Goal: Information Seeking & Learning: Learn about a topic

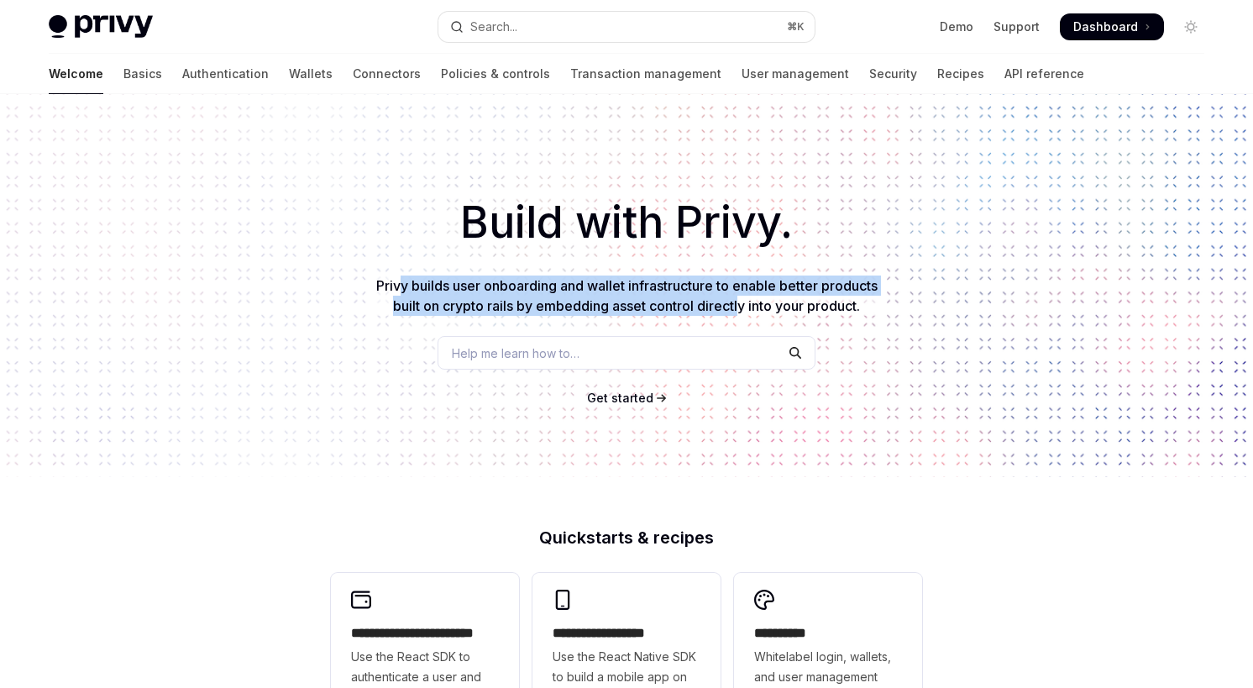
click at [741, 304] on span "Privy builds user onboarding and wallet infrastructure to enable better product…" at bounding box center [626, 295] width 501 height 37
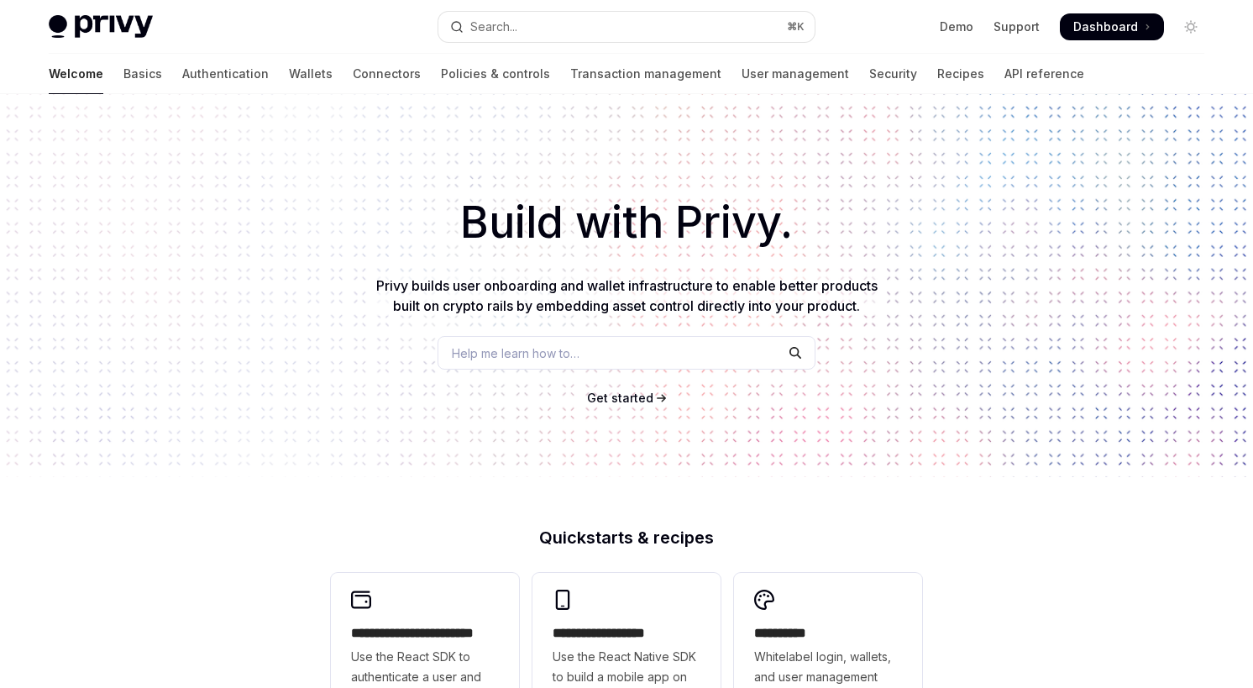
click at [820, 301] on span "Privy builds user onboarding and wallet infrastructure to enable better product…" at bounding box center [626, 295] width 501 height 37
drag, startPoint x: 409, startPoint y: 314, endPoint x: 528, endPoint y: 309, distance: 119.3
click at [528, 309] on p "Privy builds user onboarding and wallet infrastructure to enable better product…" at bounding box center [626, 295] width 511 height 40
drag, startPoint x: 579, startPoint y: 306, endPoint x: 825, endPoint y: 314, distance: 247.0
click at [825, 314] on p "Privy builds user onboarding and wallet infrastructure to enable better product…" at bounding box center [626, 295] width 511 height 40
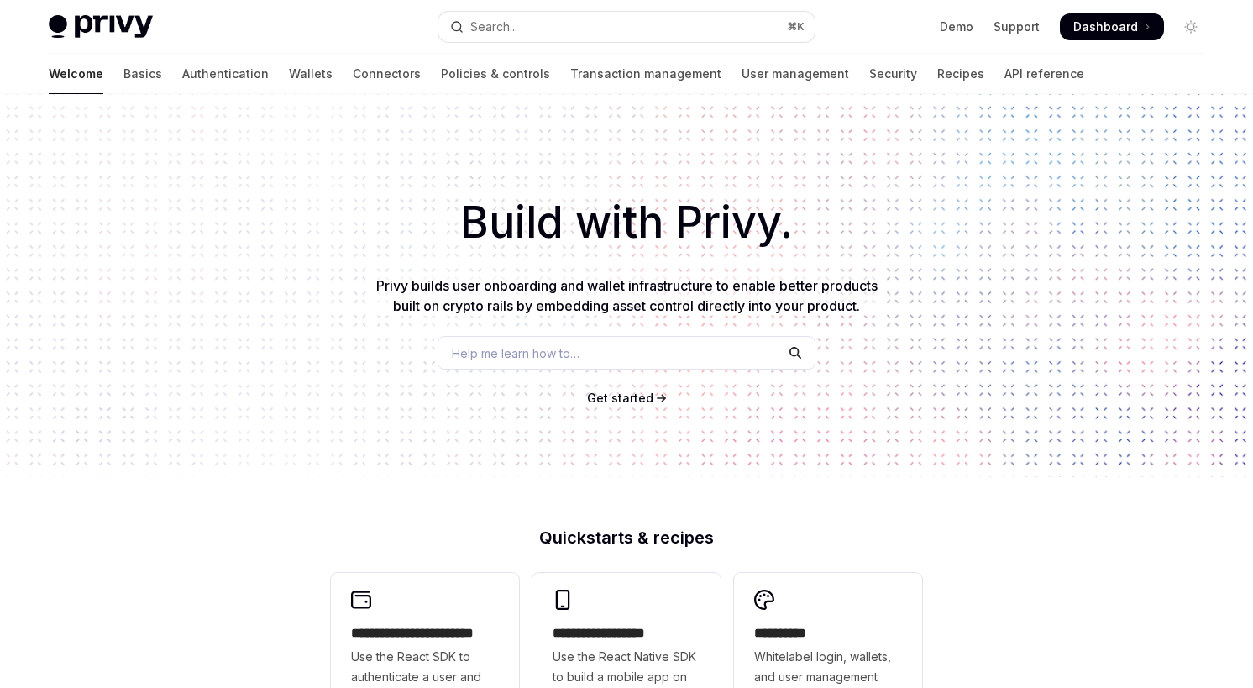
click at [856, 316] on div "Build with Privy. Privy builds user onboarding and wallet infrastructure to ena…" at bounding box center [626, 285] width 1253 height 383
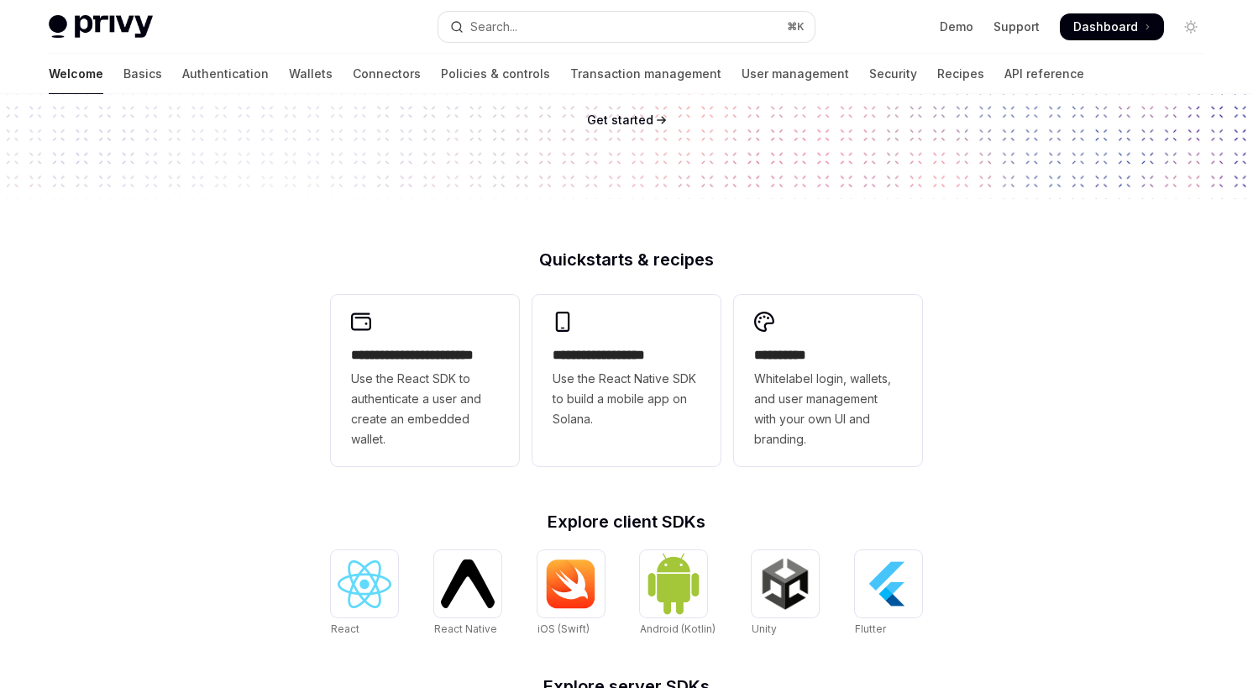
scroll to position [275, 0]
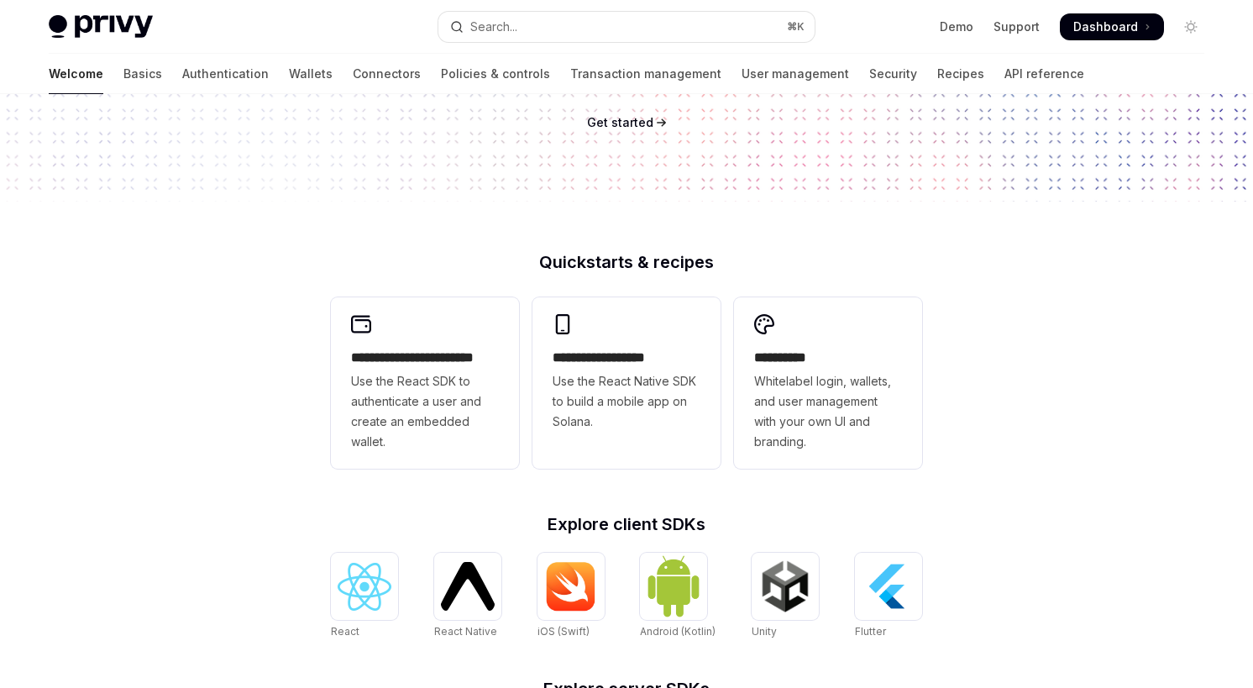
click at [736, 509] on div "**********" at bounding box center [626, 657] width 645 height 806
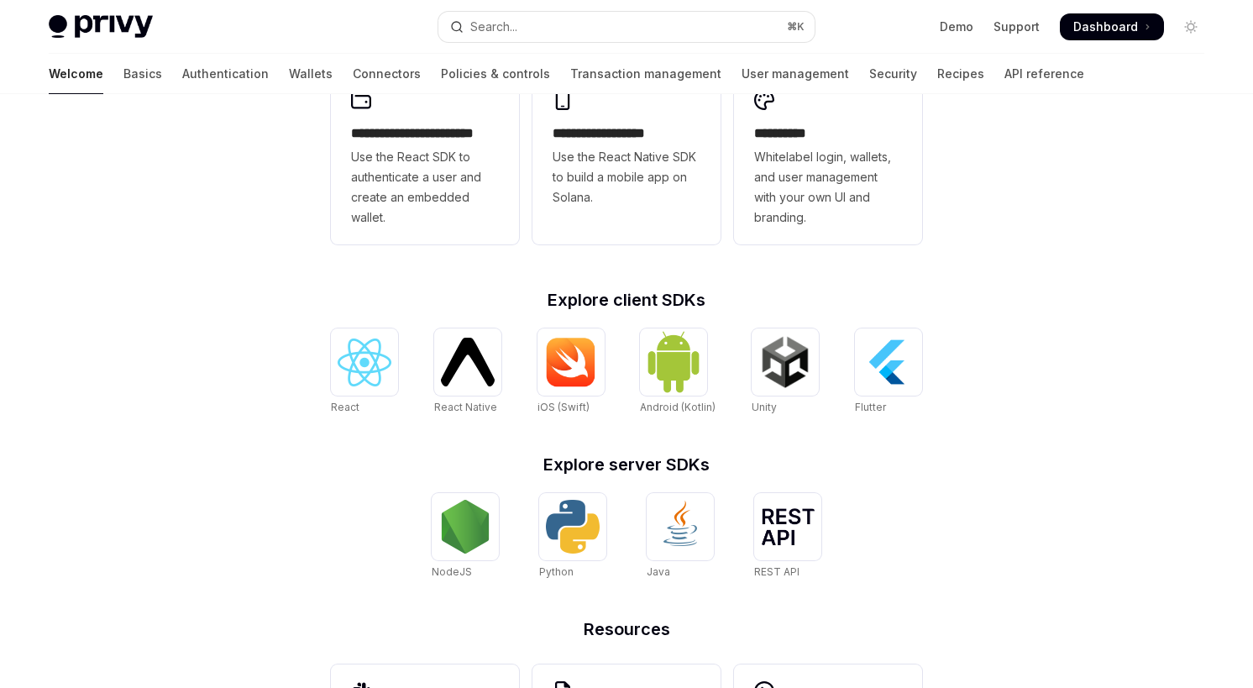
scroll to position [504, 0]
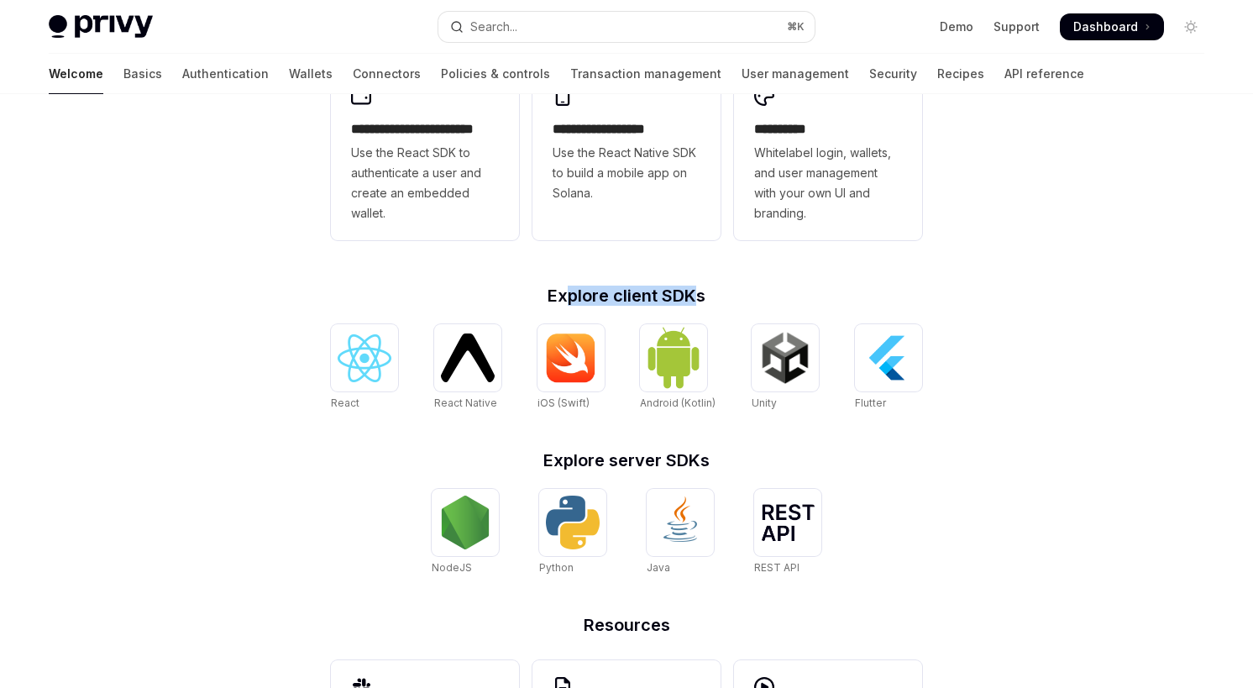
drag, startPoint x: 567, startPoint y: 298, endPoint x: 699, endPoint y: 298, distance: 131.8
click at [699, 298] on h2 "Explore client SDKs" at bounding box center [626, 295] width 591 height 17
drag, startPoint x: 560, startPoint y: 464, endPoint x: 702, endPoint y: 464, distance: 141.9
click at [702, 464] on h2 "Explore server SDKs" at bounding box center [626, 460] width 591 height 17
click at [778, 459] on h2 "Explore server SDKs" at bounding box center [626, 460] width 591 height 17
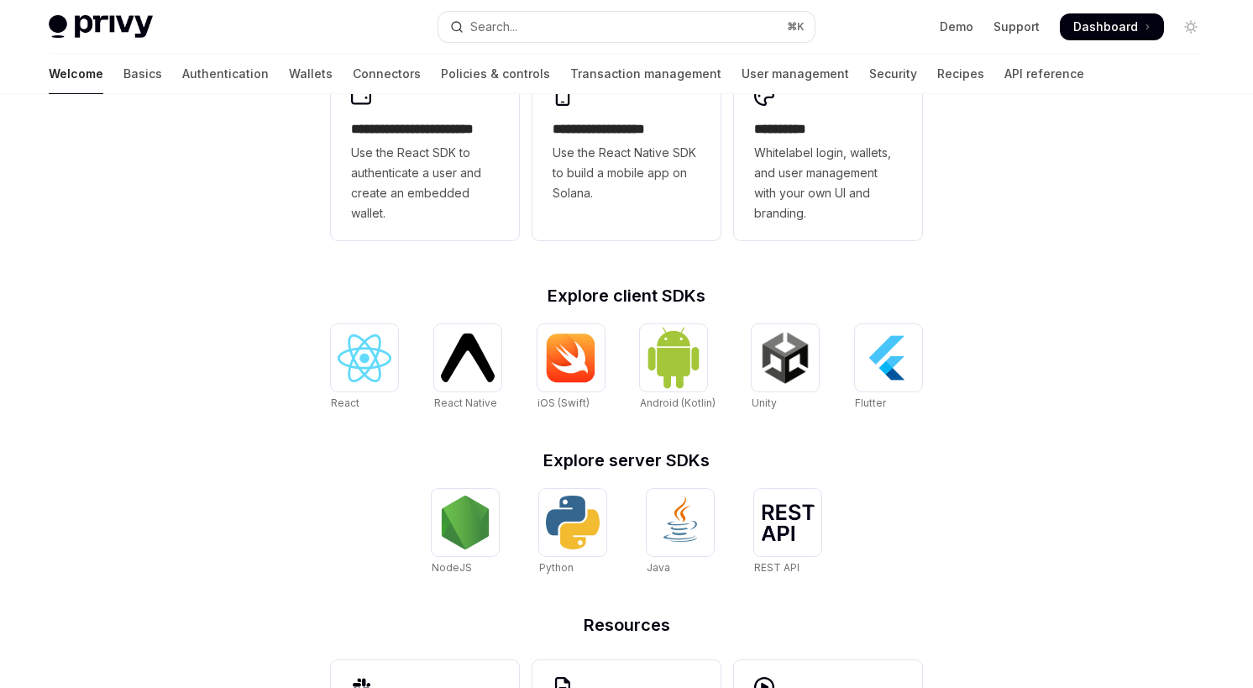
scroll to position [647, 0]
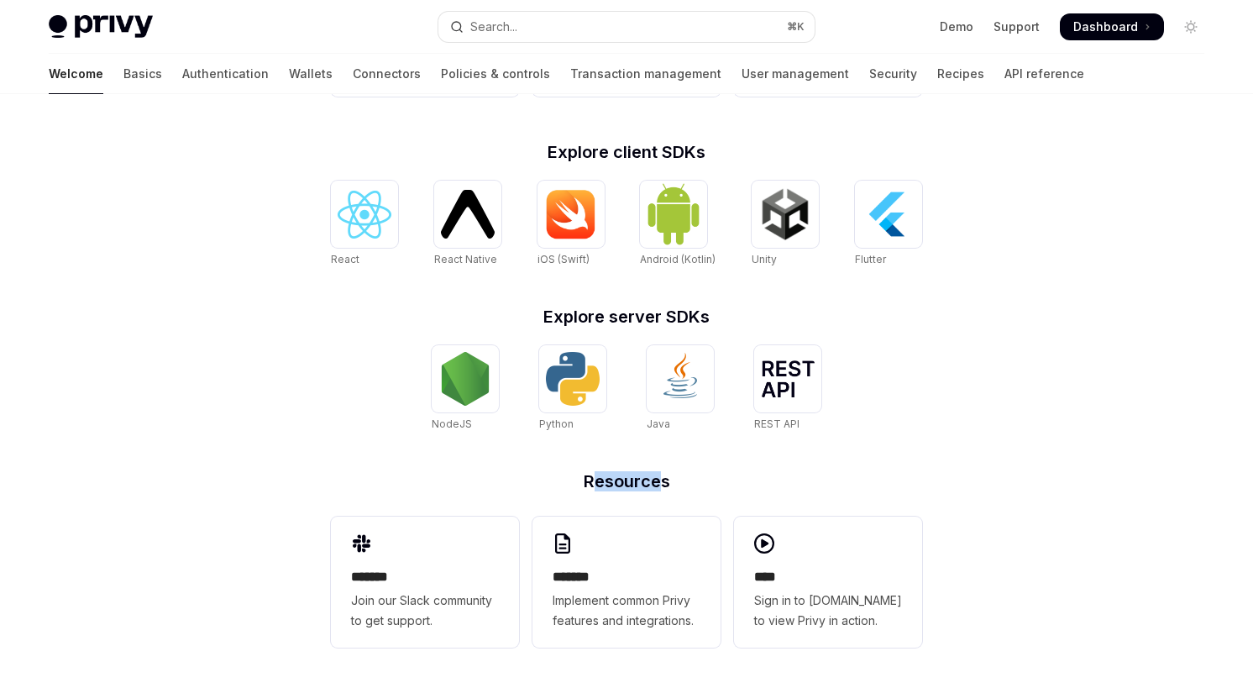
drag, startPoint x: 593, startPoint y: 483, endPoint x: 663, endPoint y: 483, distance: 69.7
click at [663, 483] on h2 "Resources" at bounding box center [626, 481] width 591 height 17
click at [778, 490] on div "**********" at bounding box center [626, 285] width 645 height 806
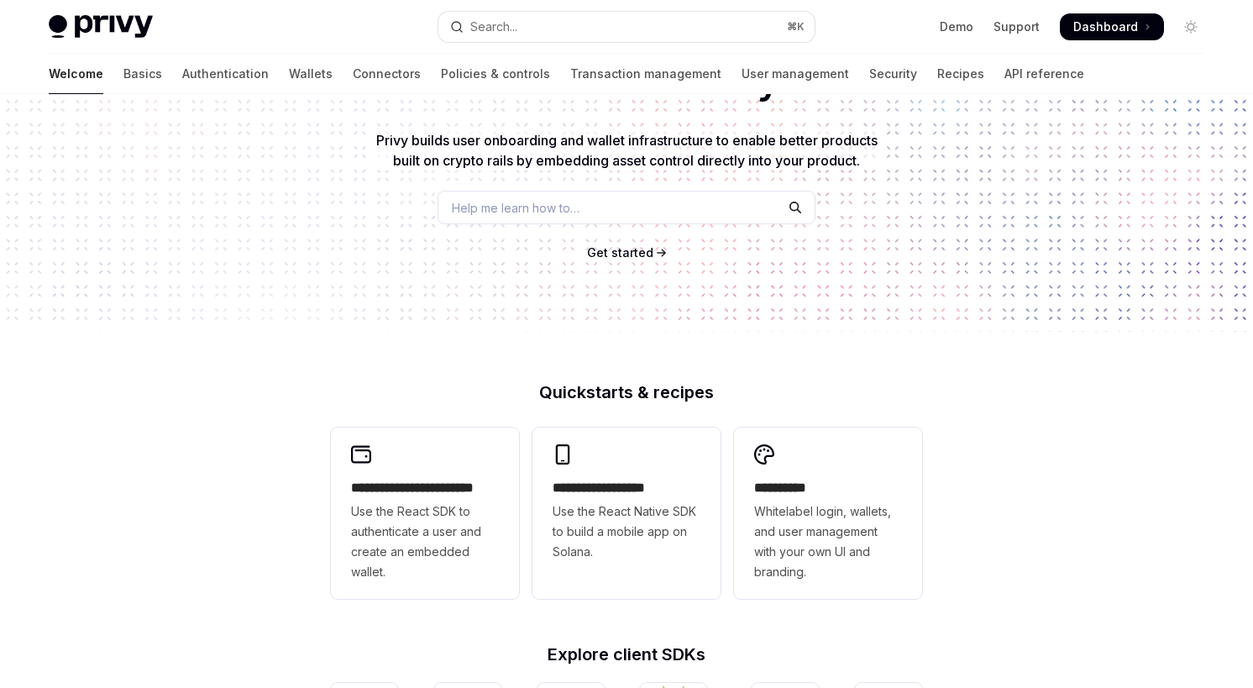
scroll to position [0, 0]
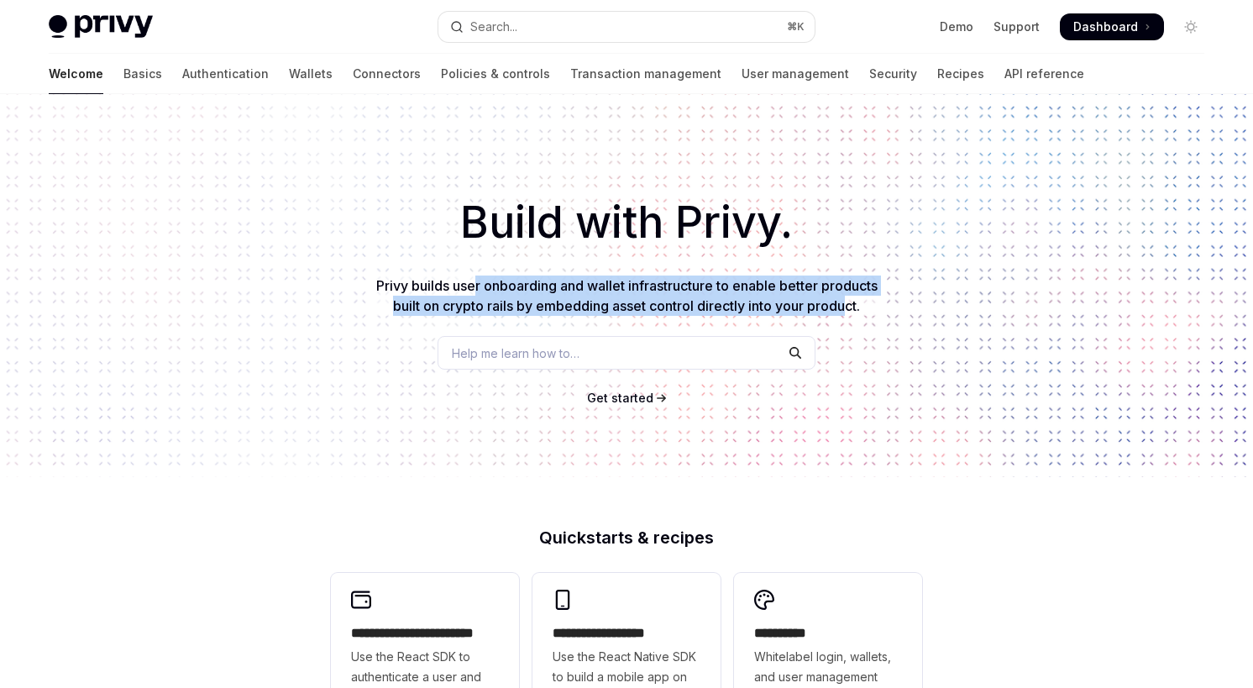
drag, startPoint x: 475, startPoint y: 292, endPoint x: 848, endPoint y: 306, distance: 373.1
click at [848, 306] on span "Privy builds user onboarding and wallet infrastructure to enable better product…" at bounding box center [626, 295] width 501 height 37
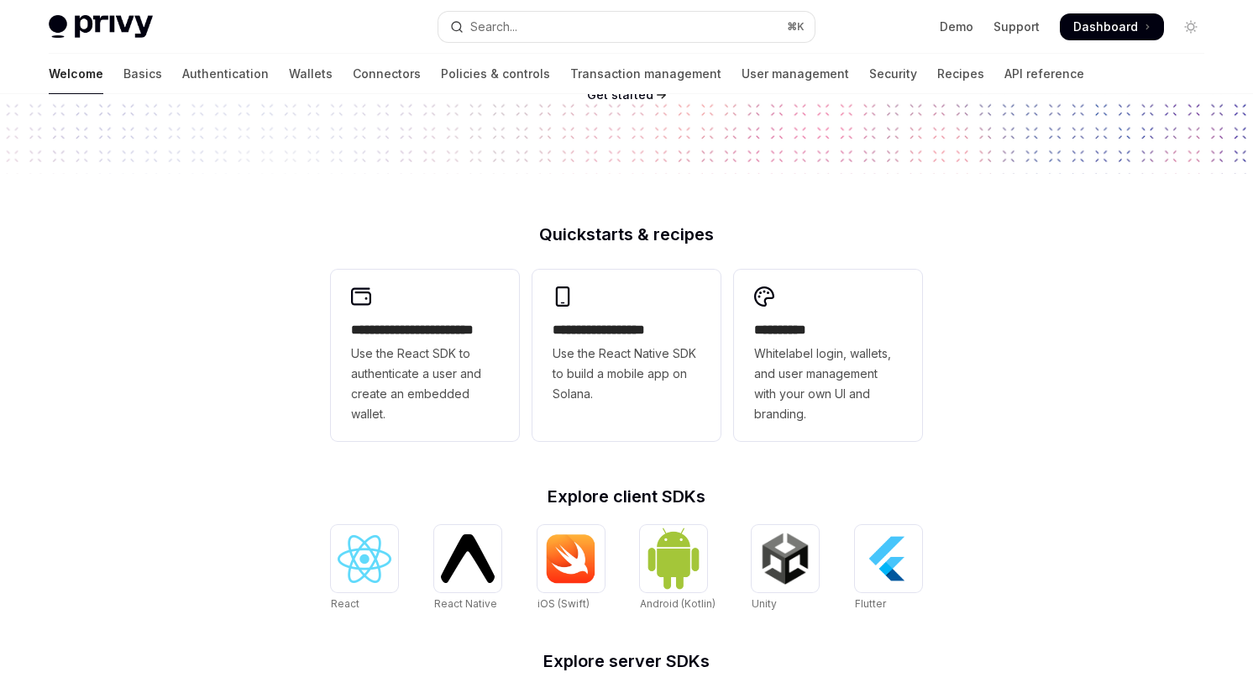
scroll to position [306, 0]
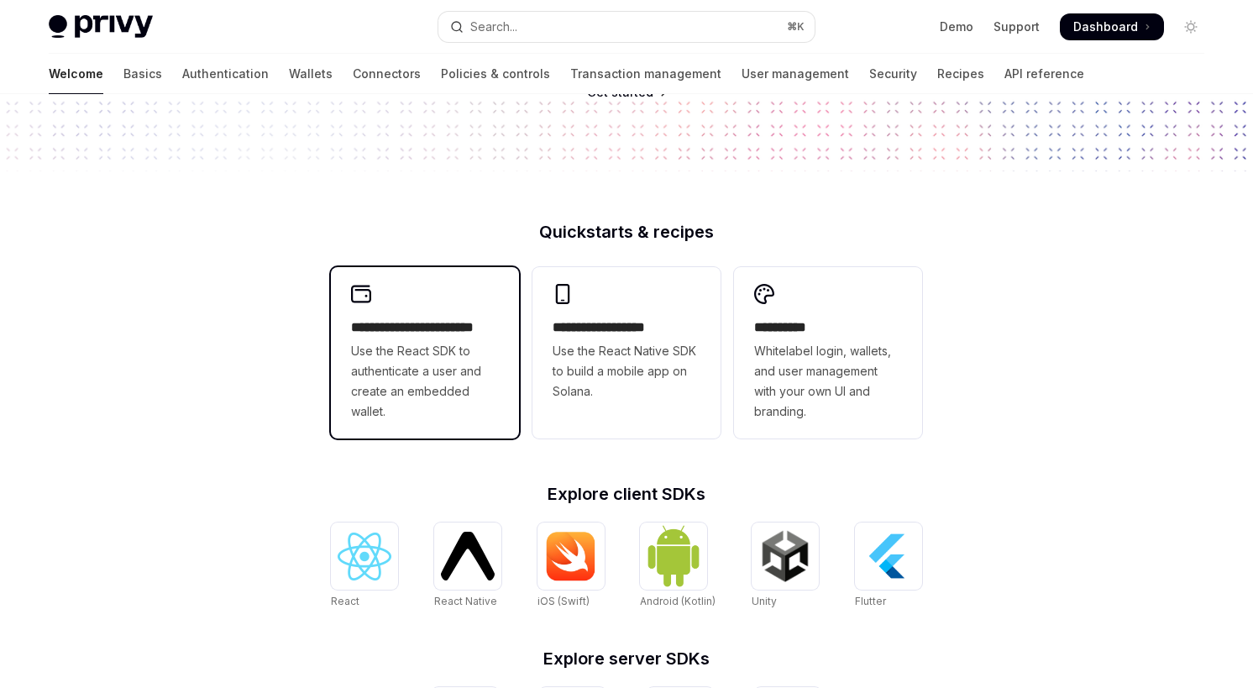
click at [459, 371] on span "Use the React SDK to authenticate a user and create an embedded wallet." at bounding box center [425, 381] width 148 height 81
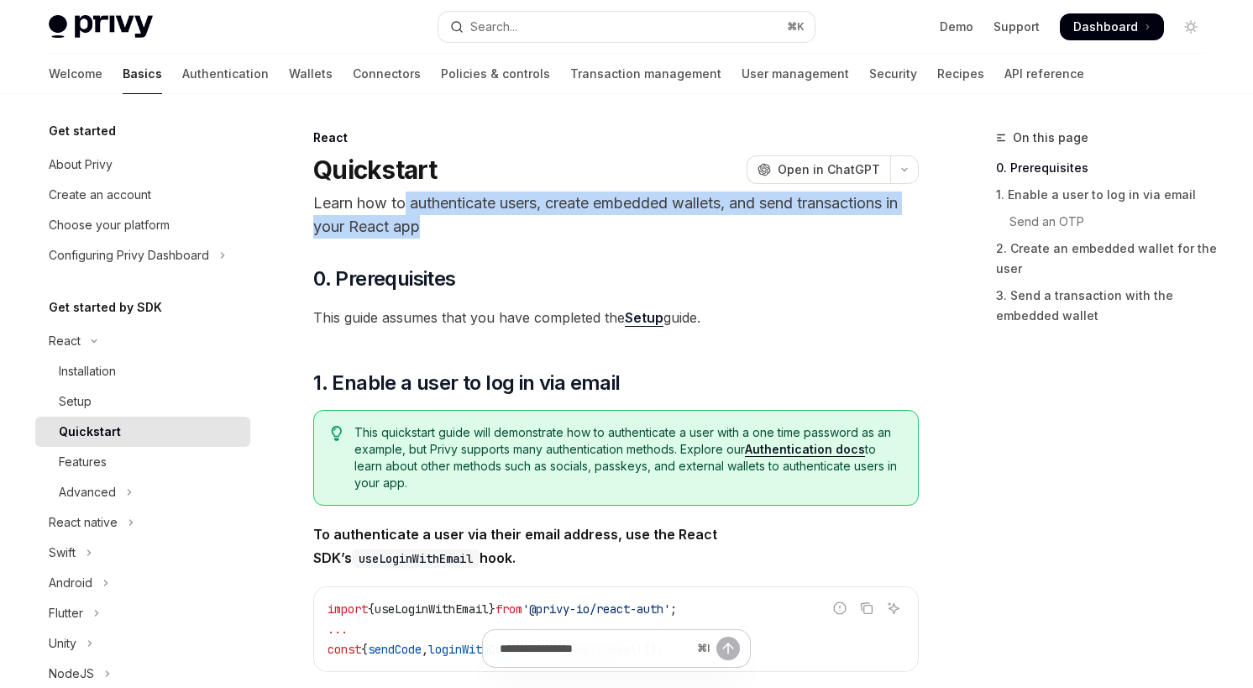
drag, startPoint x: 407, startPoint y: 212, endPoint x: 720, endPoint y: 217, distance: 312.4
click at [720, 217] on p "Learn how to authenticate users, create embedded wallets, and send transactions…" at bounding box center [615, 214] width 605 height 47
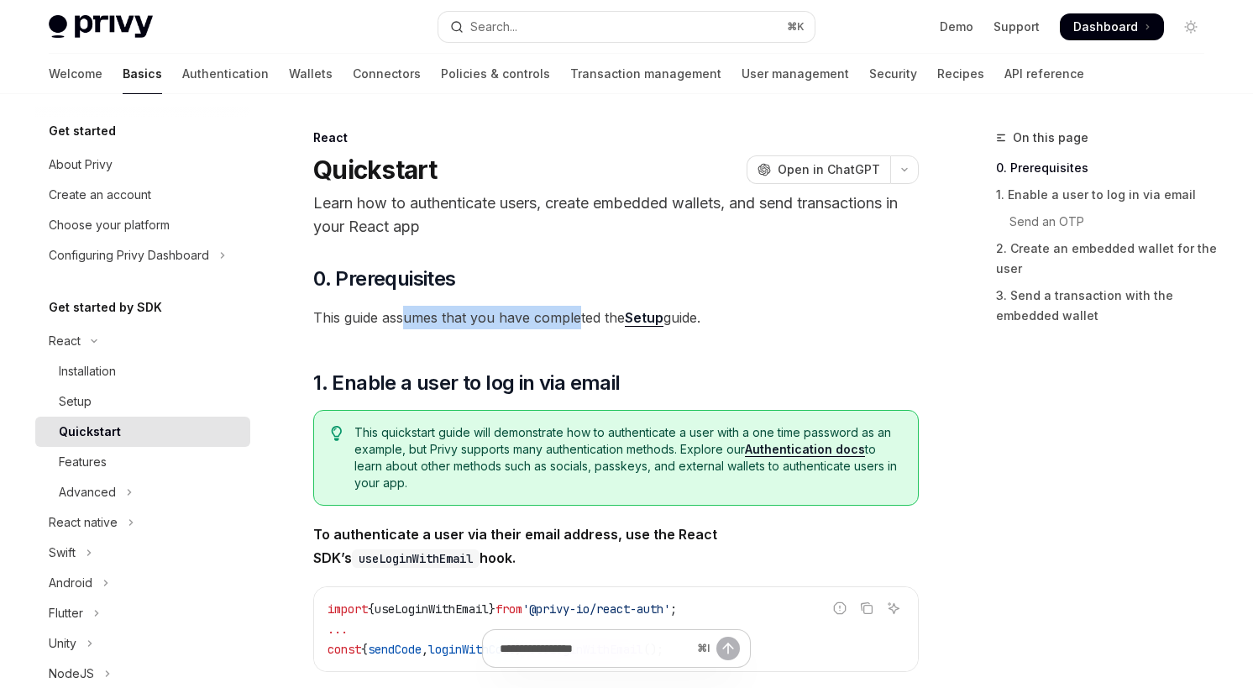
drag, startPoint x: 407, startPoint y: 321, endPoint x: 581, endPoint y: 321, distance: 173.8
click at [581, 321] on span "This guide assumes that you have completed the Setup guide." at bounding box center [615, 318] width 605 height 24
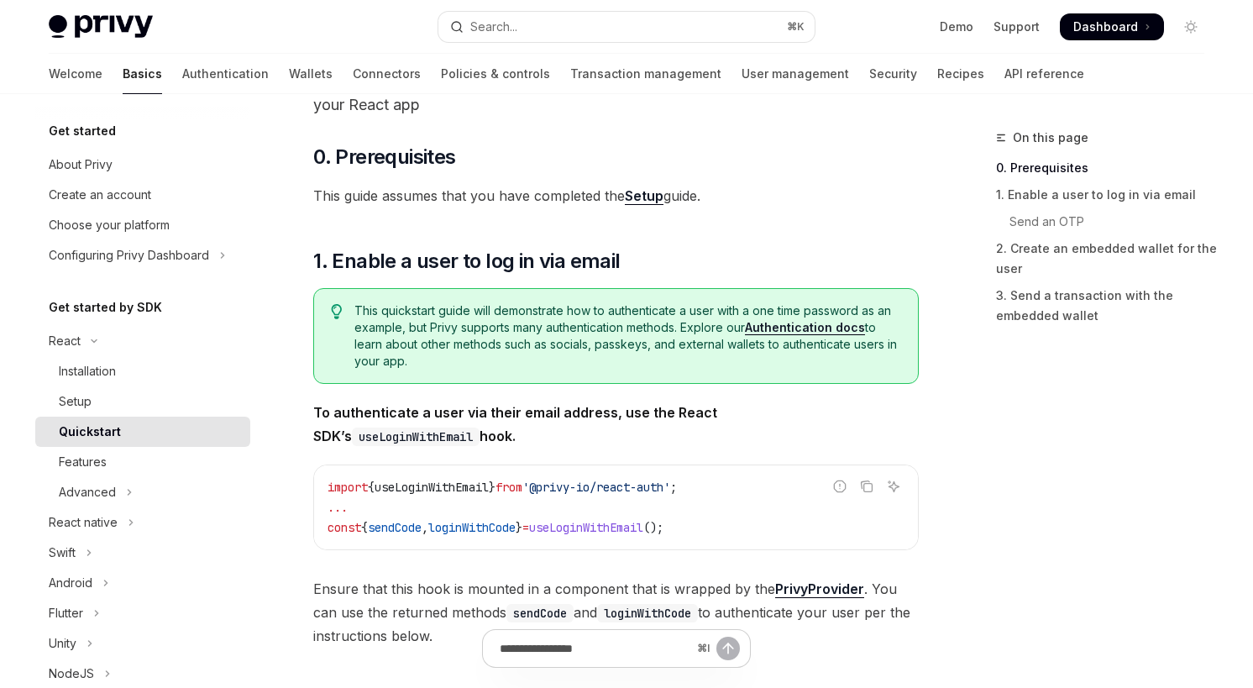
scroll to position [124, 0]
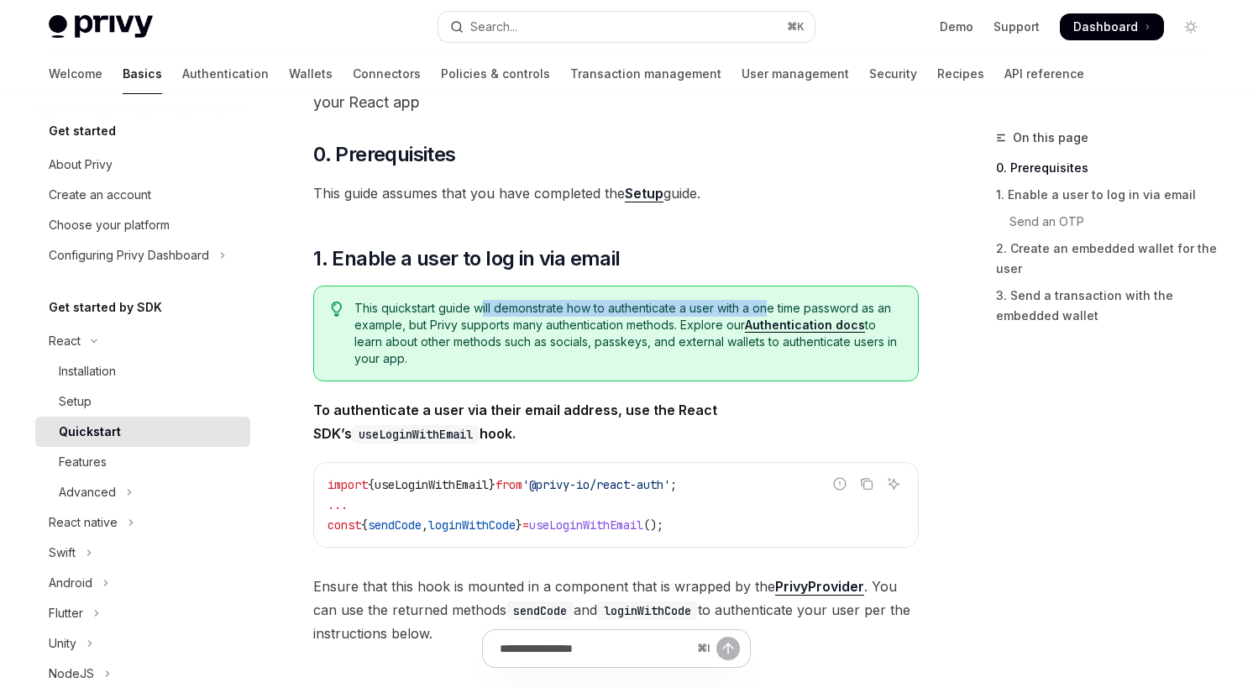
drag, startPoint x: 482, startPoint y: 310, endPoint x: 772, endPoint y: 312, distance: 289.7
click at [772, 312] on span "This quickstart guide will demonstrate how to authenticate a user with a one ti…" at bounding box center [627, 333] width 547 height 67
drag, startPoint x: 423, startPoint y: 319, endPoint x: 671, endPoint y: 327, distance: 247.8
click at [671, 327] on span "This quickstart guide will demonstrate how to authenticate a user with a one ti…" at bounding box center [627, 333] width 547 height 67
drag, startPoint x: 710, startPoint y: 328, endPoint x: 726, endPoint y: 349, distance: 25.9
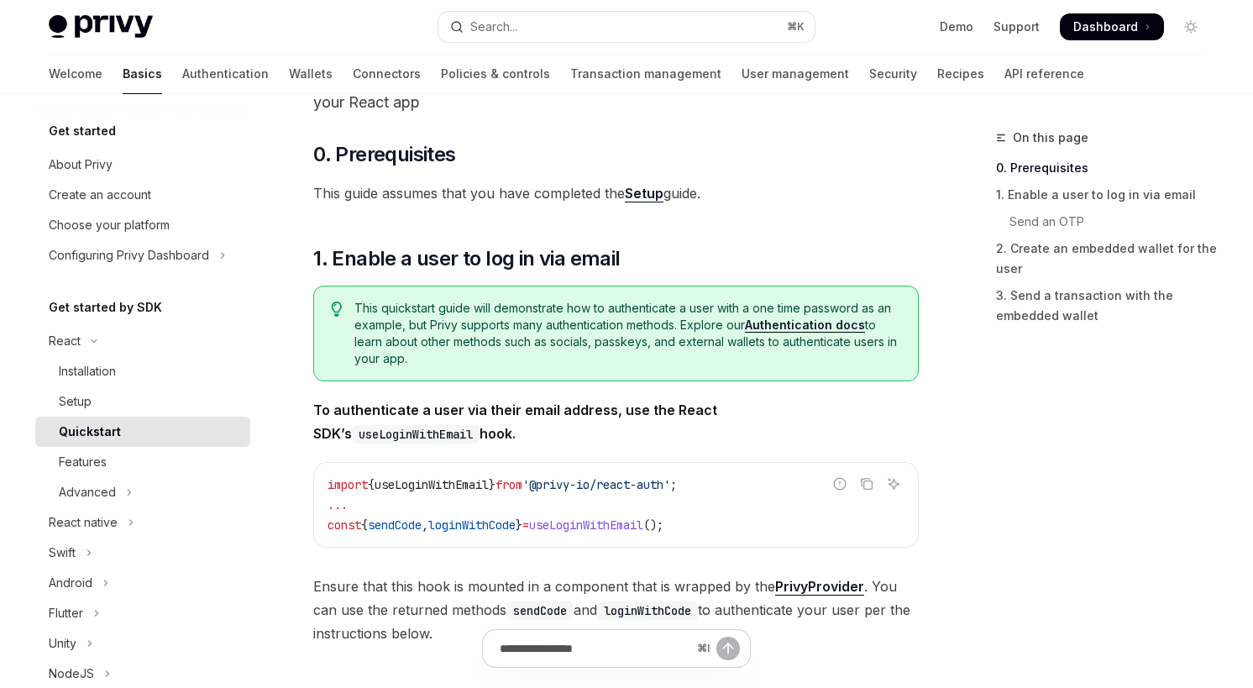
click at [726, 349] on span "This quickstart guide will demonstrate how to authenticate a user with a one ti…" at bounding box center [627, 333] width 547 height 67
drag, startPoint x: 437, startPoint y: 409, endPoint x: 600, endPoint y: 411, distance: 162.9
click at [600, 411] on strong "To authenticate a user via their email address, use the React SDK’s useLoginWit…" at bounding box center [515, 421] width 404 height 40
drag, startPoint x: 652, startPoint y: 411, endPoint x: 781, endPoint y: 421, distance: 129.6
click at [781, 421] on span "To authenticate a user via their email address, use the React SDK’s useLoginWit…" at bounding box center [615, 421] width 605 height 47
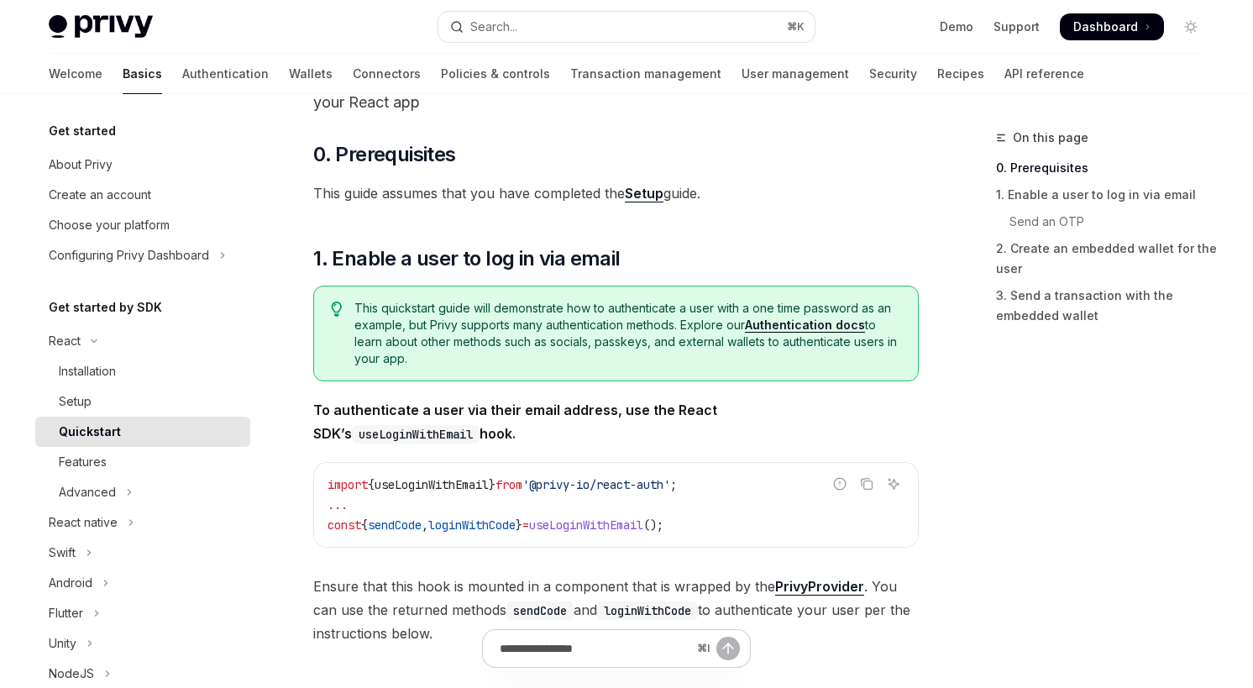
click at [809, 437] on span "To authenticate a user via their email address, use the React SDK’s useLoginWit…" at bounding box center [615, 421] width 605 height 47
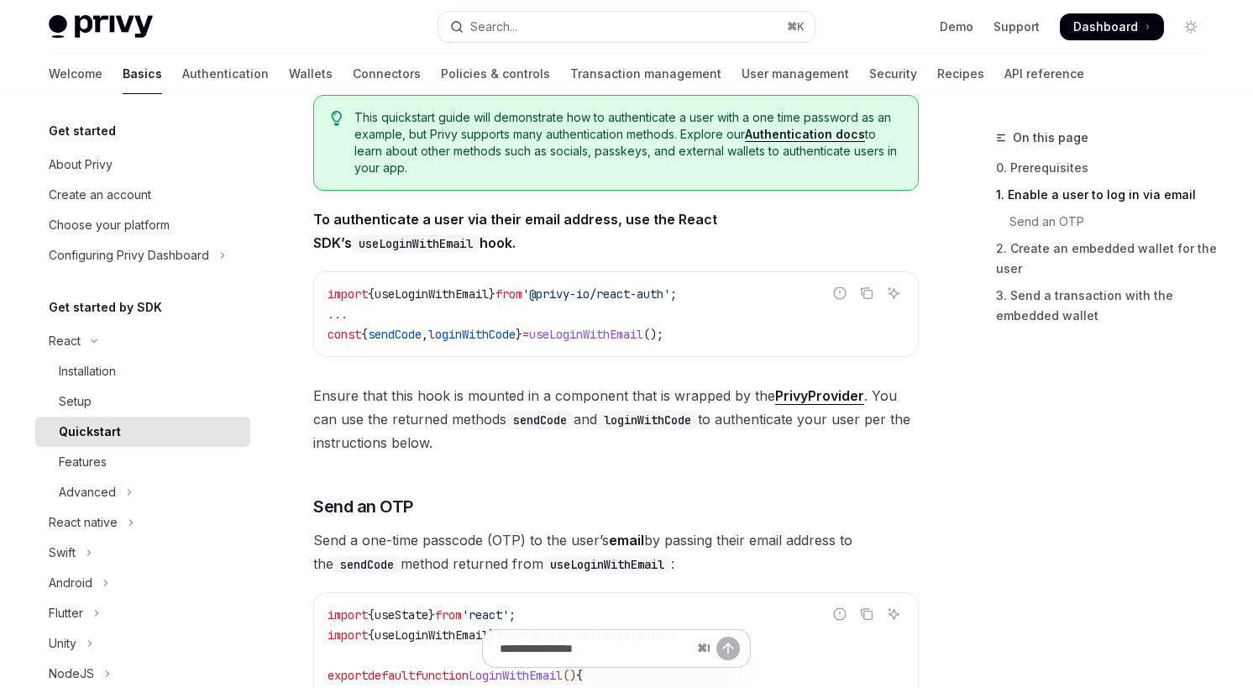
scroll to position [317, 0]
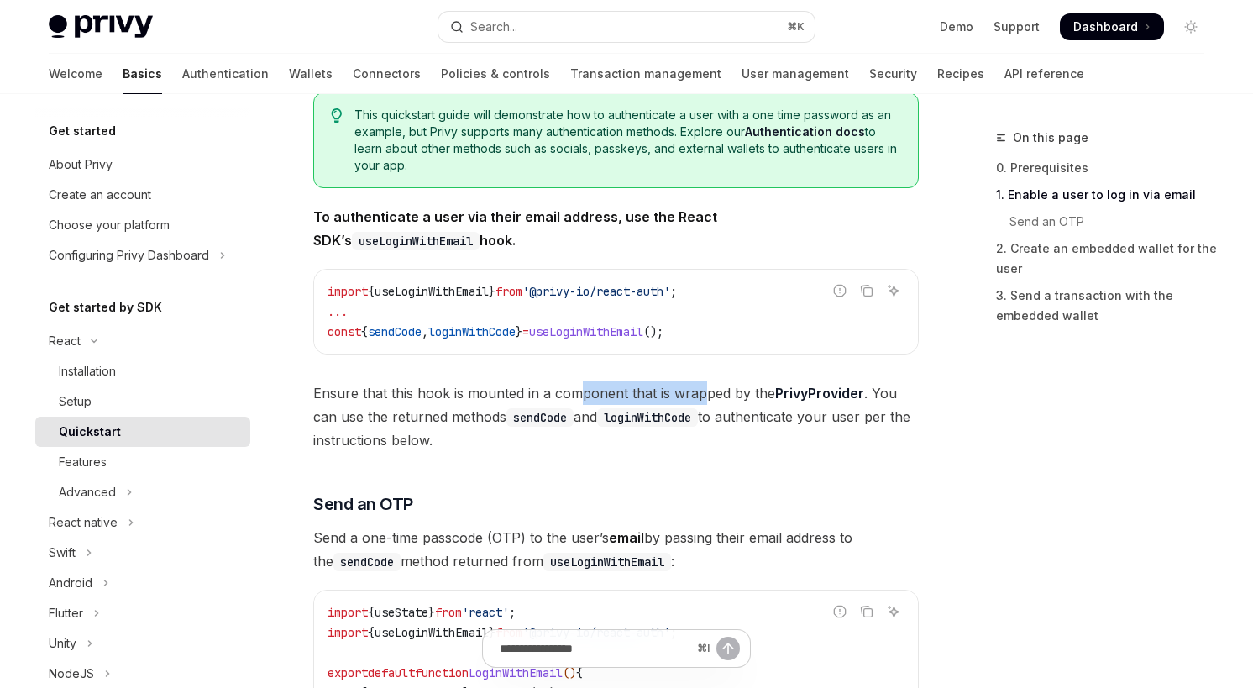
drag, startPoint x: 575, startPoint y: 396, endPoint x: 704, endPoint y: 396, distance: 128.5
click at [704, 396] on span "Ensure that this hook is mounted in a component that is wrapped by the PrivyPro…" at bounding box center [615, 416] width 605 height 71
click at [612, 441] on span "Ensure that this hook is mounted in a component that is wrapped by the PrivyPro…" at bounding box center [615, 416] width 605 height 71
drag, startPoint x: 476, startPoint y: 420, endPoint x: 711, endPoint y: 424, distance: 235.2
click at [711, 424] on span "Ensure that this hook is mounted in a component that is wrapped by the PrivyPro…" at bounding box center [615, 416] width 605 height 71
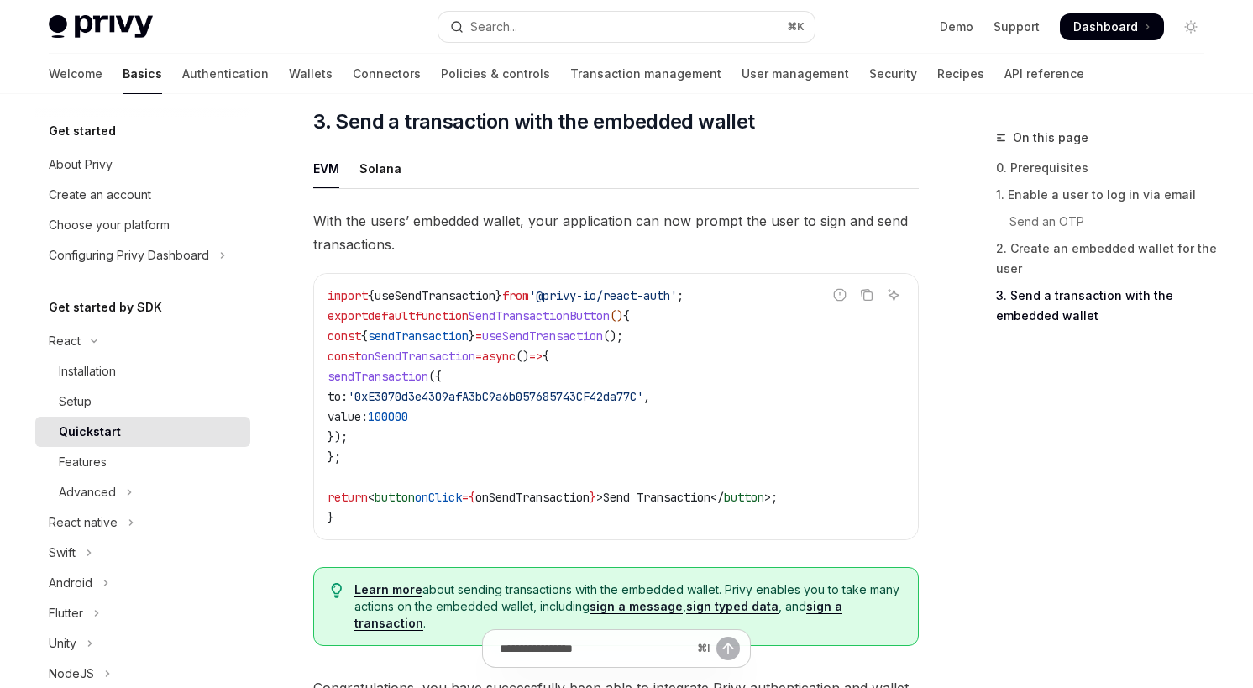
scroll to position [1465, 0]
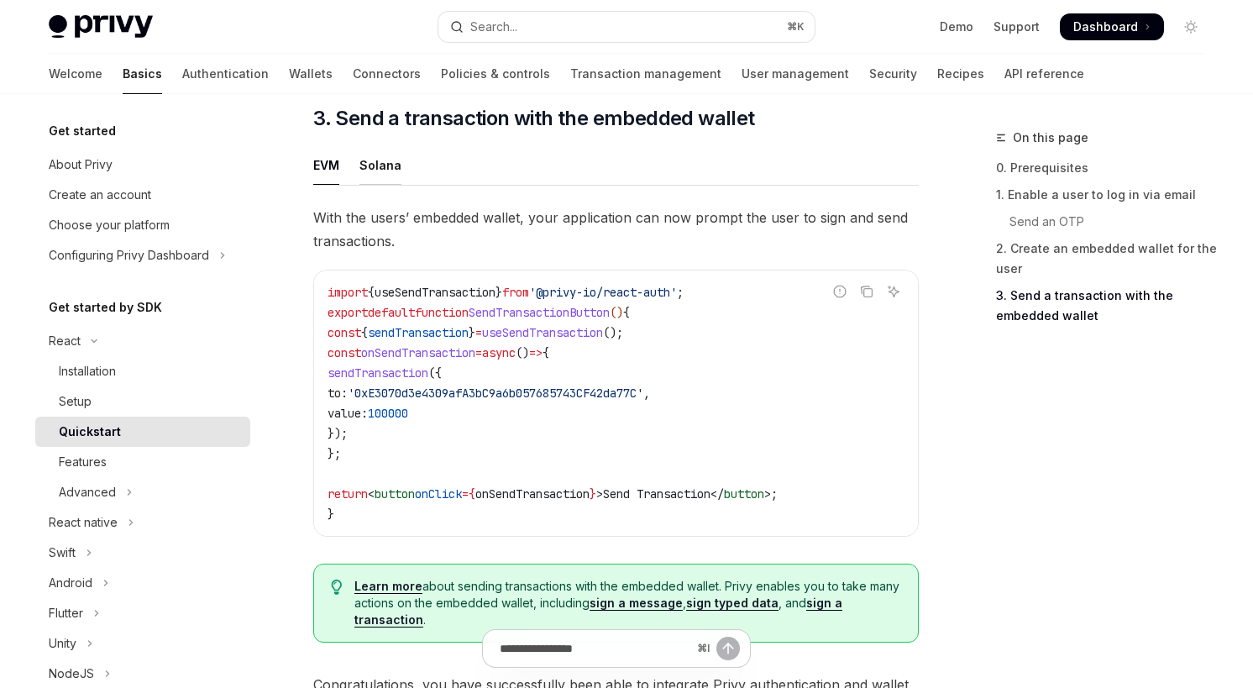
click at [381, 172] on div "Solana" at bounding box center [380, 164] width 42 height 39
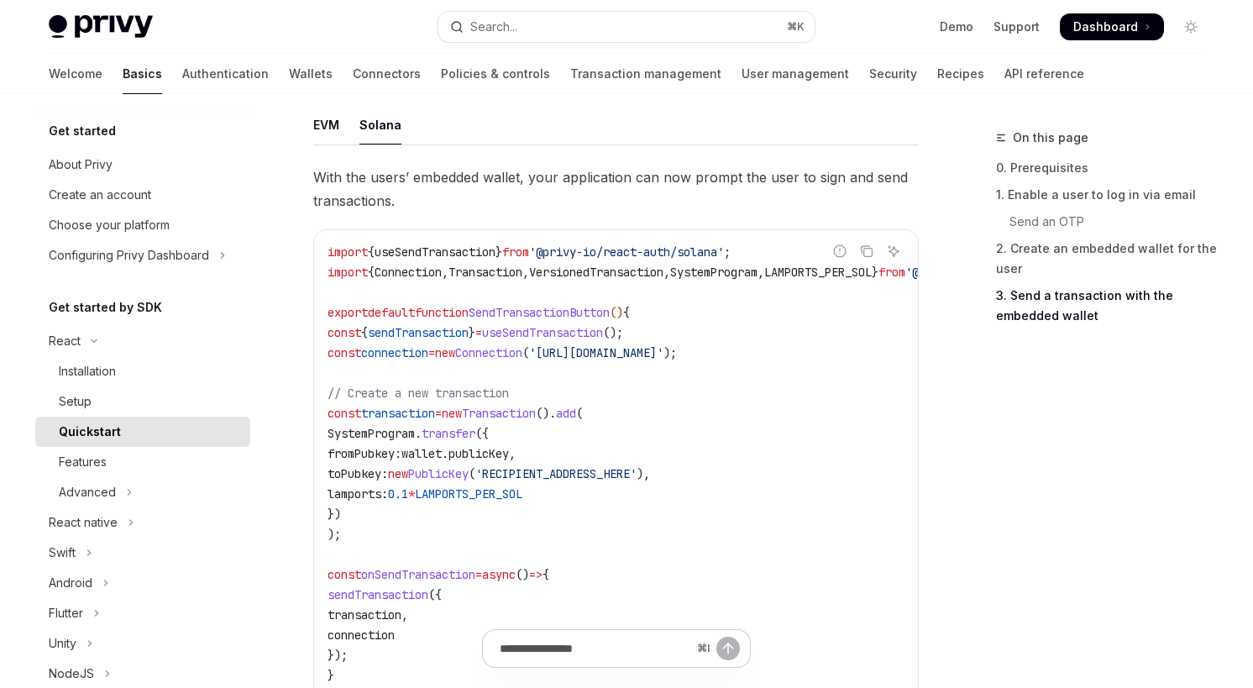
scroll to position [1502, 0]
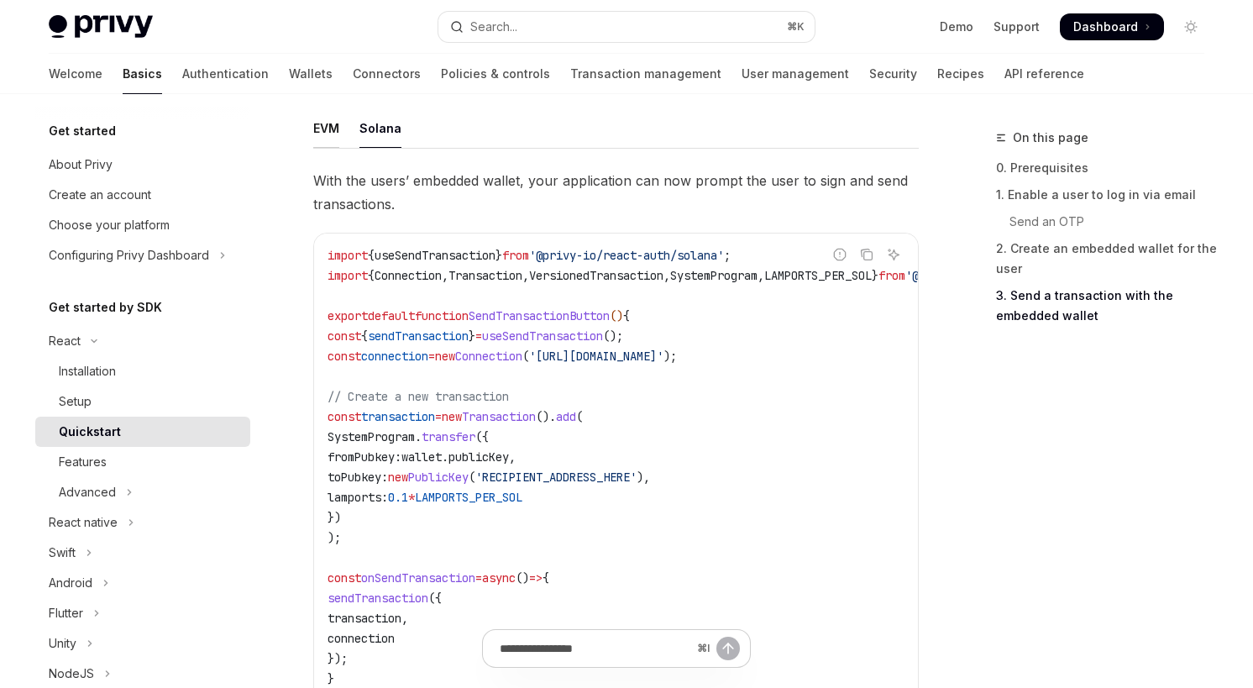
click at [331, 144] on div "EVM" at bounding box center [326, 127] width 26 height 39
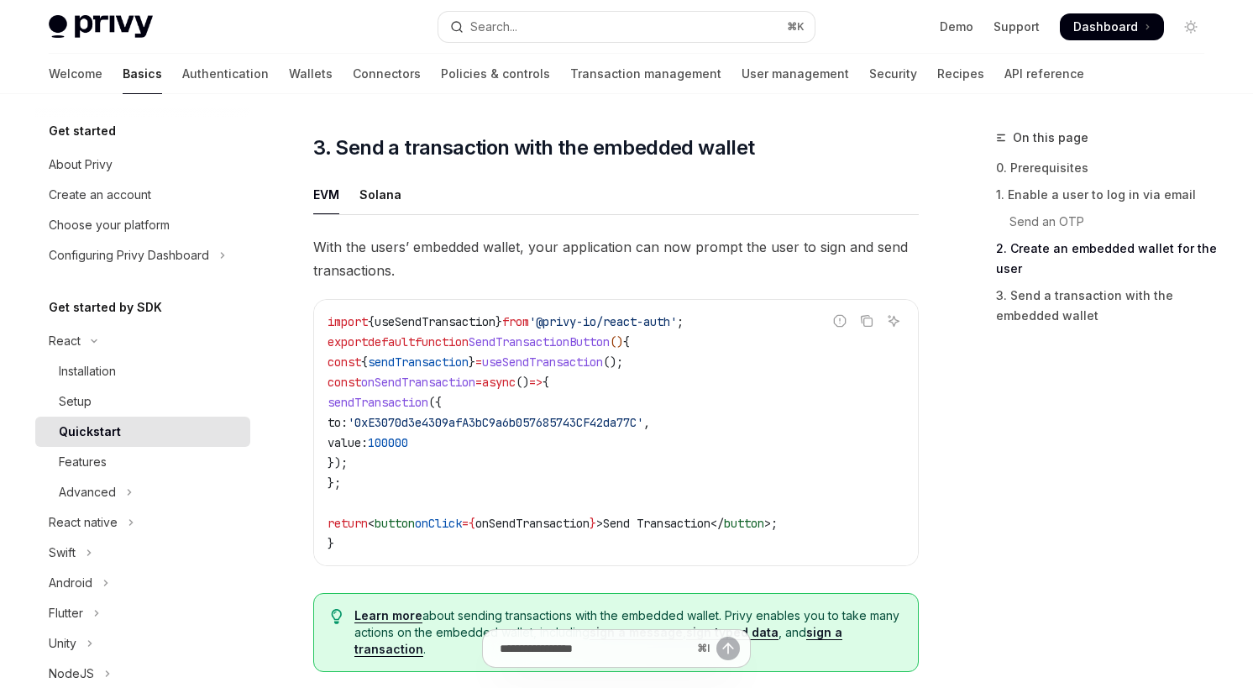
scroll to position [1432, 0]
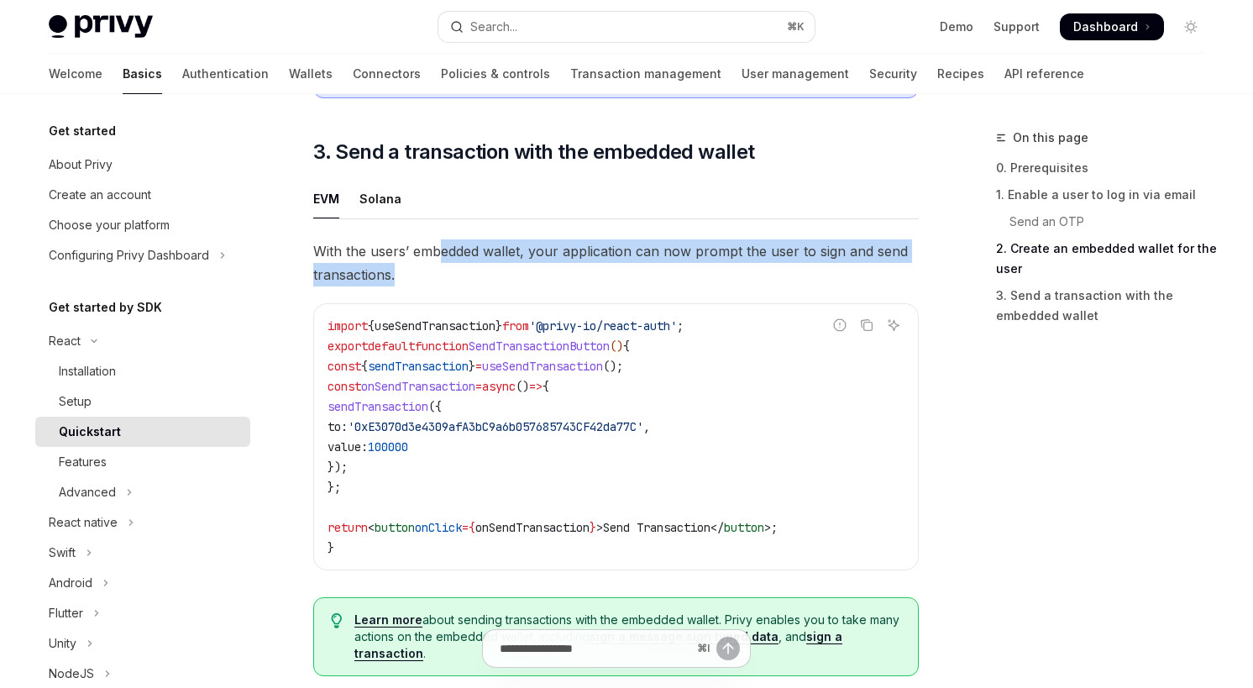
drag, startPoint x: 437, startPoint y: 258, endPoint x: 706, endPoint y: 273, distance: 269.1
click at [706, 273] on span "With the users’ embedded wallet, your application can now prompt the user to si…" at bounding box center [615, 262] width 605 height 47
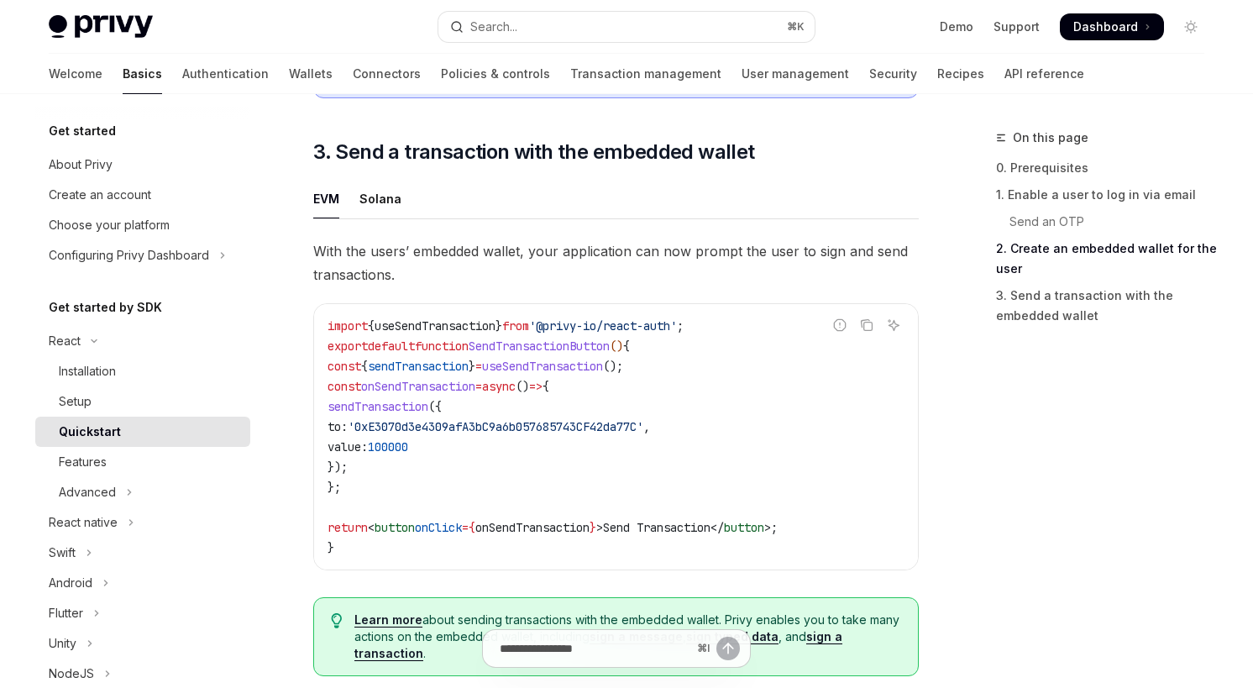
click at [849, 464] on code "import { useSendTransaction } from '@privy-io/react-auth' ; export default func…" at bounding box center [615, 437] width 577 height 242
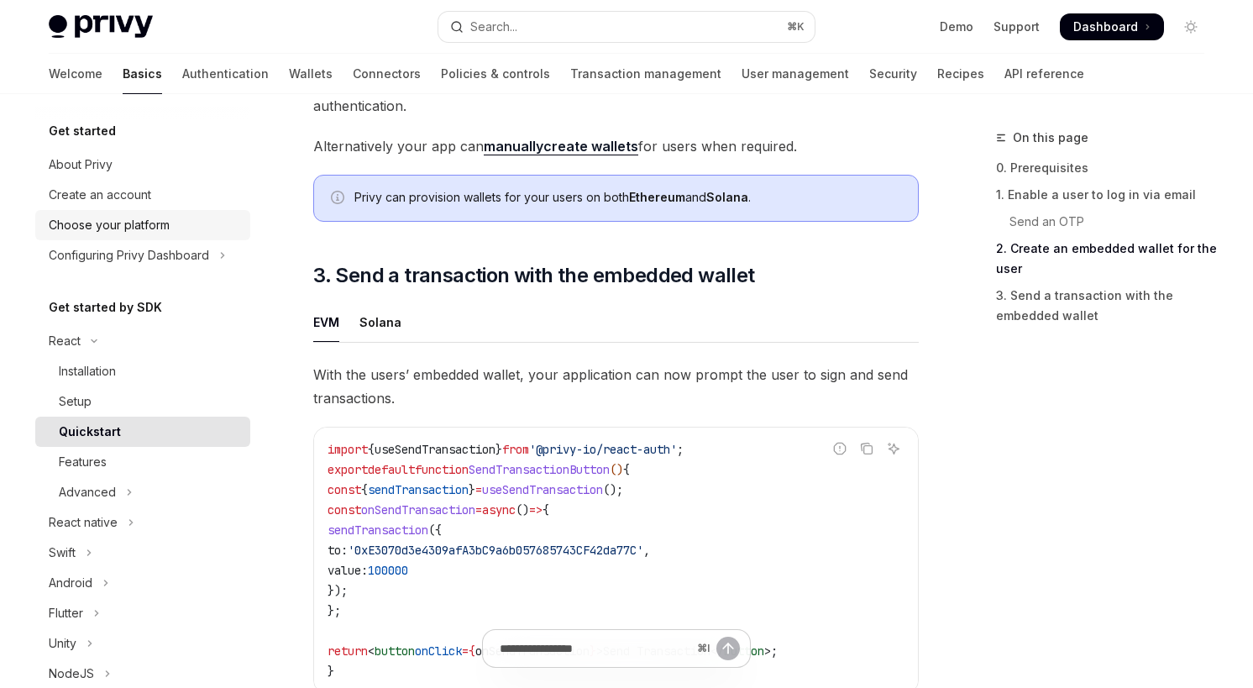
scroll to position [1305, 0]
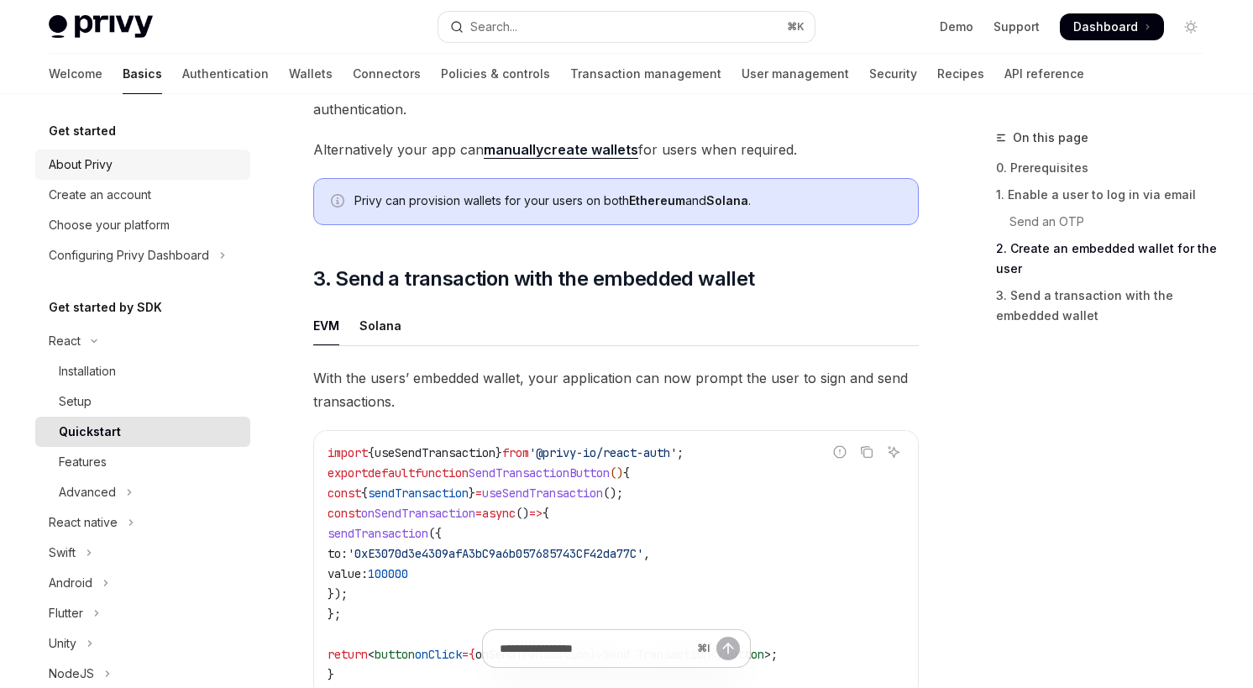
click at [102, 168] on div "About Privy" at bounding box center [81, 165] width 64 height 20
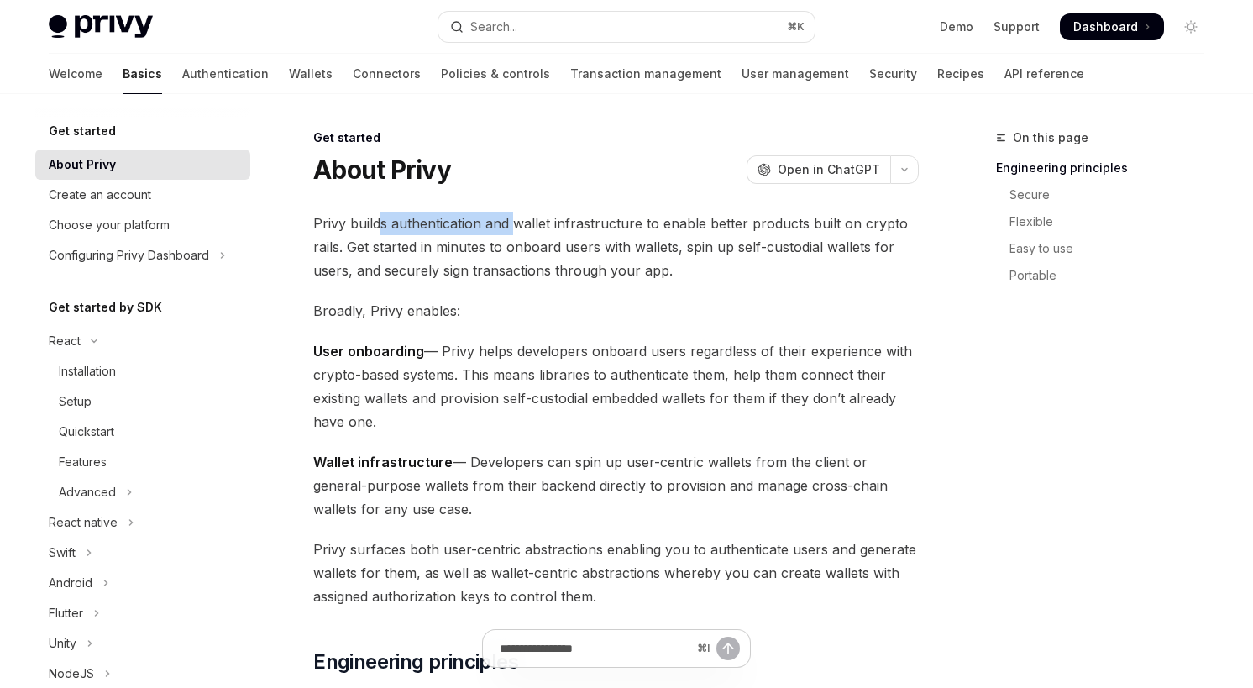
drag, startPoint x: 381, startPoint y: 227, endPoint x: 517, endPoint y: 224, distance: 136.1
click at [517, 224] on span "Privy builds authentication and wallet infrastructure to enable better products…" at bounding box center [615, 247] width 605 height 71
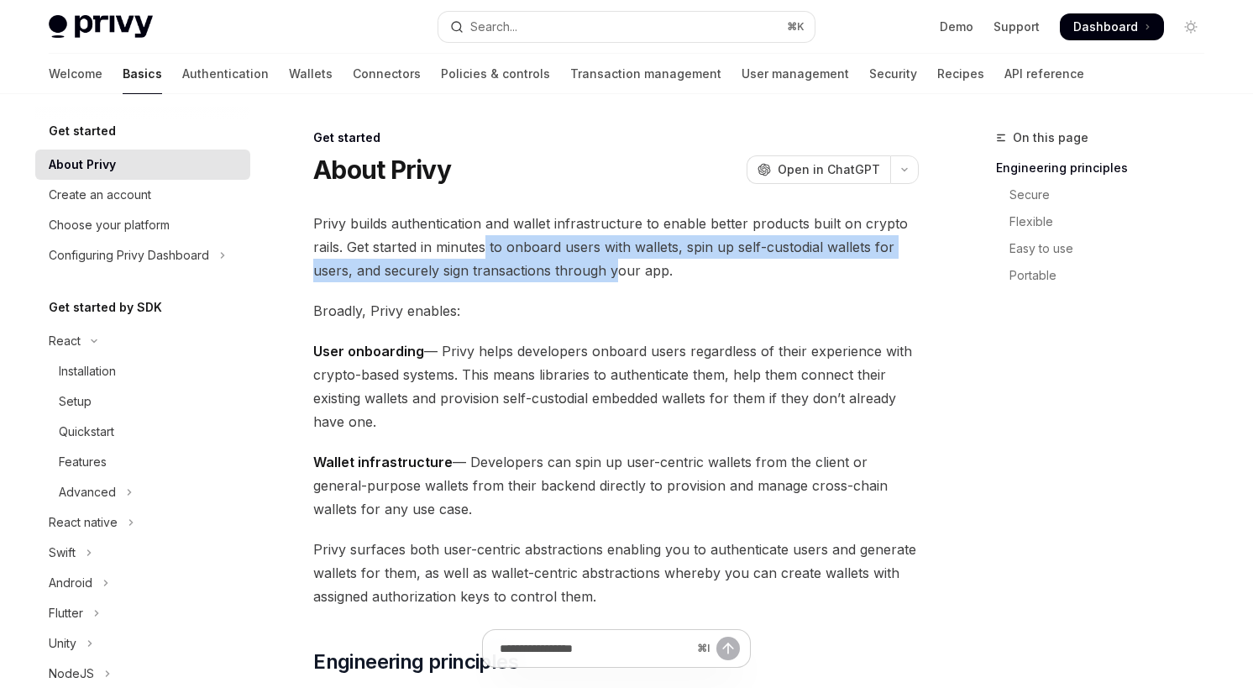
drag, startPoint x: 484, startPoint y: 257, endPoint x: 616, endPoint y: 280, distance: 133.9
click at [616, 280] on span "Privy builds authentication and wallet infrastructure to enable better products…" at bounding box center [615, 247] width 605 height 71
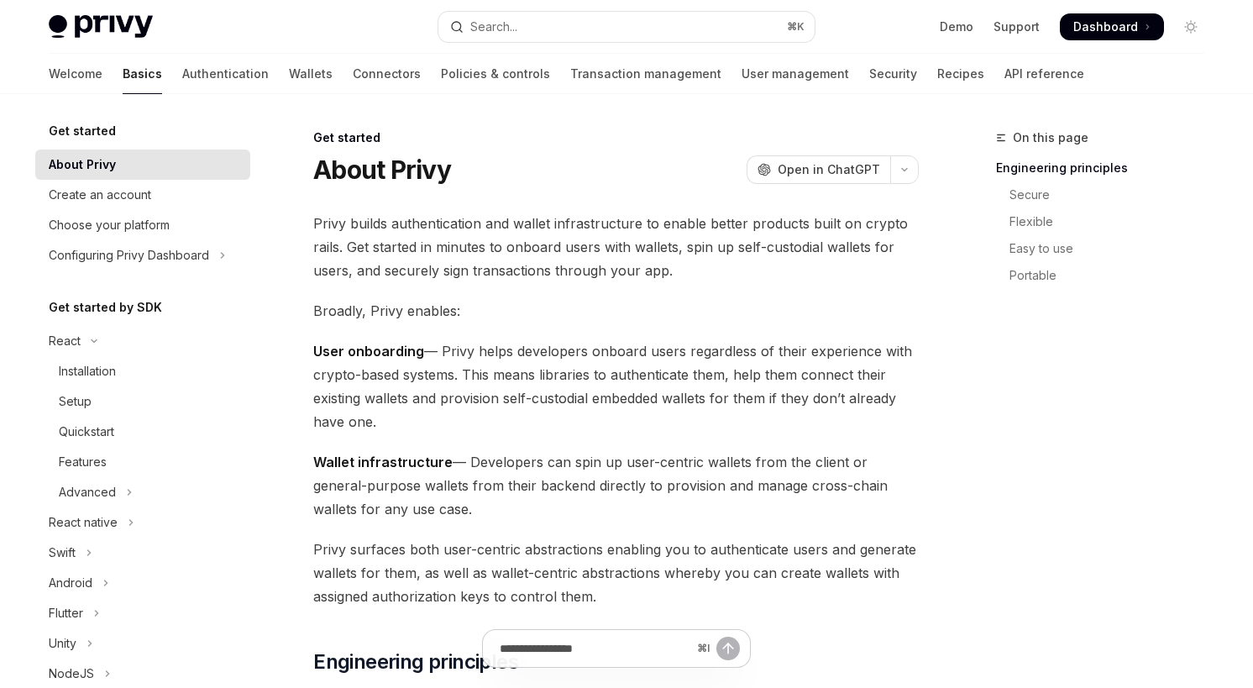
click at [619, 393] on span "User onboarding — Privy helps developers onboard users regardless of their expe…" at bounding box center [615, 386] width 605 height 94
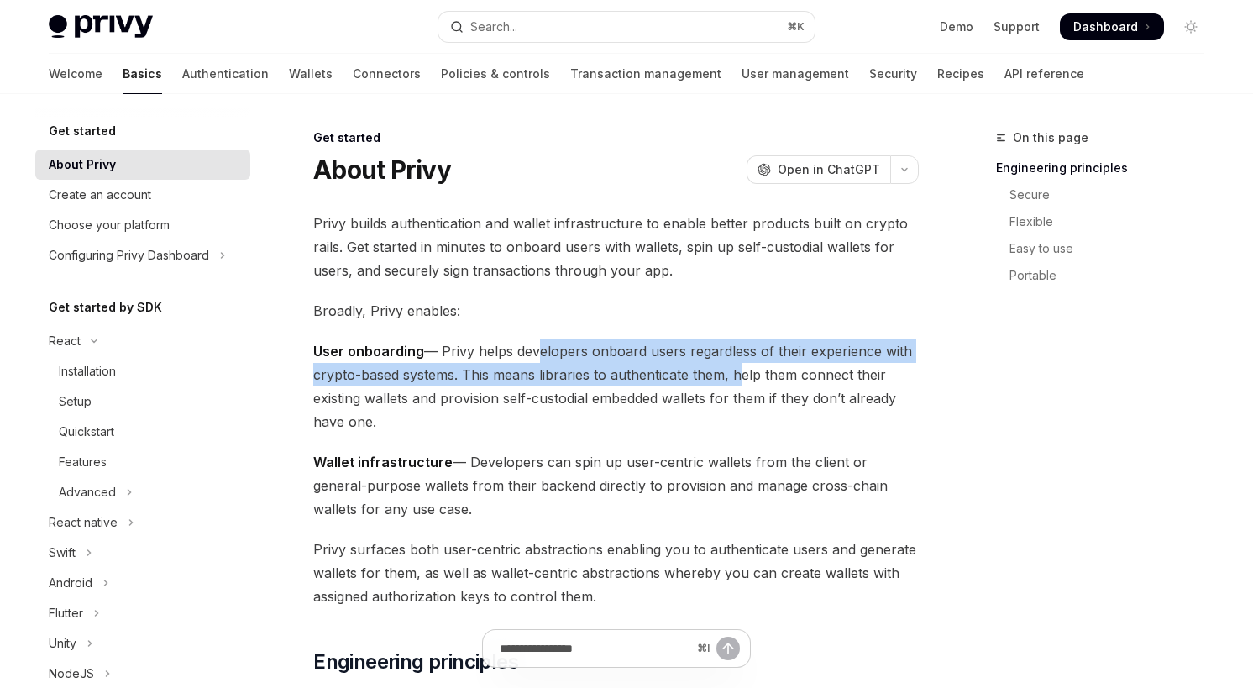
drag, startPoint x: 533, startPoint y: 359, endPoint x: 732, endPoint y: 363, distance: 199.1
click at [732, 363] on span "User onboarding — Privy helps developers onboard users regardless of their expe…" at bounding box center [615, 386] width 605 height 94
click at [535, 375] on span "User onboarding — Privy helps developers onboard users regardless of their expe…" at bounding box center [615, 386] width 605 height 94
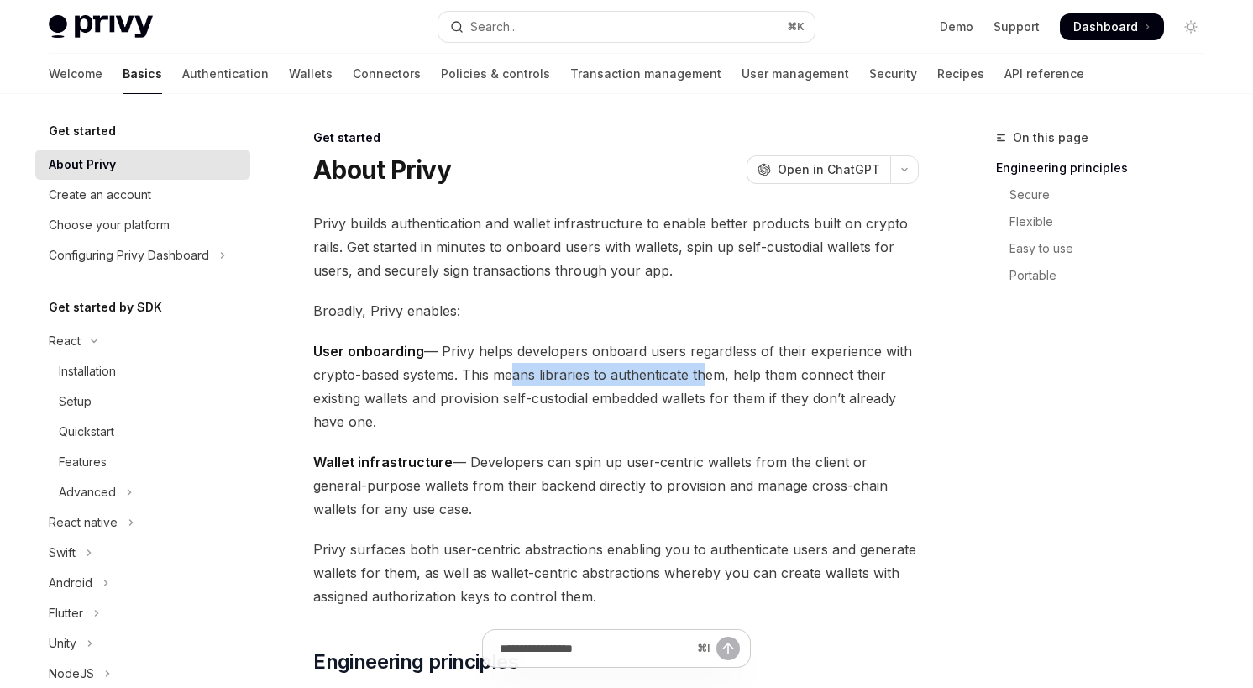
drag, startPoint x: 509, startPoint y: 377, endPoint x: 701, endPoint y: 378, distance: 192.3
click at [701, 378] on span "User onboarding — Privy helps developers onboard users regardless of their expe…" at bounding box center [615, 386] width 605 height 94
drag, startPoint x: 444, startPoint y: 400, endPoint x: 647, endPoint y: 425, distance: 203.9
click at [647, 425] on span "User onboarding — Privy helps developers onboard users regardless of their expe…" at bounding box center [615, 386] width 605 height 94
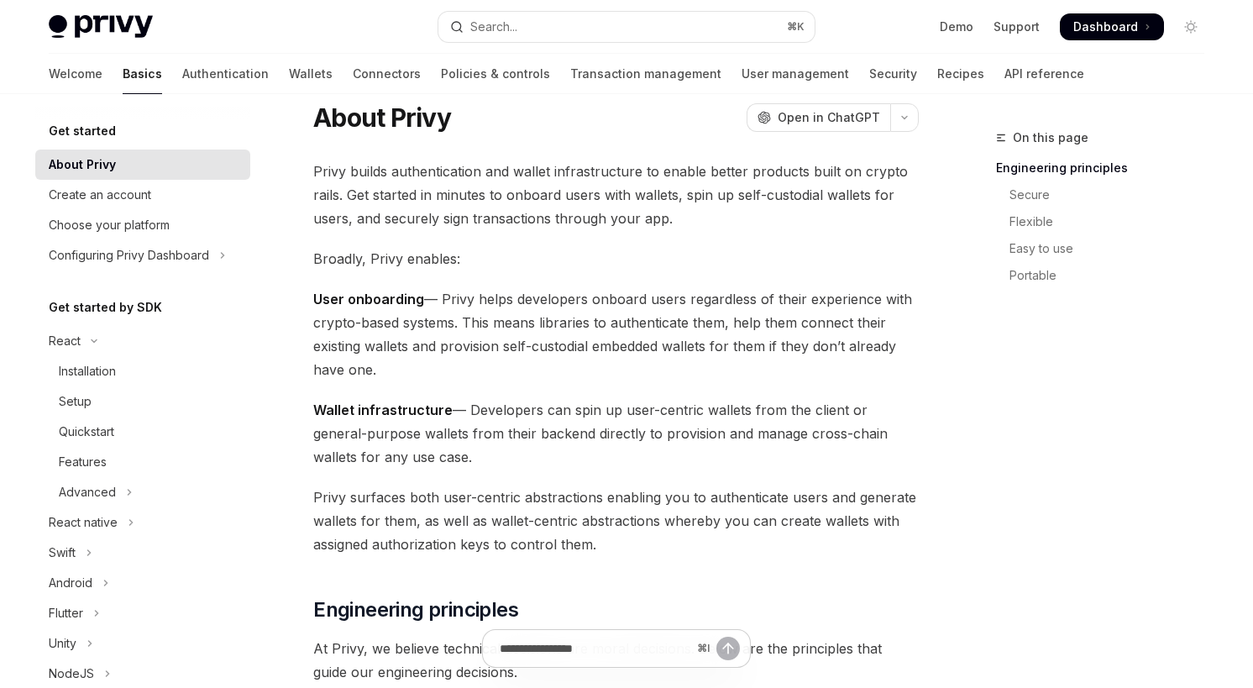
scroll to position [100, 0]
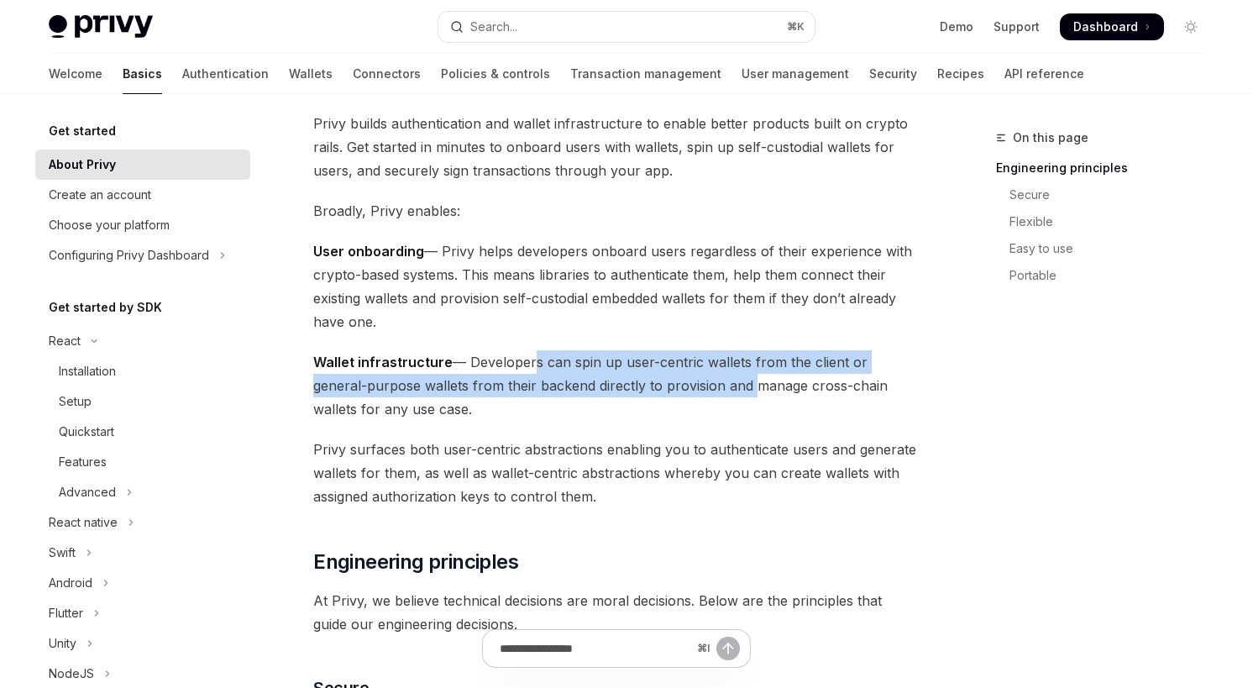
drag, startPoint x: 527, startPoint y: 362, endPoint x: 692, endPoint y: 391, distance: 167.2
click at [692, 391] on span "Wallet infrastructure — Developers can spin up user-centric wallets from the cl…" at bounding box center [615, 385] width 605 height 71
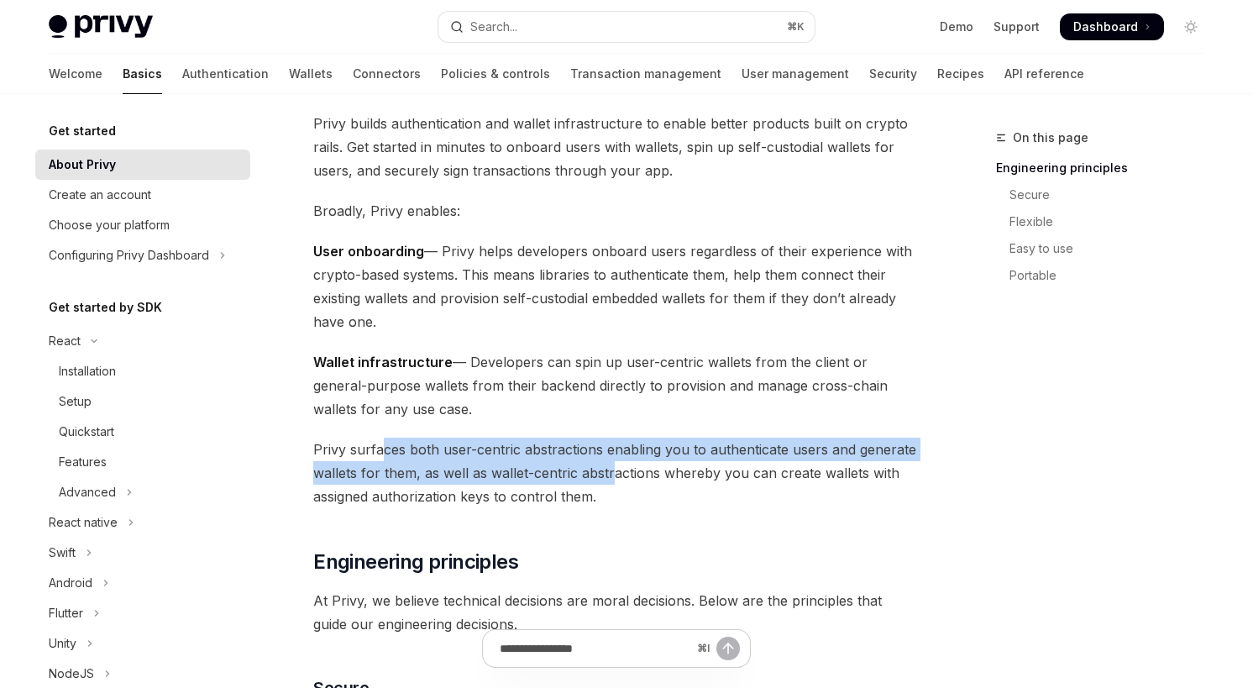
drag, startPoint x: 385, startPoint y: 450, endPoint x: 610, endPoint y: 483, distance: 227.4
click at [610, 483] on span "Privy surfaces both user-centric abstractions enabling you to authenticate user…" at bounding box center [615, 472] width 605 height 71
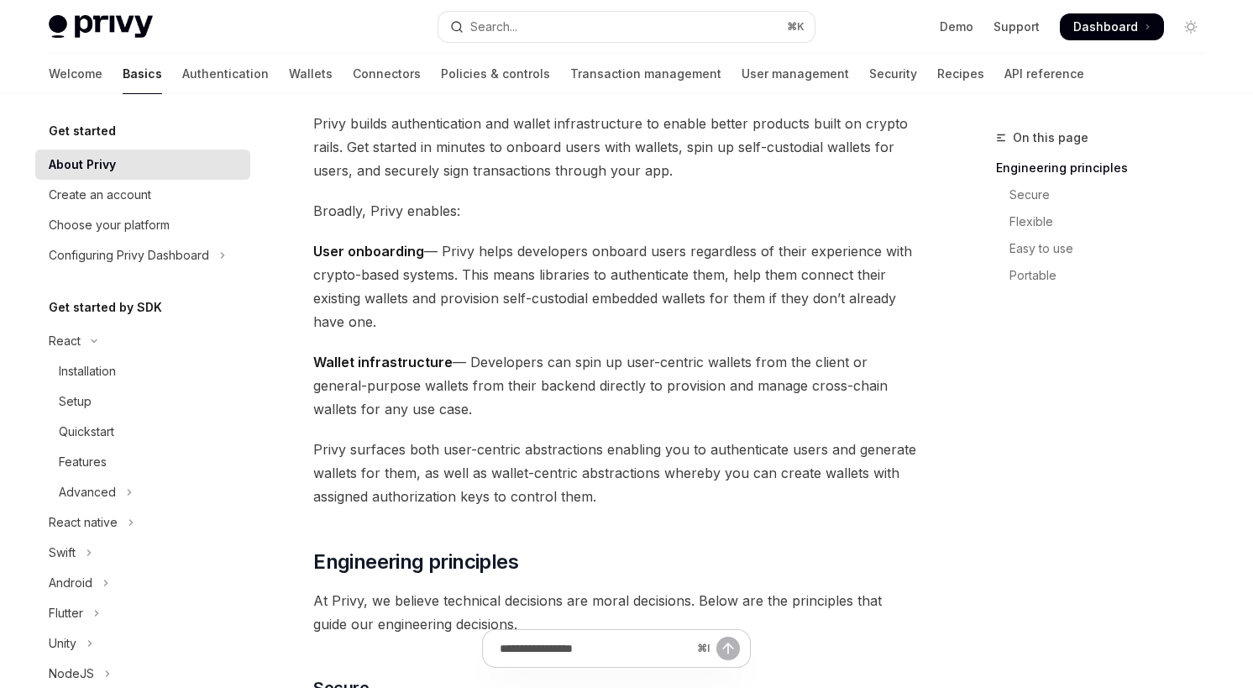
click at [612, 506] on span "Privy surfaces both user-centric abstractions enabling you to authenticate user…" at bounding box center [615, 472] width 605 height 71
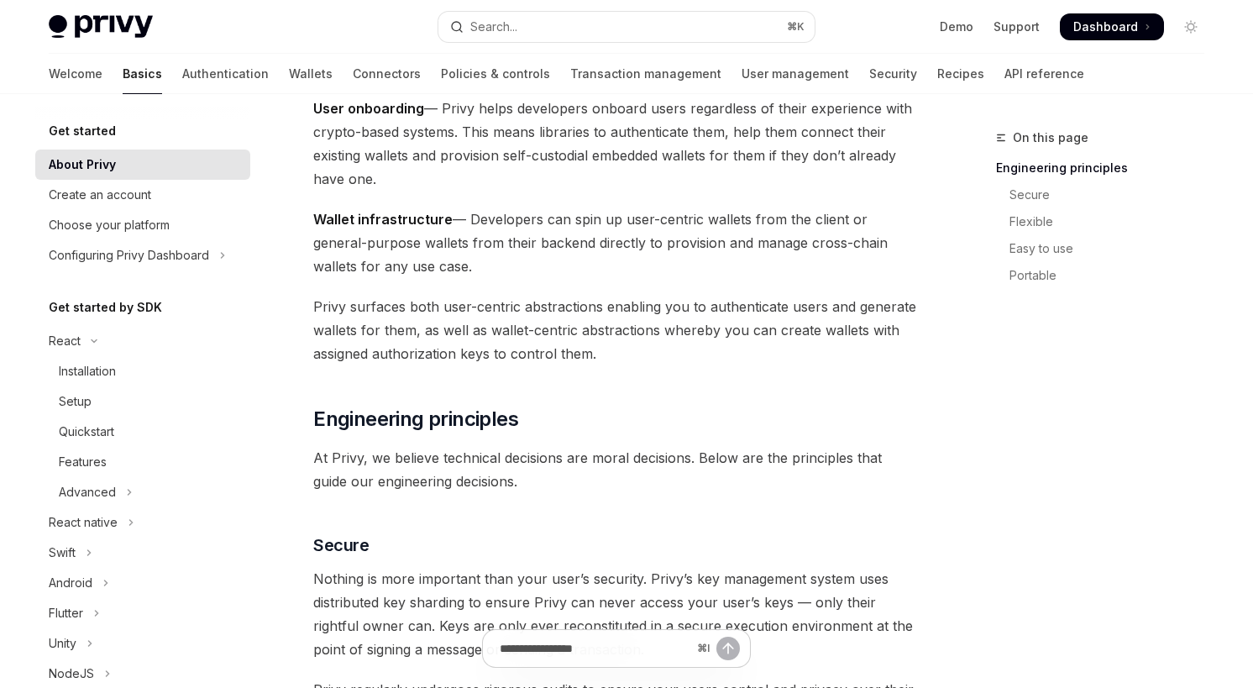
scroll to position [248, 0]
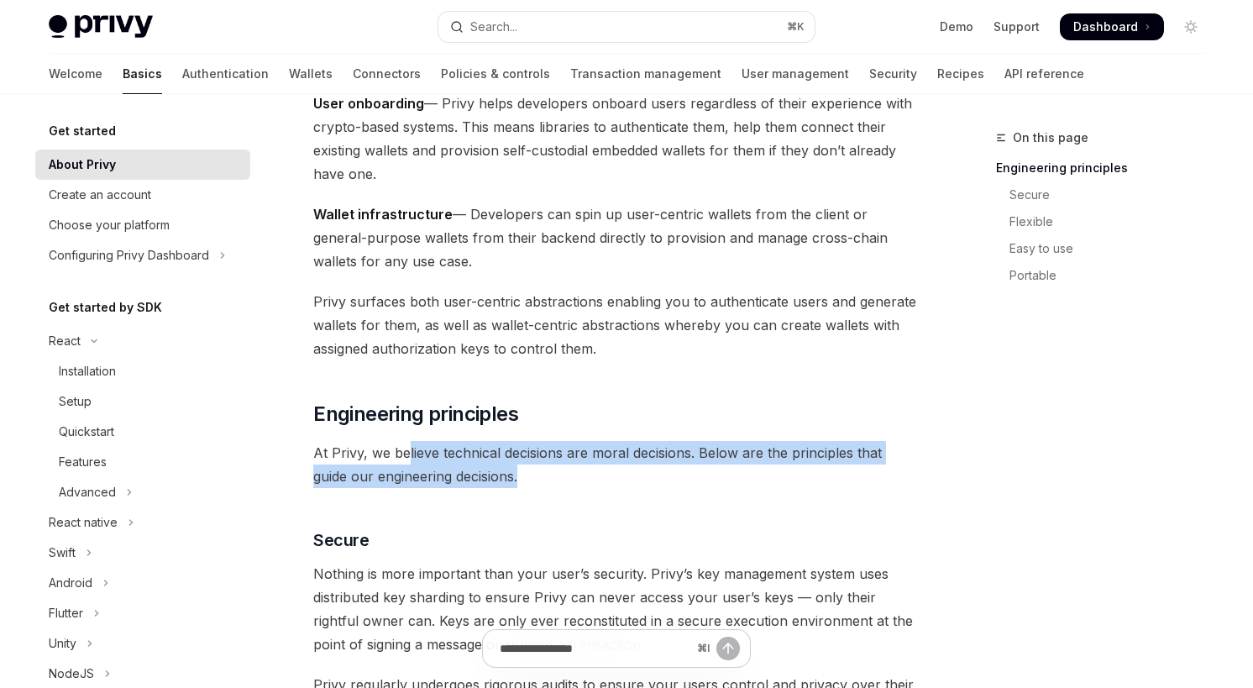
drag, startPoint x: 406, startPoint y: 460, endPoint x: 502, endPoint y: 469, distance: 96.1
click at [502, 469] on span "At Privy, we believe technical decisions are moral decisions. Below are the pri…" at bounding box center [615, 464] width 605 height 47
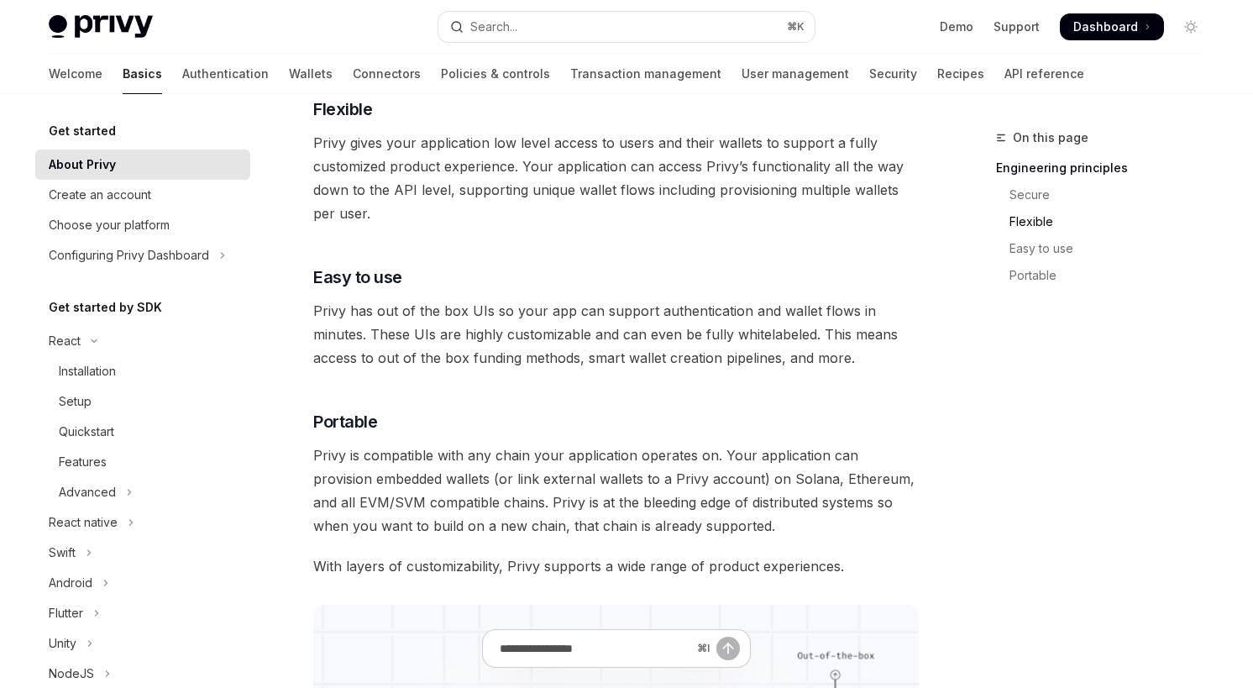
scroll to position [918, 0]
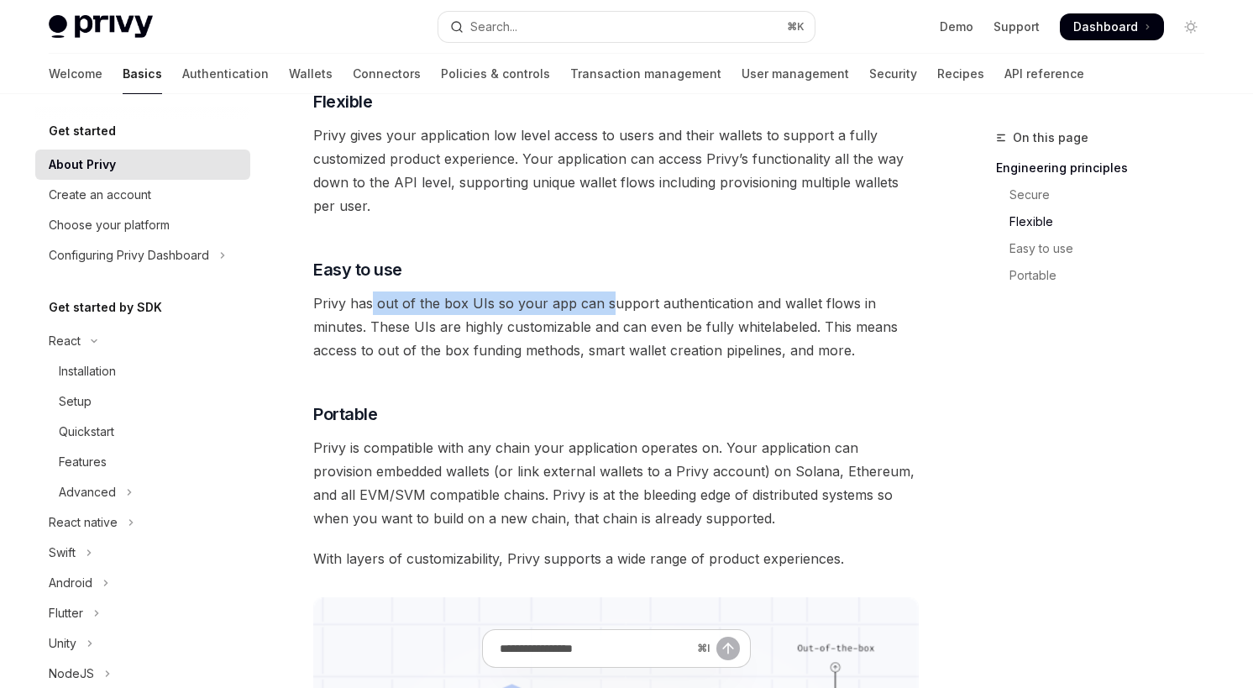
drag, startPoint x: 372, startPoint y: 305, endPoint x: 606, endPoint y: 301, distance: 234.3
click at [606, 301] on span "Privy has out of the box UIs so your app can support authentication and wallet …" at bounding box center [615, 326] width 605 height 71
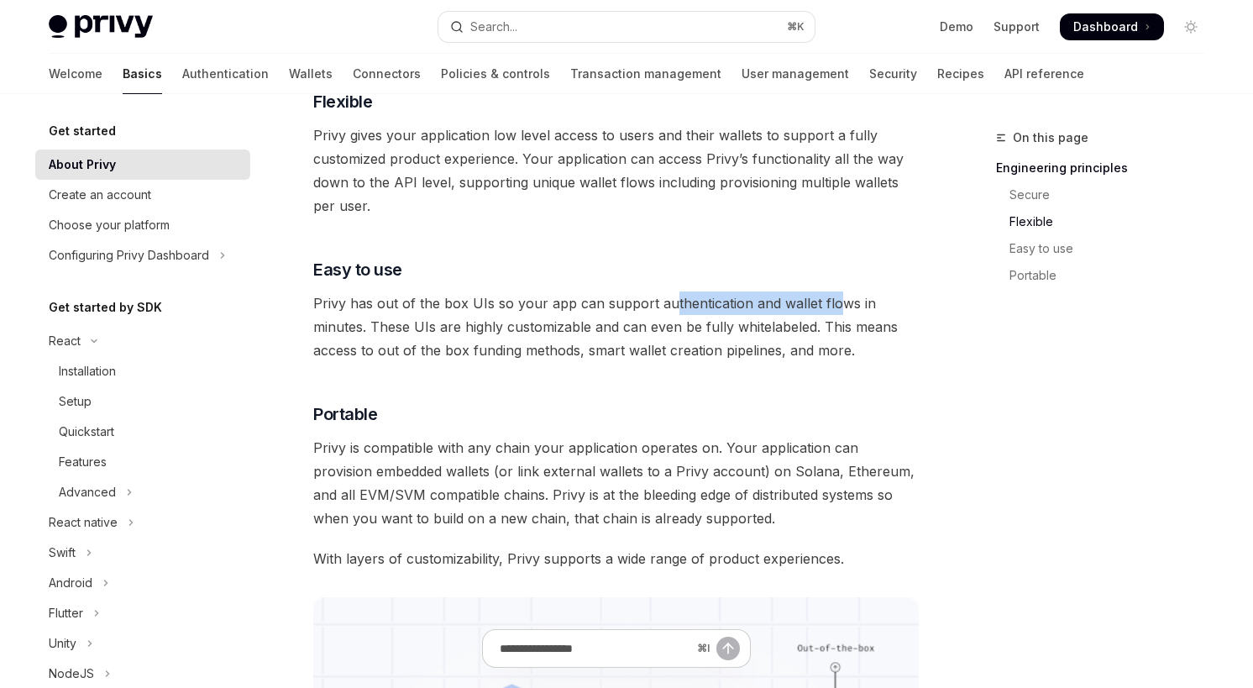
drag, startPoint x: 663, startPoint y: 301, endPoint x: 833, endPoint y: 308, distance: 169.8
click at [833, 308] on span "Privy has out of the box UIs so your app can support authentication and wallet …" at bounding box center [615, 326] width 605 height 71
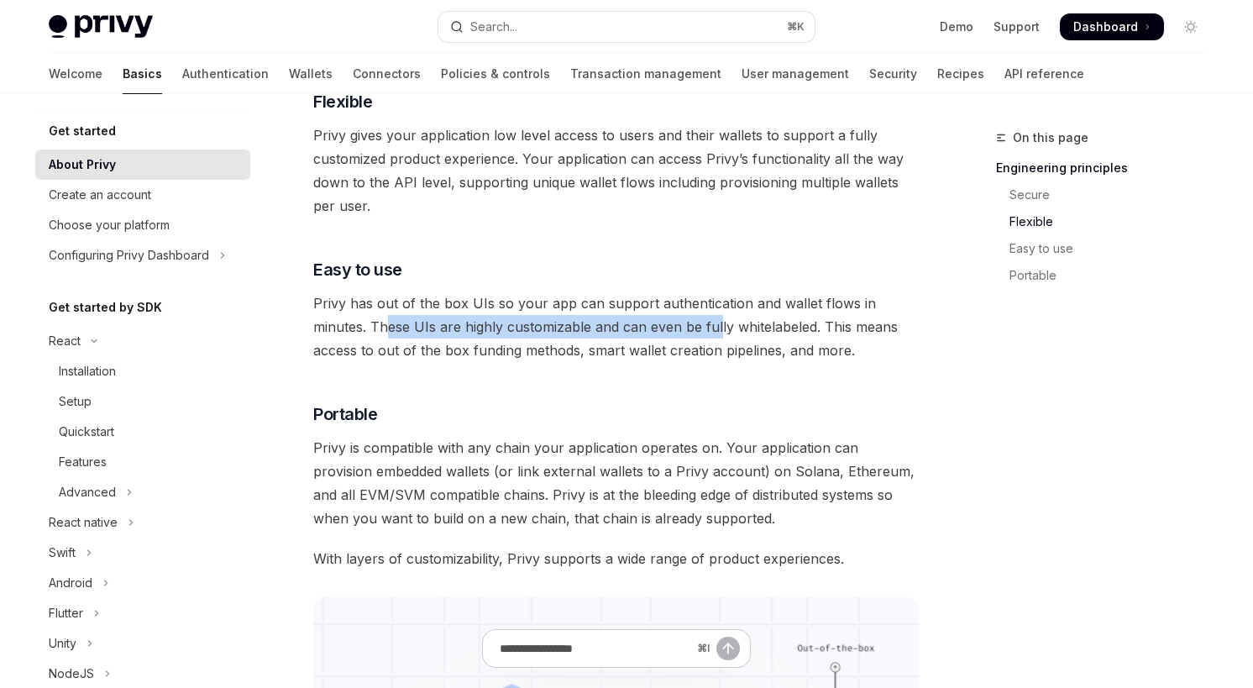
drag, startPoint x: 390, startPoint y: 333, endPoint x: 717, endPoint y: 330, distance: 326.7
click at [717, 330] on span "Privy has out of the box UIs so your app can support authentication and wallet …" at bounding box center [615, 326] width 605 height 71
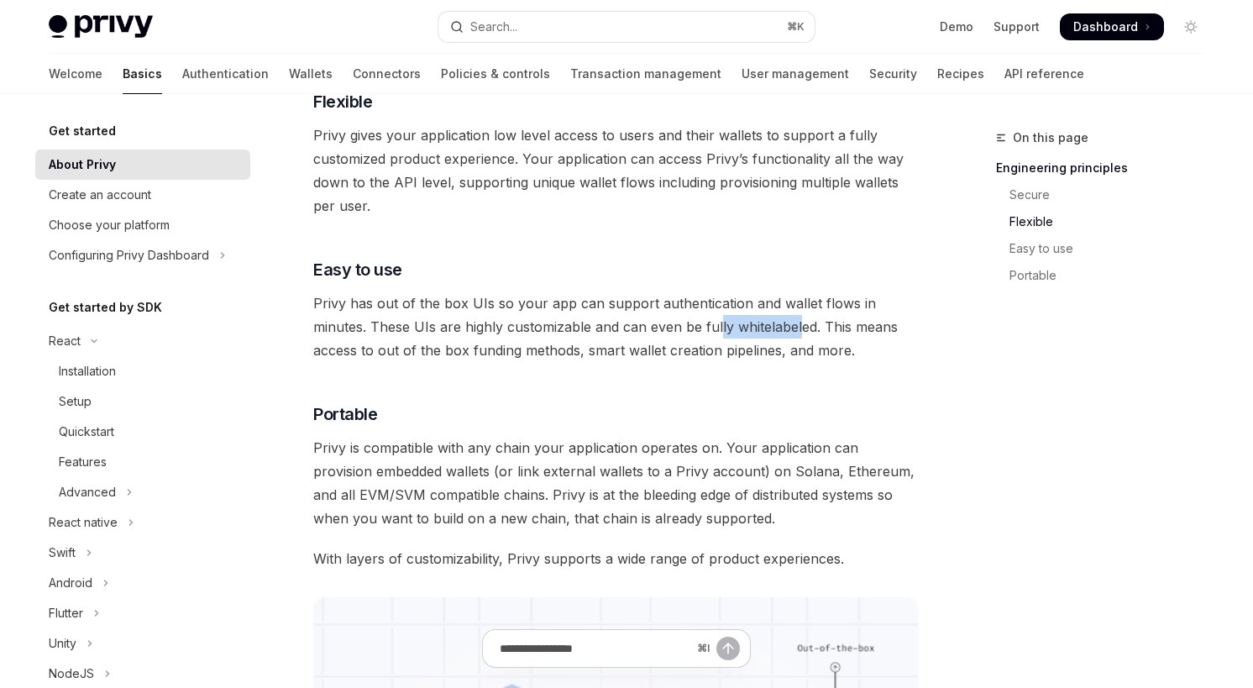
drag, startPoint x: 797, startPoint y: 332, endPoint x: 718, endPoint y: 316, distance: 80.5
click at [718, 316] on span "Privy has out of the box UIs so your app can support authentication and wallet …" at bounding box center [615, 326] width 605 height 71
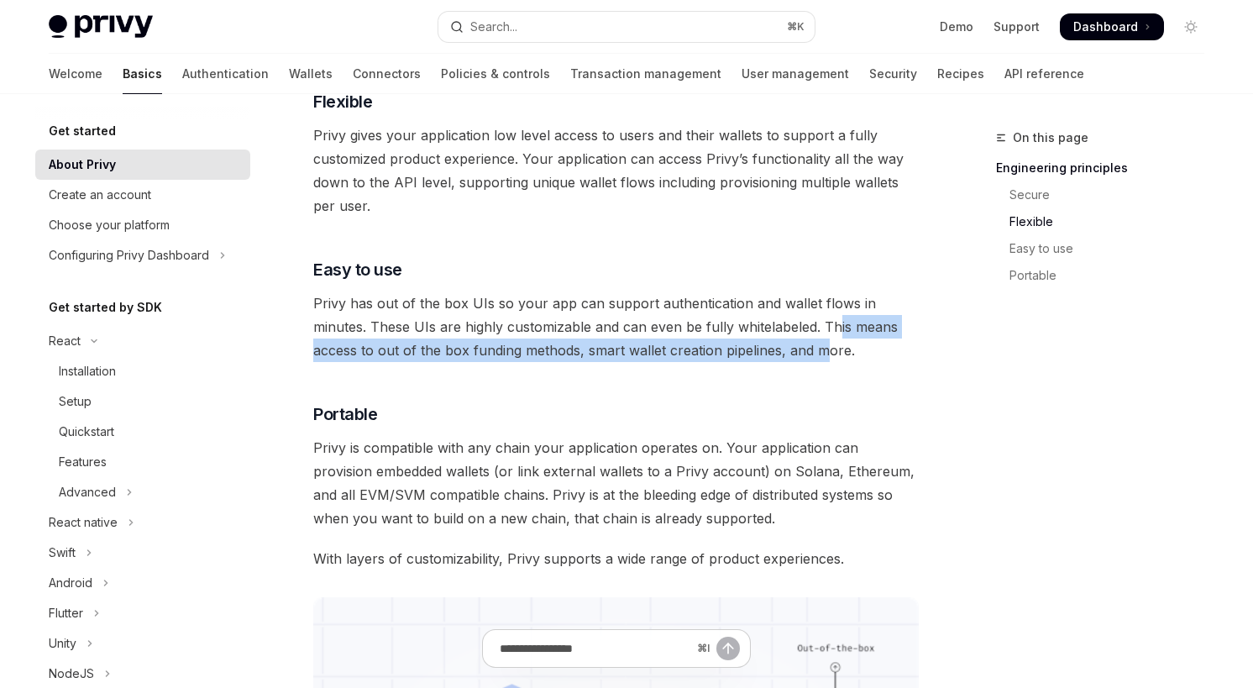
drag, startPoint x: 838, startPoint y: 332, endPoint x: 825, endPoint y: 359, distance: 29.7
click at [825, 359] on span "Privy has out of the box UIs so your app can support authentication and wallet …" at bounding box center [615, 326] width 605 height 71
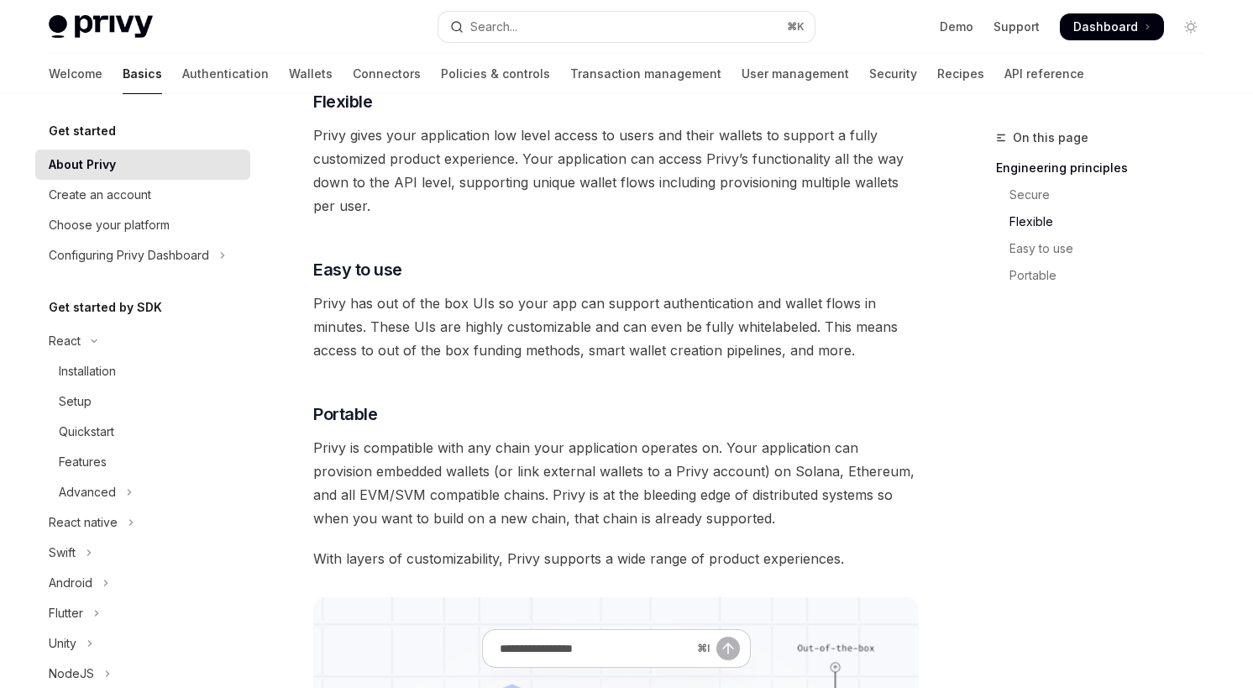
click at [795, 439] on span "Privy is compatible with any chain your application operates on. Your applicati…" at bounding box center [615, 483] width 605 height 94
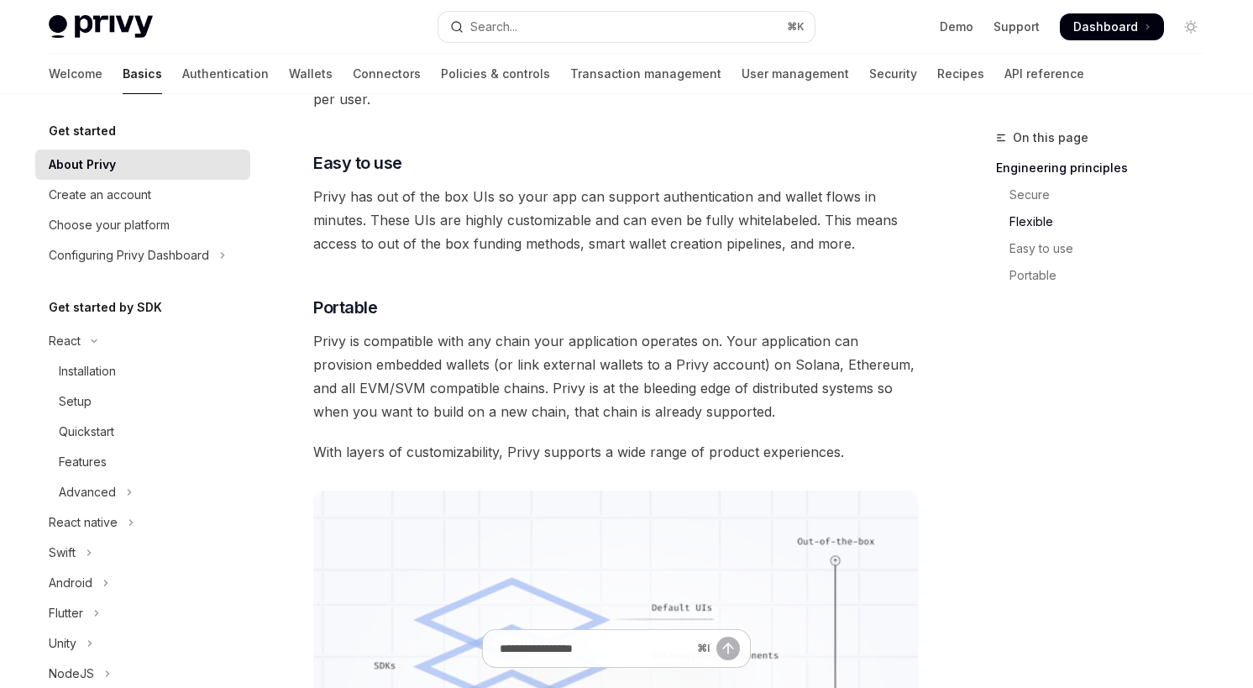
scroll to position [1028, 0]
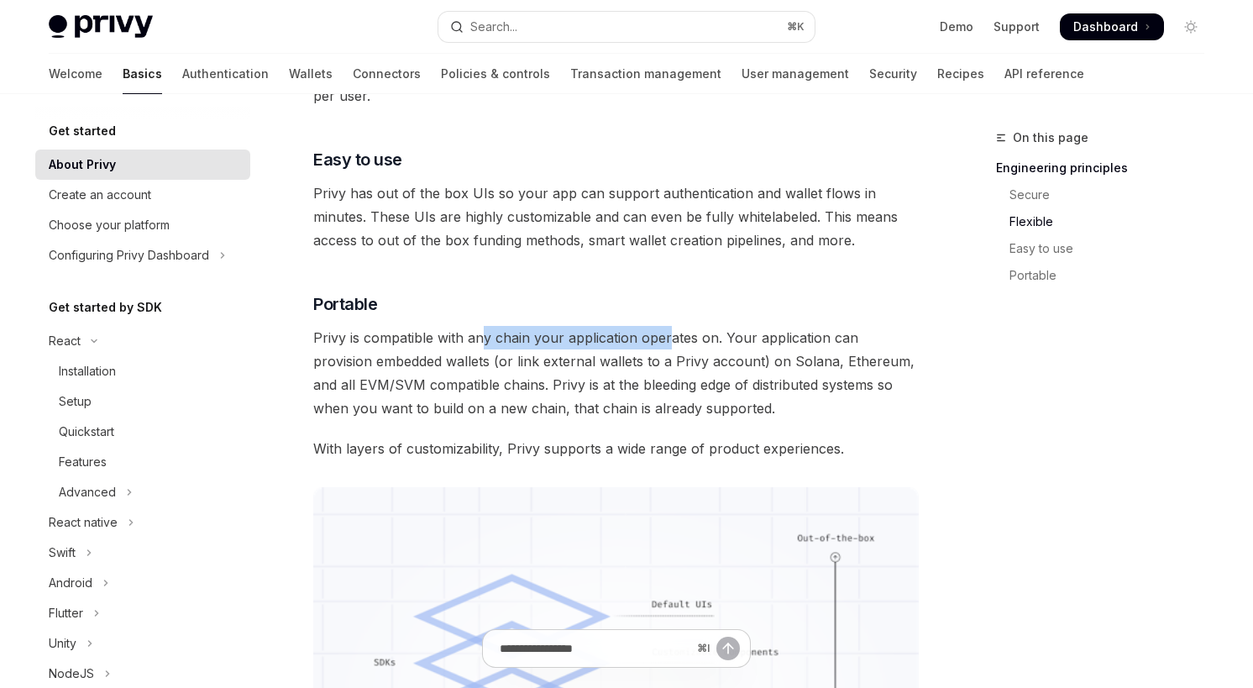
drag, startPoint x: 485, startPoint y: 340, endPoint x: 668, endPoint y: 341, distance: 183.9
click at [668, 341] on span "Privy is compatible with any chain your application operates on. Your applicati…" at bounding box center [615, 373] width 605 height 94
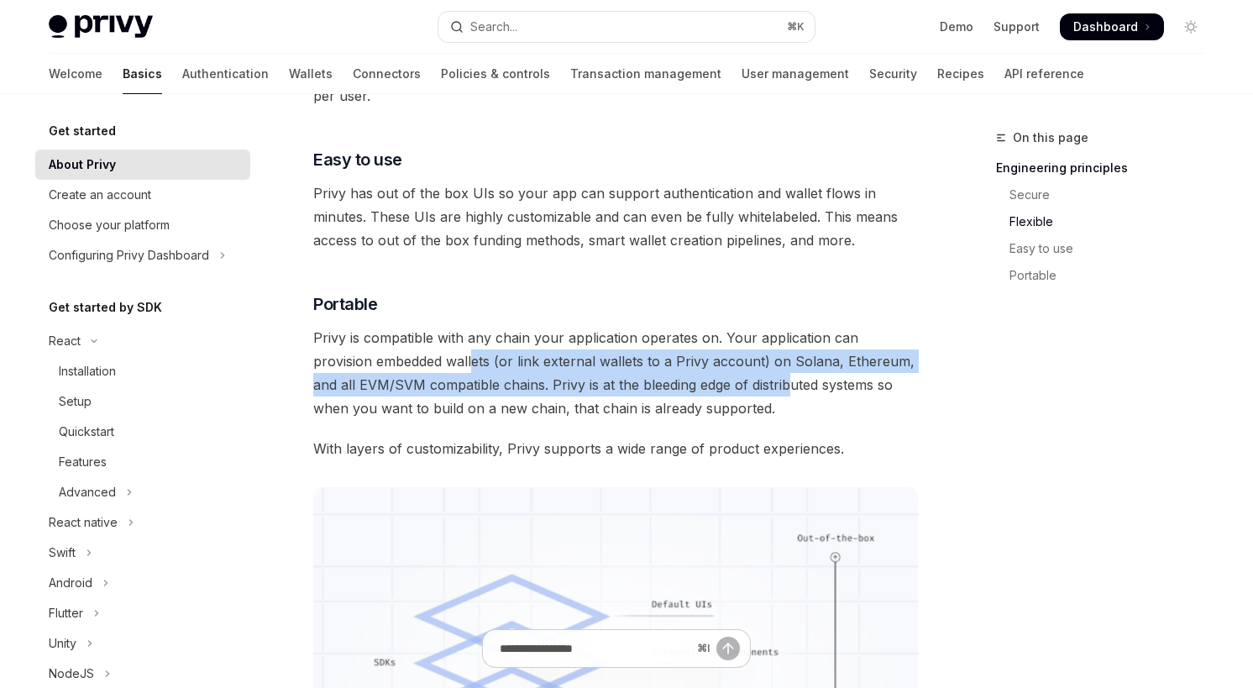
drag, startPoint x: 414, startPoint y: 365, endPoint x: 744, endPoint y: 385, distance: 330.6
click at [744, 385] on span "Privy is compatible with any chain your application operates on. Your applicati…" at bounding box center [615, 373] width 605 height 94
click at [448, 389] on span "Privy is compatible with any chain your application operates on. Your applicati…" at bounding box center [615, 373] width 605 height 94
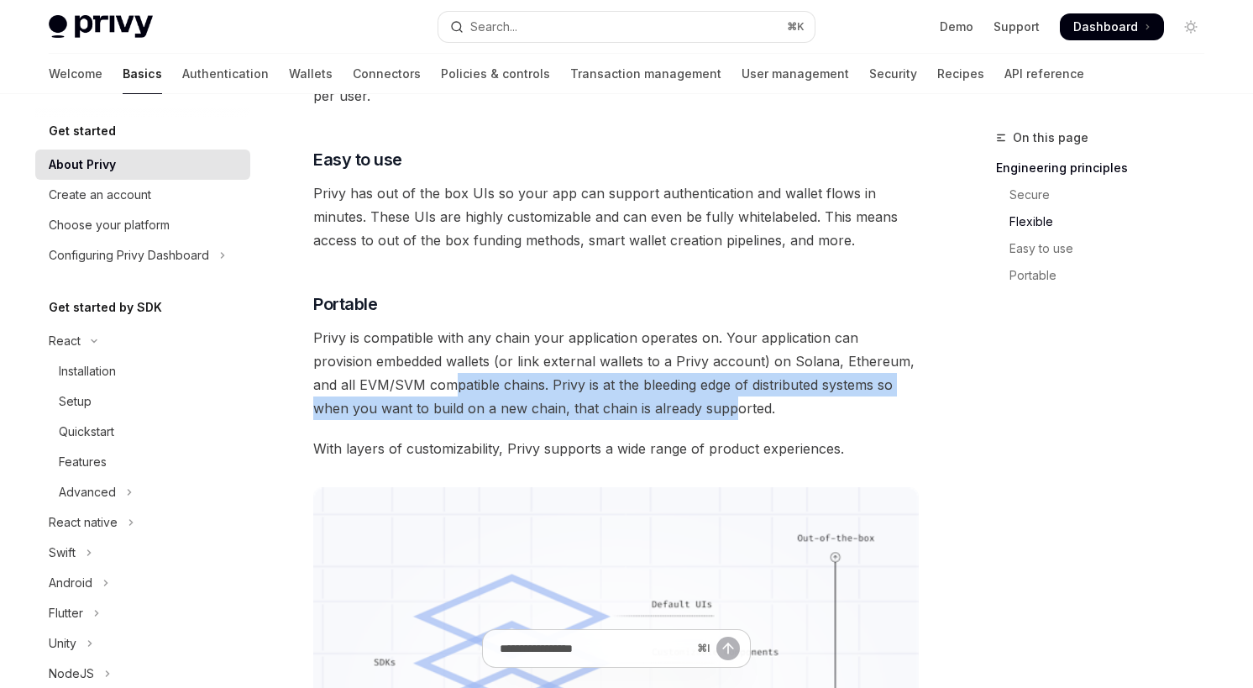
drag, startPoint x: 405, startPoint y: 388, endPoint x: 668, endPoint y: 405, distance: 263.4
click at [668, 405] on span "Privy is compatible with any chain your application operates on. Your applicati…" at bounding box center [615, 373] width 605 height 94
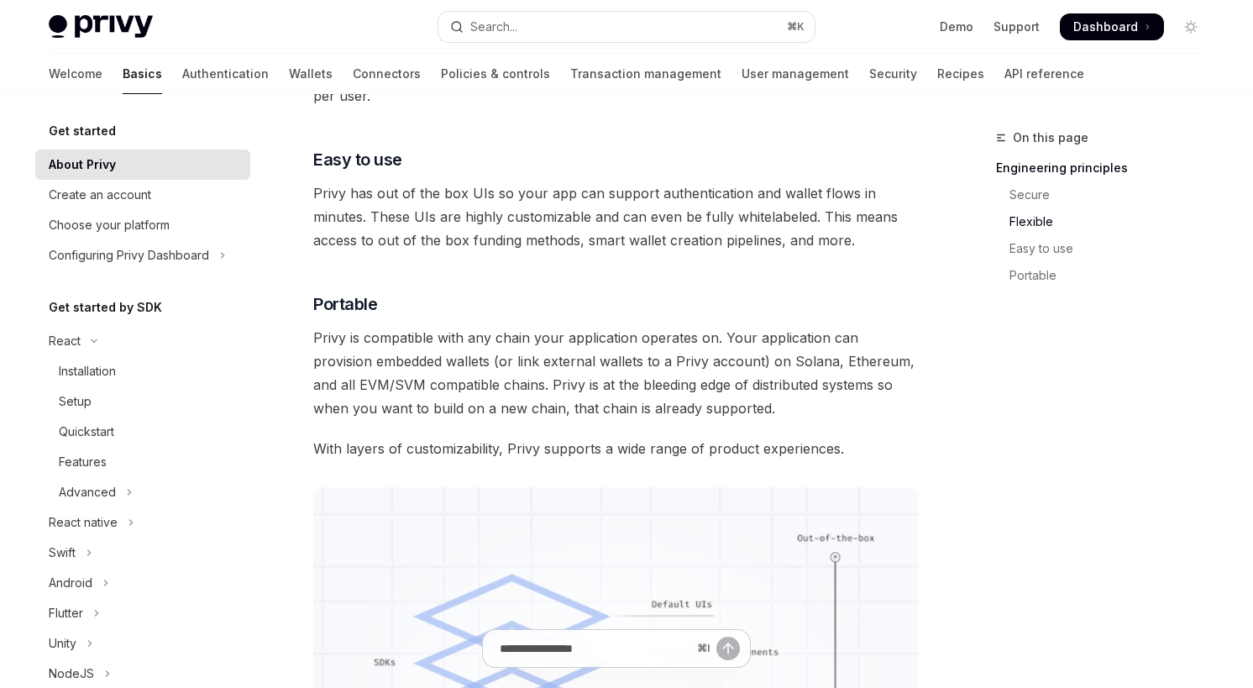
click at [753, 421] on div "Privy builds authentication and wallet infrastructure to enable better products…" at bounding box center [615, 52] width 605 height 1736
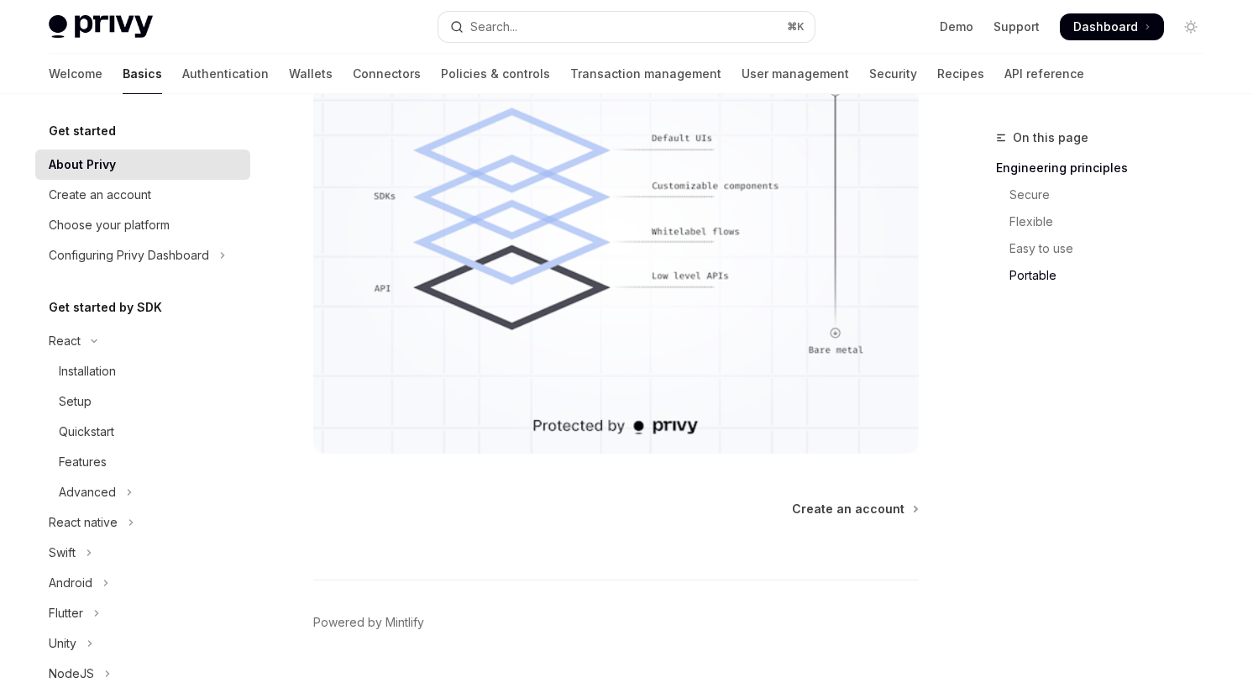
scroll to position [1531, 0]
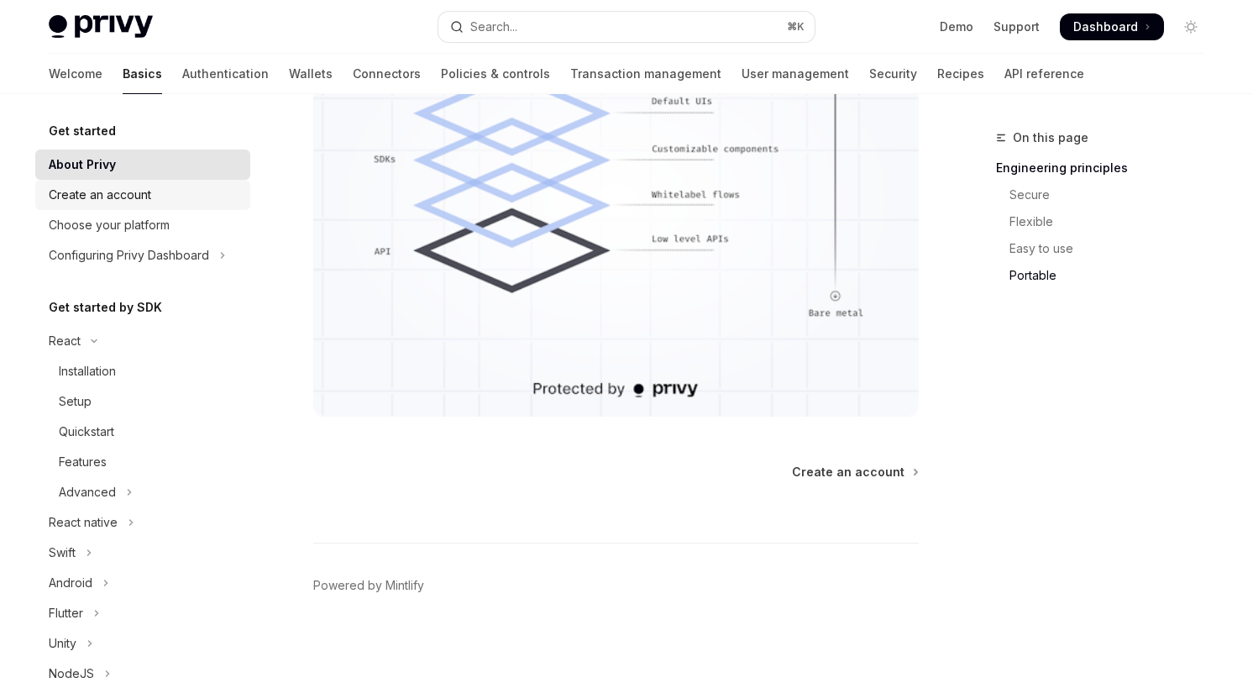
click at [125, 196] on div "Create an account" at bounding box center [100, 195] width 102 height 20
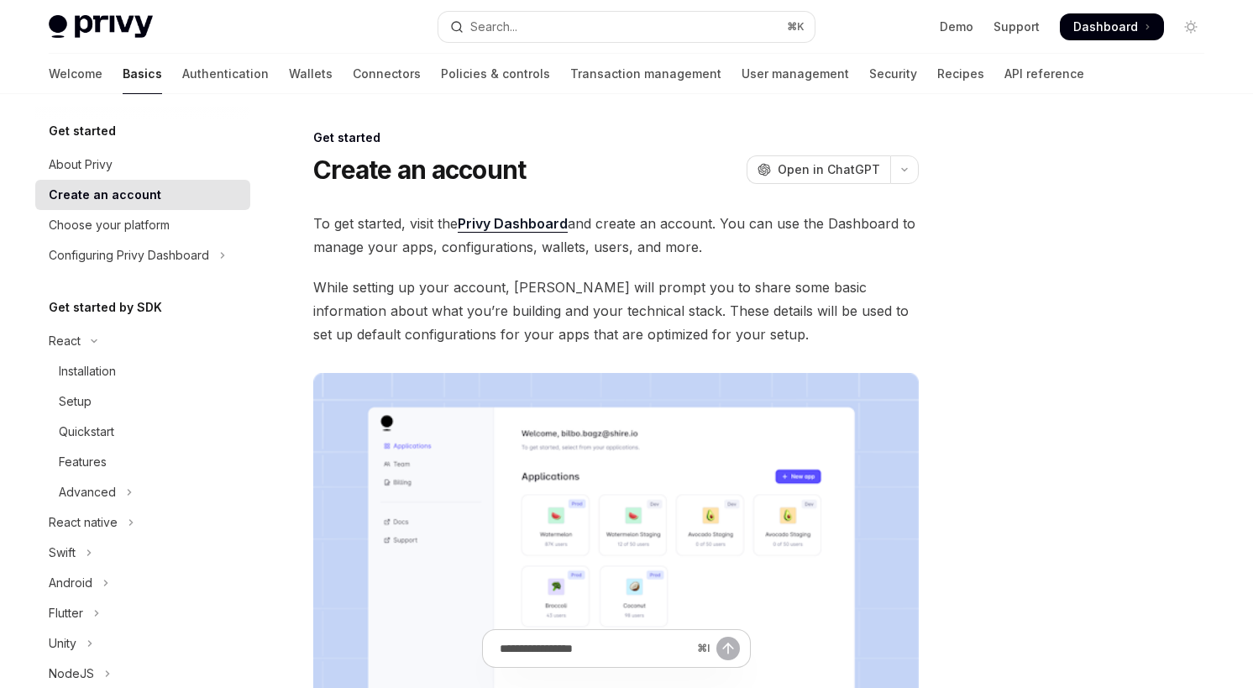
drag, startPoint x: 423, startPoint y: 224, endPoint x: 616, endPoint y: 226, distance: 192.3
click at [616, 226] on span "To get started, visit the Privy Dashboard and create an account. You can use th…" at bounding box center [615, 235] width 605 height 47
drag, startPoint x: 635, startPoint y: 226, endPoint x: 794, endPoint y: 229, distance: 158.7
click at [794, 229] on span "To get started, visit the Privy Dashboard and create an account. You can use th…" at bounding box center [615, 235] width 605 height 47
drag, startPoint x: 453, startPoint y: 249, endPoint x: 696, endPoint y: 254, distance: 243.6
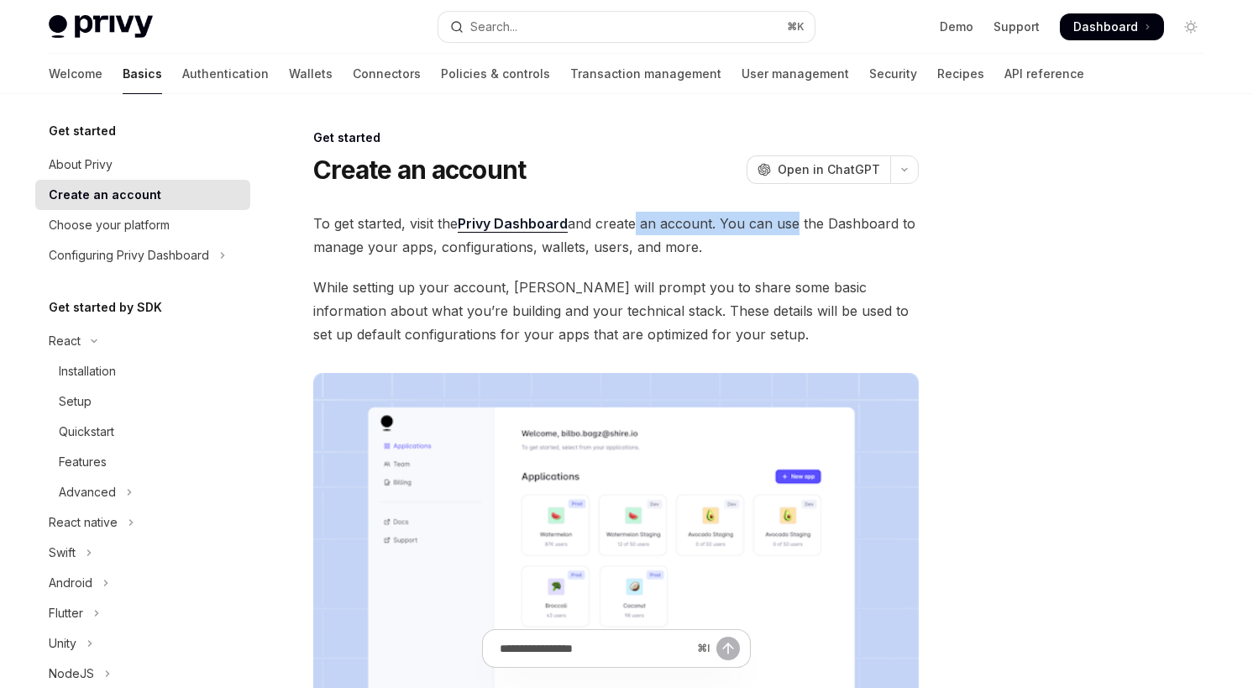
click at [696, 254] on span "To get started, visit the Privy Dashboard and create an account. You can use th…" at bounding box center [615, 235] width 605 height 47
click at [757, 275] on span "While setting up your account, [PERSON_NAME] will prompt you to share some basi…" at bounding box center [615, 310] width 605 height 71
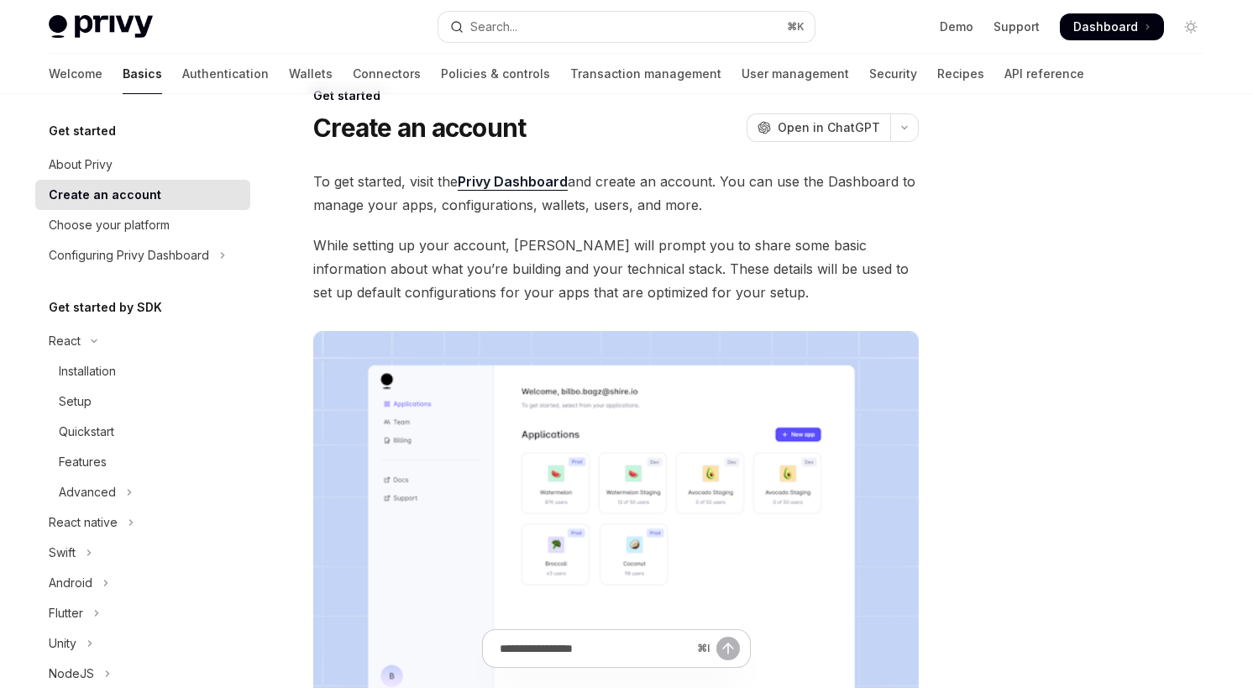
scroll to position [46, 0]
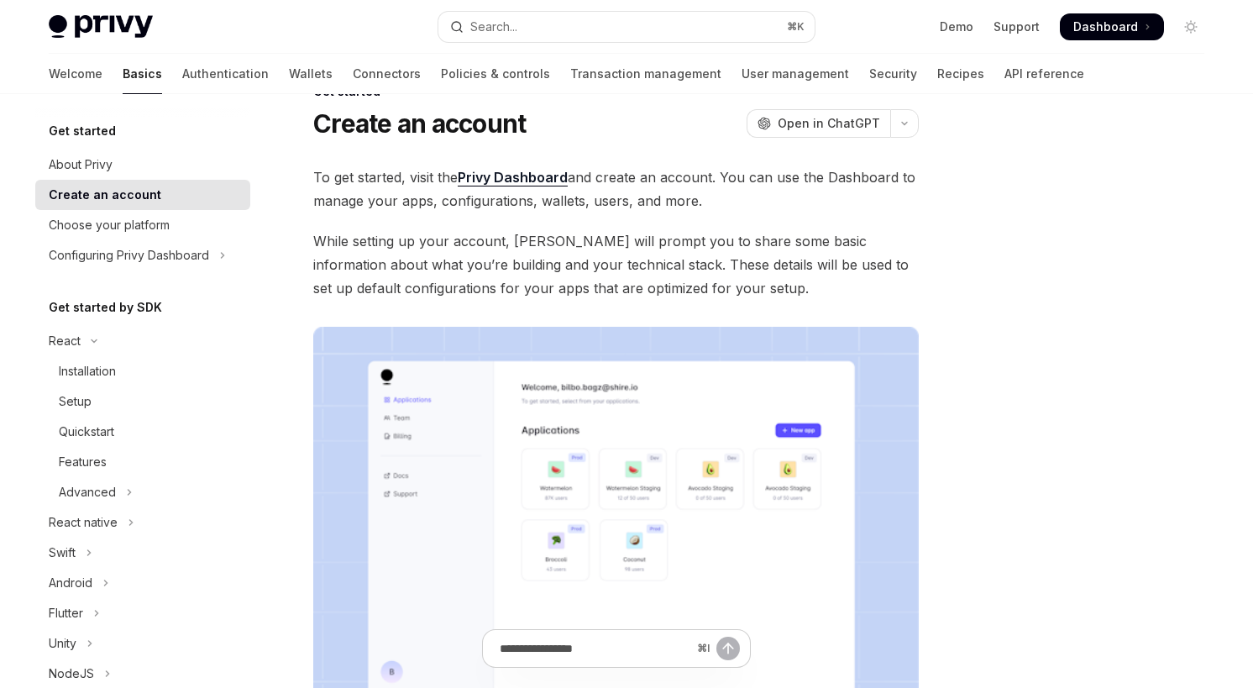
click at [578, 232] on span "While setting up your account, [PERSON_NAME] will prompt you to share some basi…" at bounding box center [615, 264] width 605 height 71
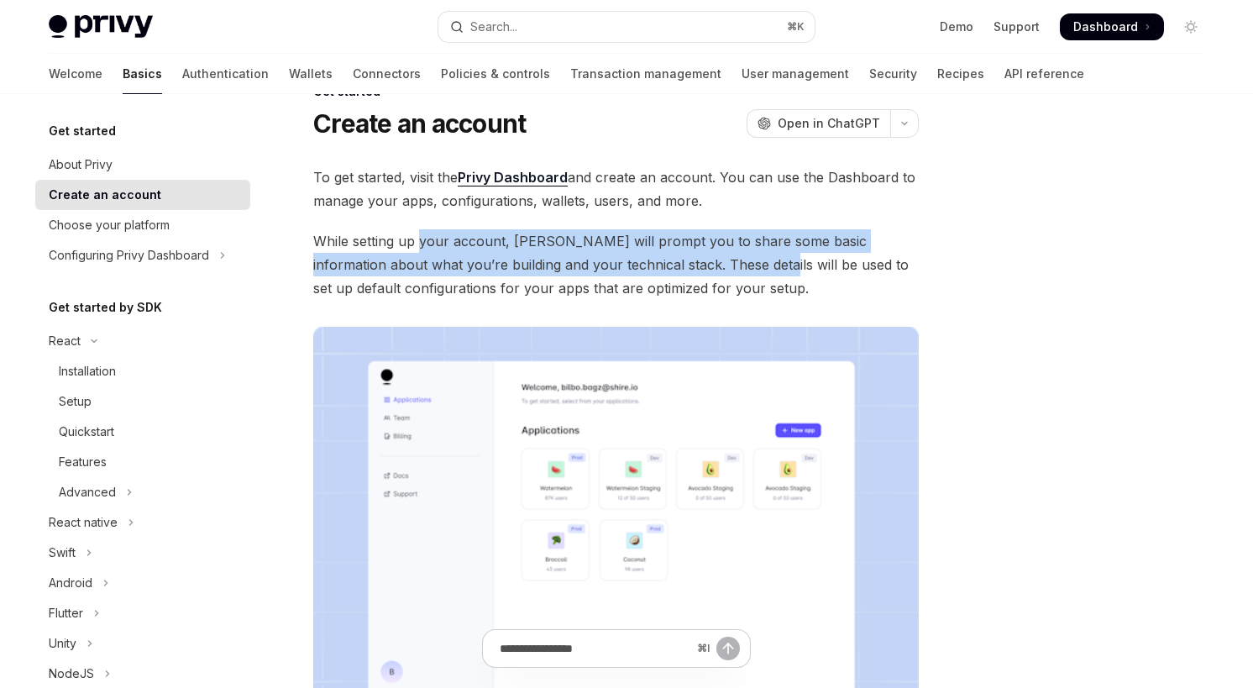
drag, startPoint x: 422, startPoint y: 239, endPoint x: 715, endPoint y: 253, distance: 293.4
click at [715, 253] on span "While setting up your account, [PERSON_NAME] will prompt you to share some basi…" at bounding box center [615, 264] width 605 height 71
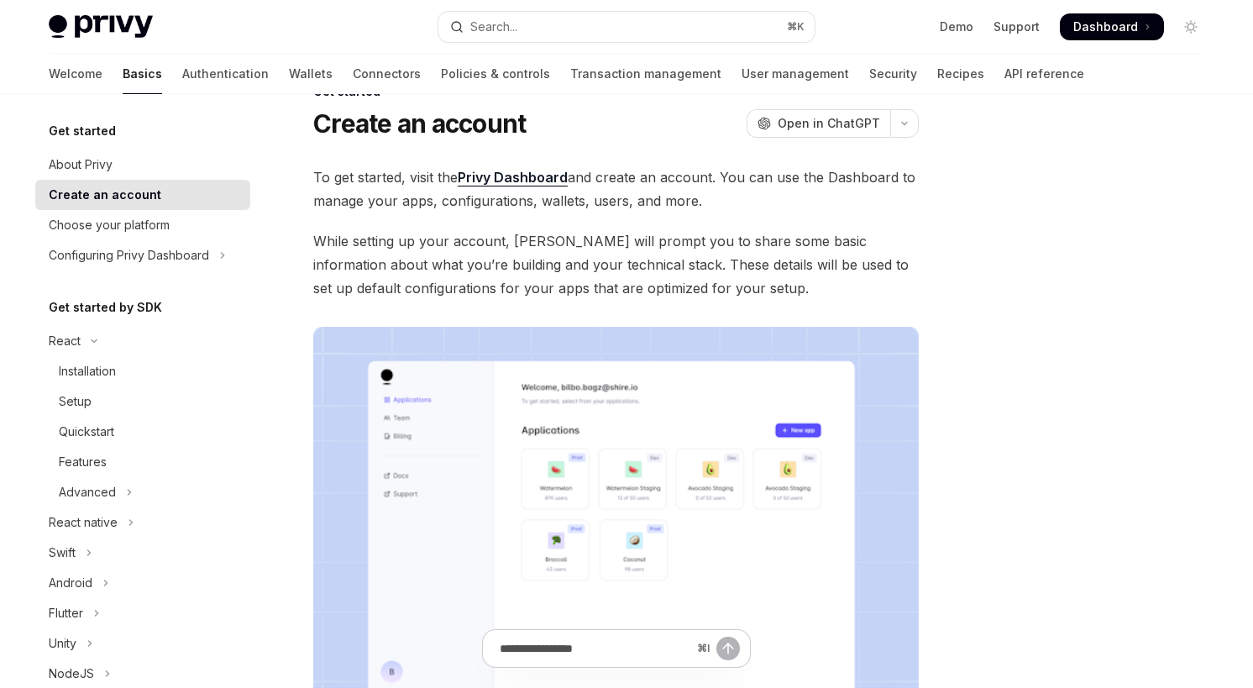
click at [762, 281] on span "While setting up your account, [PERSON_NAME] will prompt you to share some basi…" at bounding box center [615, 264] width 605 height 71
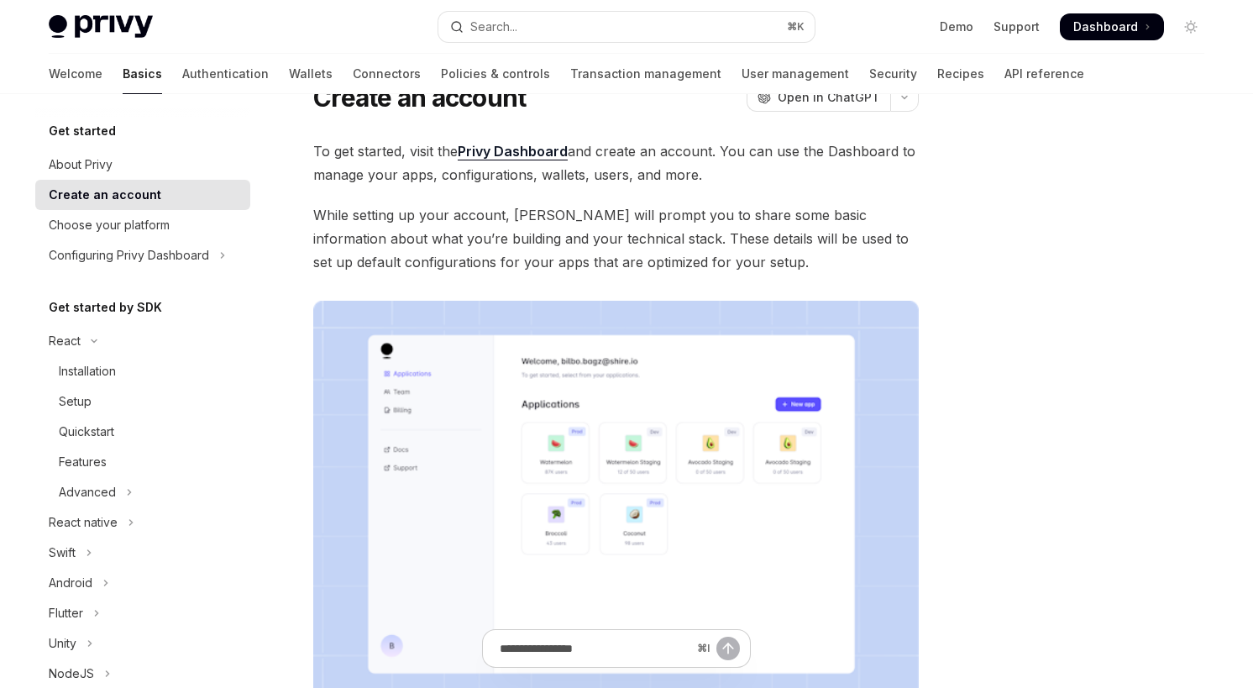
scroll to position [81, 0]
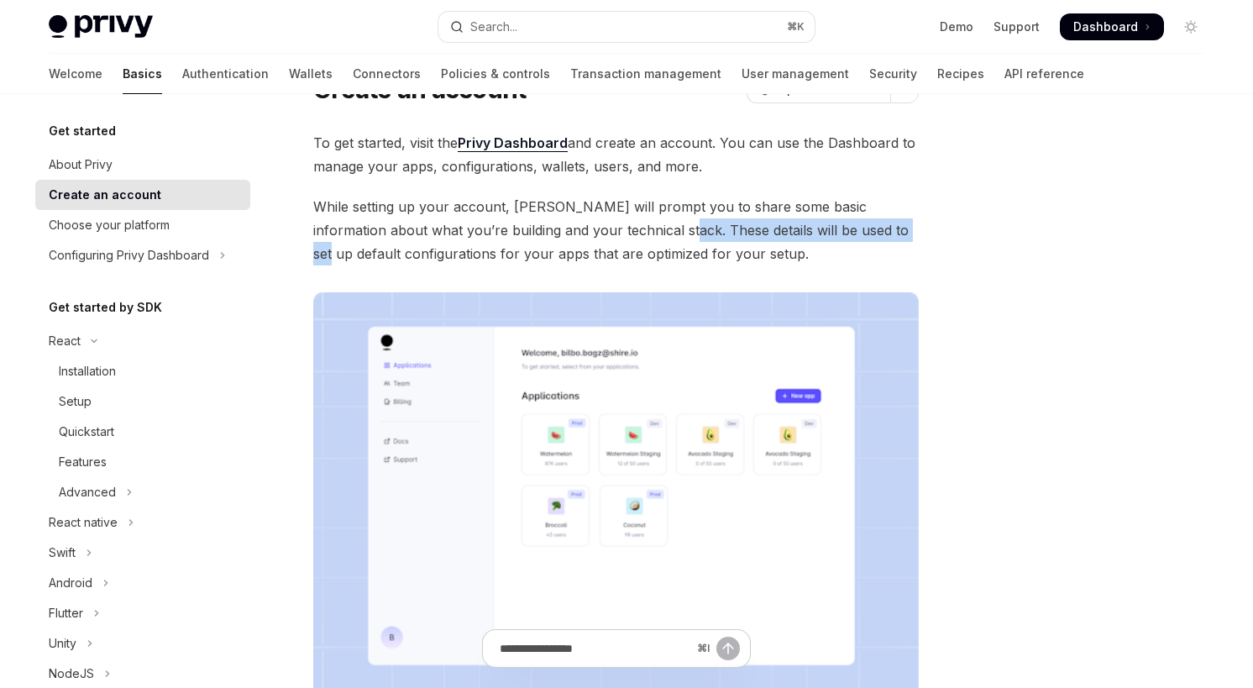
drag, startPoint x: 633, startPoint y: 229, endPoint x: 864, endPoint y: 235, distance: 231.0
click at [864, 235] on span "While setting up your account, [PERSON_NAME] will prompt you to share some basi…" at bounding box center [615, 230] width 605 height 71
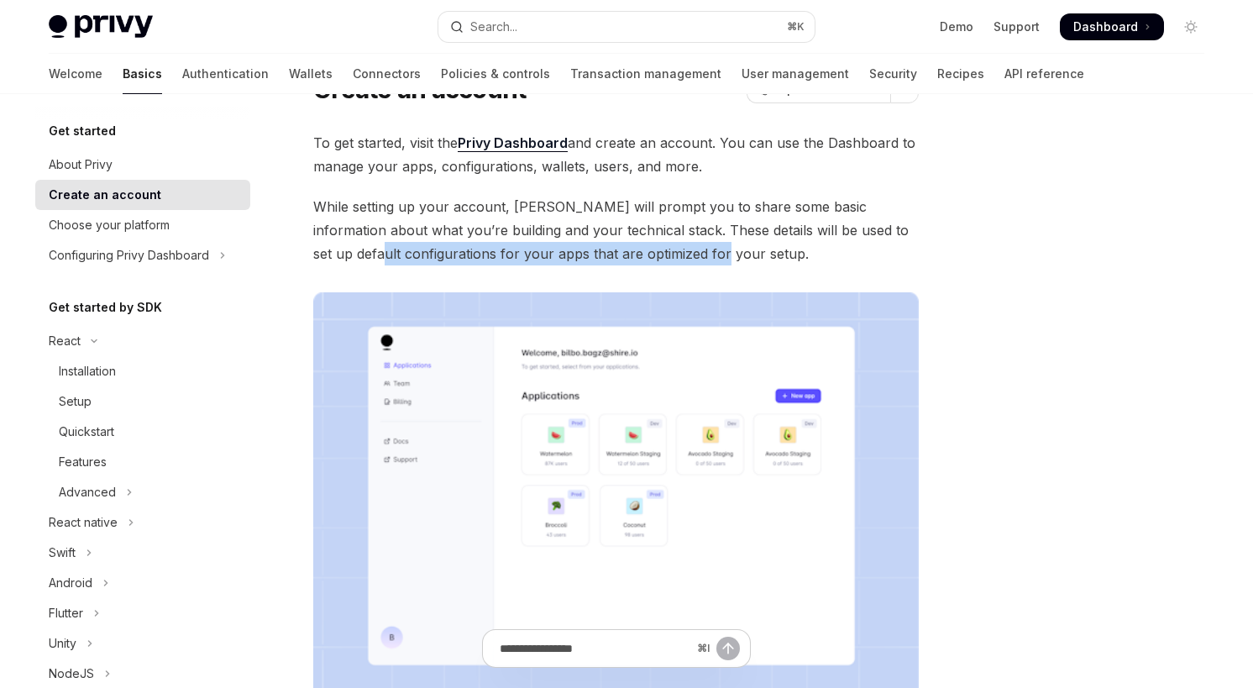
drag, startPoint x: 343, startPoint y: 259, endPoint x: 682, endPoint y: 253, distance: 339.3
click at [682, 253] on span "While setting up your account, [PERSON_NAME] will prompt you to share some basi…" at bounding box center [615, 230] width 605 height 71
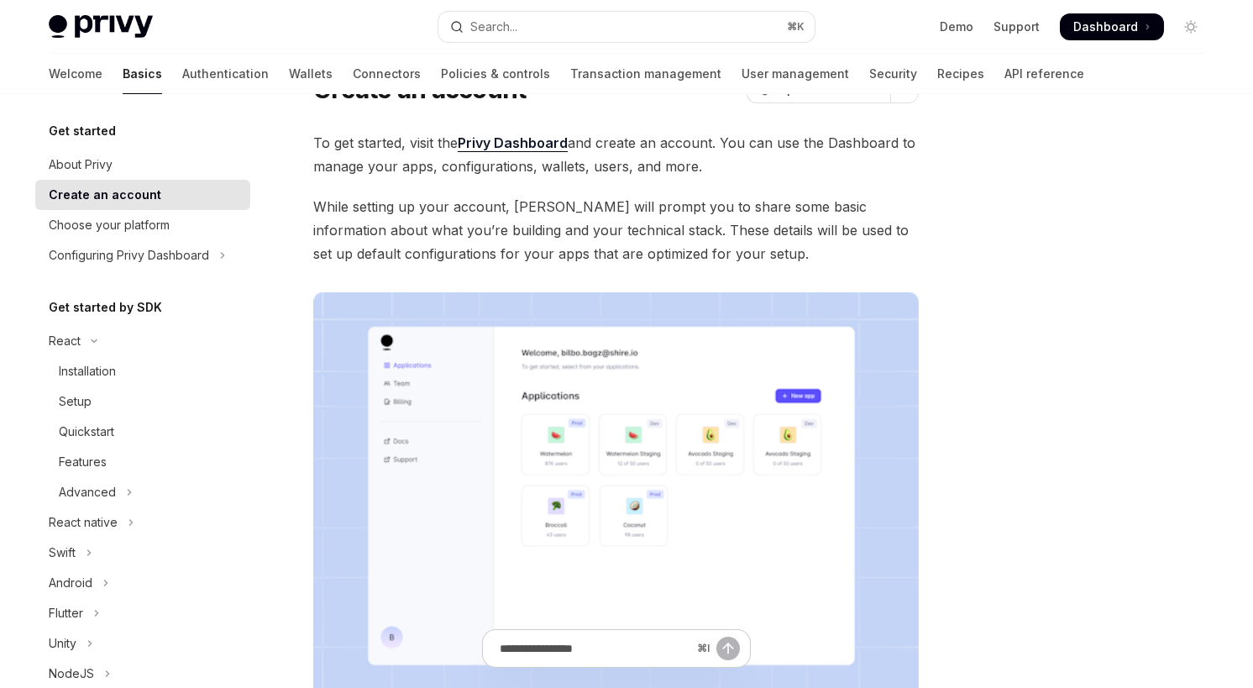
click at [729, 257] on span "While setting up your account, [PERSON_NAME] will prompt you to share some basi…" at bounding box center [615, 230] width 605 height 71
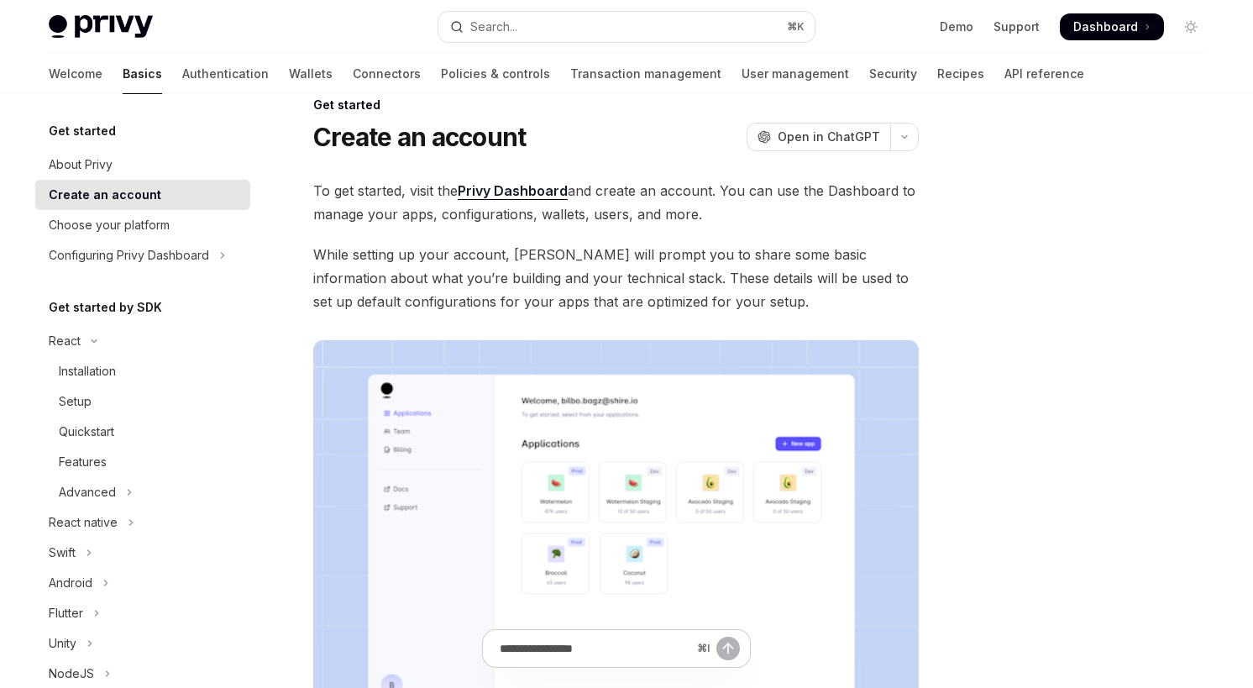
scroll to position [34, 0]
drag, startPoint x: 389, startPoint y: 217, endPoint x: 702, endPoint y: 212, distance: 313.3
click at [702, 212] on span "To get started, visit the Privy Dashboard and create an account. You can use th…" at bounding box center [615, 200] width 605 height 47
click at [691, 259] on span "While setting up your account, [PERSON_NAME] will prompt you to share some basi…" at bounding box center [615, 276] width 605 height 71
drag, startPoint x: 515, startPoint y: 252, endPoint x: 674, endPoint y: 258, distance: 159.7
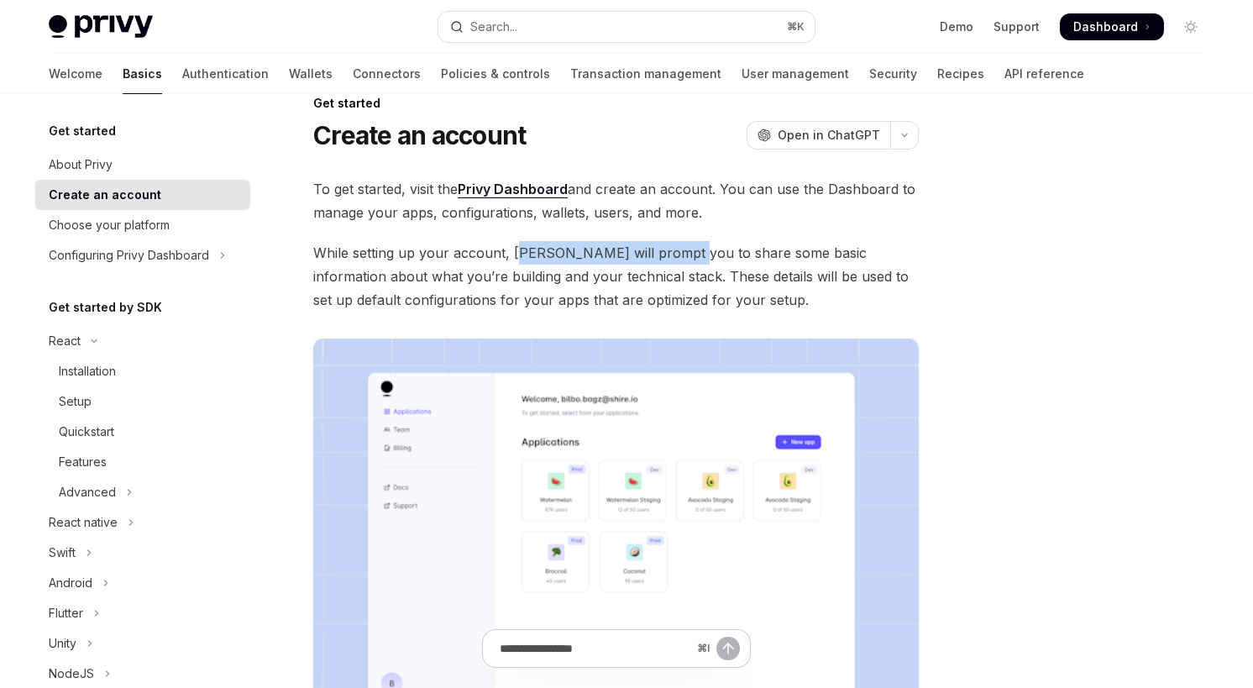
click at [674, 258] on span "While setting up your account, [PERSON_NAME] will prompt you to share some basi…" at bounding box center [615, 276] width 605 height 71
click at [757, 261] on span "While setting up your account, [PERSON_NAME] will prompt you to share some basi…" at bounding box center [615, 276] width 605 height 71
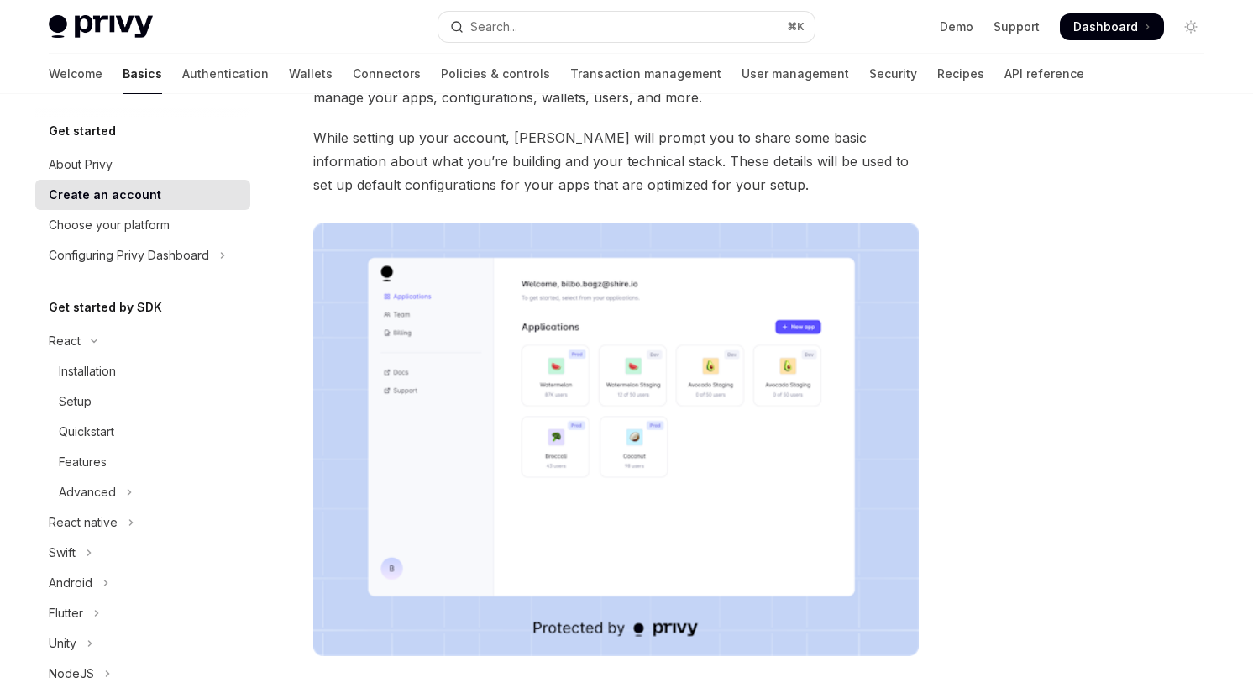
scroll to position [71, 0]
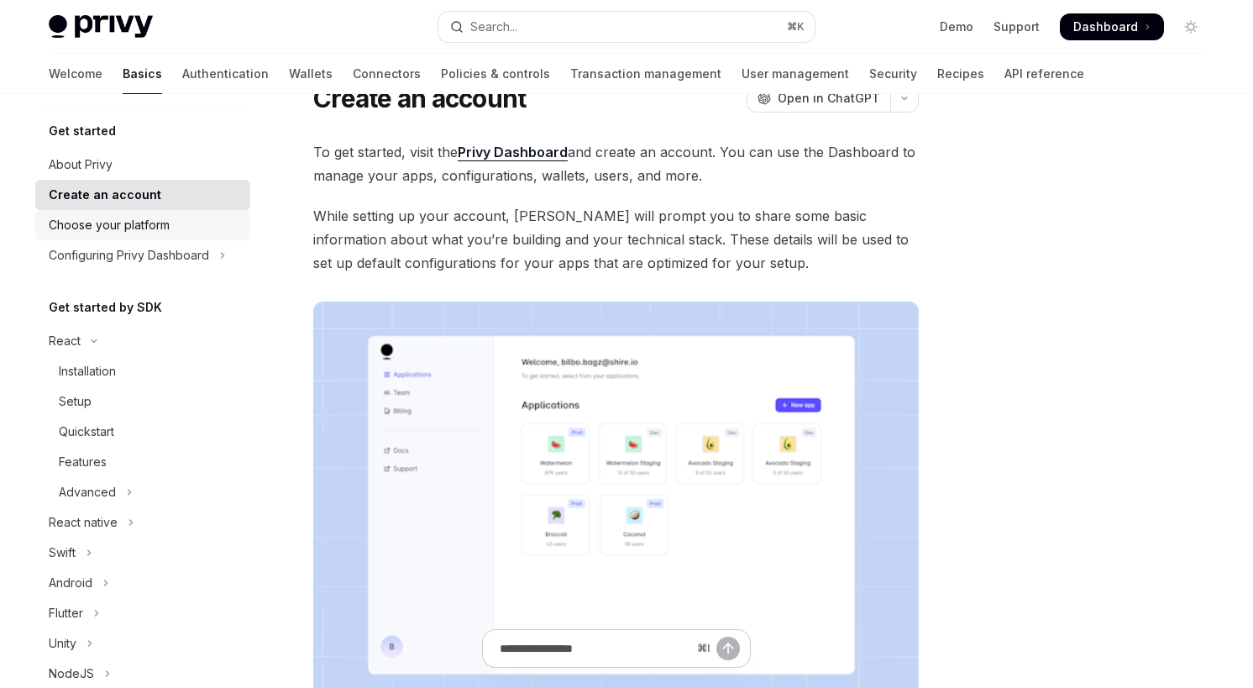
click at [156, 231] on div "Choose your platform" at bounding box center [109, 225] width 121 height 20
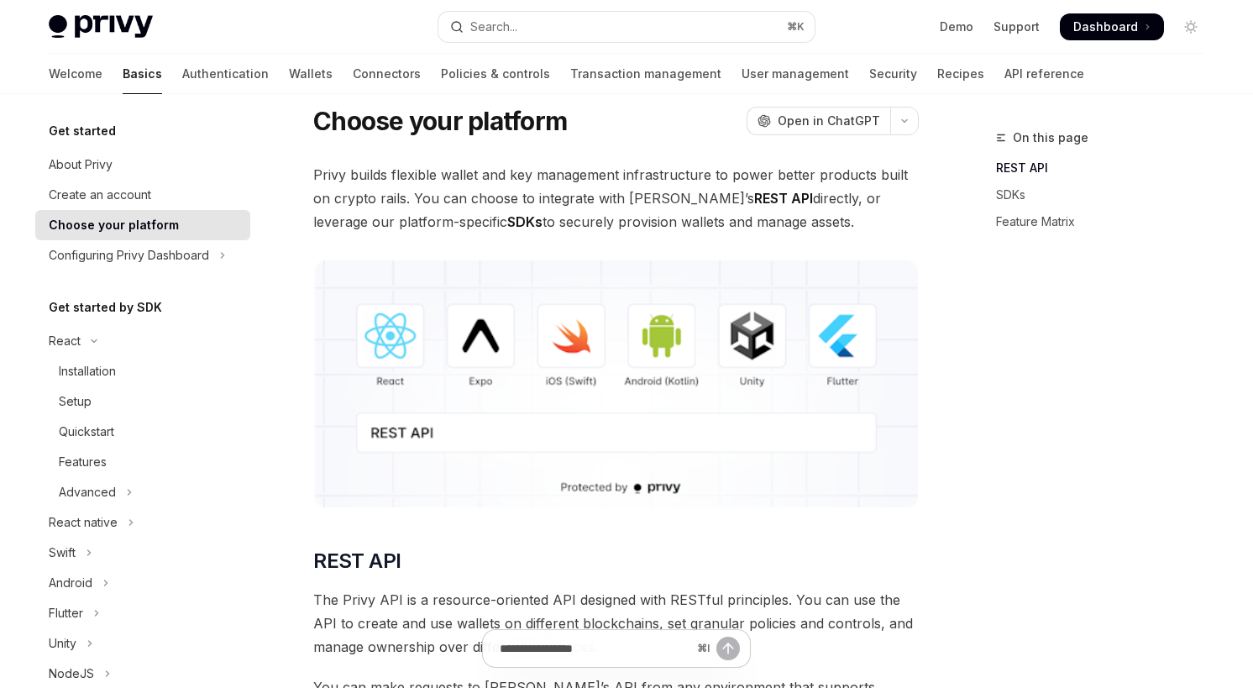
scroll to position [45, 0]
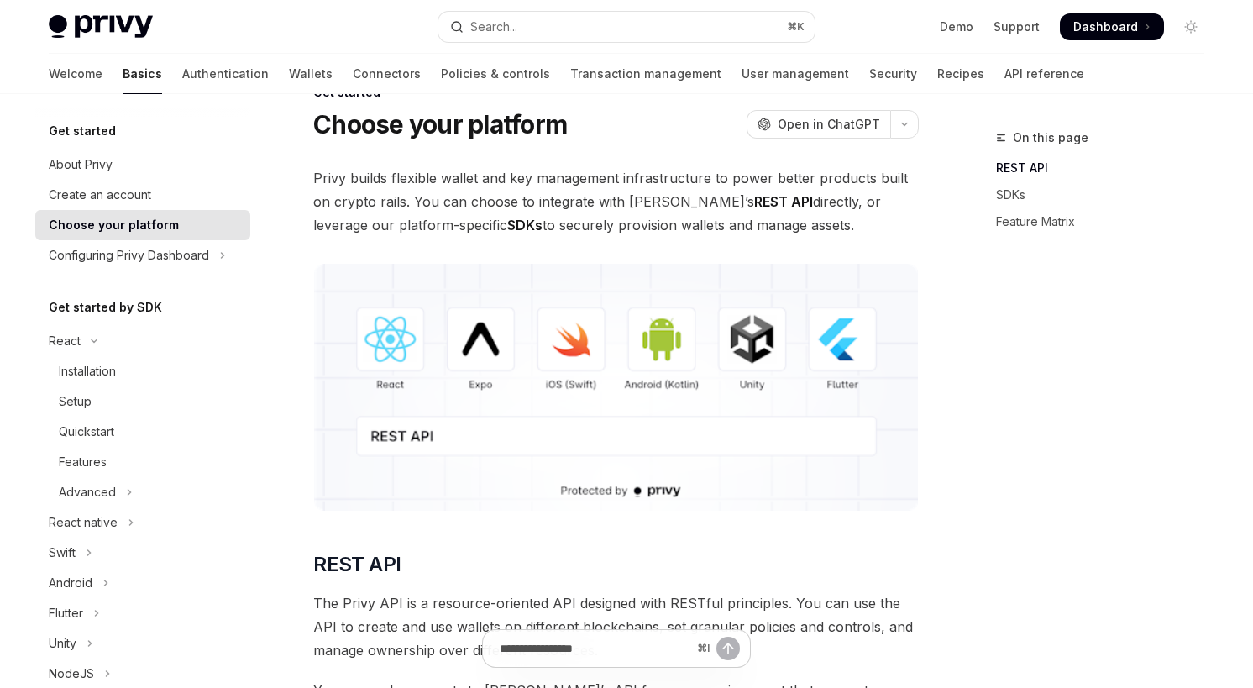
drag, startPoint x: 416, startPoint y: 186, endPoint x: 463, endPoint y: 186, distance: 47.0
click at [463, 186] on span "Privy builds flexible wallet and key management infrastructure to power better …" at bounding box center [615, 201] width 605 height 71
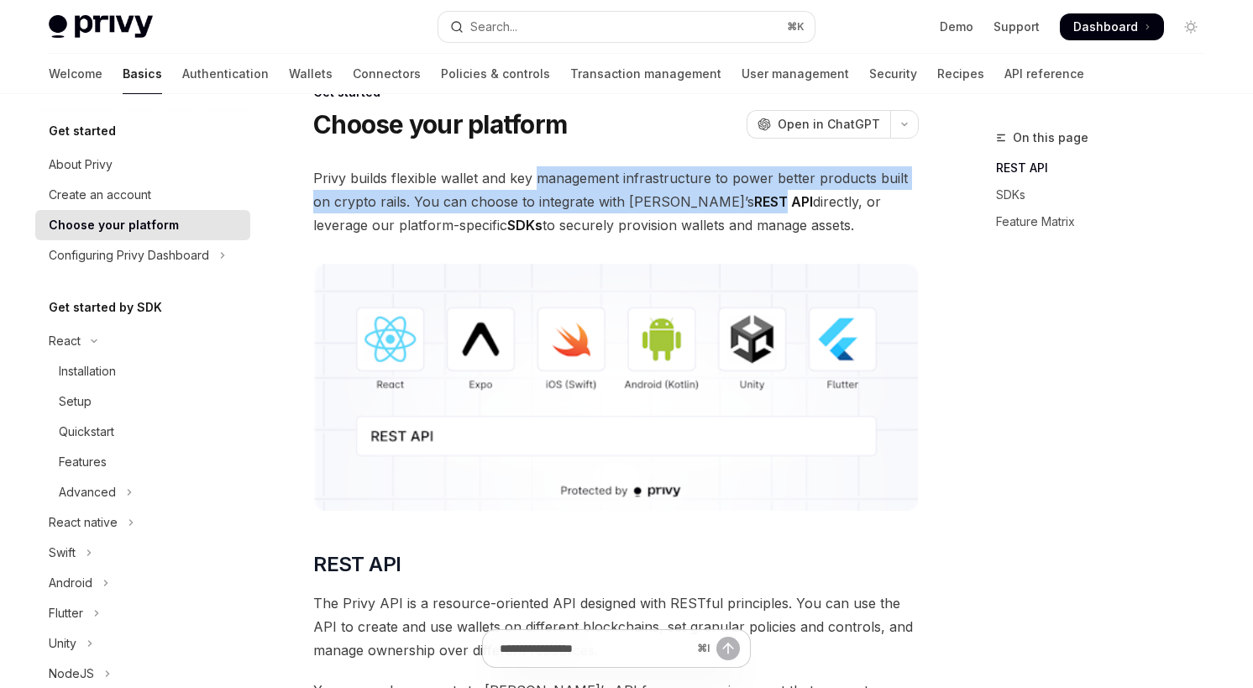
drag, startPoint x: 540, startPoint y: 184, endPoint x: 700, endPoint y: 190, distance: 160.5
click at [700, 190] on span "Privy builds flexible wallet and key management infrastructure to power better …" at bounding box center [615, 201] width 605 height 71
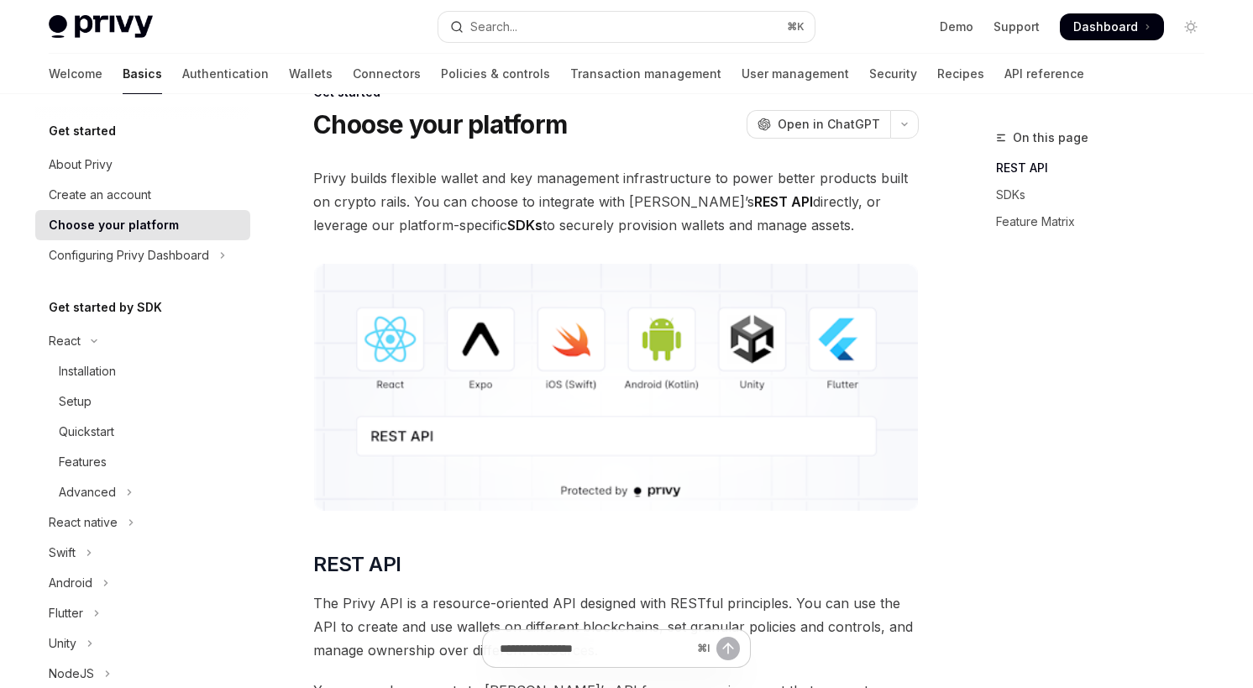
click at [771, 205] on span "Privy builds flexible wallet and key management infrastructure to power better …" at bounding box center [615, 201] width 605 height 71
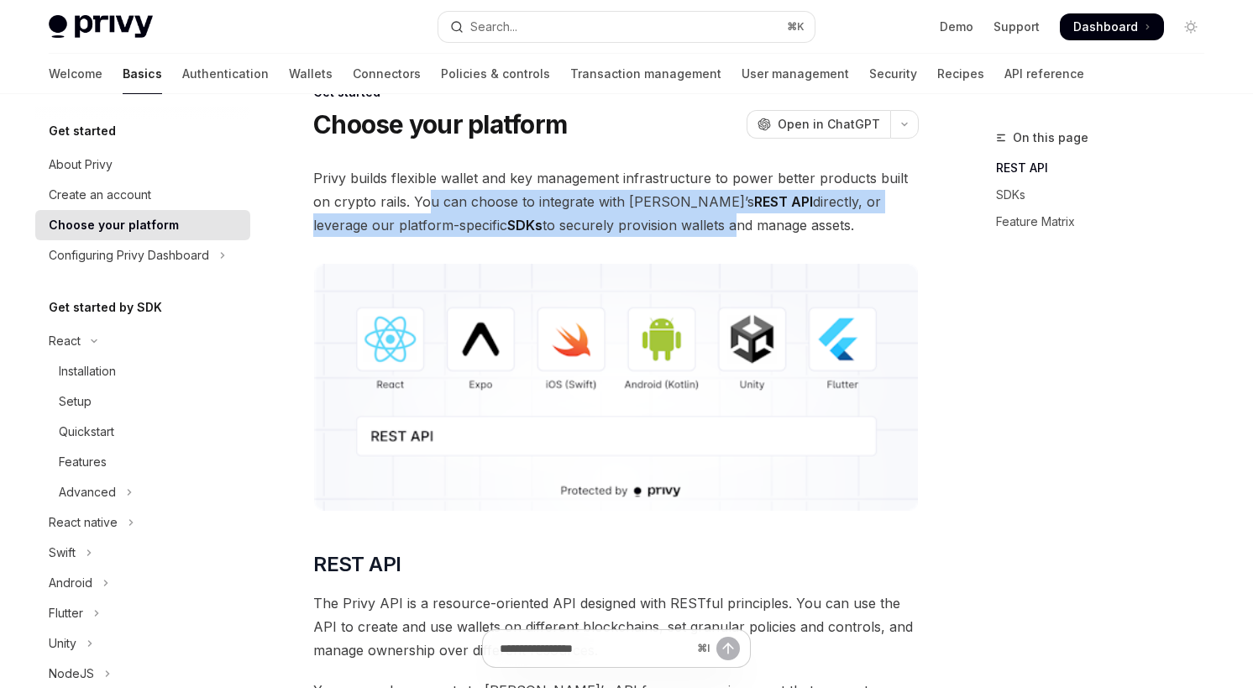
drag, startPoint x: 430, startPoint y: 203, endPoint x: 648, endPoint y: 213, distance: 218.6
click at [648, 213] on span "Privy builds flexible wallet and key management infrastructure to power better …" at bounding box center [615, 201] width 605 height 71
click at [804, 200] on span "Privy builds flexible wallet and key management infrastructure to power better …" at bounding box center [615, 201] width 605 height 71
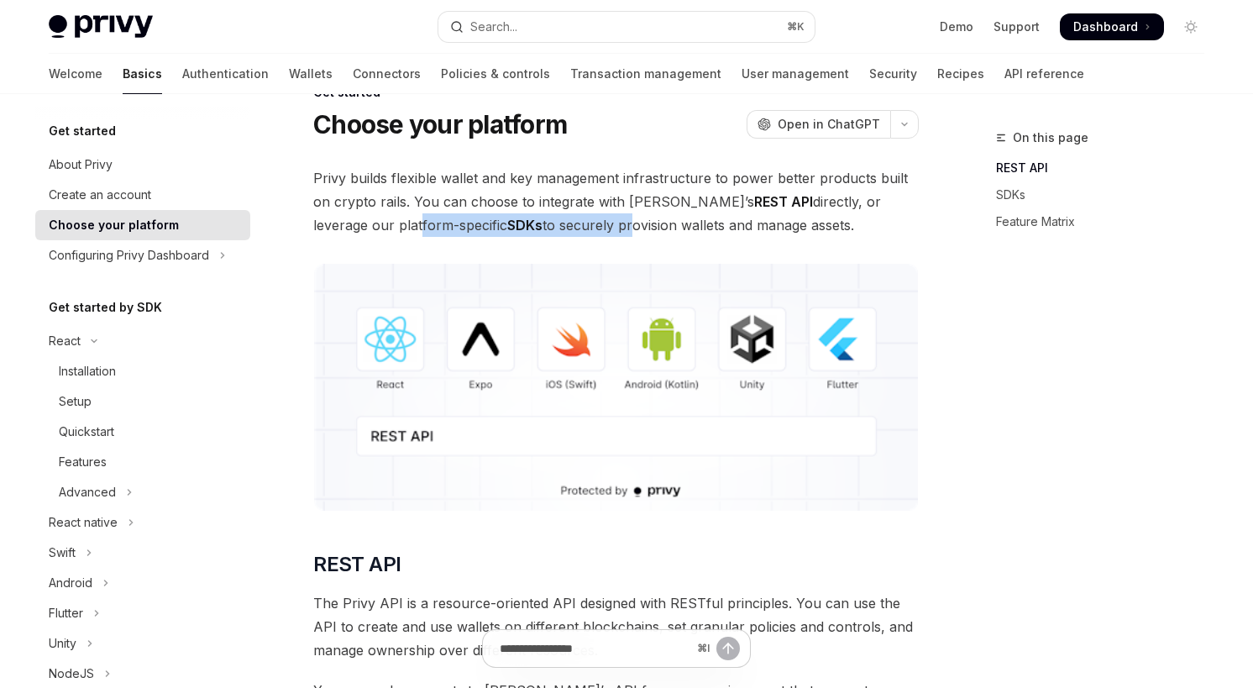
drag, startPoint x: 332, startPoint y: 226, endPoint x: 547, endPoint y: 227, distance: 215.0
click at [547, 227] on span "Privy builds flexible wallet and key management infrastructure to power better …" at bounding box center [615, 201] width 605 height 71
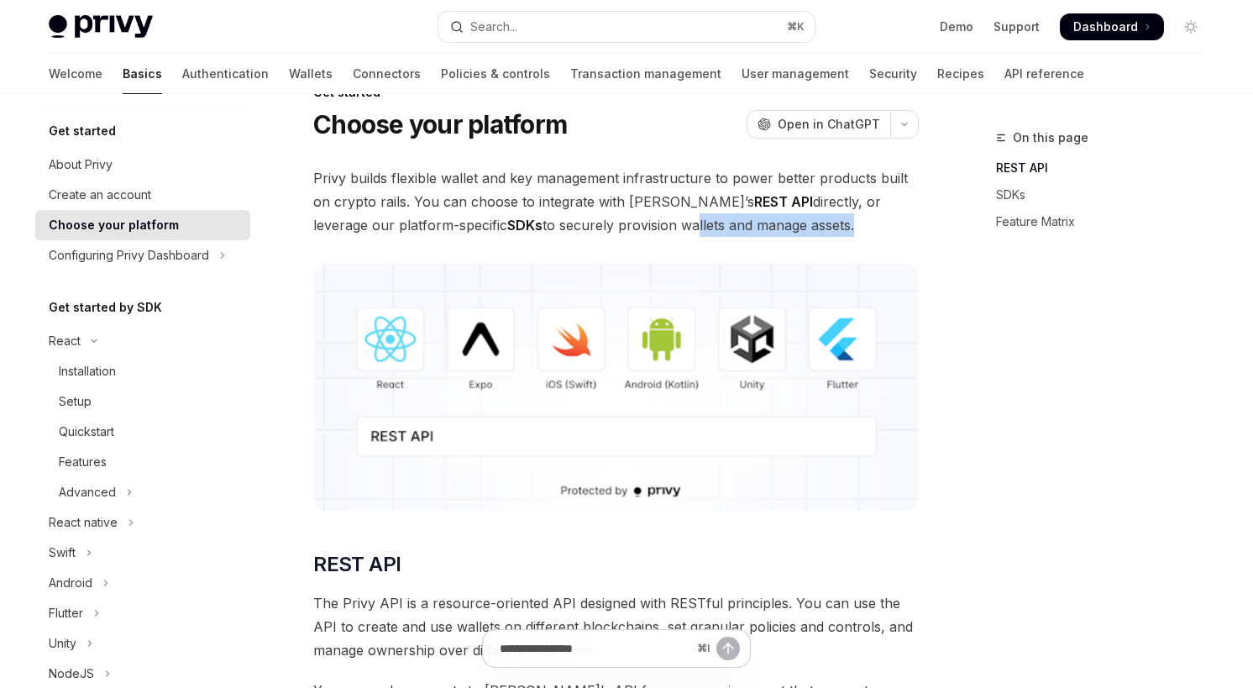
drag, startPoint x: 612, startPoint y: 223, endPoint x: 773, endPoint y: 229, distance: 160.5
click at [773, 229] on span "Privy builds flexible wallet and key management infrastructure to power better …" at bounding box center [615, 201] width 605 height 71
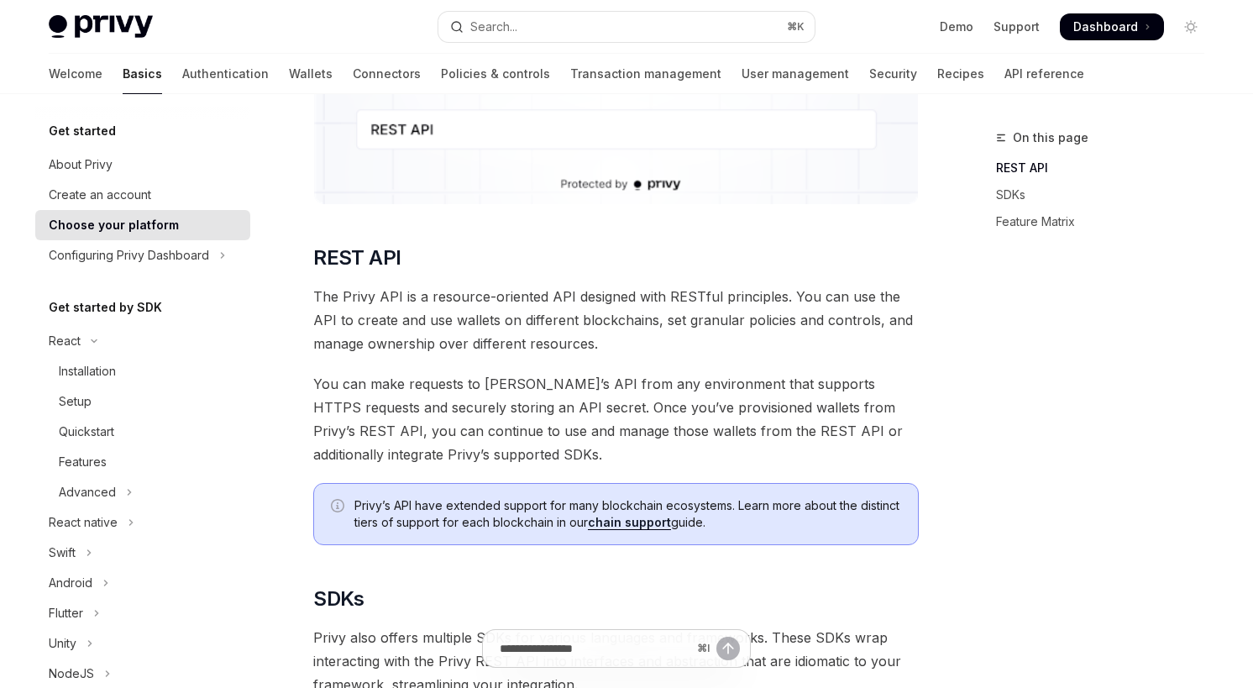
scroll to position [359, 0]
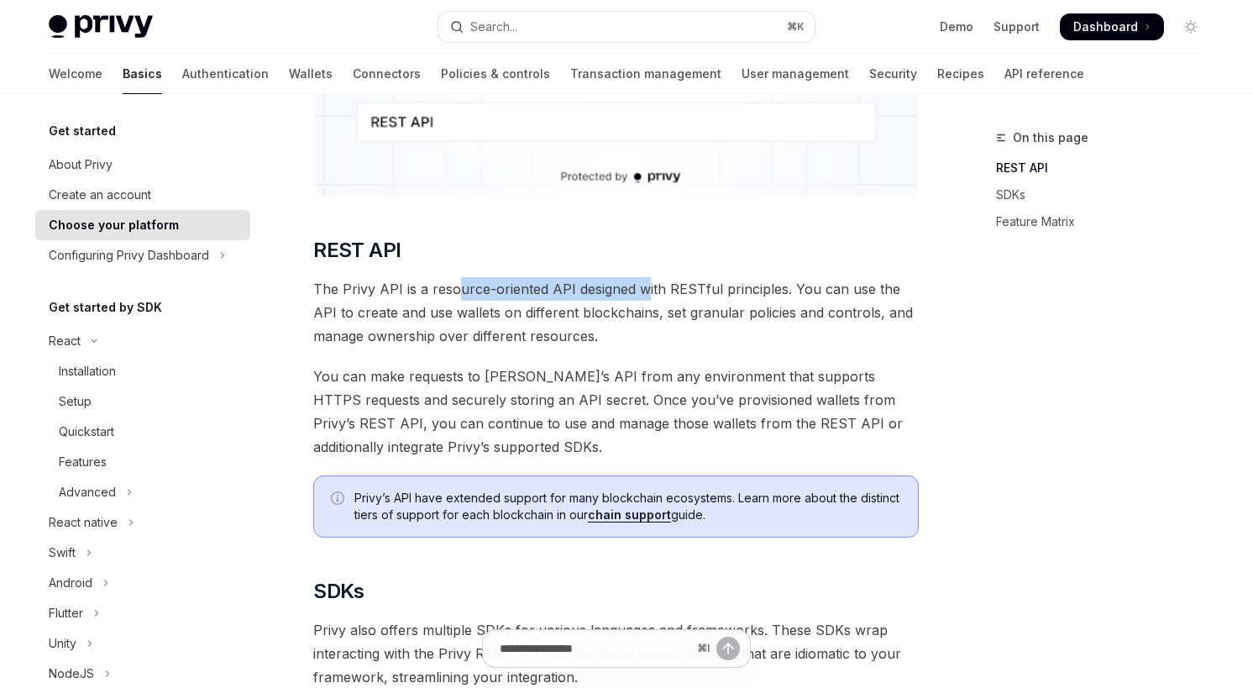
drag, startPoint x: 453, startPoint y: 287, endPoint x: 647, endPoint y: 291, distance: 194.0
click at [647, 291] on span "The Privy API is a resource-oriented API designed with RESTful principles. You …" at bounding box center [615, 312] width 605 height 71
drag, startPoint x: 502, startPoint y: 317, endPoint x: 619, endPoint y: 317, distance: 116.7
click at [619, 317] on span "The Privy API is a resource-oriented API designed with RESTful principles. You …" at bounding box center [615, 312] width 605 height 71
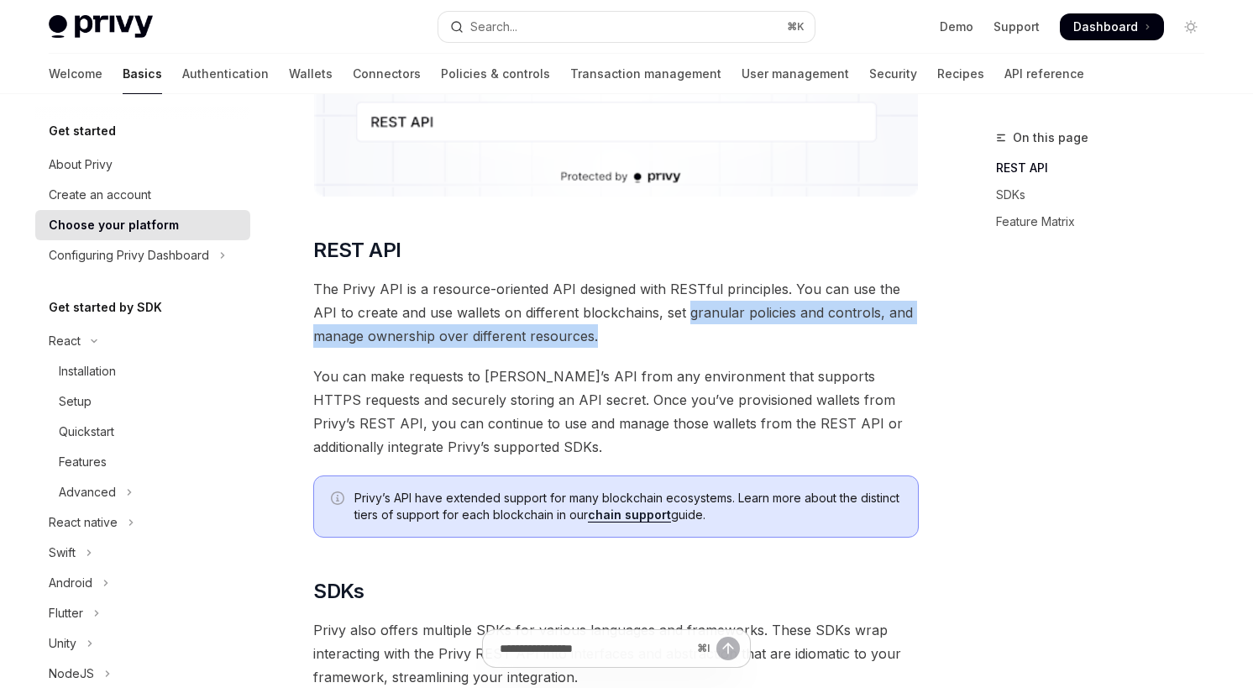
drag, startPoint x: 657, startPoint y: 317, endPoint x: 730, endPoint y: 337, distance: 75.0
click at [730, 337] on span "The Privy API is a resource-oriented API designed with RESTful principles. You …" at bounding box center [615, 312] width 605 height 71
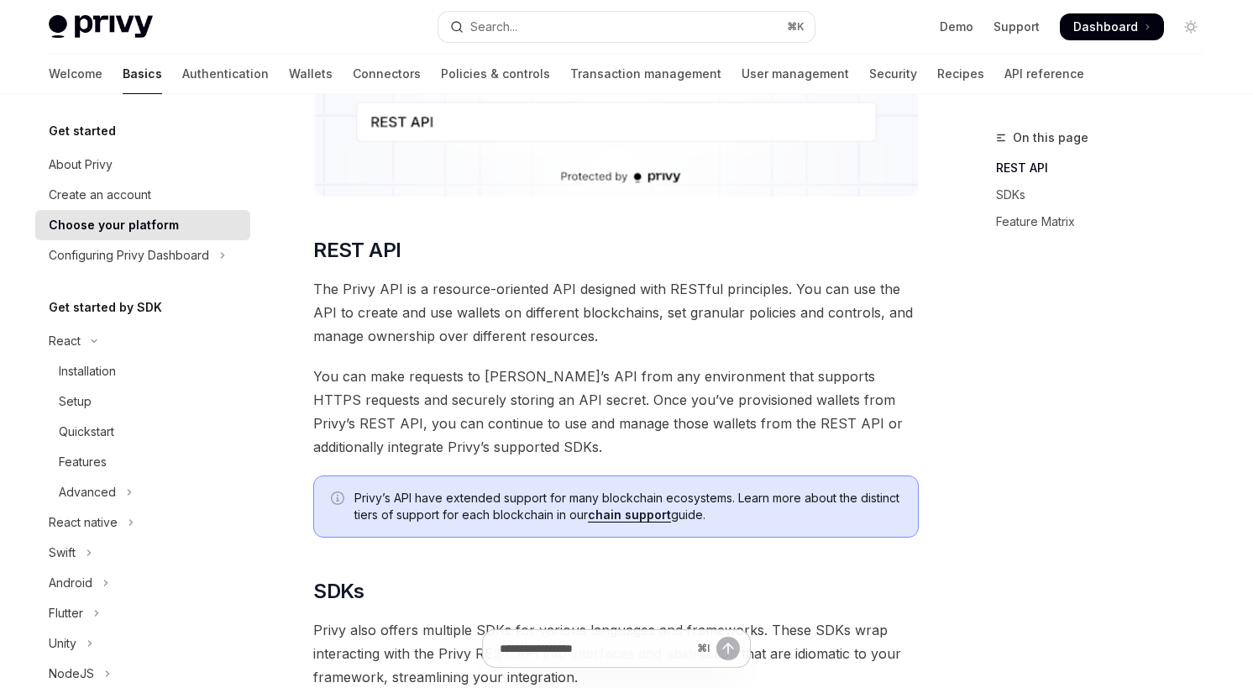
click at [689, 422] on span "You can make requests to [PERSON_NAME]’s API from any environment that supports…" at bounding box center [615, 411] width 605 height 94
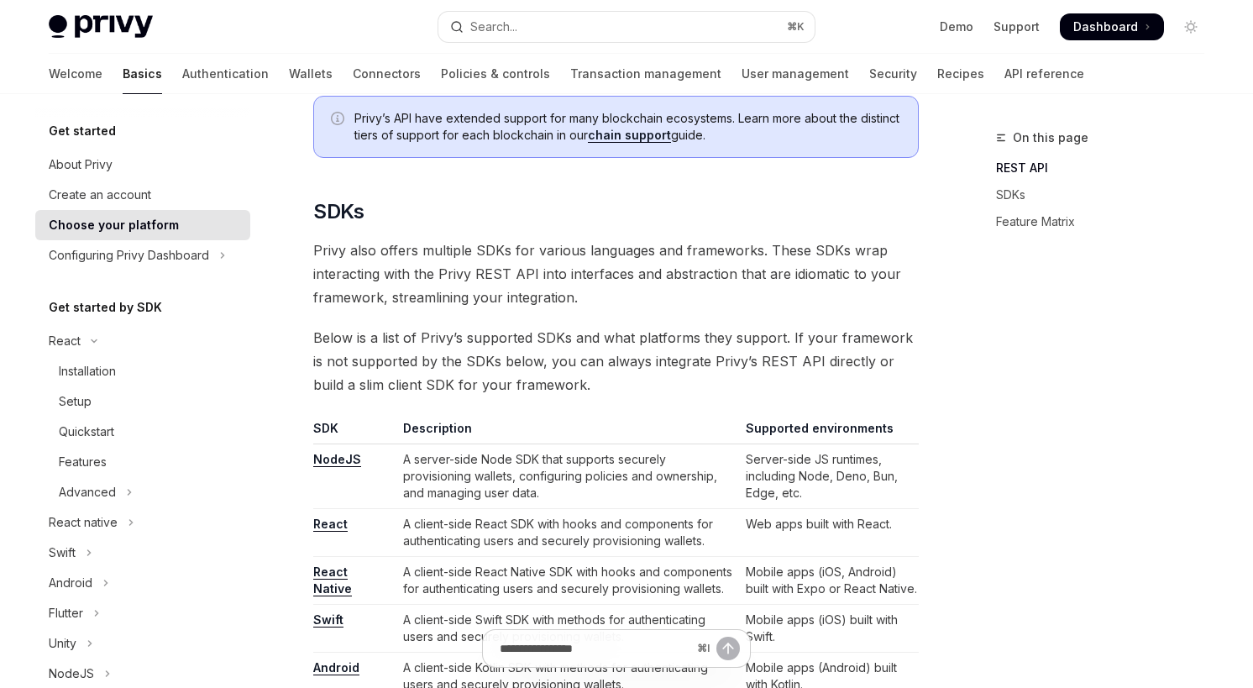
scroll to position [742, 0]
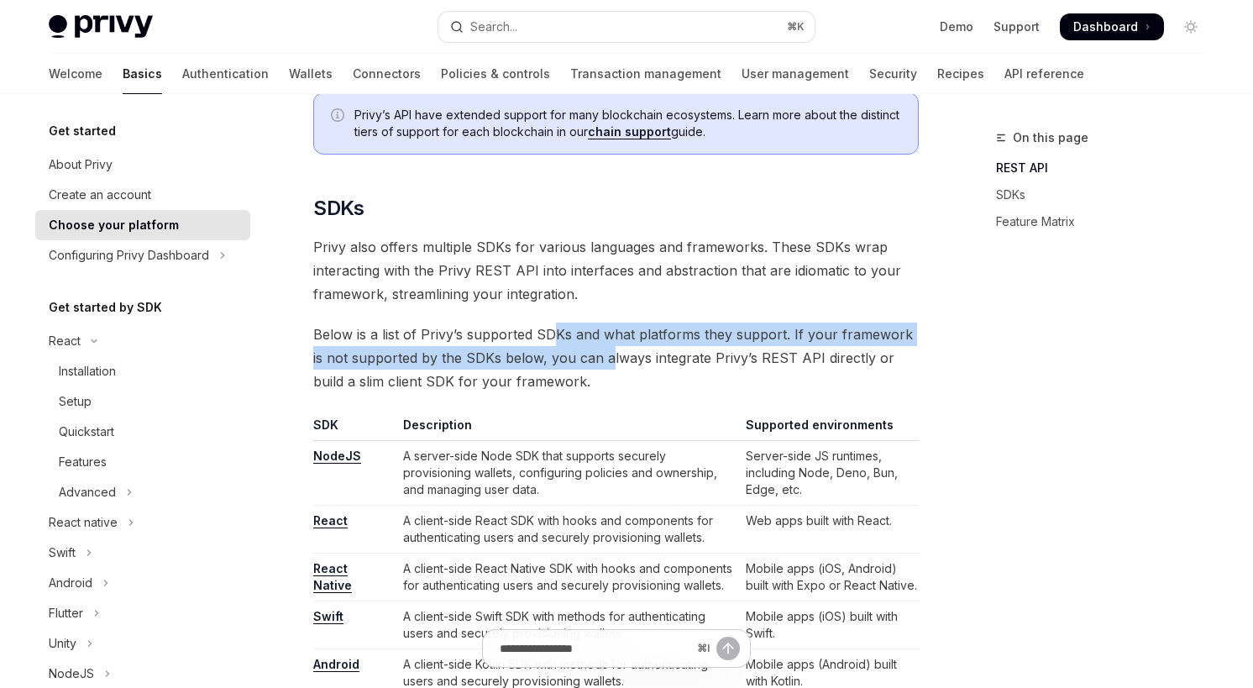
drag, startPoint x: 551, startPoint y: 339, endPoint x: 594, endPoint y: 347, distance: 43.5
click at [594, 347] on span "Below is a list of Privy’s supported SDKs and what platforms they support. If y…" at bounding box center [615, 357] width 605 height 71
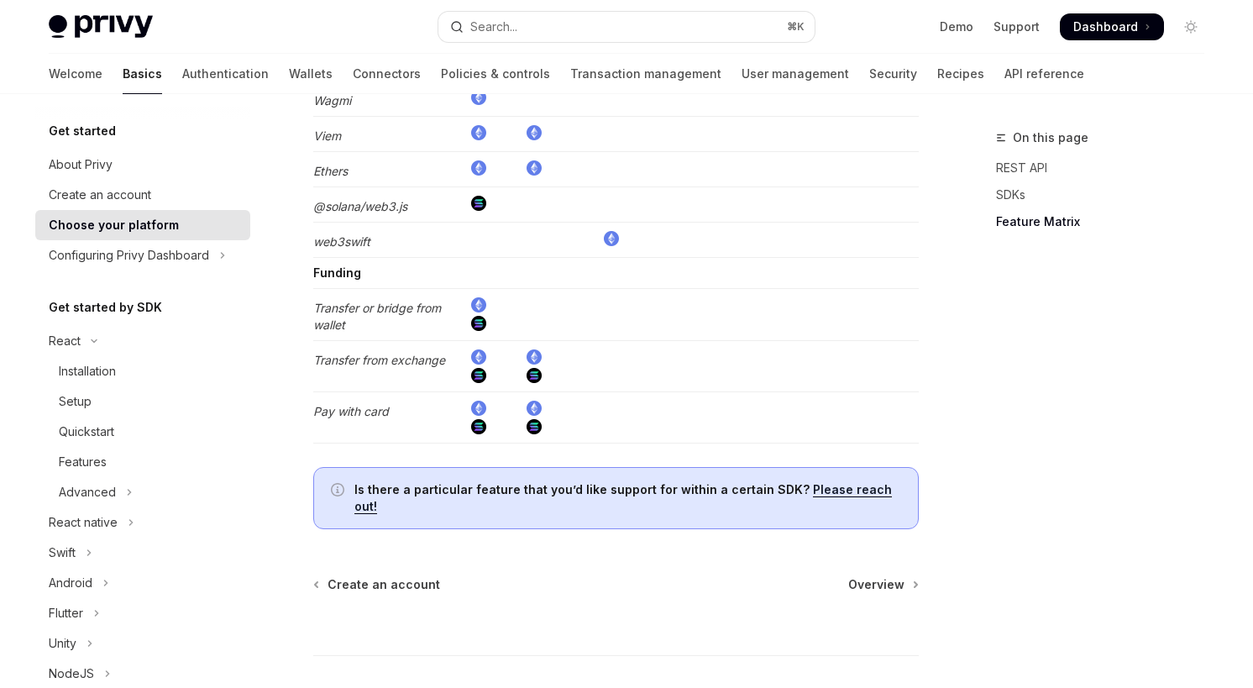
scroll to position [3363, 0]
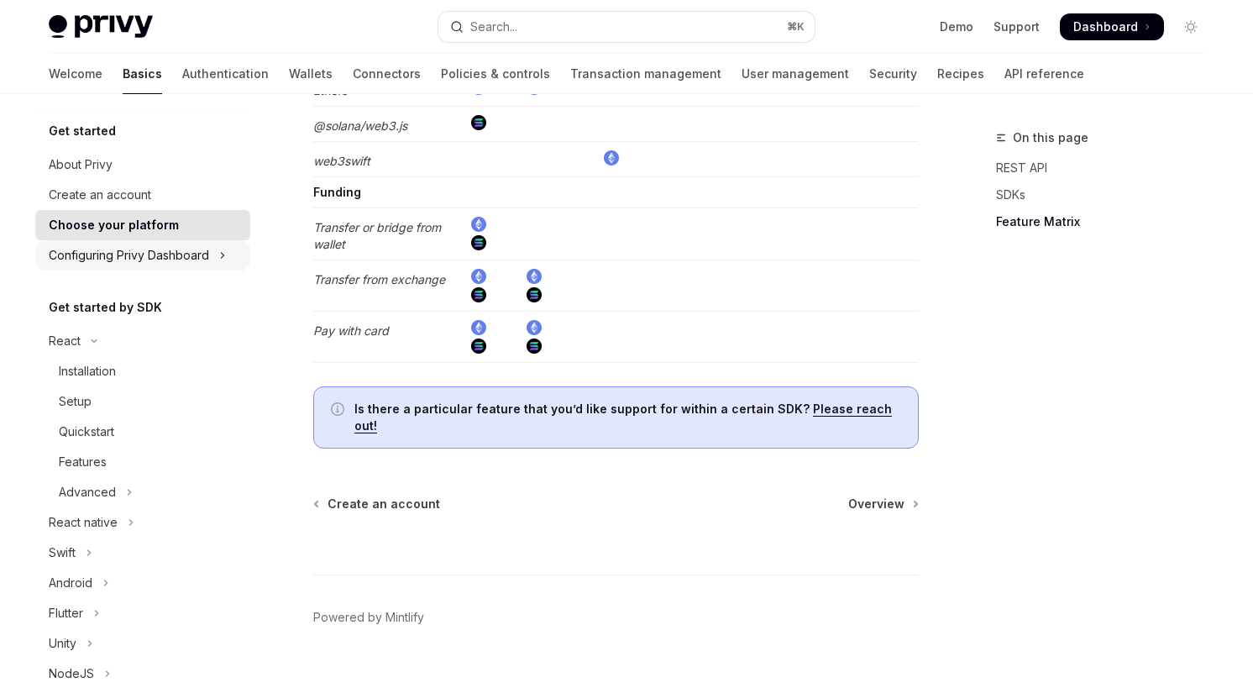
click at [170, 250] on div "Configuring Privy Dashboard" at bounding box center [129, 255] width 160 height 20
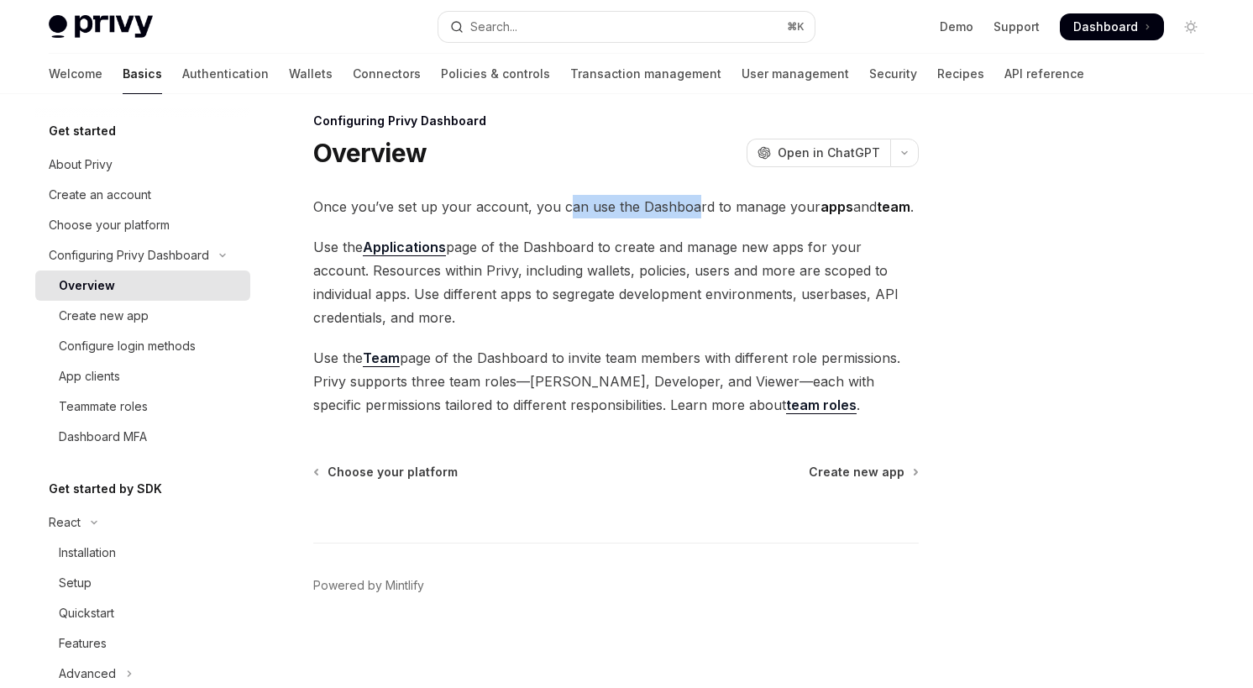
drag, startPoint x: 562, startPoint y: 211, endPoint x: 689, endPoint y: 212, distance: 126.8
click at [689, 212] on span "Once you’ve set up your account, you can use the Dashboard to manage your apps …" at bounding box center [615, 207] width 605 height 24
click at [635, 270] on span "Use the Applications page of the Dashboard to create and manage new apps for yo…" at bounding box center [615, 282] width 605 height 94
drag, startPoint x: 526, startPoint y: 253, endPoint x: 621, endPoint y: 253, distance: 95.7
click at [621, 253] on span "Use the Applications page of the Dashboard to create and manage new apps for yo…" at bounding box center [615, 282] width 605 height 94
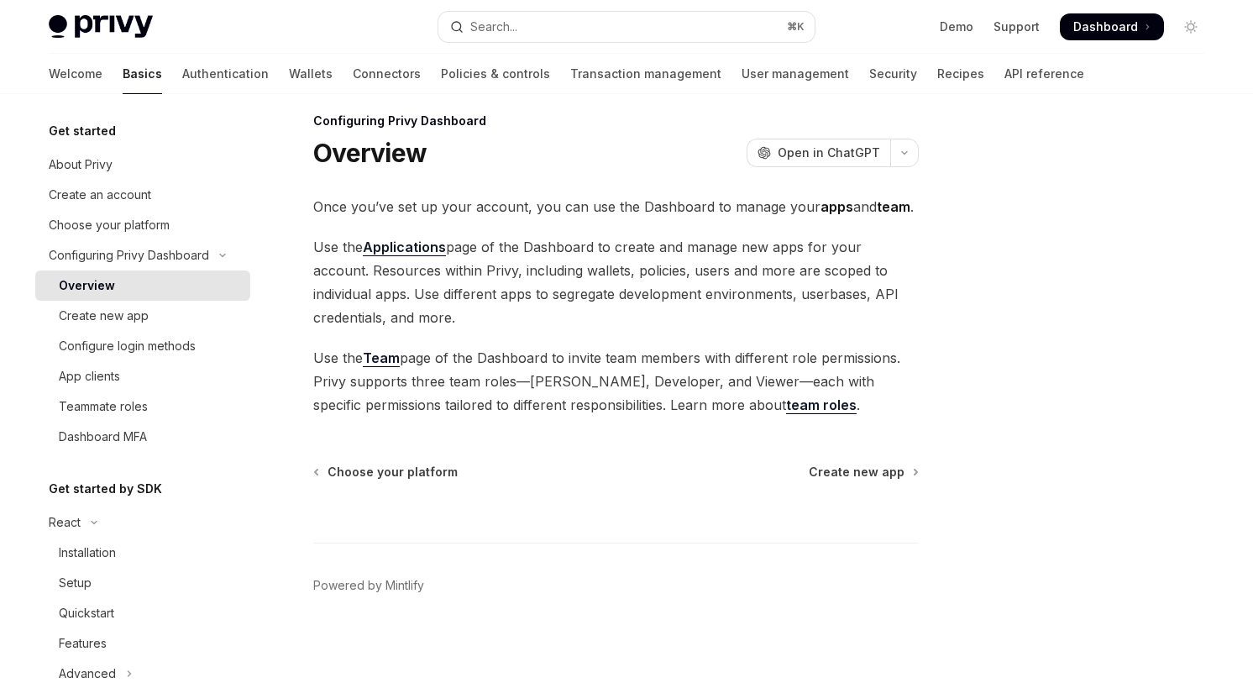
click at [713, 251] on span "Use the Applications page of the Dashboard to create and manage new apps for yo…" at bounding box center [615, 282] width 605 height 94
drag, startPoint x: 489, startPoint y: 275, endPoint x: 684, endPoint y: 280, distance: 194.9
click at [684, 280] on span "Use the Applications page of the Dashboard to create and manage new apps for yo…" at bounding box center [615, 282] width 605 height 94
click at [709, 313] on span "Use the Applications page of the Dashboard to create and manage new apps for yo…" at bounding box center [615, 282] width 605 height 94
click at [489, 367] on span "Use the Team page of the Dashboard to invite team members with different role p…" at bounding box center [615, 381] width 605 height 71
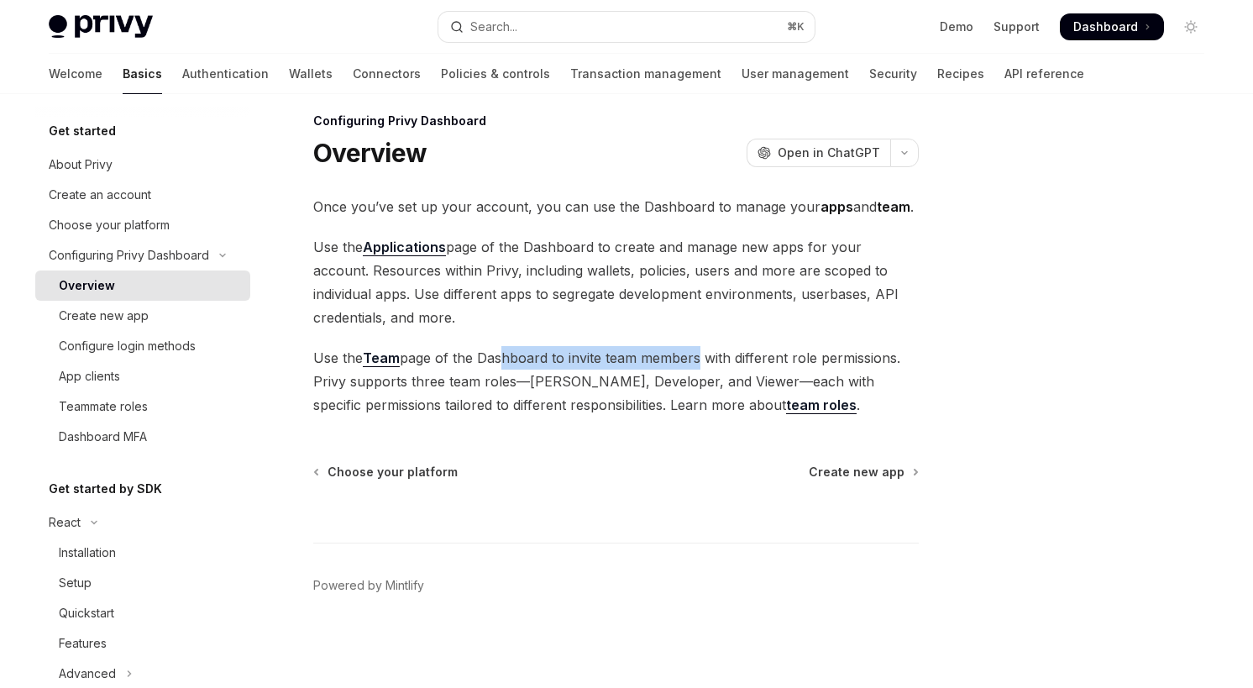
drag, startPoint x: 498, startPoint y: 358, endPoint x: 696, endPoint y: 359, distance: 198.2
click at [696, 359] on span "Use the Team page of the Dashboard to invite team members with different role p…" at bounding box center [615, 381] width 605 height 71
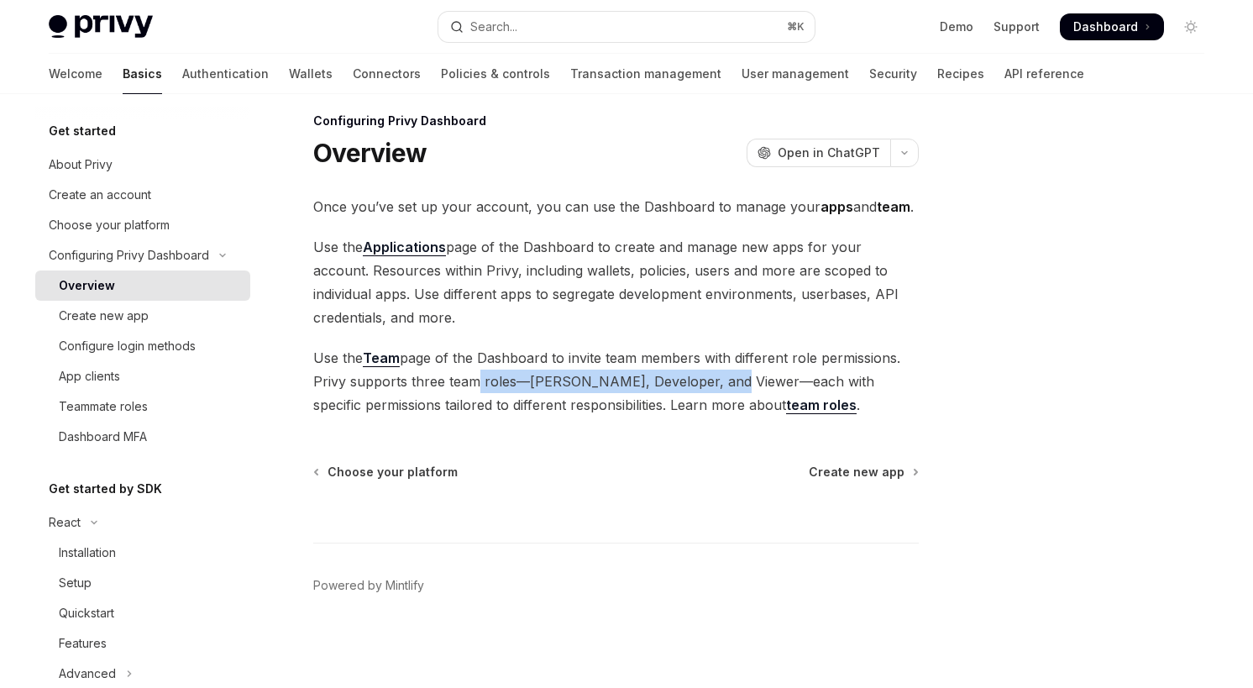
drag, startPoint x: 464, startPoint y: 385, endPoint x: 720, endPoint y: 384, distance: 257.0
click at [720, 384] on span "Use the Team page of the Dashboard to invite team members with different role p…" at bounding box center [615, 381] width 605 height 71
click at [781, 385] on span "Use the Team page of the Dashboard to invite team members with different role p…" at bounding box center [615, 381] width 605 height 71
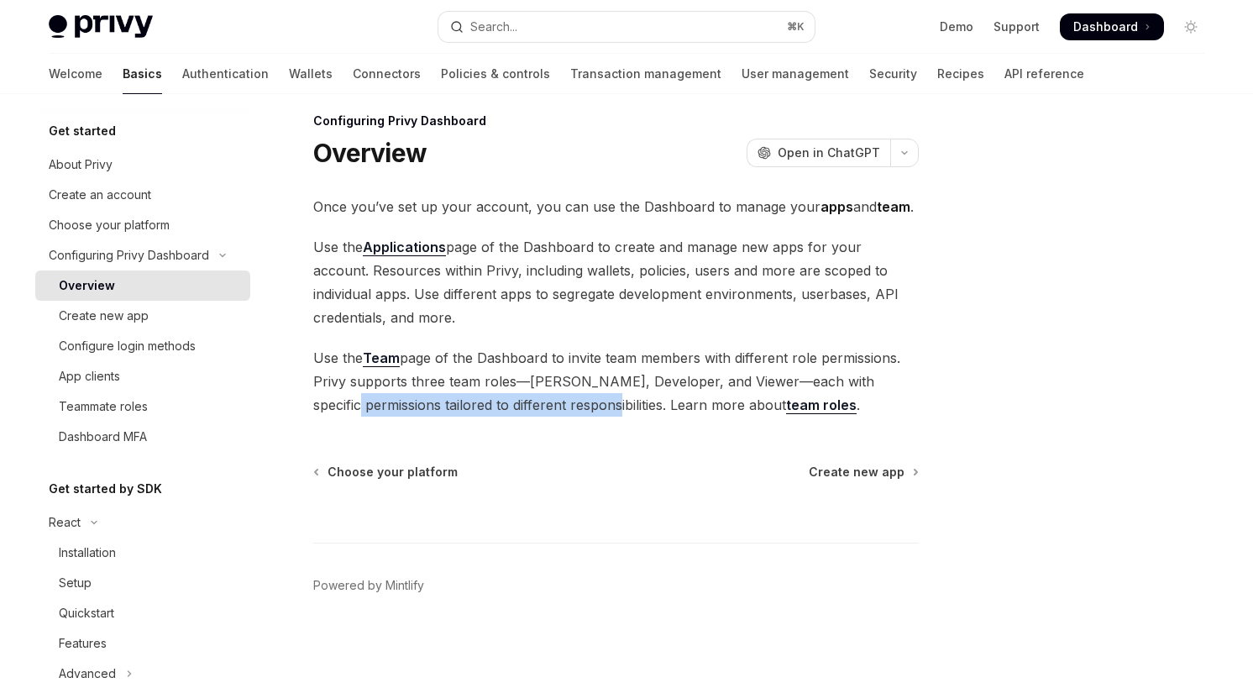
drag, startPoint x: 354, startPoint y: 408, endPoint x: 597, endPoint y: 415, distance: 242.8
click at [597, 415] on span "Use the Team page of the Dashboard to invite team members with different role p…" at bounding box center [615, 381] width 605 height 71
click at [616, 450] on div "Configuring Privy Dashboard Overview OpenAI Open in ChatGPT OpenAI Open in Chat…" at bounding box center [458, 399] width 927 height 577
click at [182, 320] on div "Create new app" at bounding box center [149, 316] width 181 height 20
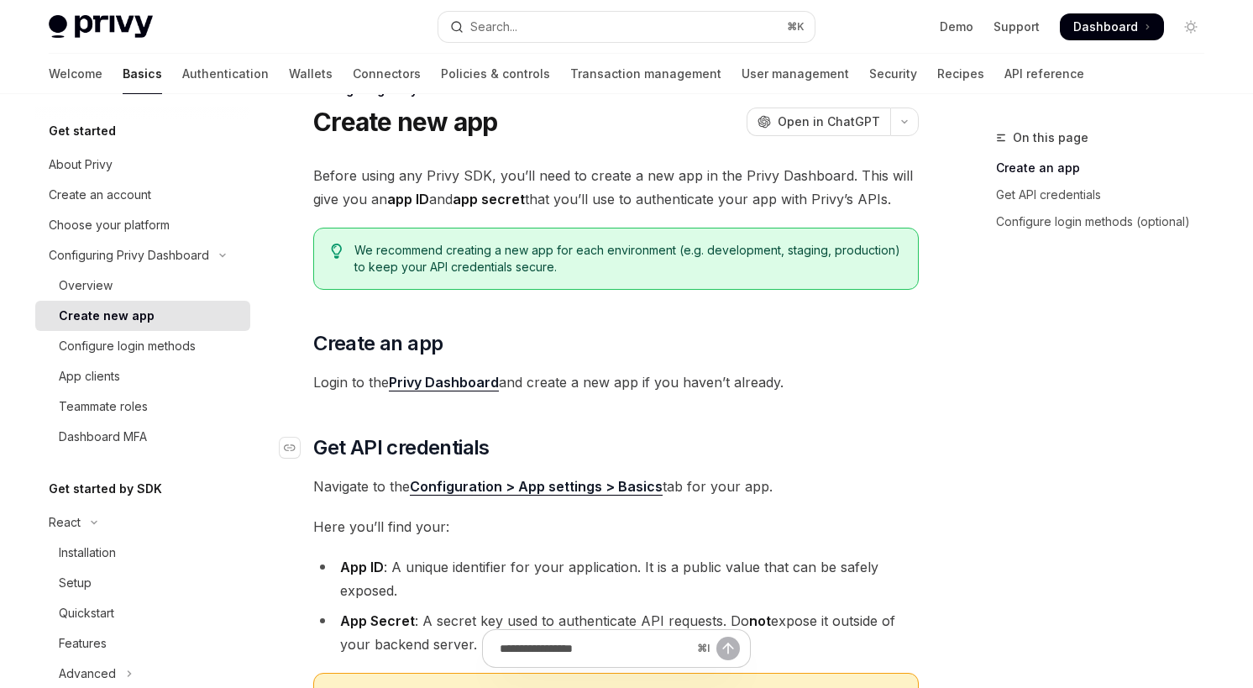
scroll to position [49, 0]
drag, startPoint x: 369, startPoint y: 193, endPoint x: 587, endPoint y: 201, distance: 218.5
click at [587, 201] on span "Before using any Privy SDK, you’ll need to create a new app in the Privy Dashbo…" at bounding box center [615, 186] width 605 height 47
drag, startPoint x: 616, startPoint y: 202, endPoint x: 839, endPoint y: 219, distance: 224.1
click at [839, 219] on div "Before using any Privy SDK, you’ll need to create a new app in the Privy Dashbo…" at bounding box center [615, 524] width 605 height 722
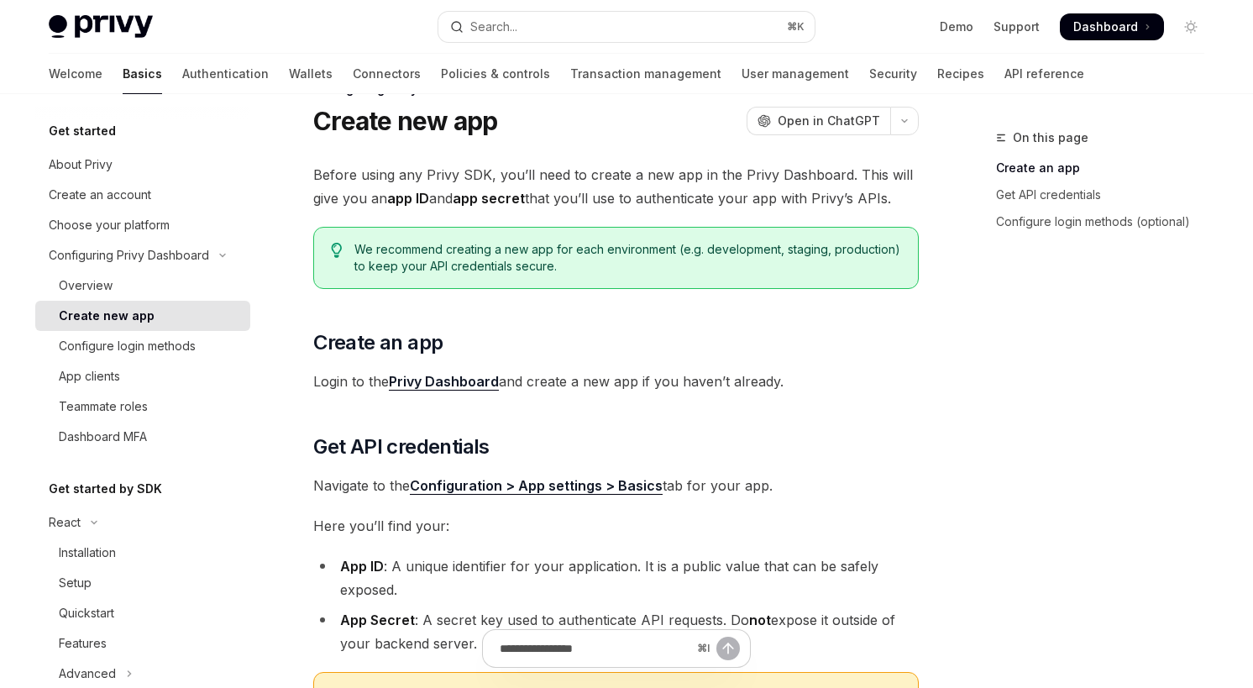
click at [687, 390] on span "Login to the Privy Dashboard and create a new app if you haven’t already." at bounding box center [615, 381] width 605 height 24
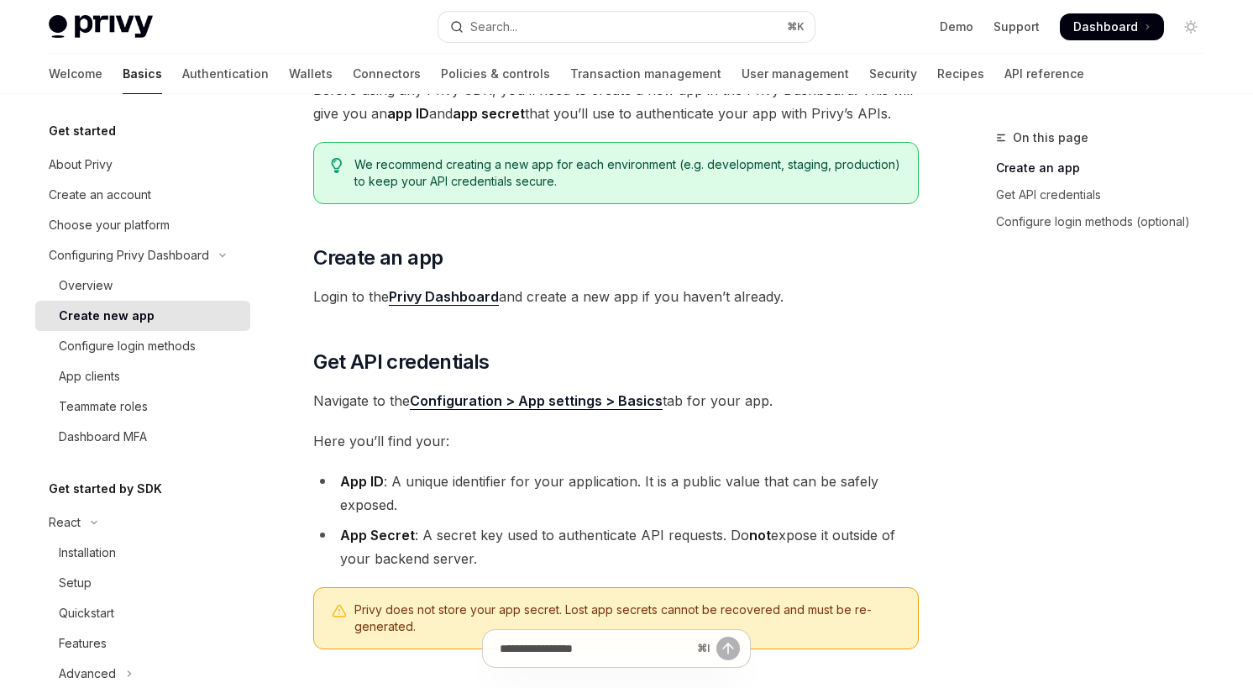
scroll to position [135, 0]
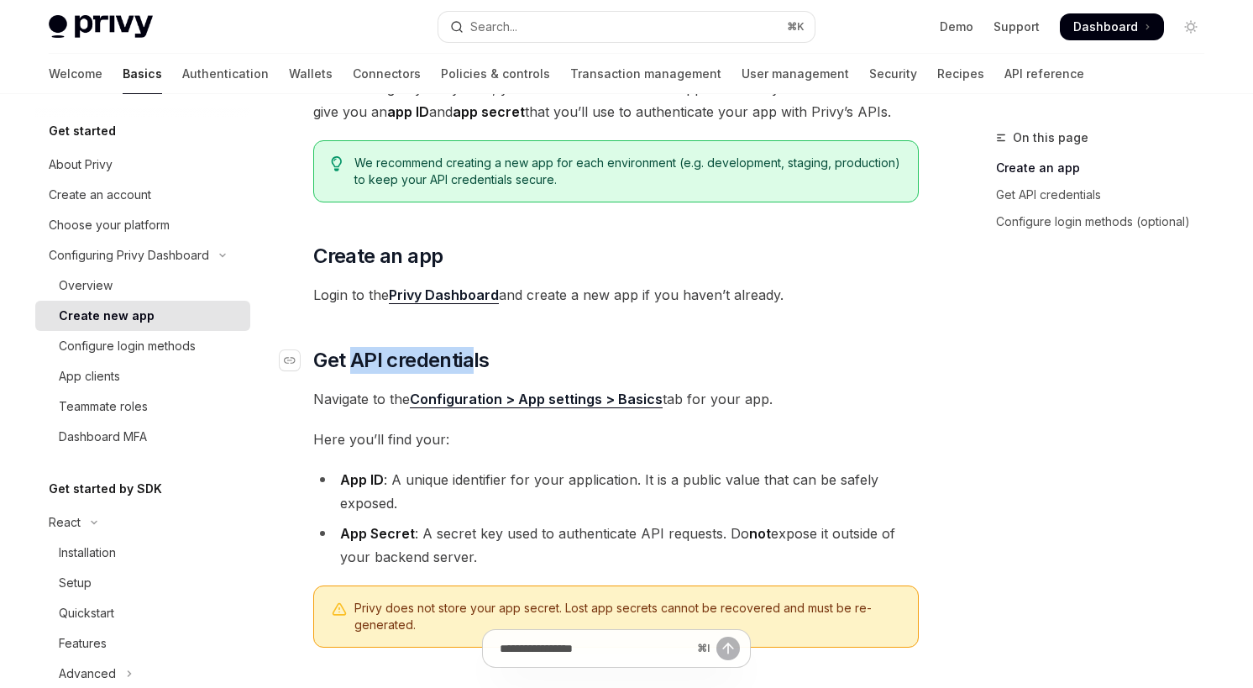
drag, startPoint x: 357, startPoint y: 362, endPoint x: 470, endPoint y: 362, distance: 113.4
click at [470, 362] on span "Get API credentials" at bounding box center [401, 360] width 176 height 27
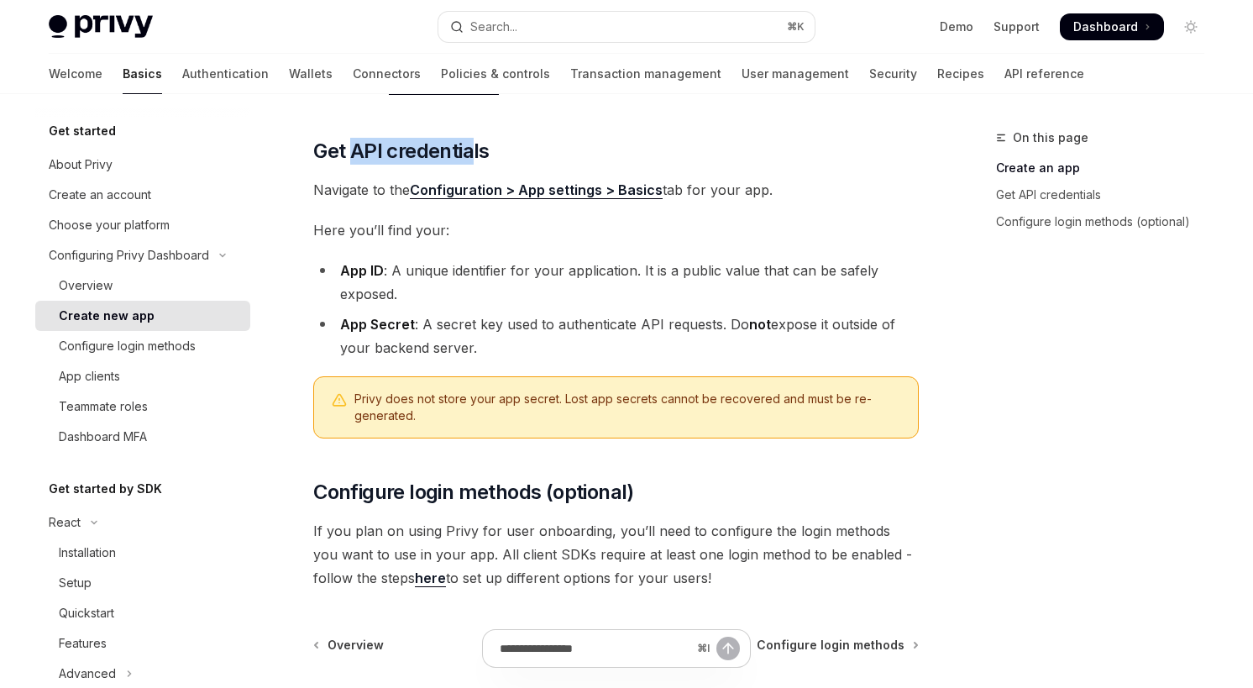
scroll to position [354, 0]
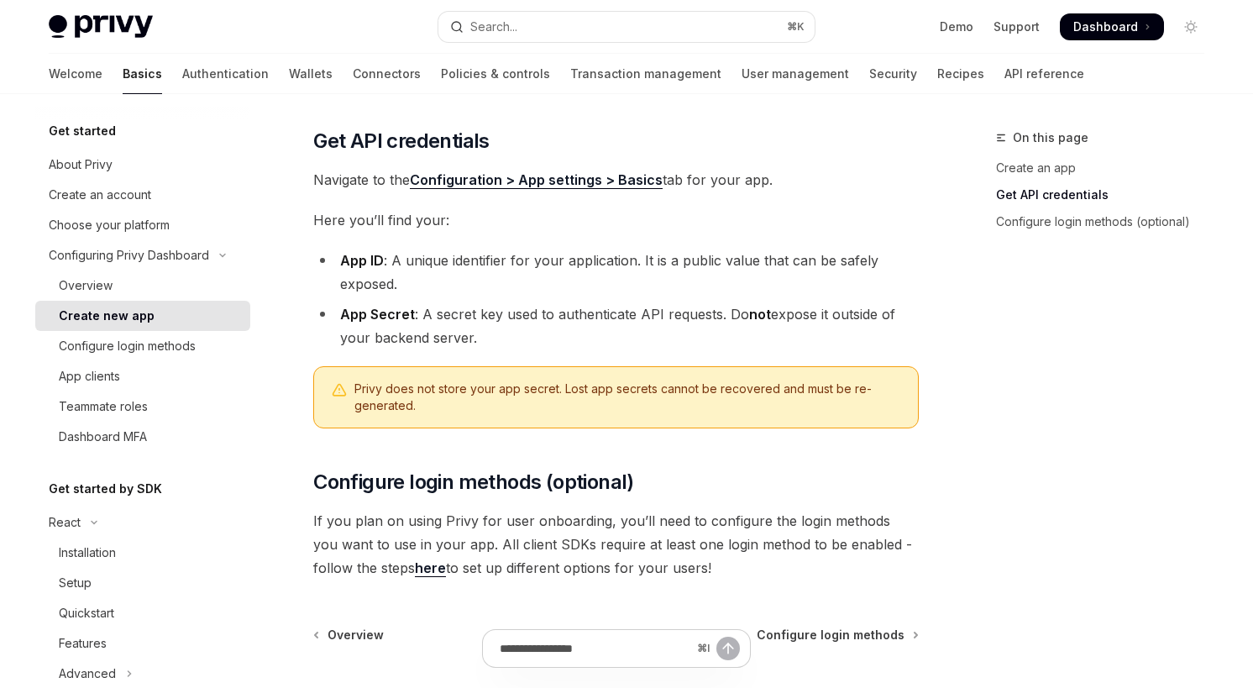
click at [541, 246] on div "Before using any Privy SDK, you’ll need to create a new app in the Privy Dashbo…" at bounding box center [615, 218] width 605 height 722
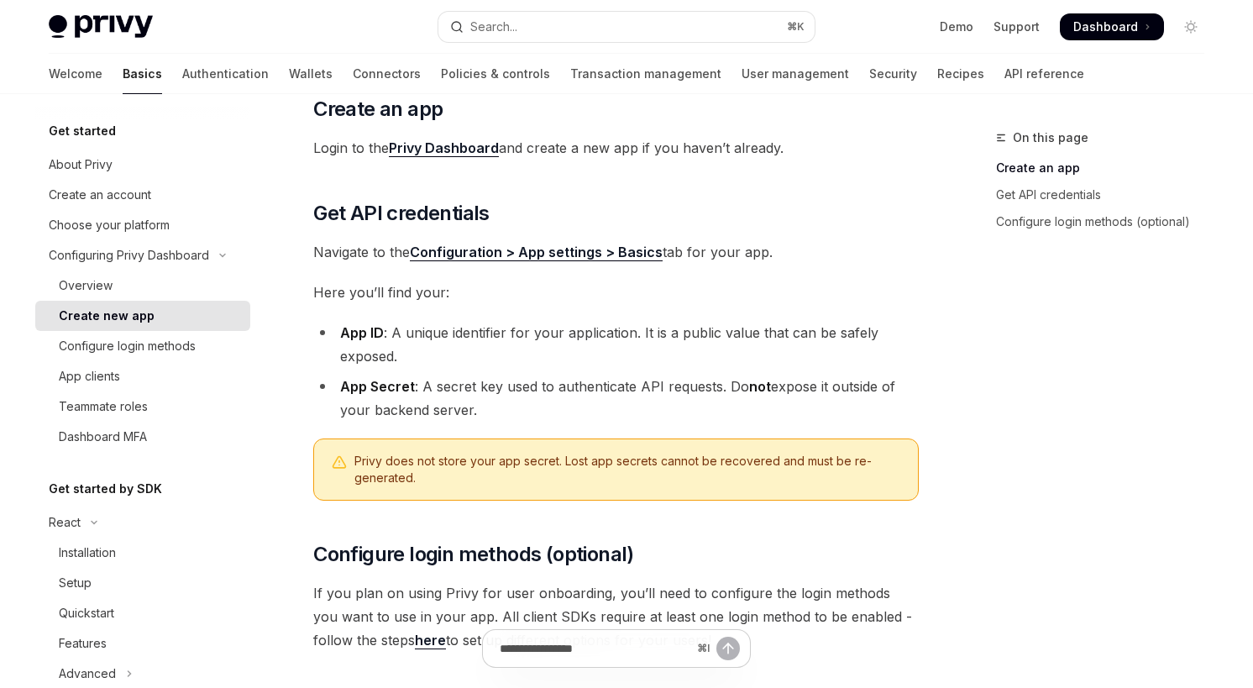
scroll to position [279, 0]
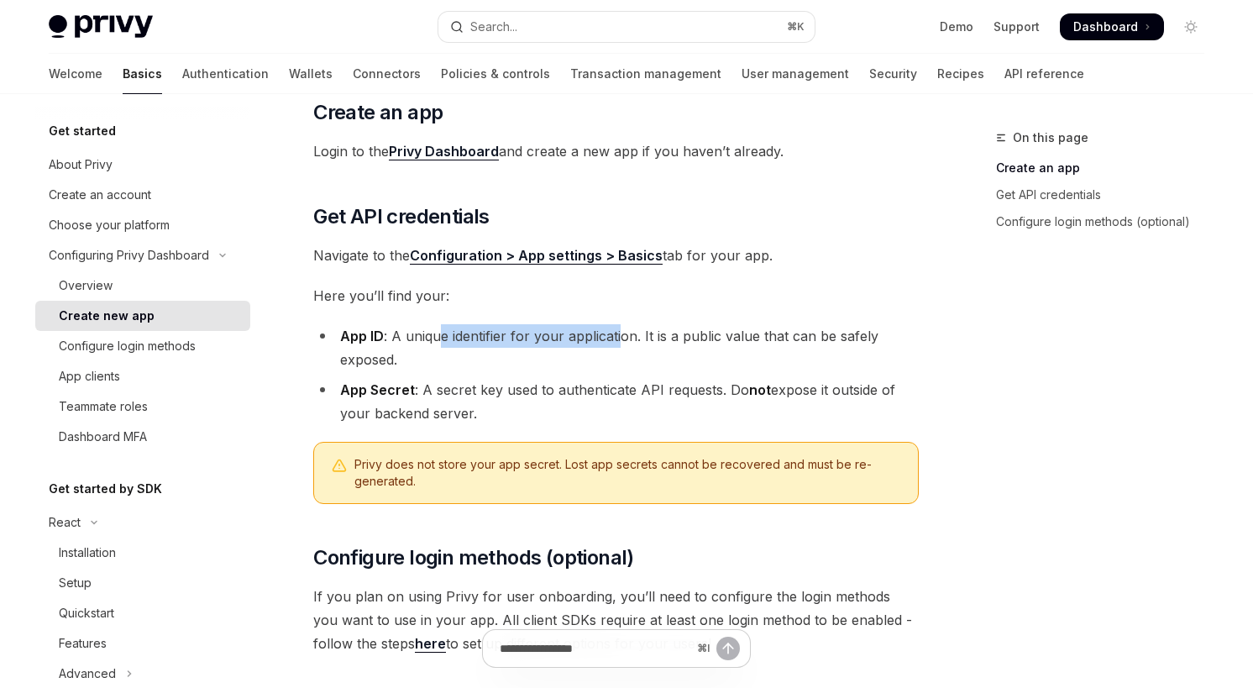
drag, startPoint x: 442, startPoint y: 337, endPoint x: 619, endPoint y: 338, distance: 177.2
click at [619, 338] on li "App ID : A unique identifier for your application. It is a public value that ca…" at bounding box center [615, 347] width 605 height 47
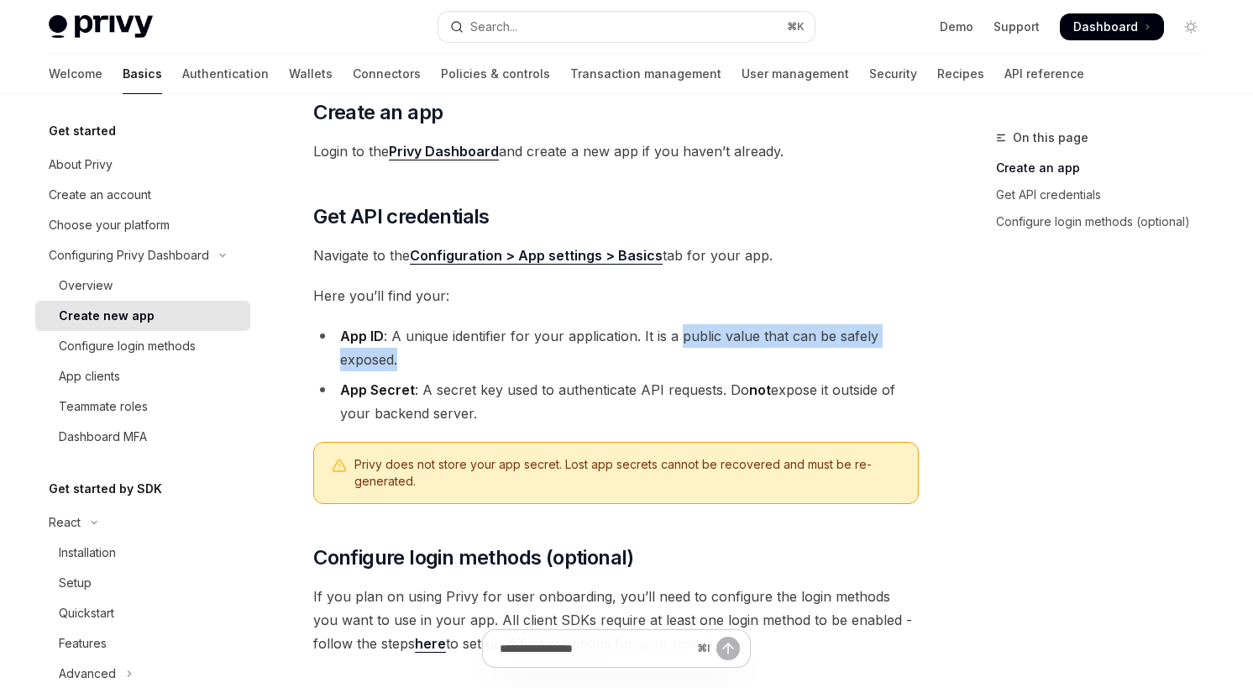
drag, startPoint x: 683, startPoint y: 338, endPoint x: 458, endPoint y: 351, distance: 225.4
click at [458, 351] on li "App ID : A unique identifier for your application. It is a public value that ca…" at bounding box center [615, 347] width 605 height 47
click at [467, 382] on li "App Secret : A secret key used to authenticate API requests. Do not expose it o…" at bounding box center [615, 401] width 605 height 47
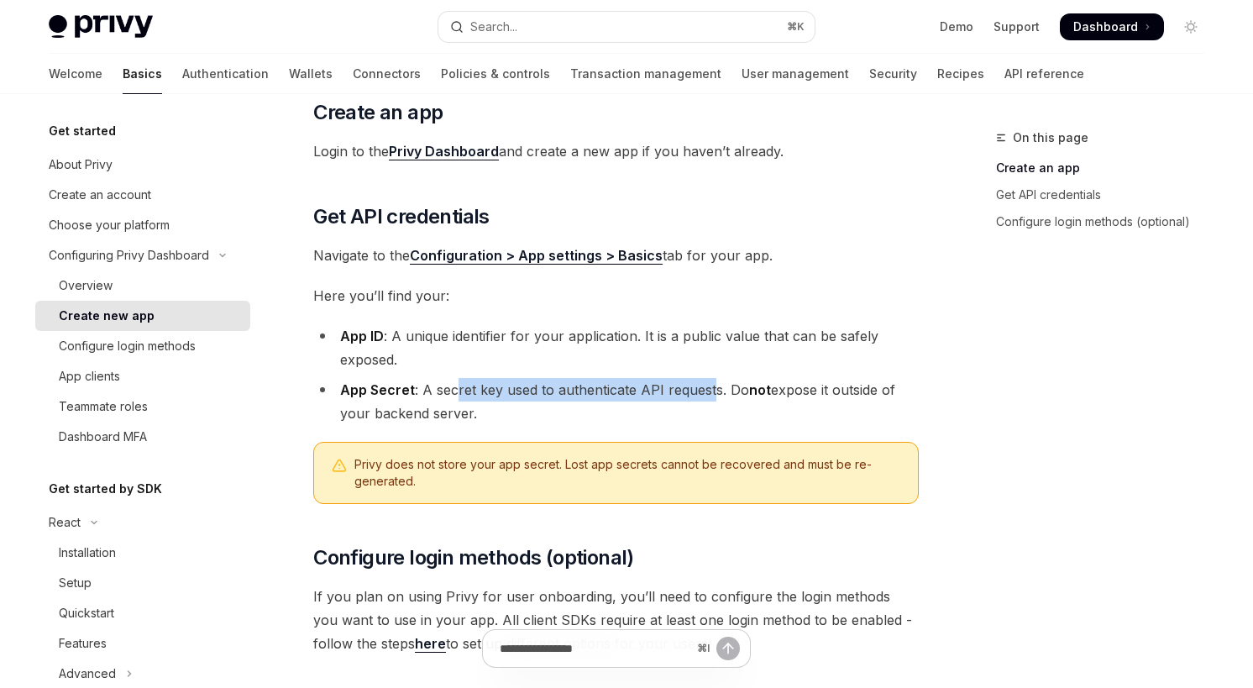
drag, startPoint x: 457, startPoint y: 392, endPoint x: 712, endPoint y: 400, distance: 255.4
click at [712, 400] on li "App Secret : A secret key used to authenticate API requests. Do not expose it o…" at bounding box center [615, 401] width 605 height 47
click at [757, 410] on li "App Secret : A secret key used to authenticate API requests. Do not expose it o…" at bounding box center [615, 401] width 605 height 47
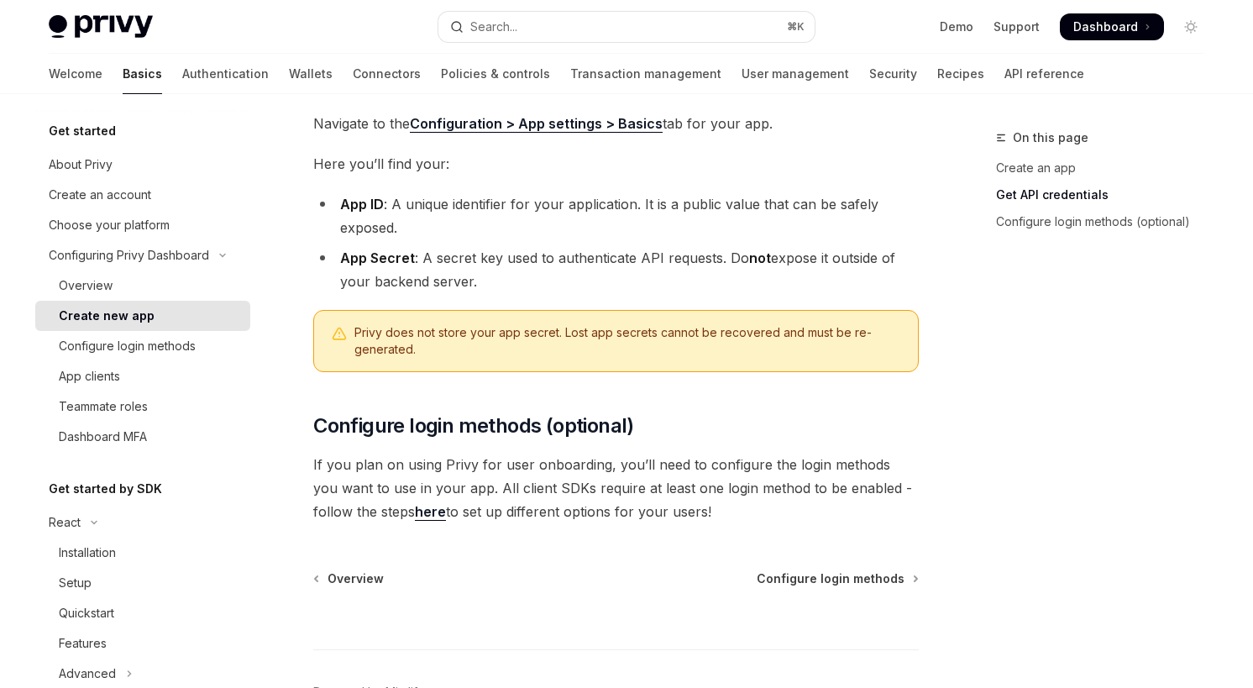
scroll to position [411, 0]
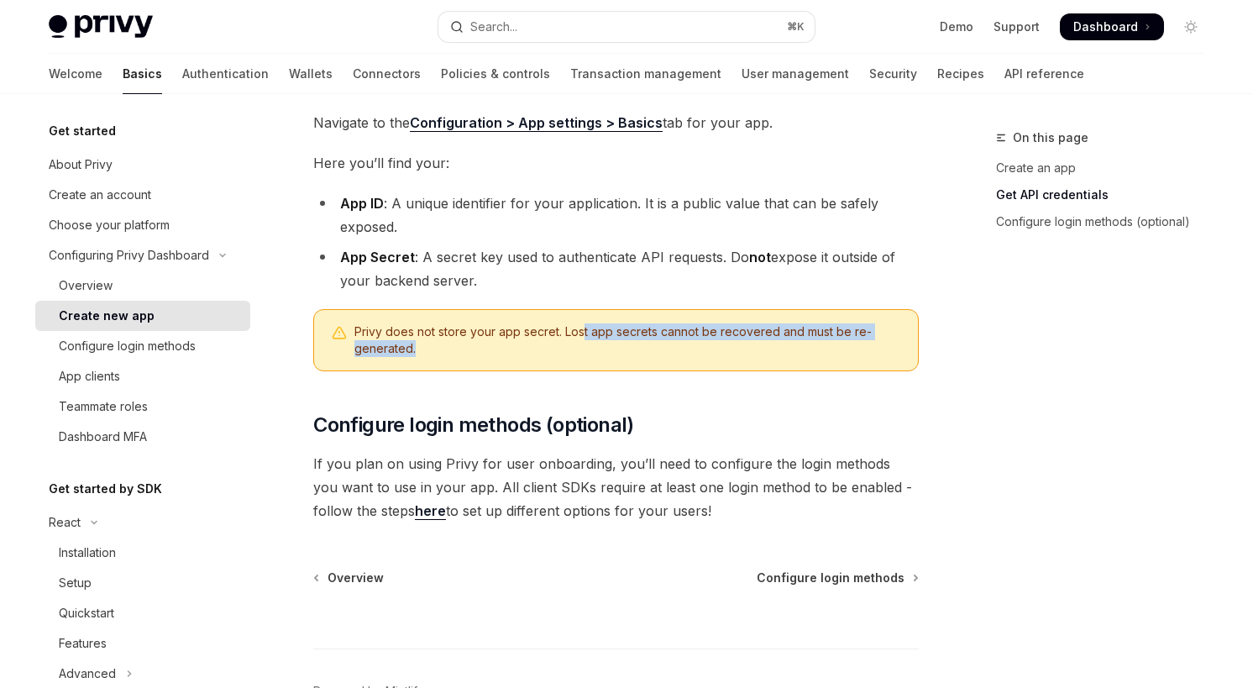
drag, startPoint x: 582, startPoint y: 336, endPoint x: 753, endPoint y: 356, distance: 172.5
click at [753, 356] on span "Privy does not store your app secret. Lost app secrets cannot be recovered and …" at bounding box center [627, 340] width 547 height 34
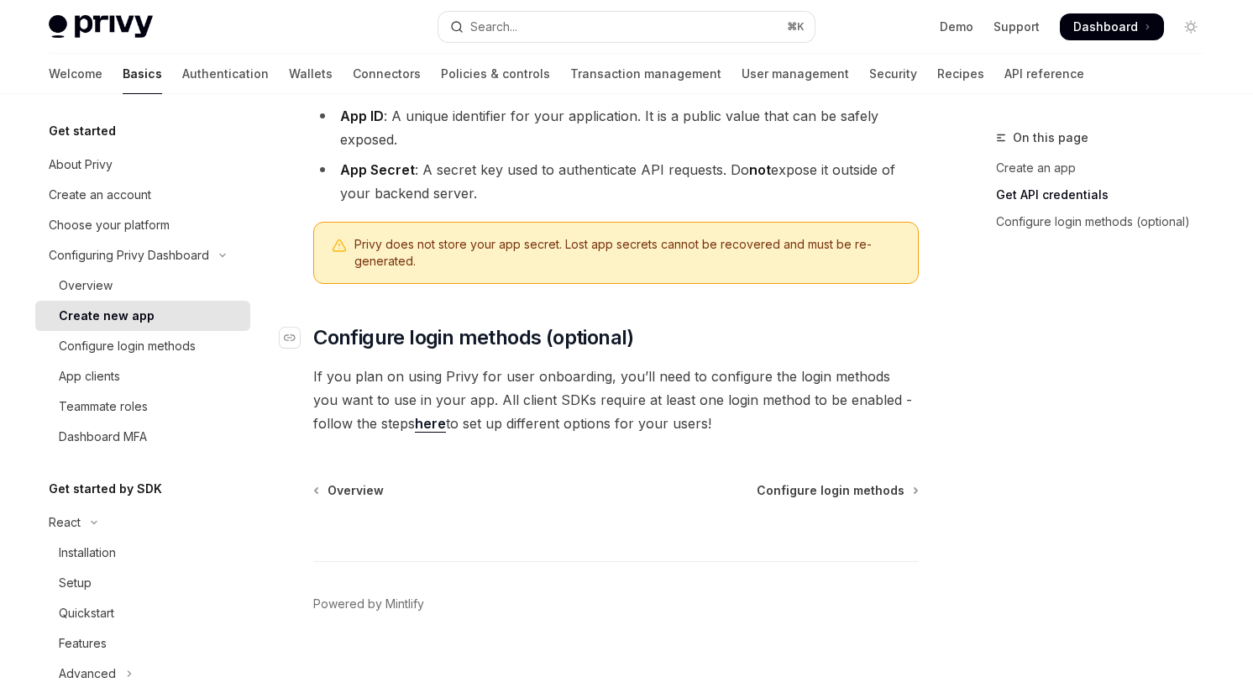
scroll to position [502, 0]
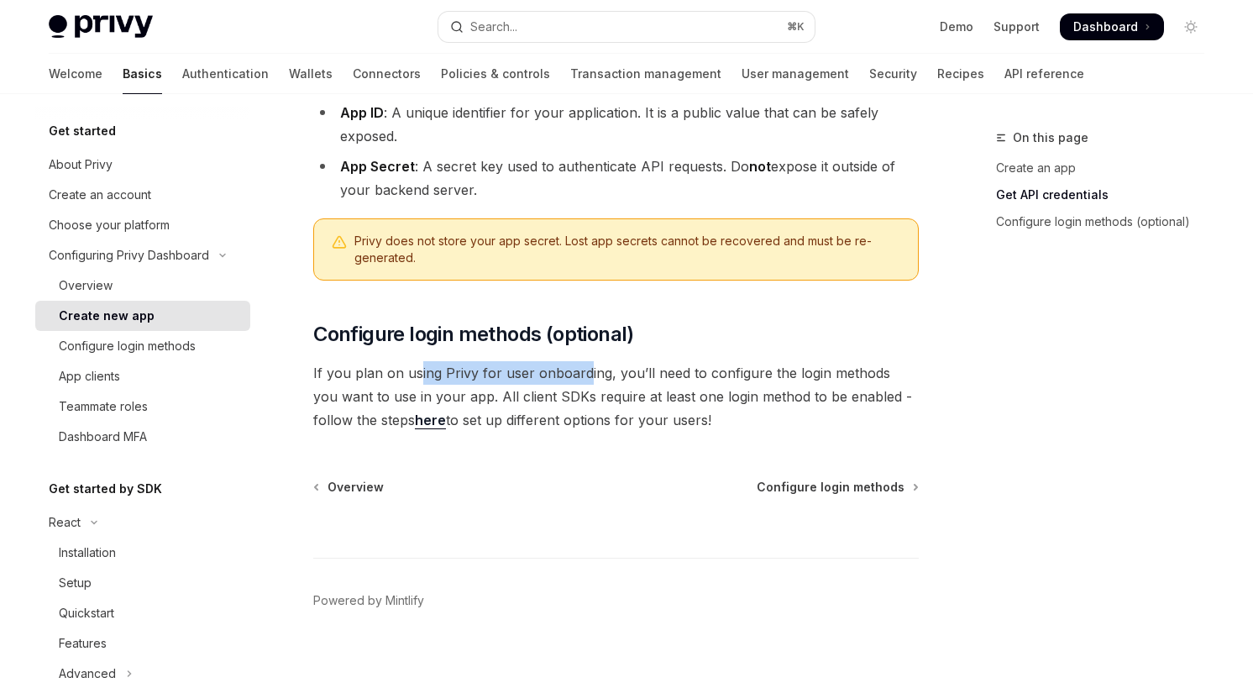
drag, startPoint x: 417, startPoint y: 375, endPoint x: 579, endPoint y: 379, distance: 162.1
click at [579, 379] on span "If you plan on using Privy for user onboarding, you’ll need to configure the lo…" at bounding box center [615, 396] width 605 height 71
click at [647, 375] on span "If you plan on using Privy for user onboarding, you’ll need to configure the lo…" at bounding box center [615, 396] width 605 height 71
drag, startPoint x: 474, startPoint y: 397, endPoint x: 615, endPoint y: 403, distance: 140.4
click at [615, 403] on span "If you plan on using Privy for user onboarding, you’ll need to configure the lo…" at bounding box center [615, 396] width 605 height 71
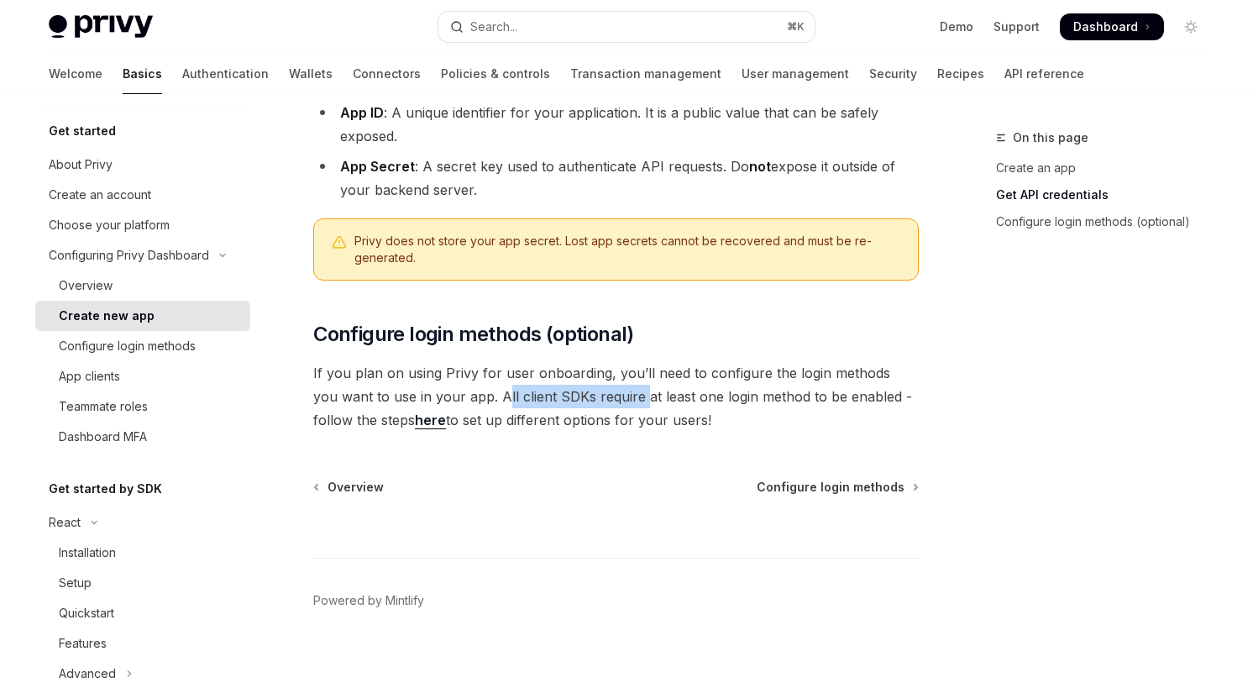
drag, startPoint x: 649, startPoint y: 403, endPoint x: 722, endPoint y: 419, distance: 74.8
click at [722, 420] on span "If you plan on using Privy for user onboarding, you’ll need to configure the lo…" at bounding box center [615, 396] width 605 height 71
click at [722, 454] on div "Configuring Privy Dashboard Create new app OpenAI Open in ChatGPT OpenAI Open i…" at bounding box center [458, 163] width 927 height 1077
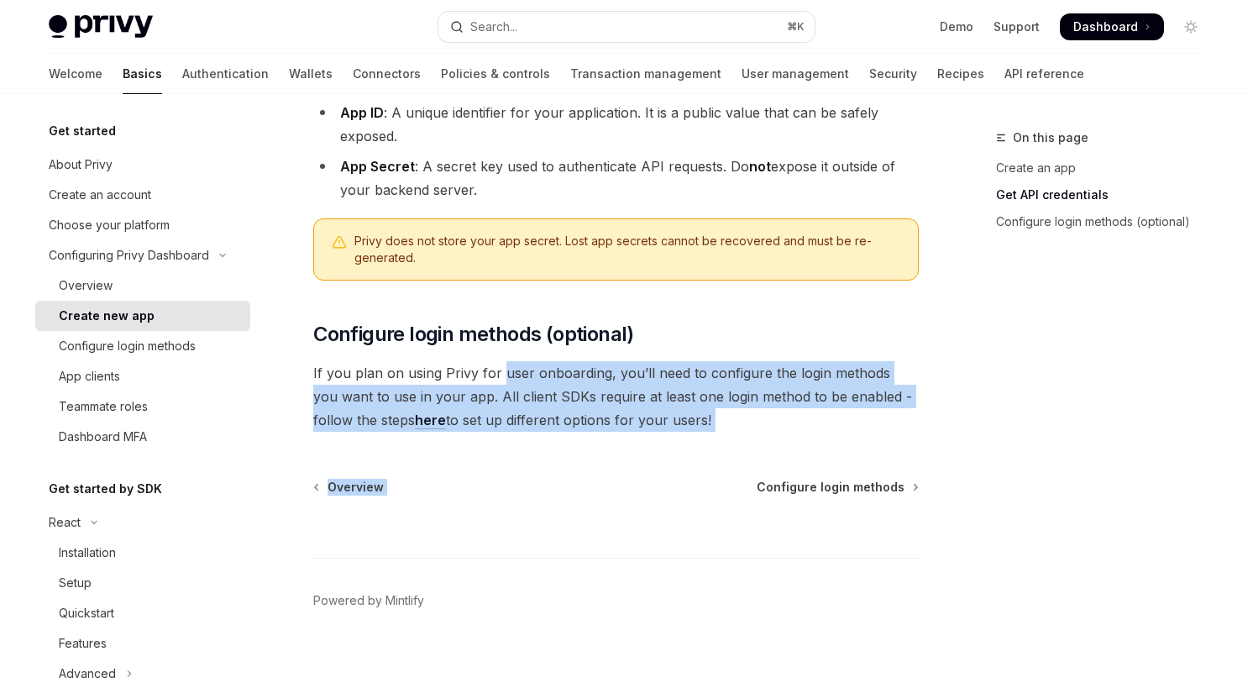
drag, startPoint x: 498, startPoint y: 379, endPoint x: 632, endPoint y: 432, distance: 144.7
click at [631, 432] on div "Configuring Privy Dashboard Create new app OpenAI Open in ChatGPT OpenAI Open i…" at bounding box center [458, 163] width 927 height 1077
click at [632, 432] on div "Configuring Privy Dashboard Create new app OpenAI Open in ChatGPT OpenAI Open i…" at bounding box center [458, 163] width 927 height 1077
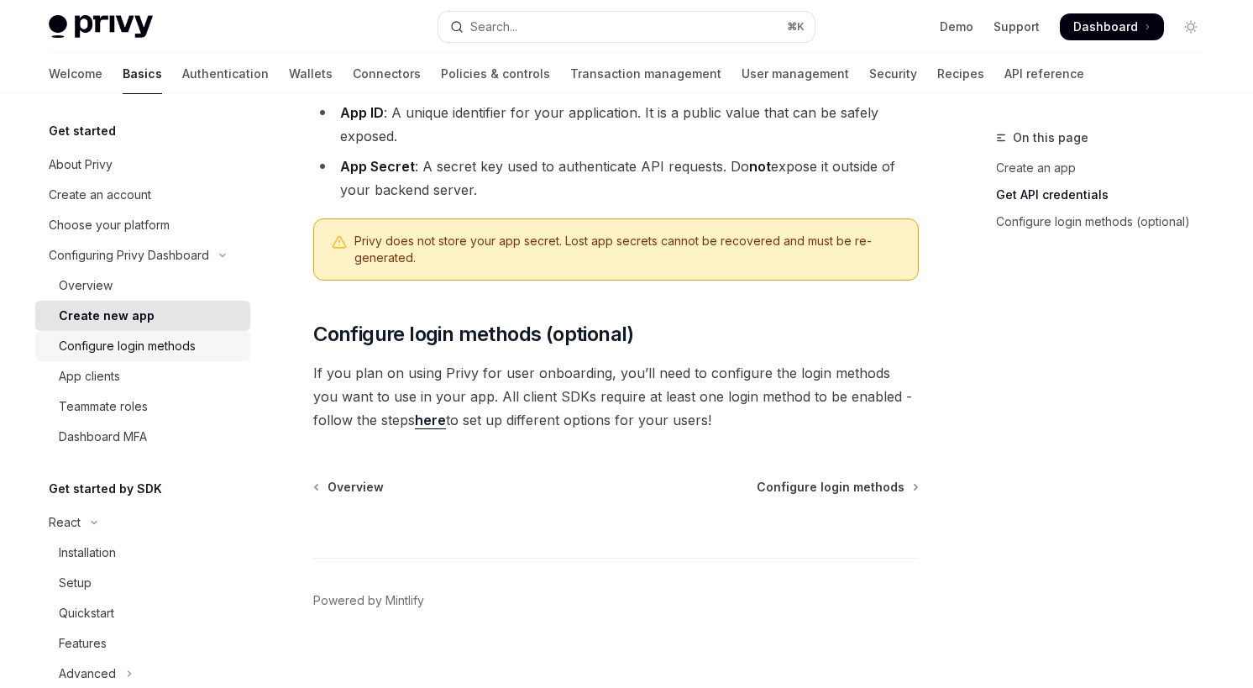
click at [175, 352] on div "Configure login methods" at bounding box center [127, 346] width 137 height 20
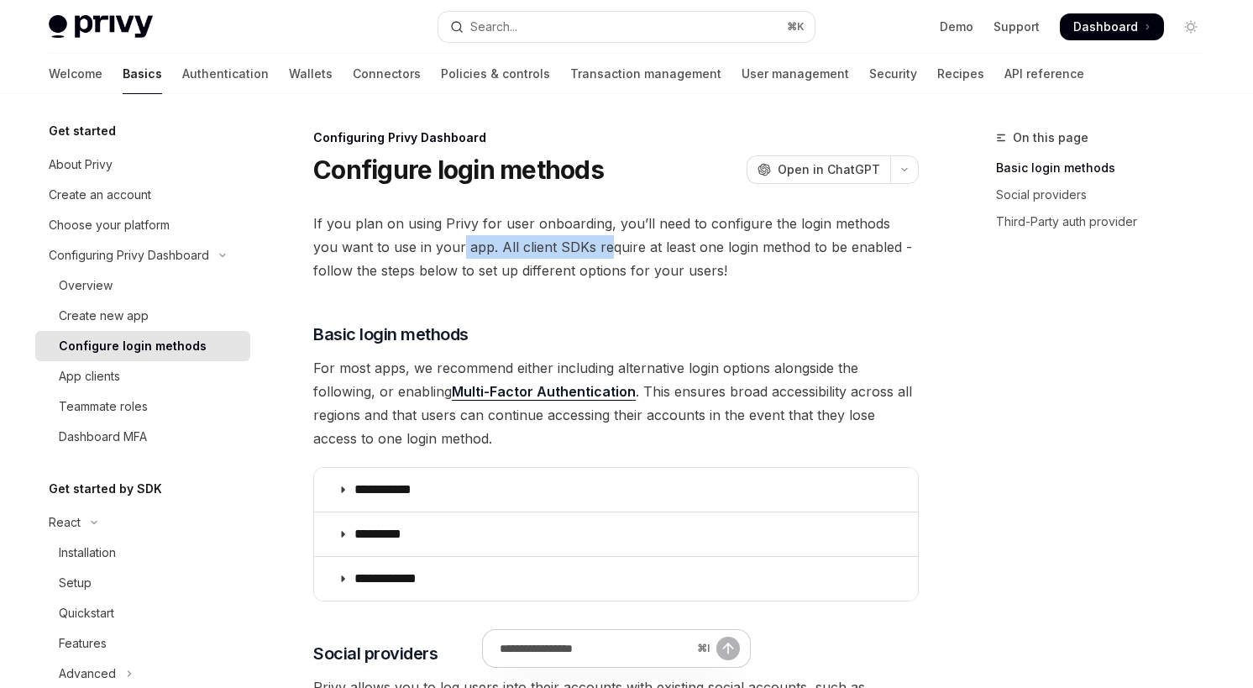
drag, startPoint x: 434, startPoint y: 235, endPoint x: 578, endPoint y: 237, distance: 143.6
click at [578, 237] on span "If you plan on using Privy for user onboarding, you’ll need to configure the lo…" at bounding box center [615, 247] width 605 height 71
drag, startPoint x: 436, startPoint y: 369, endPoint x: 707, endPoint y: 370, distance: 271.2
click at [707, 370] on span "For most apps, we recommend either including alternative login options alongsid…" at bounding box center [615, 403] width 605 height 94
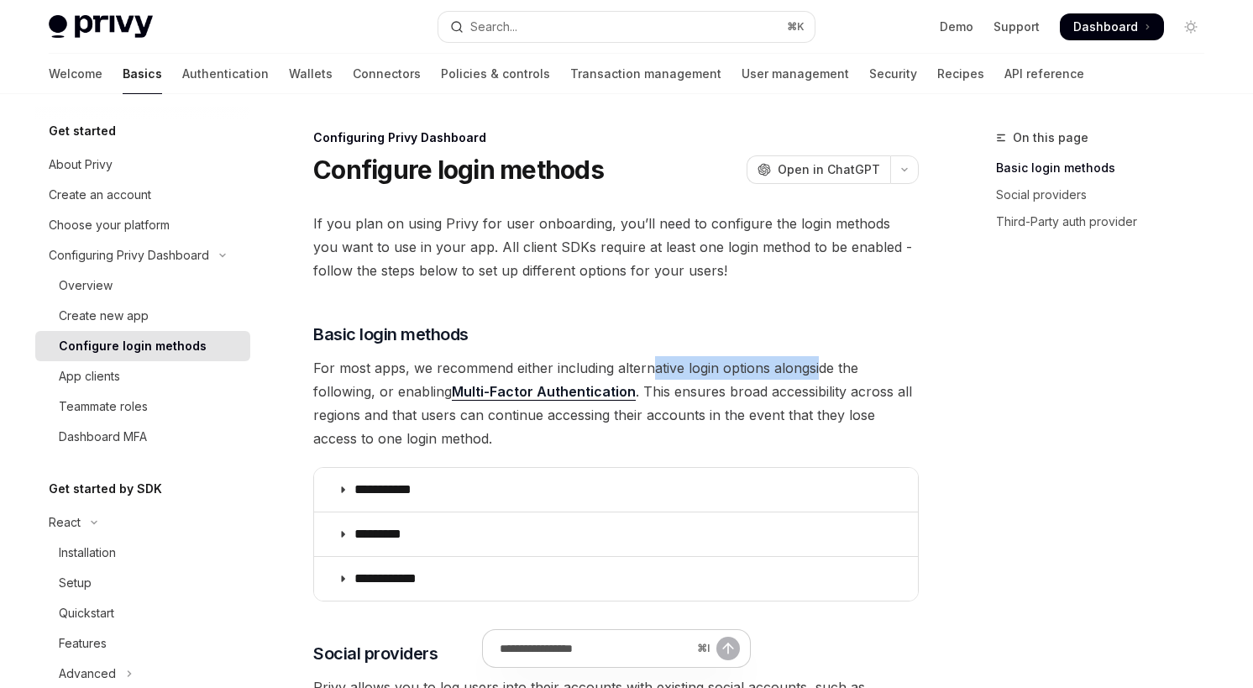
drag, startPoint x: 648, startPoint y: 369, endPoint x: 815, endPoint y: 370, distance: 167.1
click at [815, 370] on span "For most apps, we recommend either including alternative login options alongsid…" at bounding box center [615, 403] width 605 height 94
click at [803, 404] on span "For most apps, we recommend either including alternative login options alongsid…" at bounding box center [615, 403] width 605 height 94
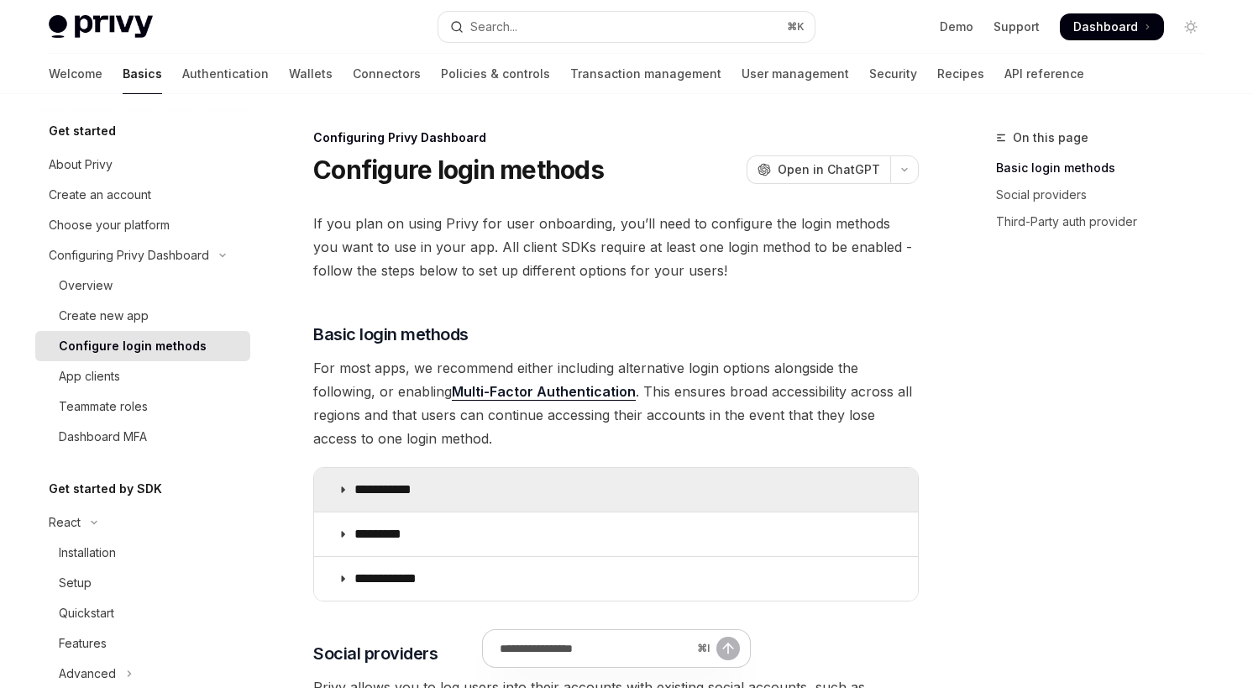
click at [725, 504] on summary "**********" at bounding box center [616, 490] width 604 height 44
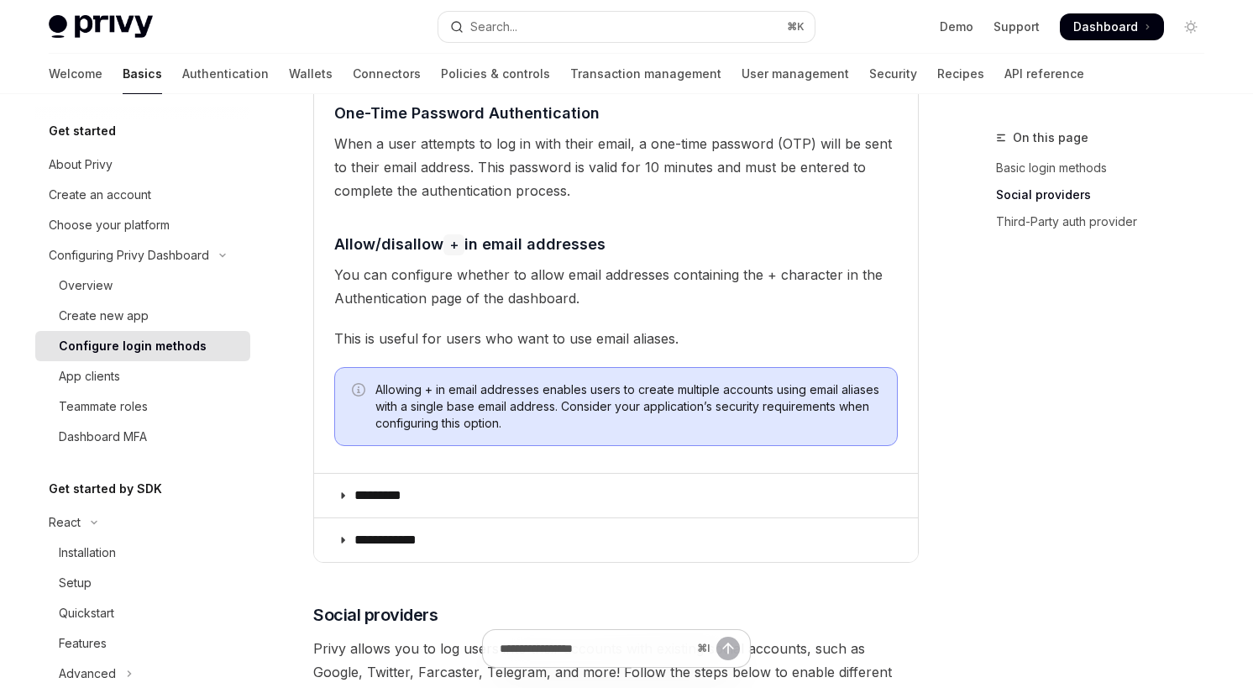
scroll to position [515, 0]
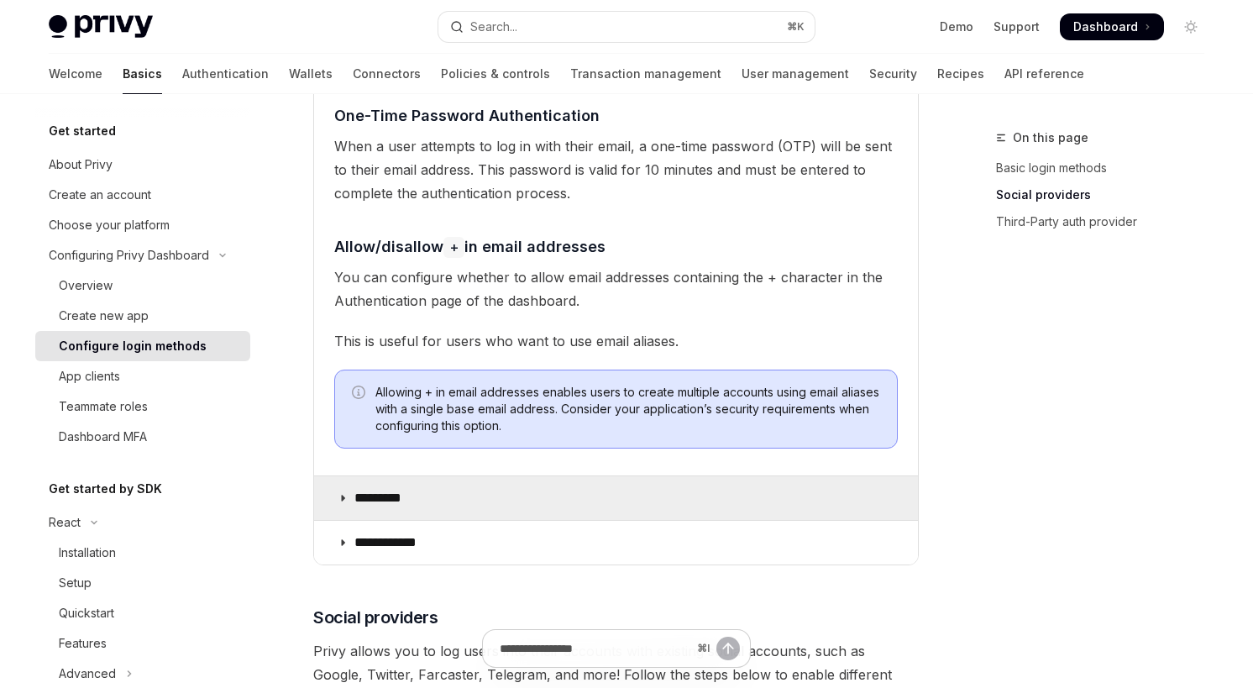
click at [821, 506] on summary "*********" at bounding box center [616, 498] width 604 height 44
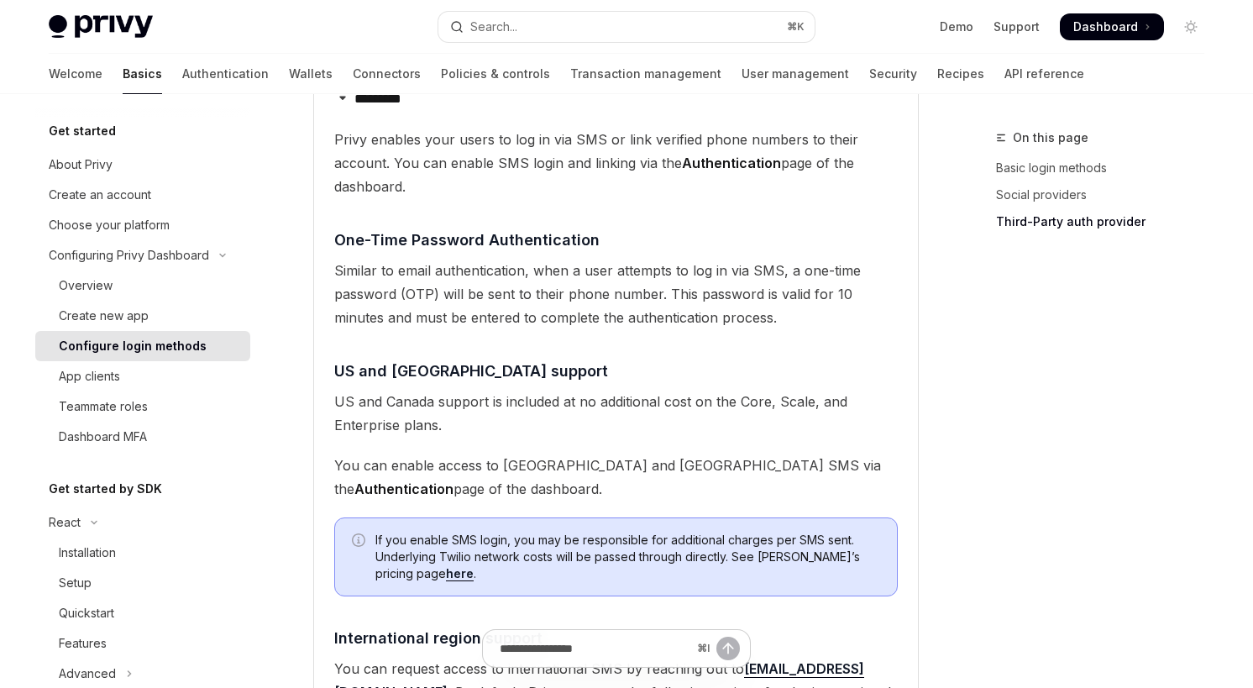
scroll to position [904, 0]
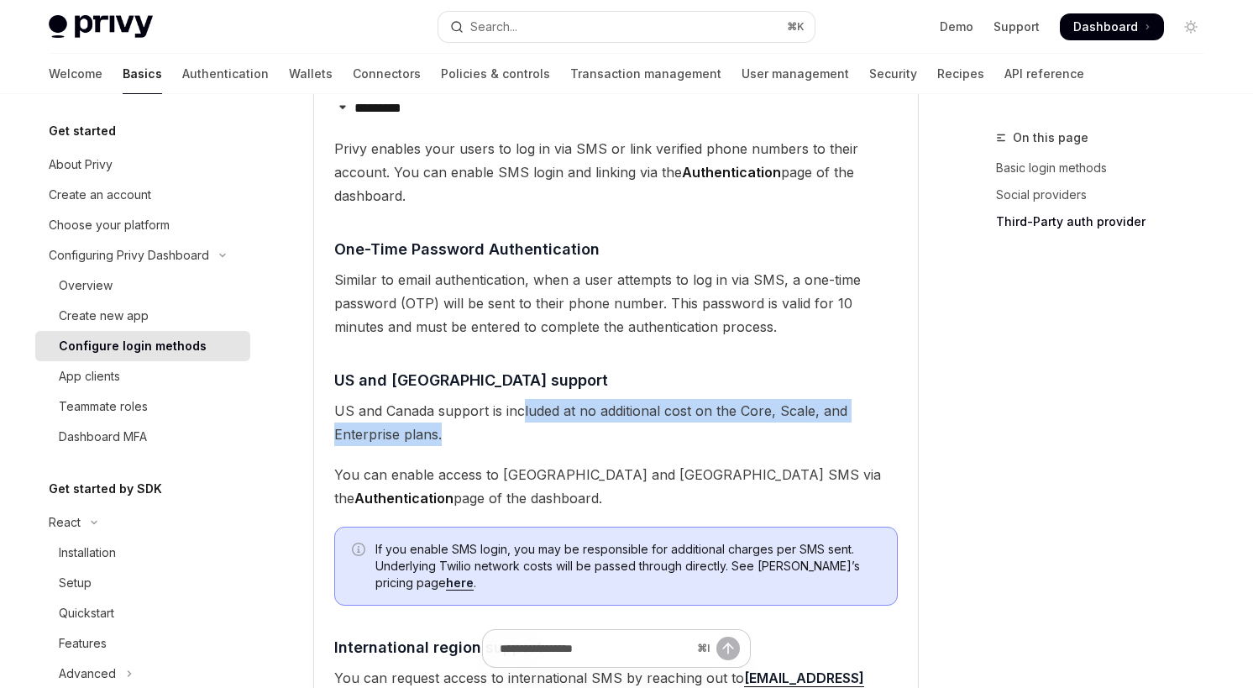
drag, startPoint x: 521, startPoint y: 413, endPoint x: 644, endPoint y: 425, distance: 123.2
click at [644, 425] on span "US and Canada support is included at no additional cost on the Core, Scale, and…" at bounding box center [615, 422] width 563 height 47
drag, startPoint x: 469, startPoint y: 479, endPoint x: 650, endPoint y: 489, distance: 180.8
click at [650, 489] on span "You can enable access to [GEOGRAPHIC_DATA] and [GEOGRAPHIC_DATA] SMS via the Au…" at bounding box center [615, 486] width 563 height 47
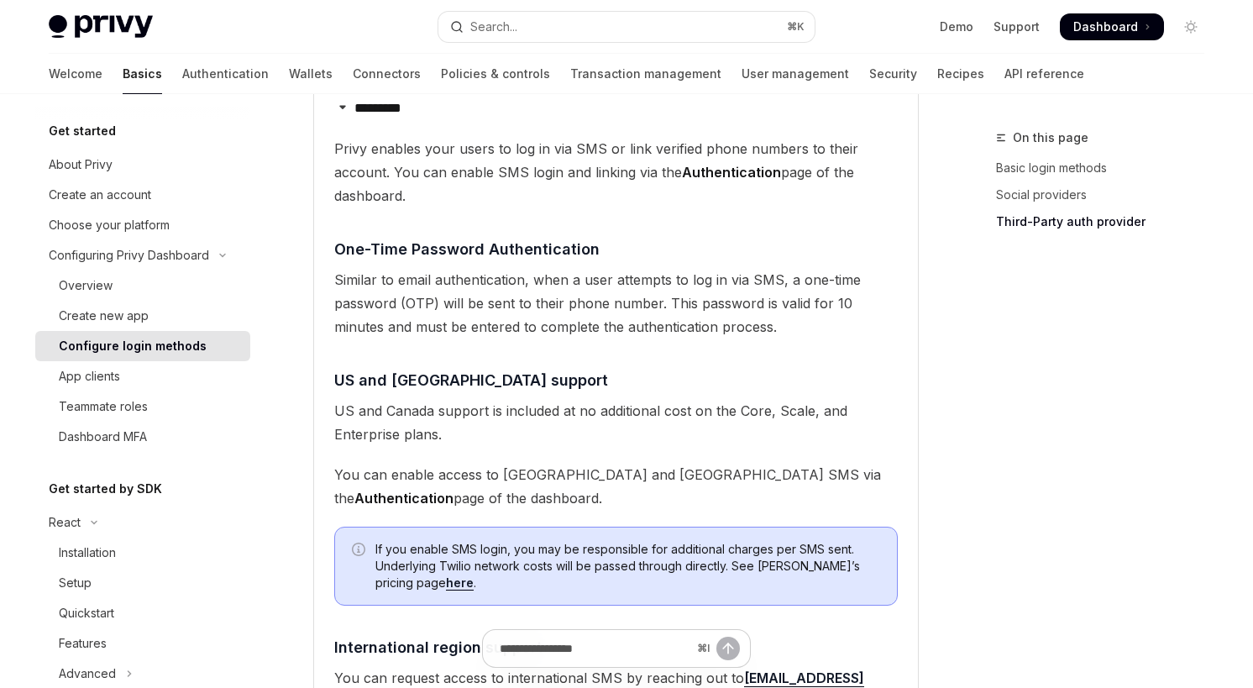
click at [640, 503] on span "You can enable access to [GEOGRAPHIC_DATA] and [GEOGRAPHIC_DATA] SMS via the Au…" at bounding box center [615, 486] width 563 height 47
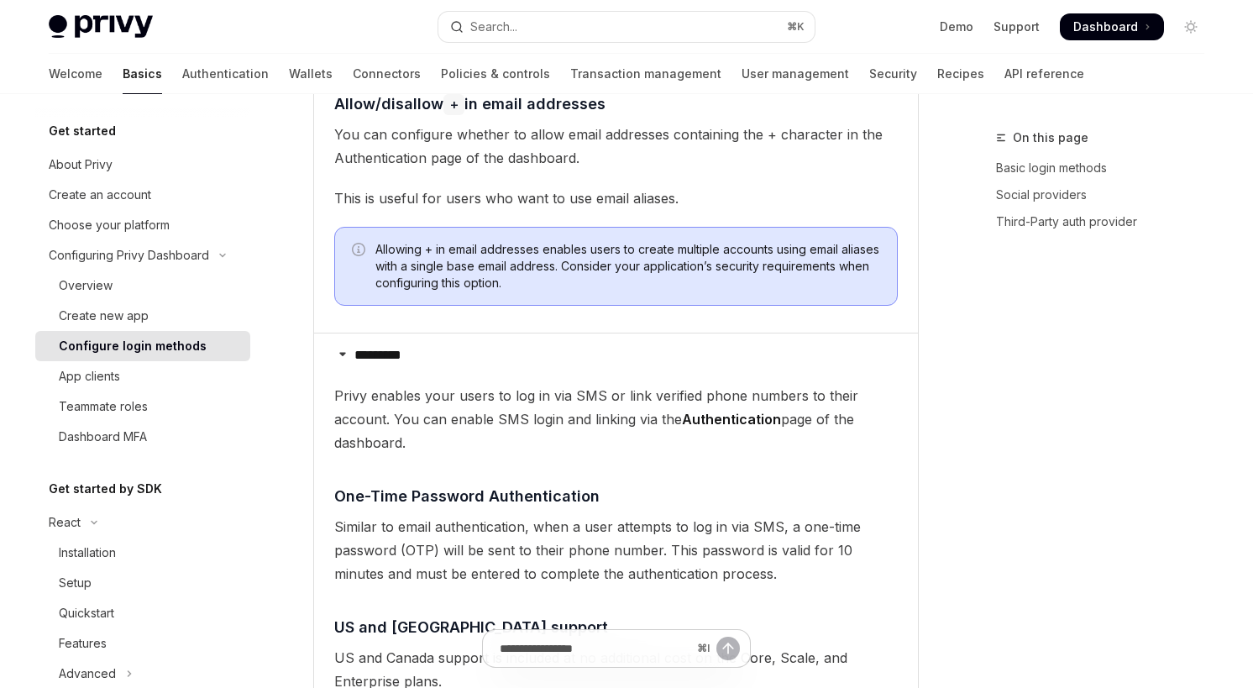
scroll to position [644, 0]
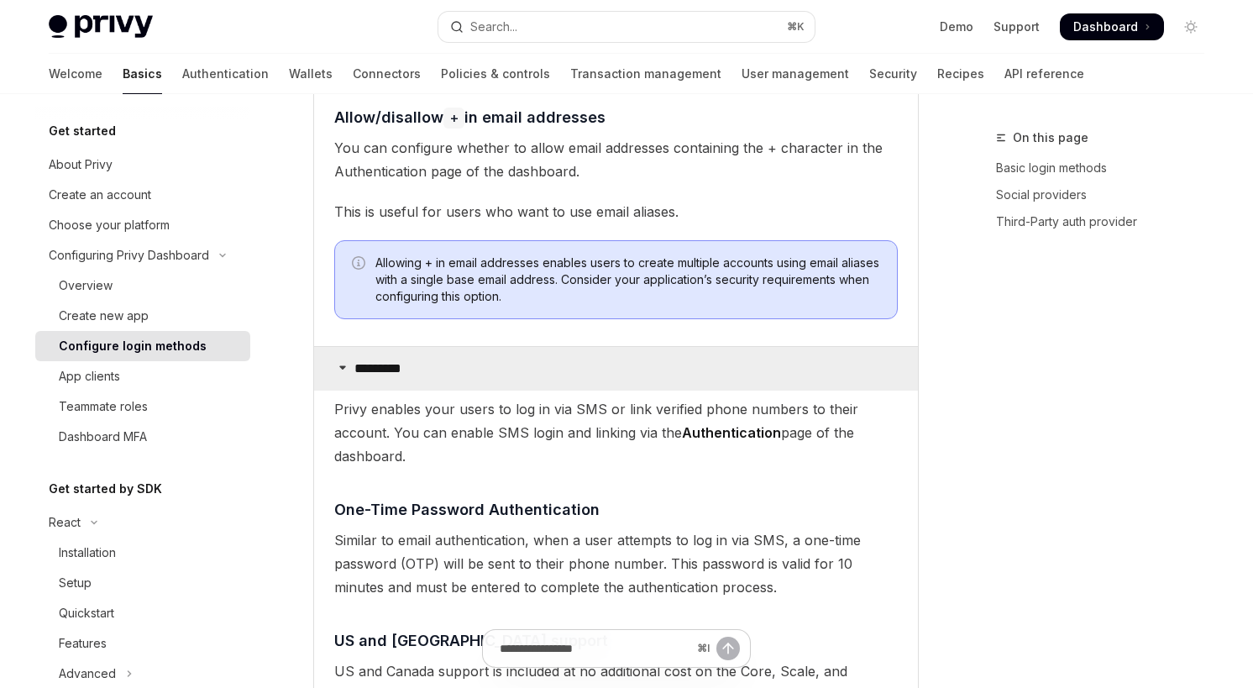
click at [380, 370] on p "*********" at bounding box center [386, 368] width 65 height 17
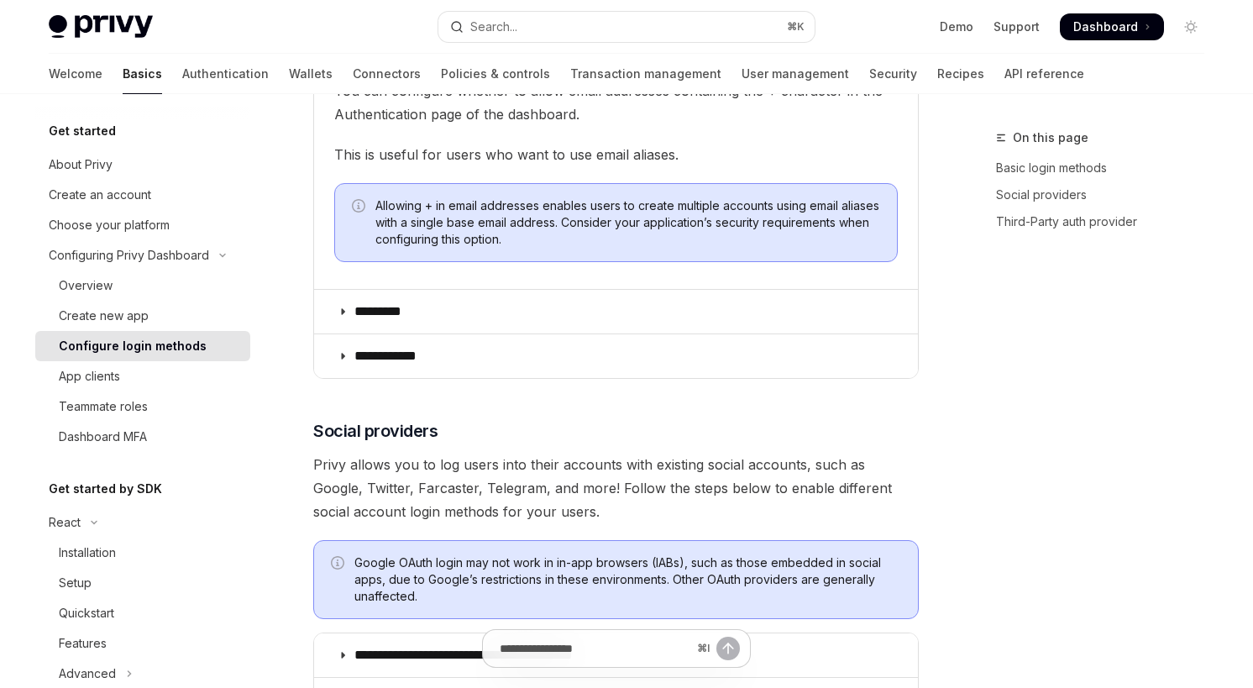
scroll to position [704, 0]
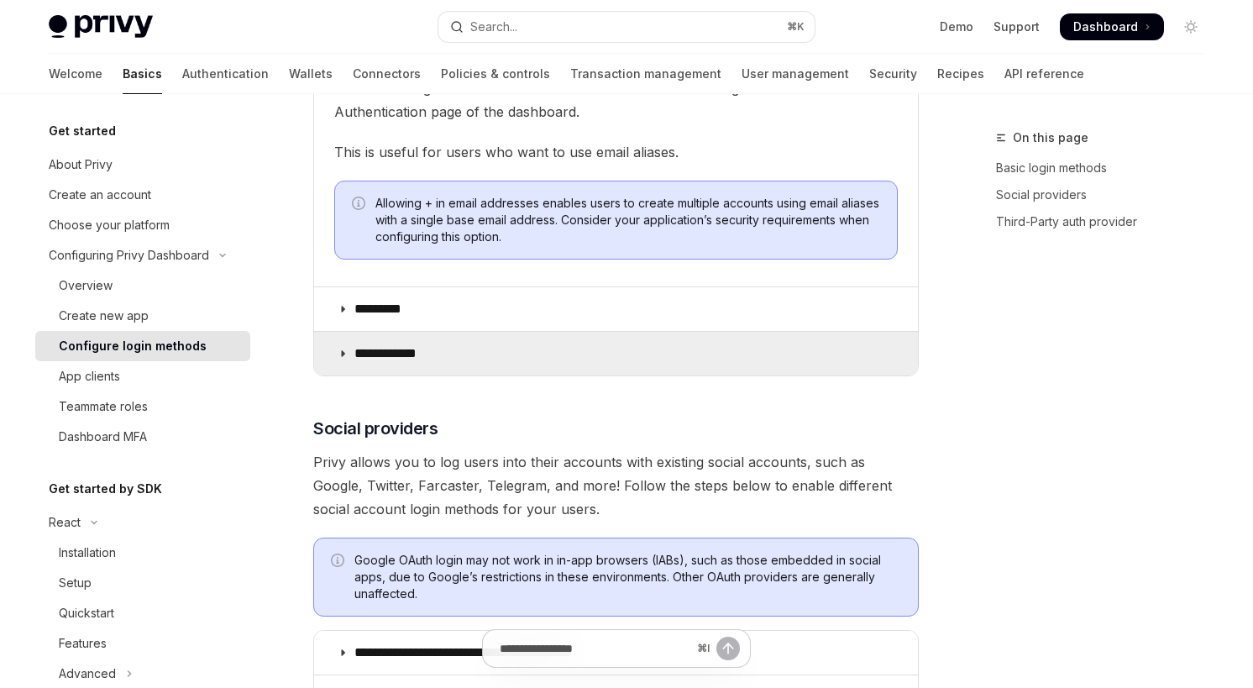
click at [472, 359] on summary "**********" at bounding box center [616, 354] width 604 height 44
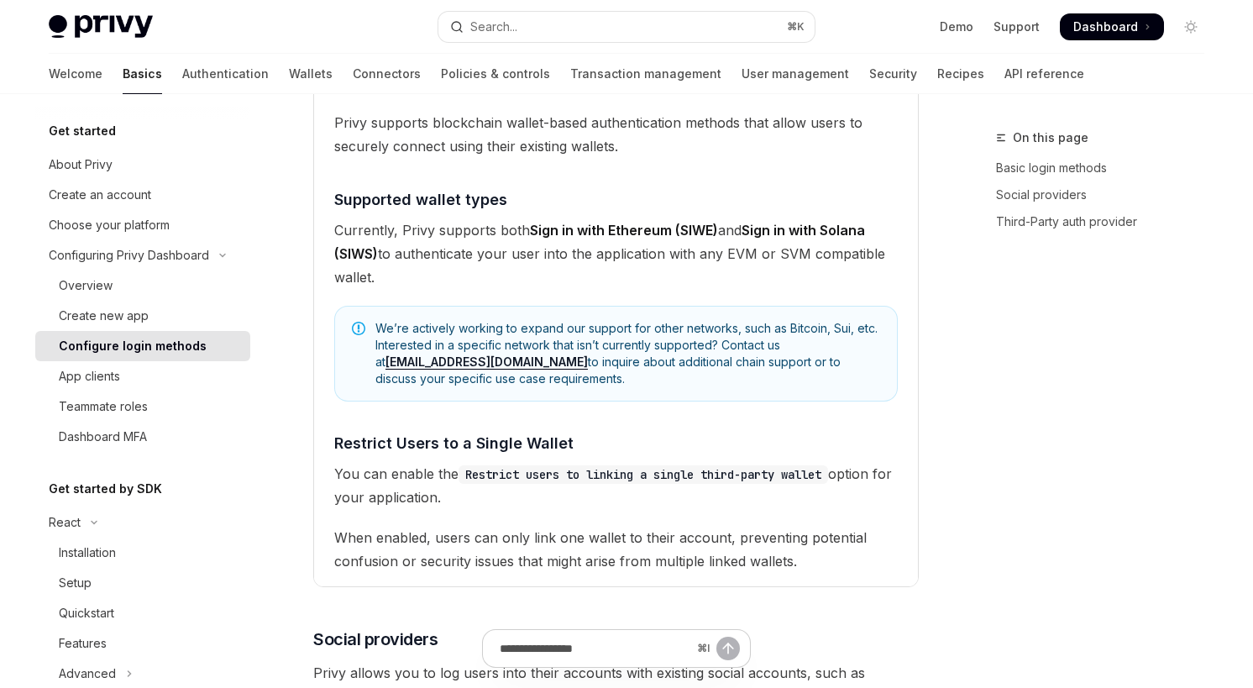
scroll to position [980, 0]
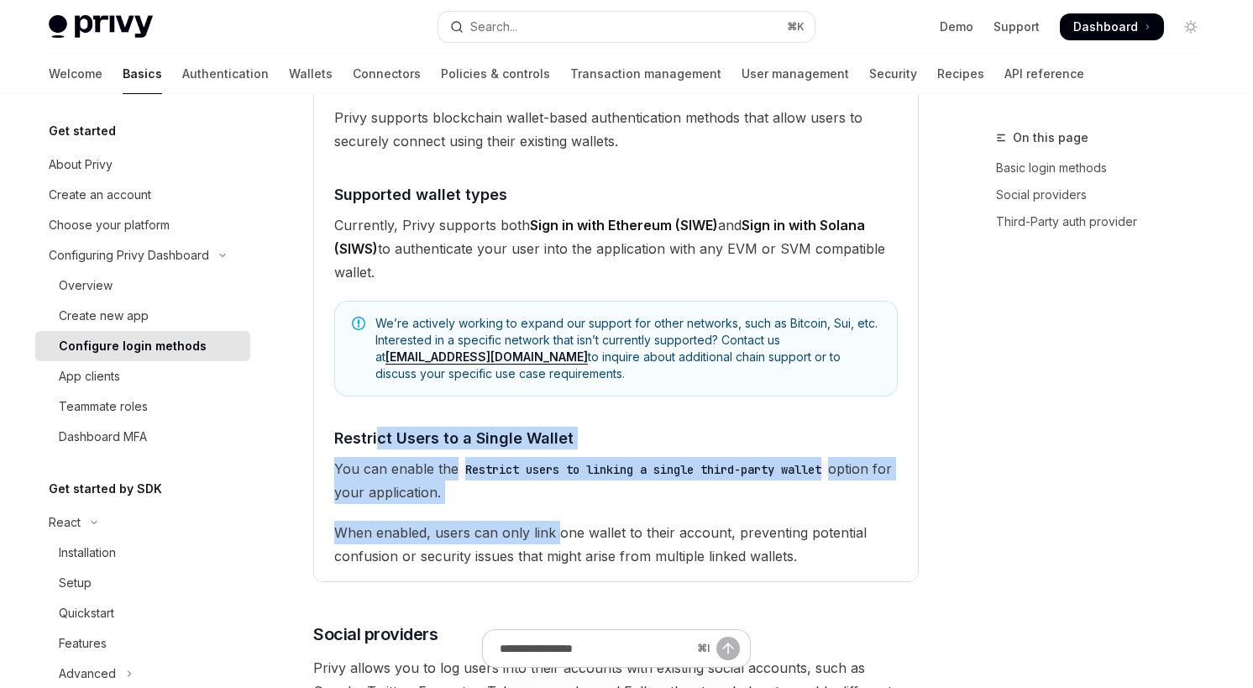
drag, startPoint x: 375, startPoint y: 440, endPoint x: 559, endPoint y: 529, distance: 205.1
click at [559, 529] on children "Privy supports blockchain wallet-based authentication methods that allow users …" at bounding box center [615, 337] width 563 height 462
click at [584, 510] on children "Privy supports blockchain wallet-based authentication methods that allow users …" at bounding box center [615, 337] width 563 height 462
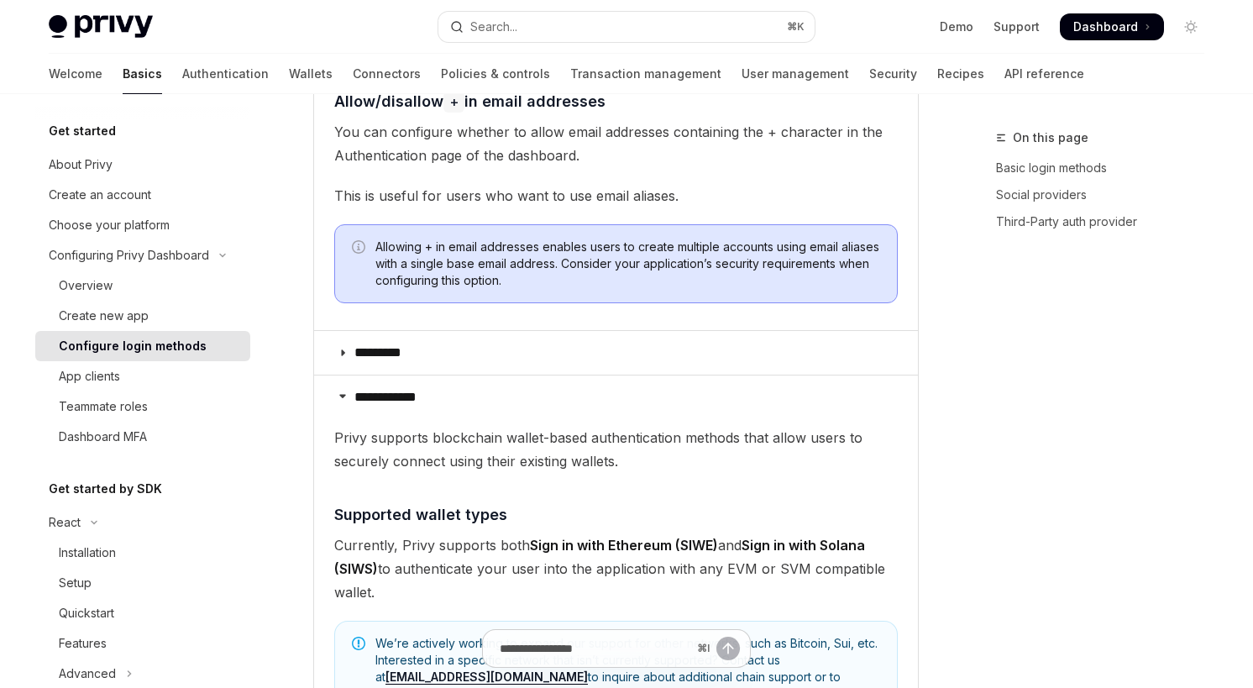
scroll to position [657, 0]
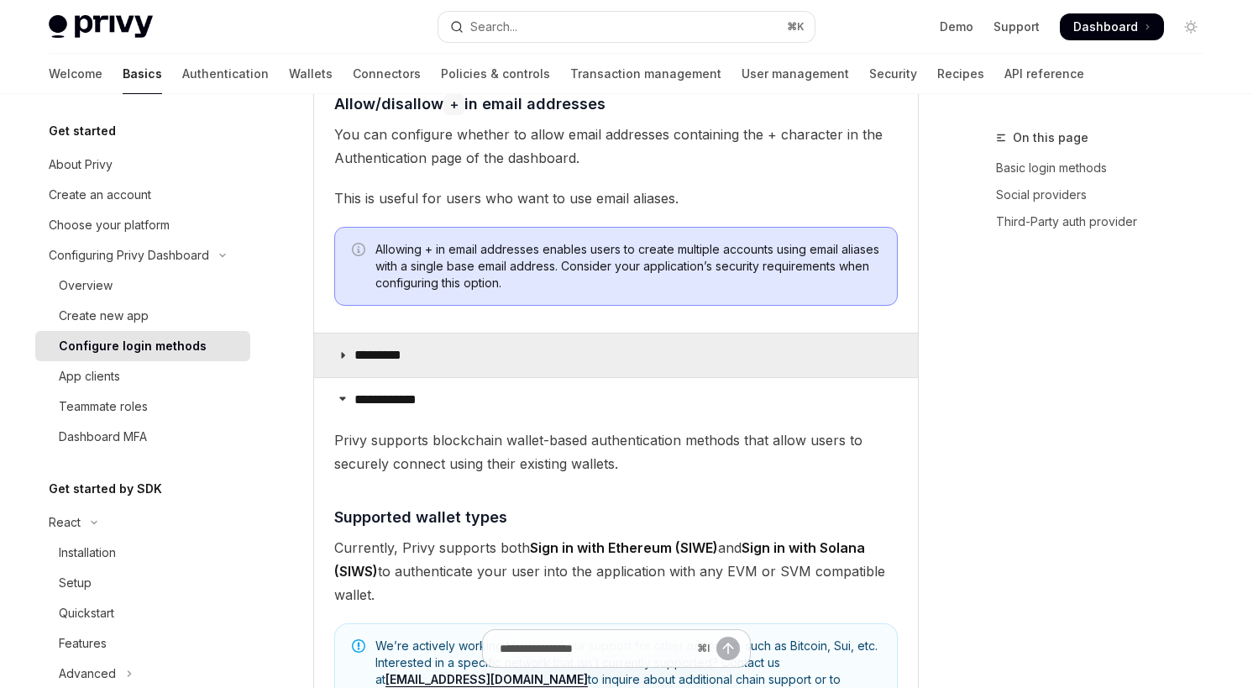
click at [488, 355] on summary "*********" at bounding box center [616, 355] width 604 height 44
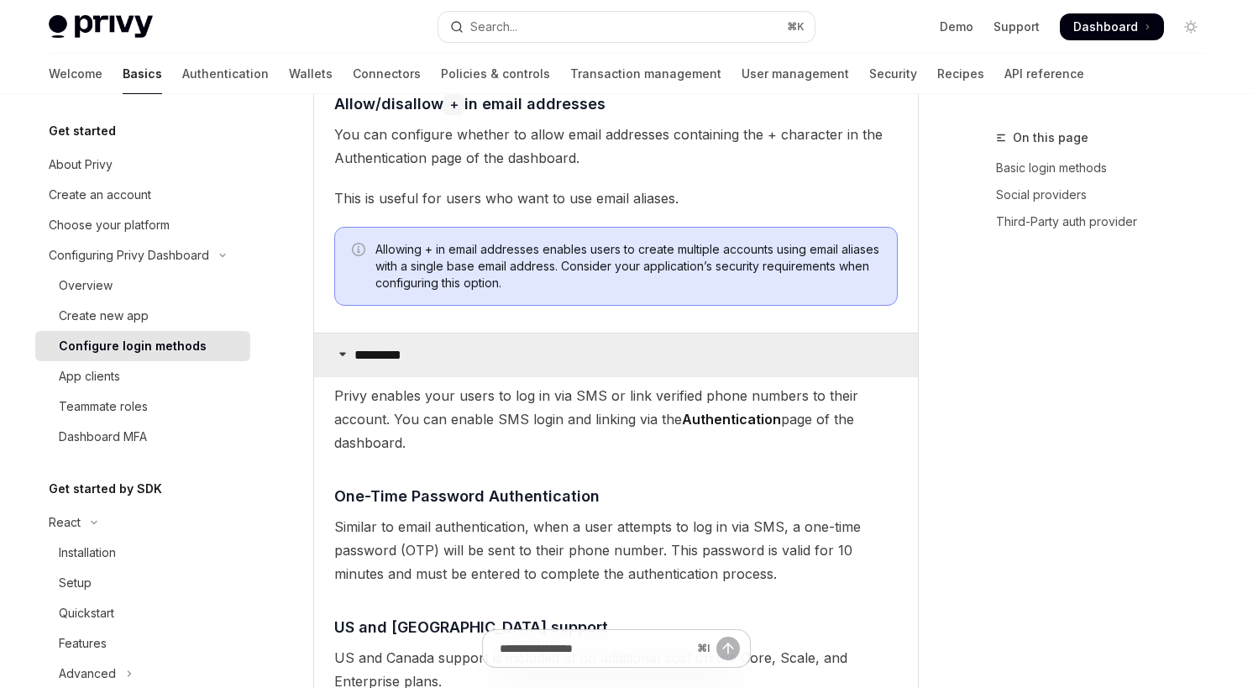
click at [479, 343] on summary "*********" at bounding box center [616, 355] width 604 height 44
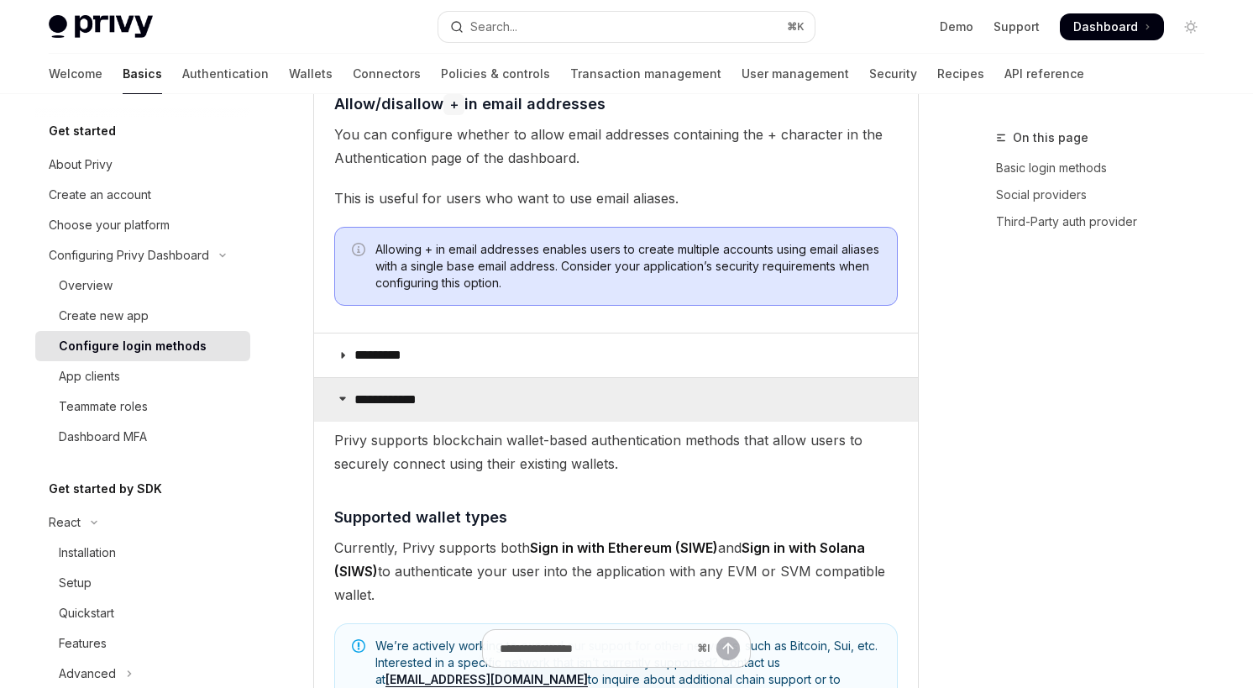
click at [486, 410] on summary "**********" at bounding box center [616, 400] width 604 height 44
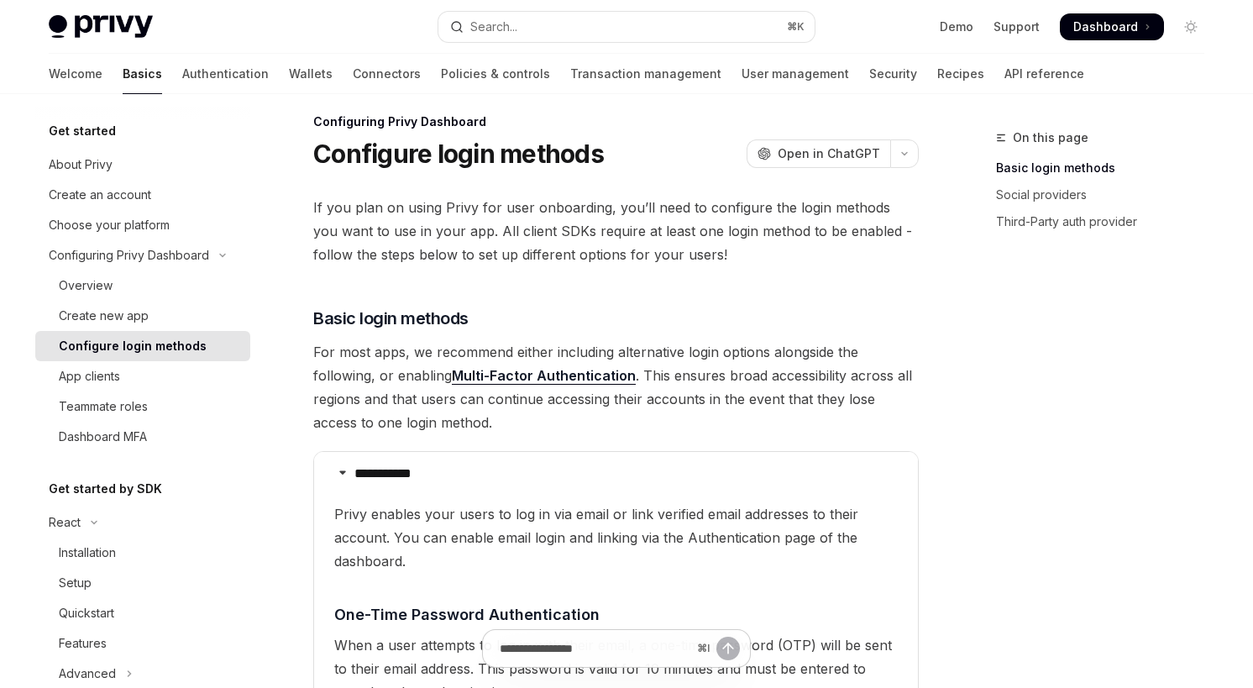
scroll to position [1, 0]
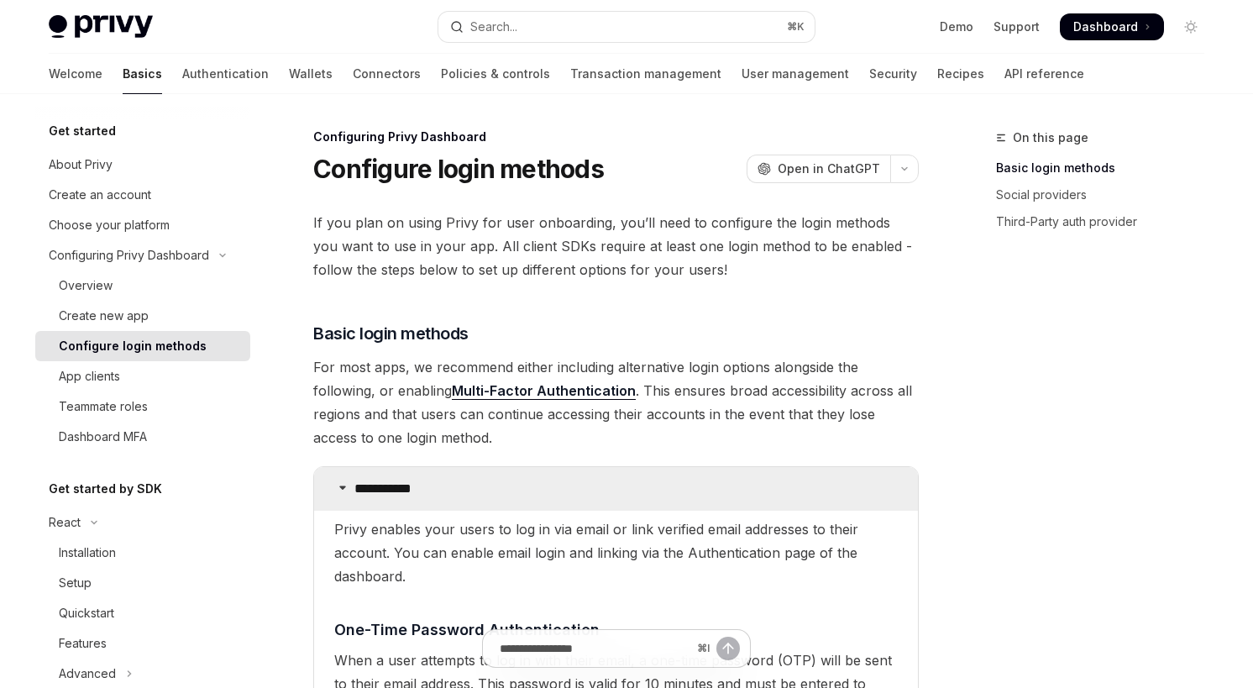
click at [474, 488] on summary "**********" at bounding box center [616, 489] width 604 height 44
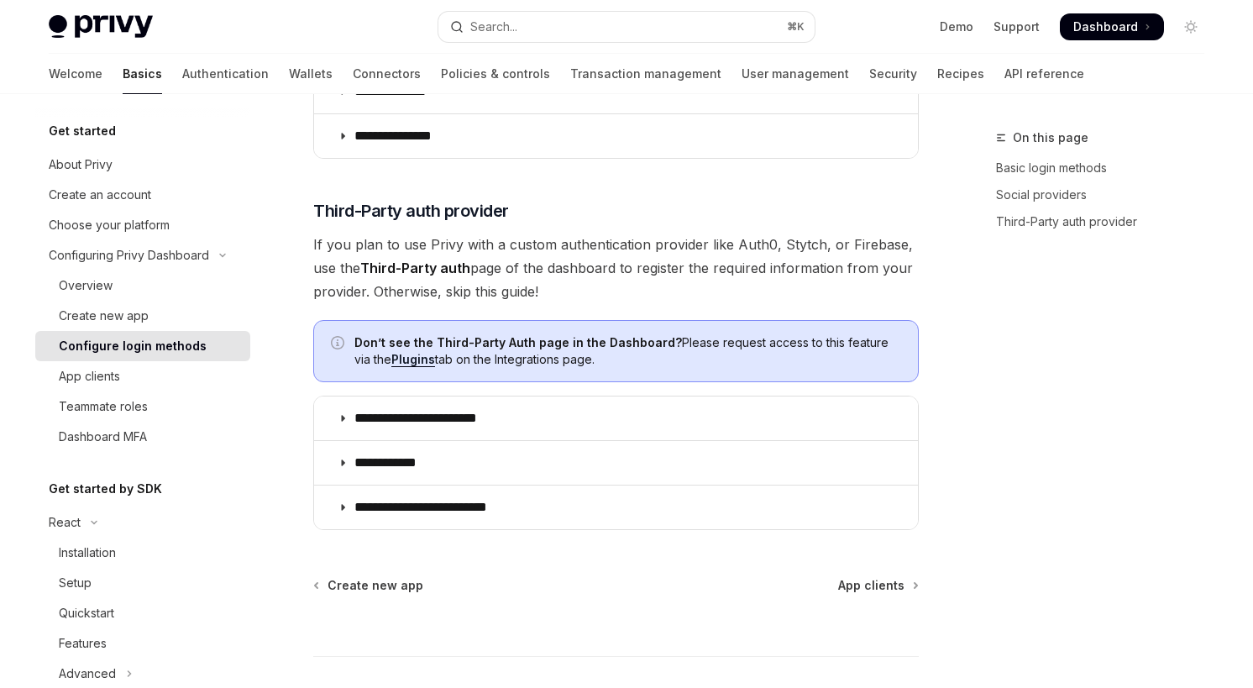
scroll to position [832, 0]
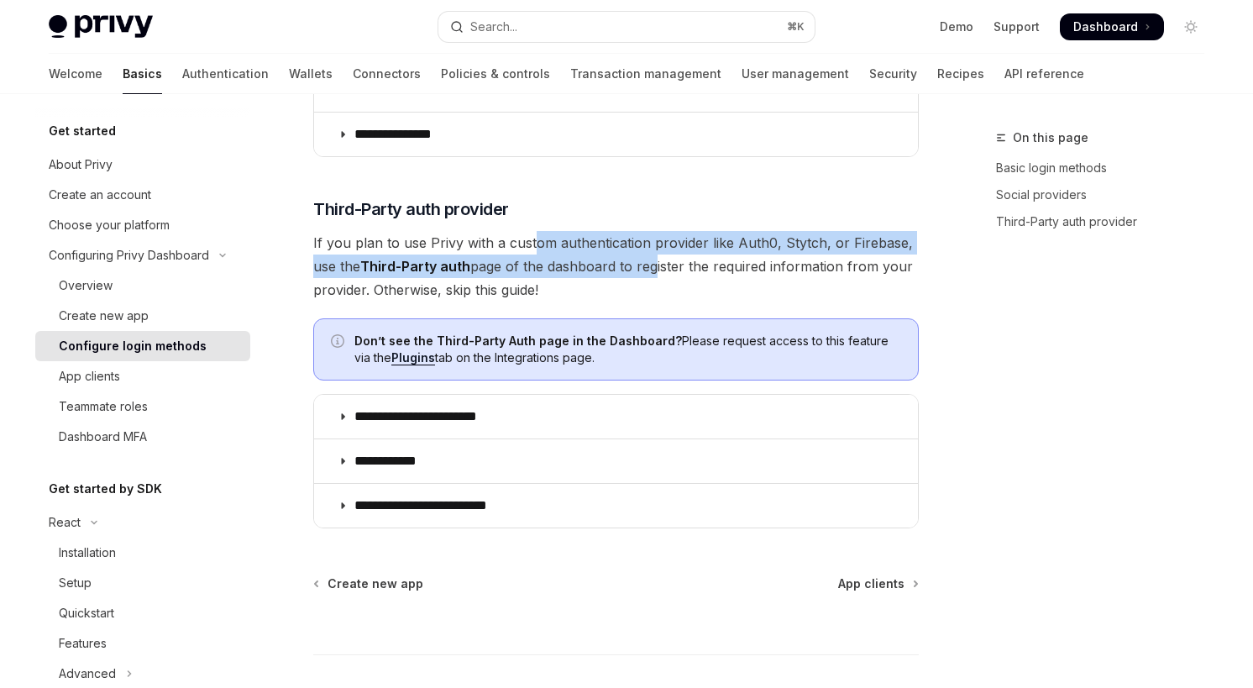
drag, startPoint x: 532, startPoint y: 249, endPoint x: 655, endPoint y: 268, distance: 124.0
click at [655, 268] on span "If you plan to use Privy with a custom authentication provider like Auth0, Styt…" at bounding box center [615, 266] width 605 height 71
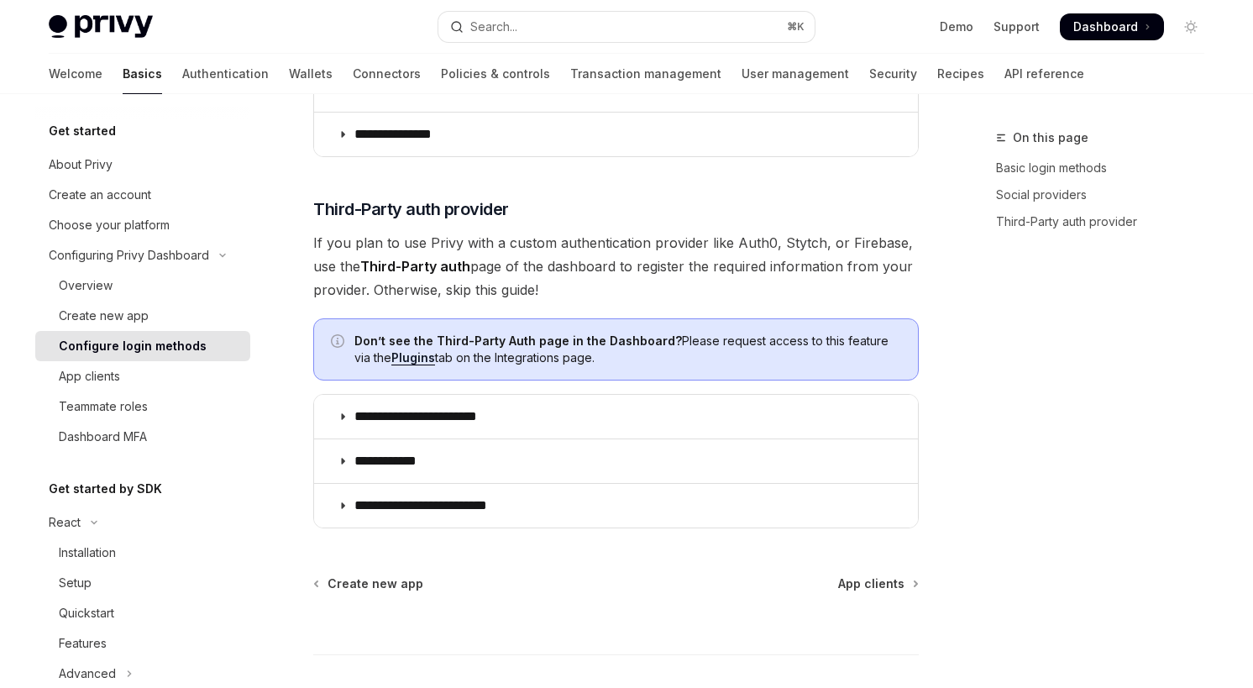
click at [636, 274] on span "If you plan to use Privy with a custom authentication provider like Auth0, Styt…" at bounding box center [615, 266] width 605 height 71
drag, startPoint x: 584, startPoint y: 270, endPoint x: 654, endPoint y: 290, distance: 73.4
click at [654, 290] on span "If you plan to use Privy with a custom authentication provider like Auth0, Styt…" at bounding box center [615, 266] width 605 height 71
click at [155, 386] on link "App clients" at bounding box center [142, 376] width 215 height 30
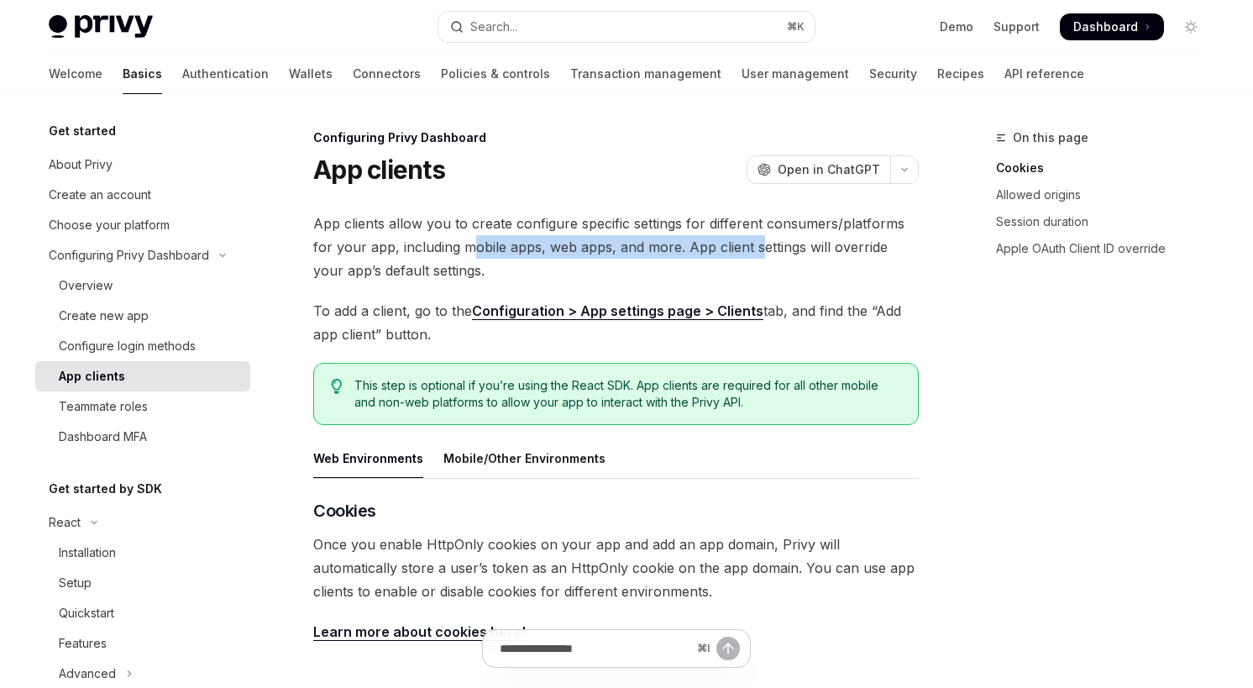
drag, startPoint x: 471, startPoint y: 244, endPoint x: 760, endPoint y: 245, distance: 288.9
click at [760, 245] on span "App clients allow you to create configure specific settings for different consu…" at bounding box center [615, 247] width 605 height 71
click at [862, 286] on div "App clients allow you to create configure specific settings for different consu…" at bounding box center [615, 664] width 605 height 905
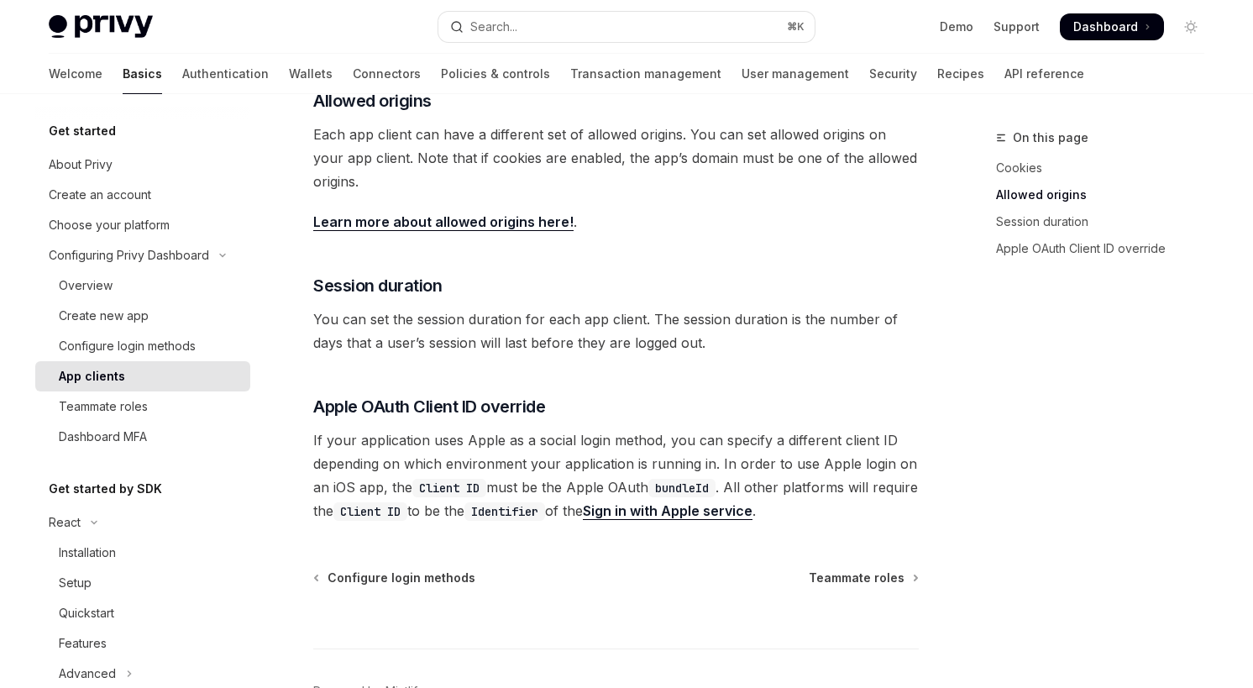
scroll to position [605, 0]
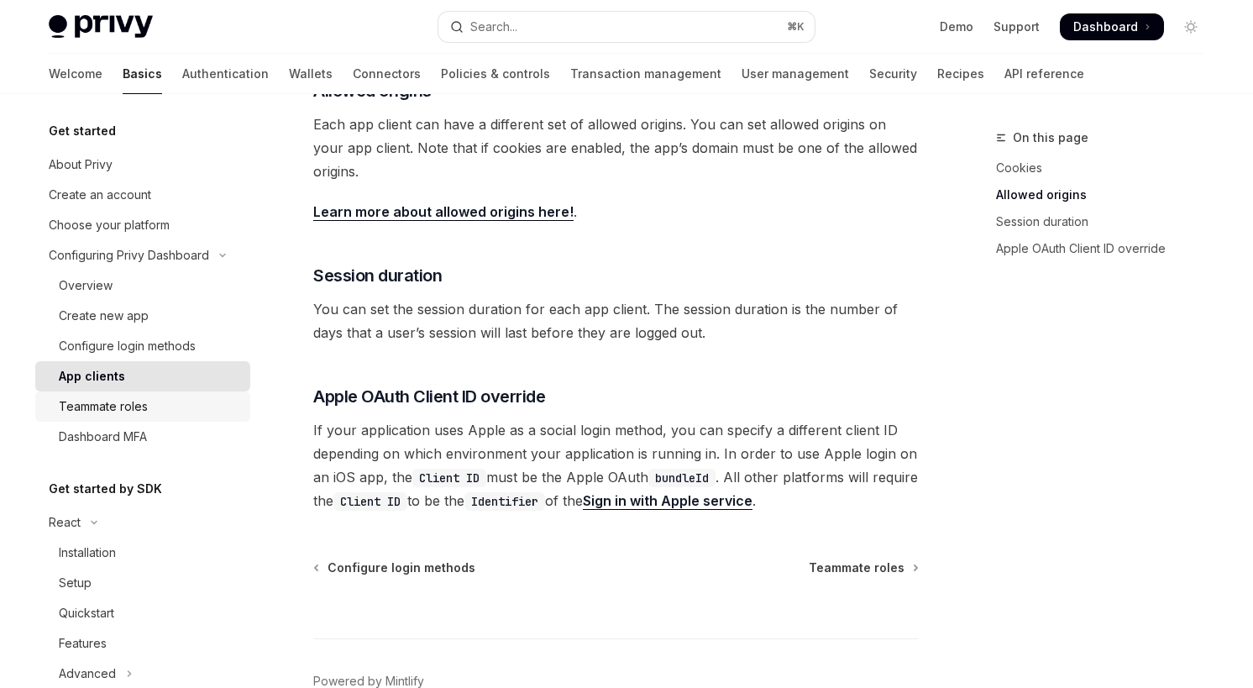
click at [208, 406] on div "Teammate roles" at bounding box center [149, 406] width 181 height 20
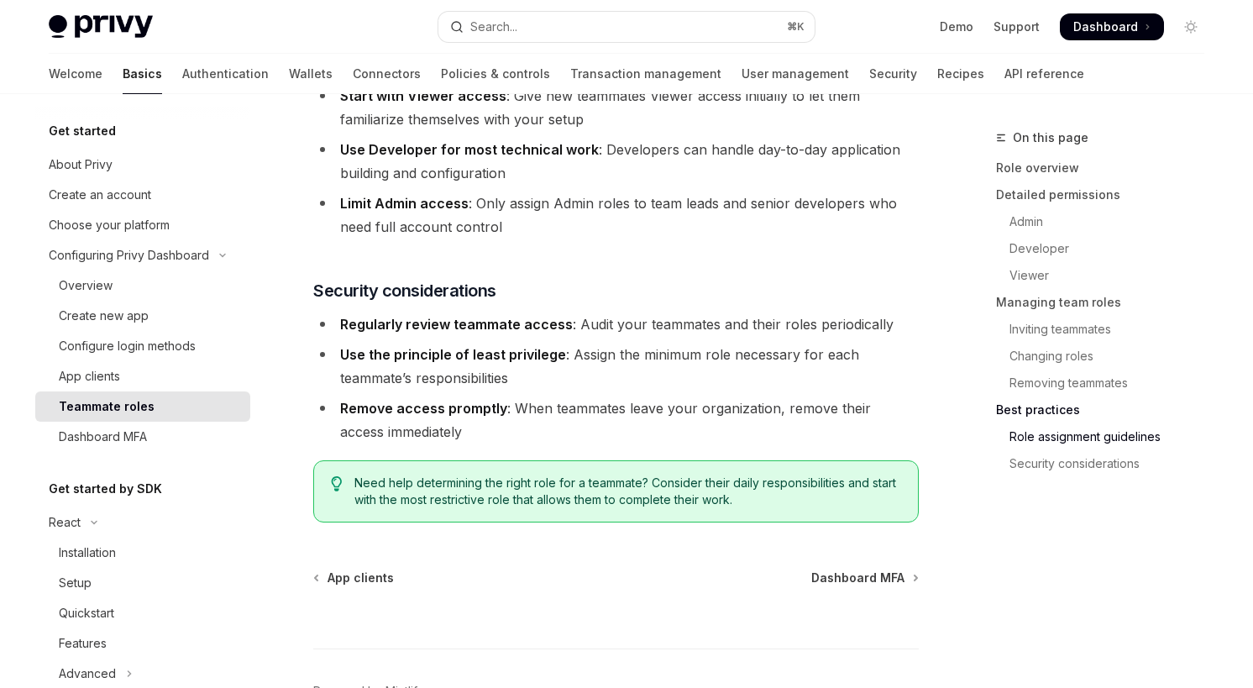
scroll to position [2978, 0]
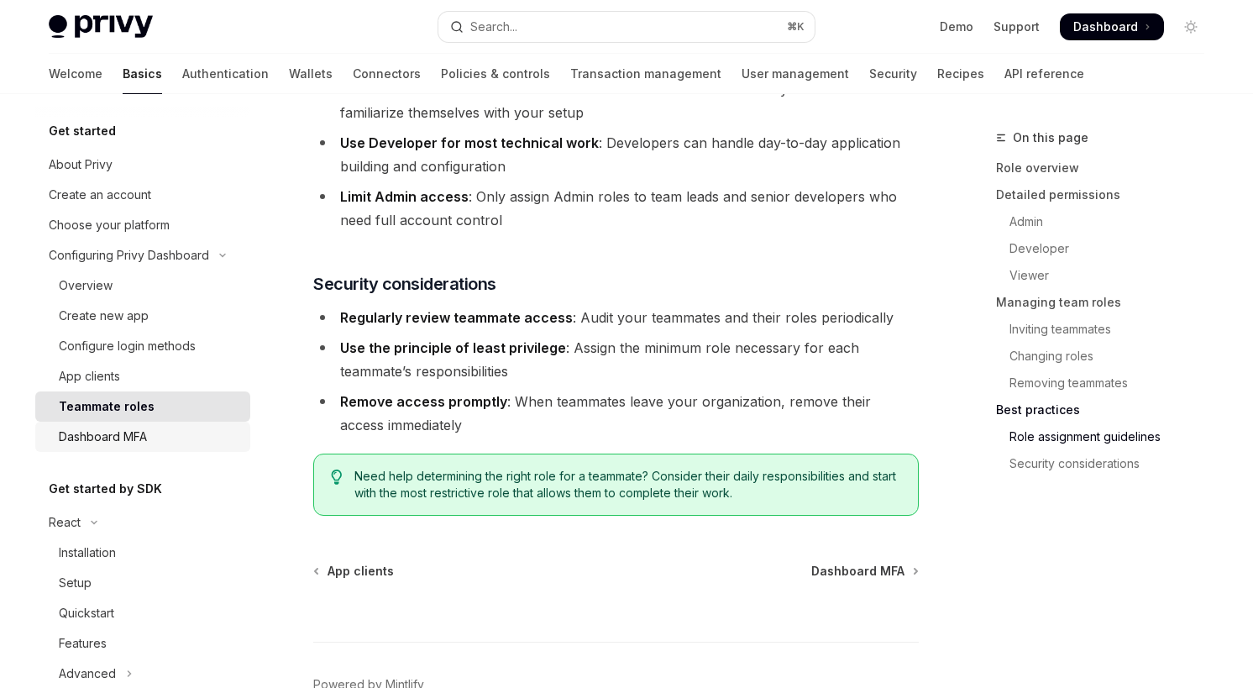
click at [163, 443] on div "Dashboard MFA" at bounding box center [149, 437] width 181 height 20
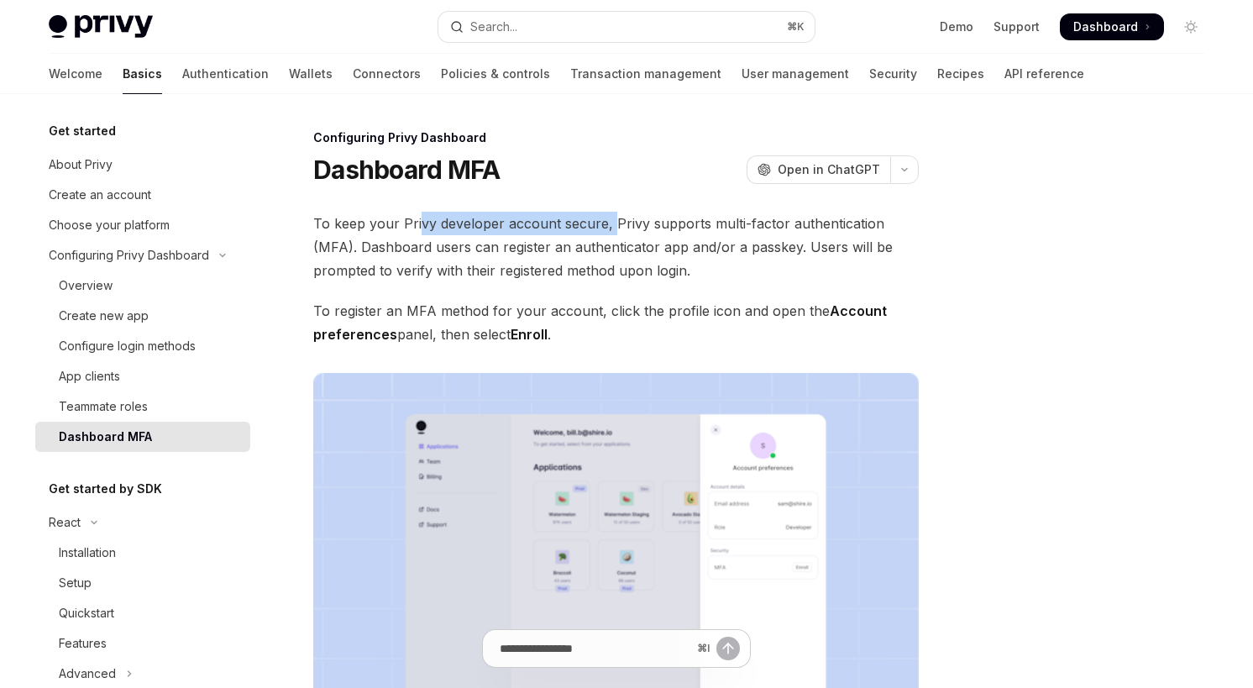
drag, startPoint x: 418, startPoint y: 222, endPoint x: 611, endPoint y: 222, distance: 193.1
click at [611, 222] on span "To keep your Privy developer account secure, Privy supports multi-factor authen…" at bounding box center [615, 247] width 605 height 71
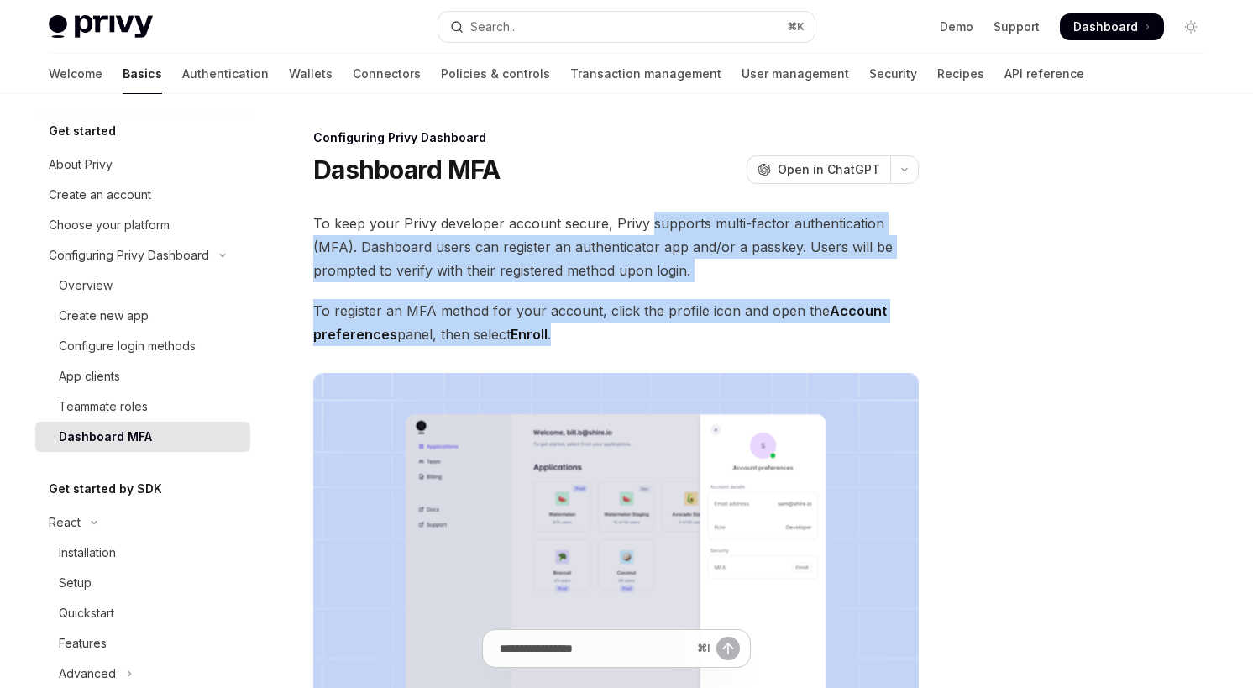
drag, startPoint x: 644, startPoint y: 227, endPoint x: 757, endPoint y: 336, distance: 157.4
click at [757, 336] on div "To keep your Privy developer account secure, Privy supports multi-factor authen…" at bounding box center [615, 509] width 605 height 594
click at [757, 336] on span "To register an MFA method for your account, click the profile icon and open the…" at bounding box center [615, 322] width 605 height 47
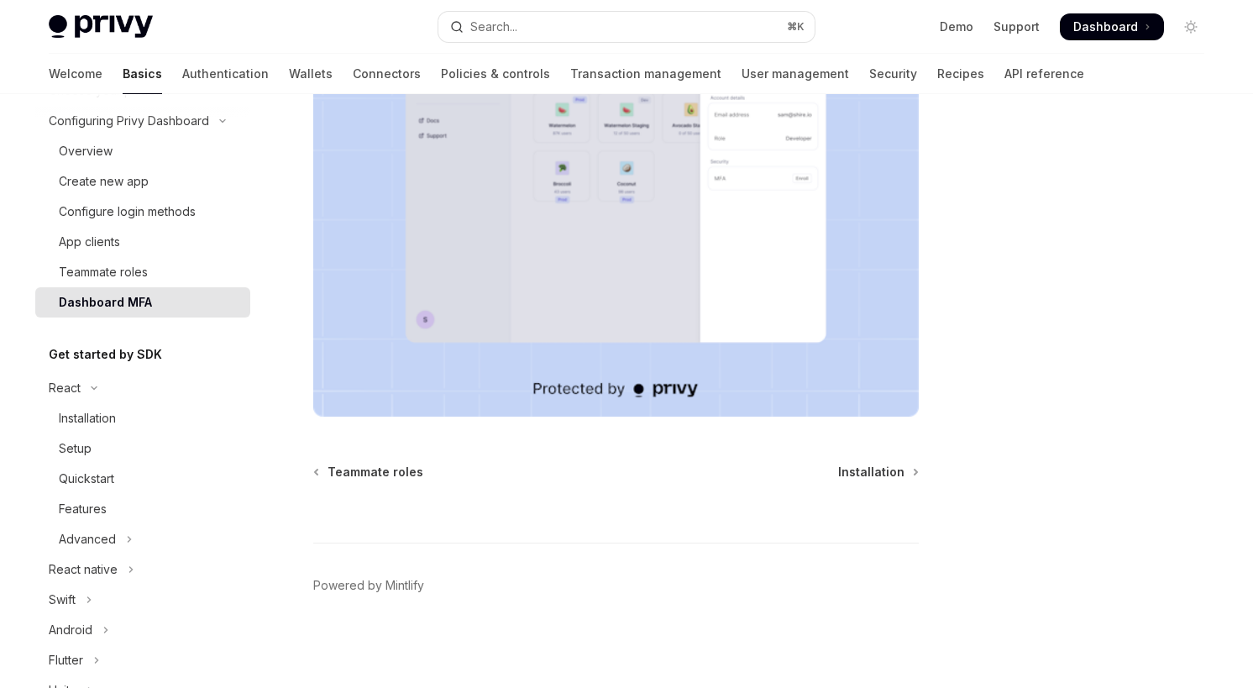
scroll to position [223, 0]
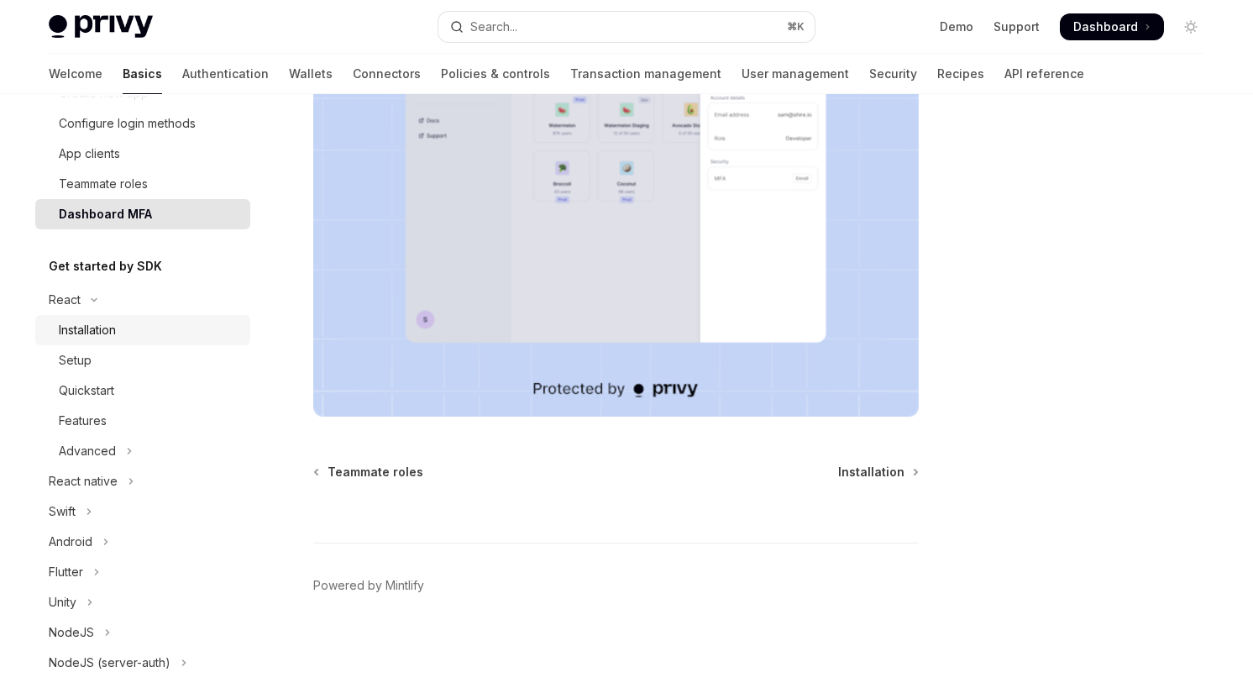
click at [132, 326] on div "Installation" at bounding box center [149, 330] width 181 height 20
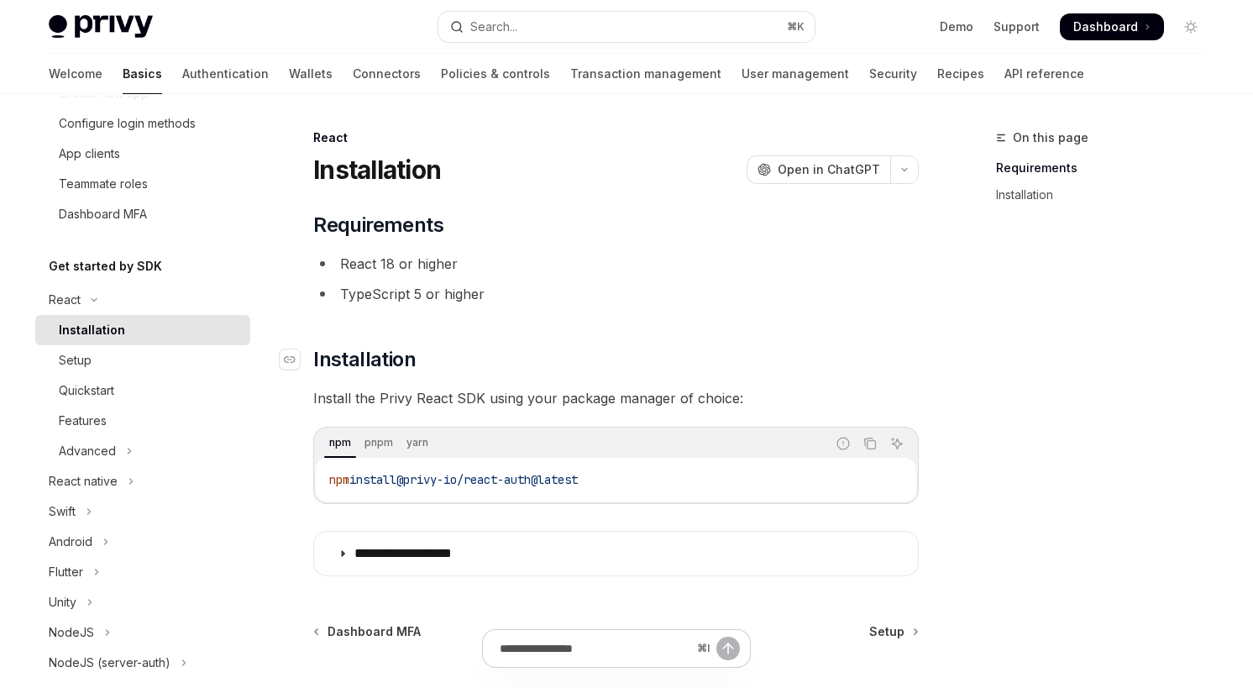
click at [632, 362] on h2 "​ Installation" at bounding box center [615, 359] width 605 height 27
drag, startPoint x: 468, startPoint y: 480, endPoint x: 642, endPoint y: 483, distance: 173.8
click at [642, 483] on code "npm install @privy-io/react-auth@latest" at bounding box center [616, 479] width 574 height 20
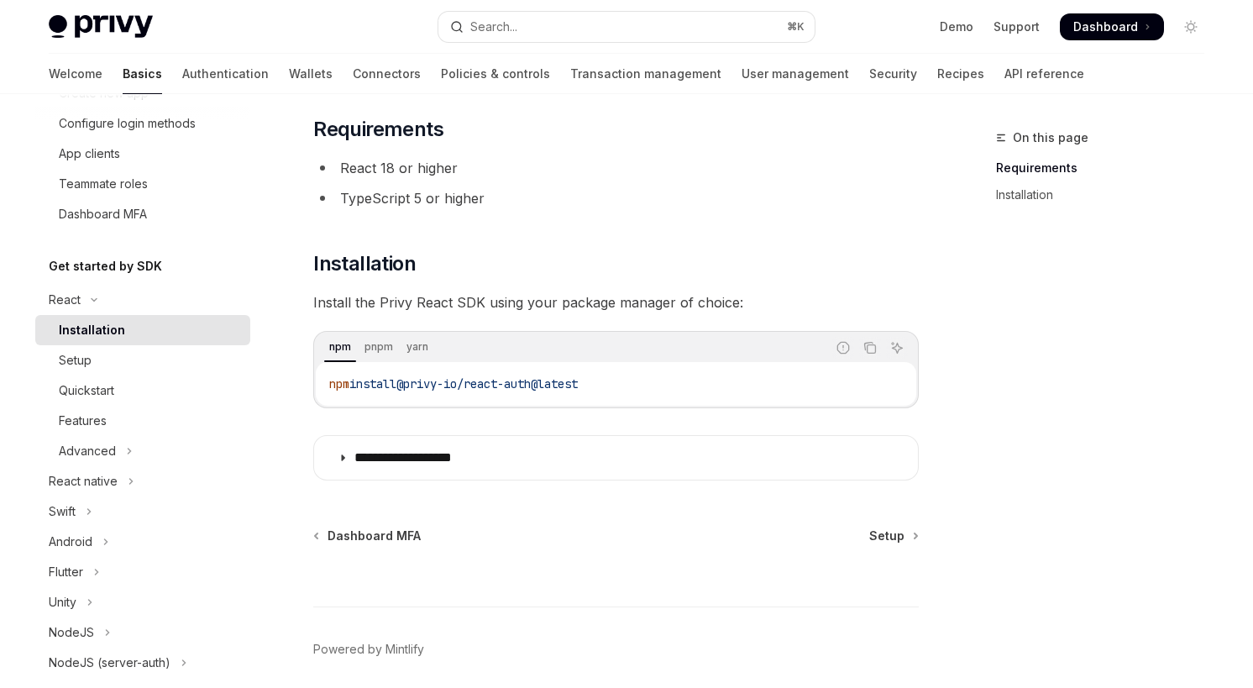
scroll to position [114, 0]
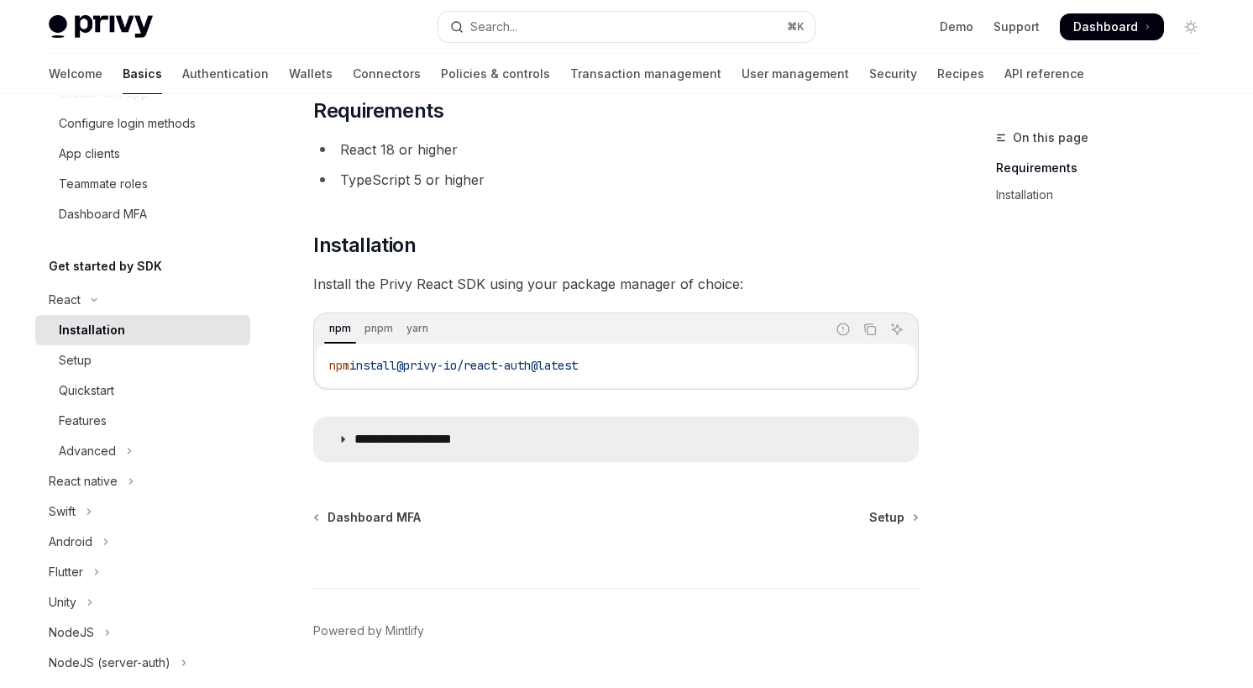
click at [341, 439] on icon at bounding box center [343, 439] width 10 height 10
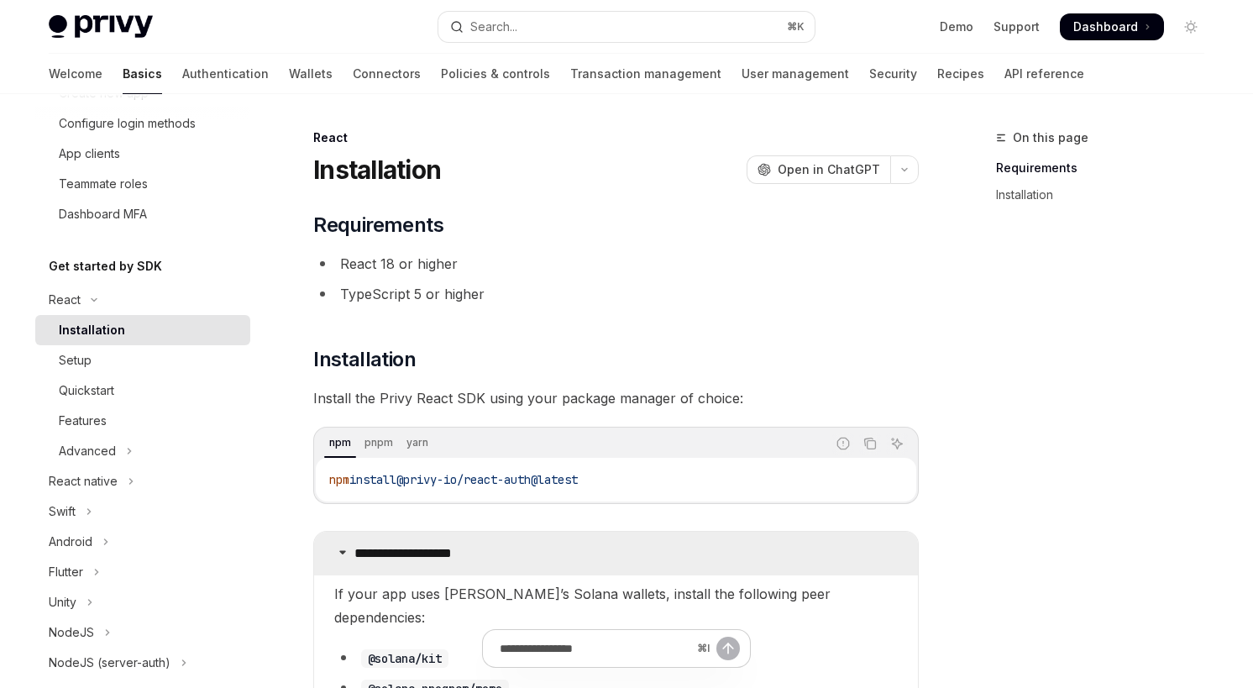
click at [343, 548] on icon at bounding box center [343, 552] width 10 height 10
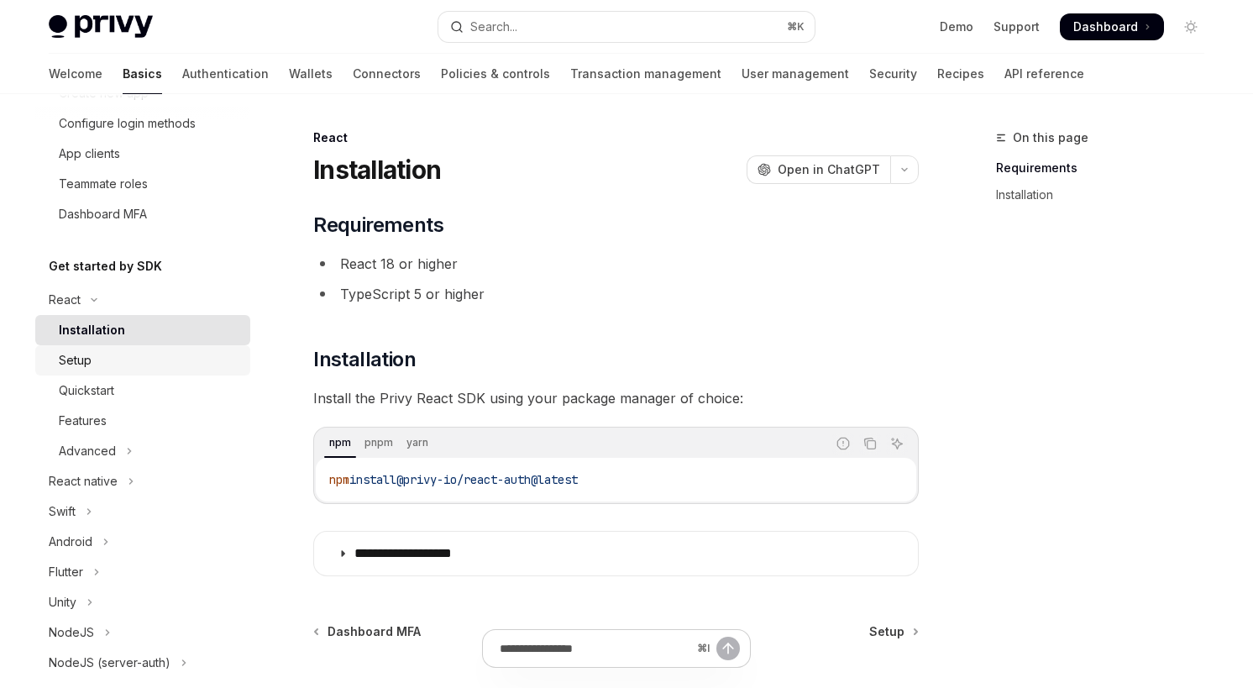
click at [125, 369] on div "Setup" at bounding box center [149, 360] width 181 height 20
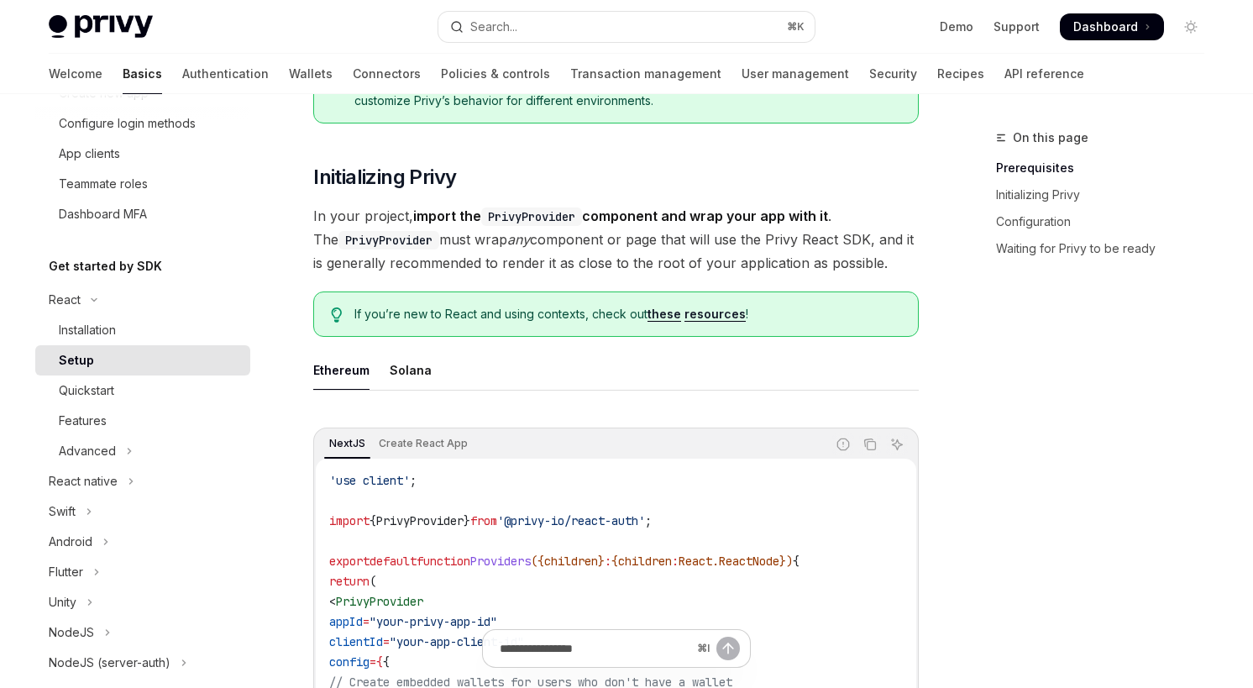
scroll to position [249, 0]
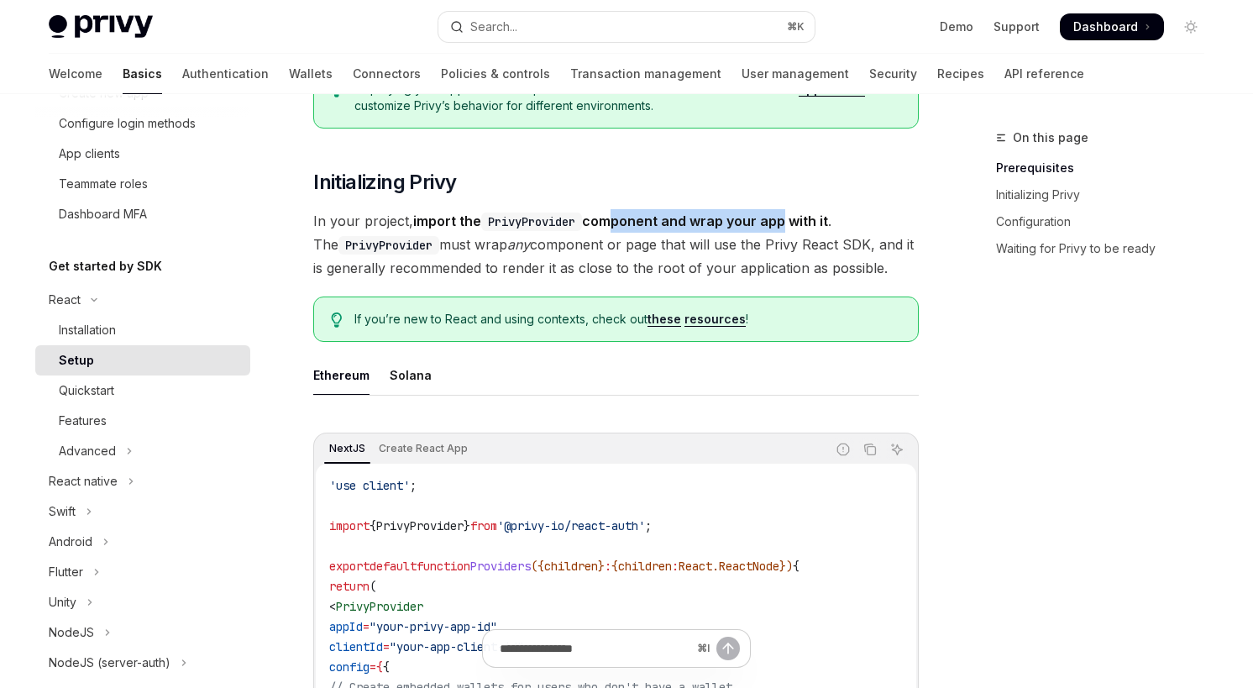
drag, startPoint x: 608, startPoint y: 223, endPoint x: 783, endPoint y: 223, distance: 174.7
click at [783, 223] on strong "import the PrivyProvider component and wrap your app with it" at bounding box center [620, 220] width 415 height 17
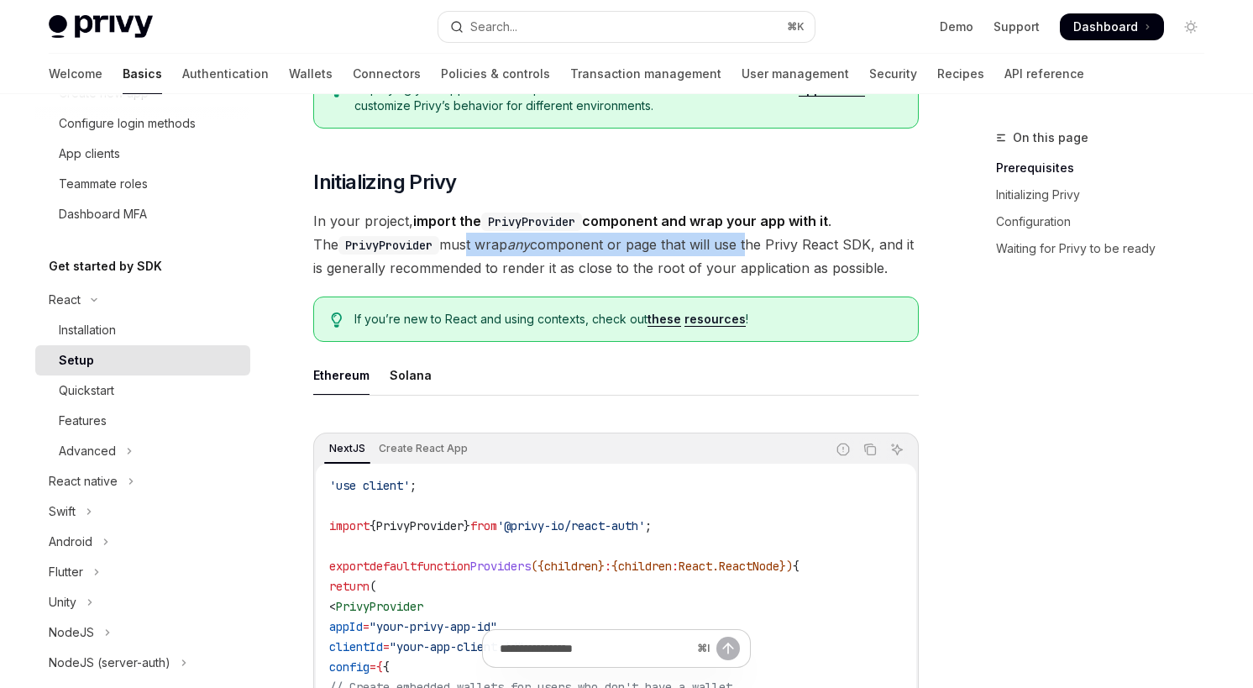
drag, startPoint x: 441, startPoint y: 249, endPoint x: 729, endPoint y: 250, distance: 288.0
click at [729, 250] on span "In your project, import the PrivyProvider component and wrap your app with it .…" at bounding box center [615, 244] width 605 height 71
click at [729, 251] on span "In your project, import the PrivyProvider component and wrap your app with it .…" at bounding box center [615, 244] width 605 height 71
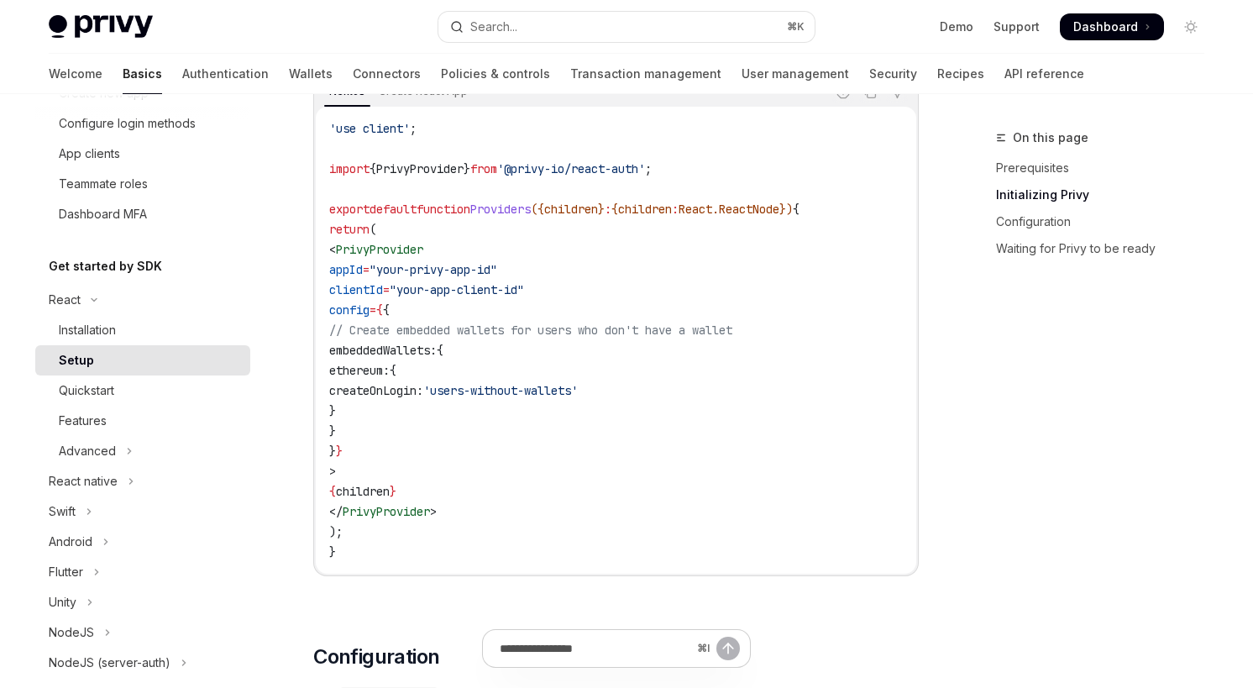
scroll to position [586, 0]
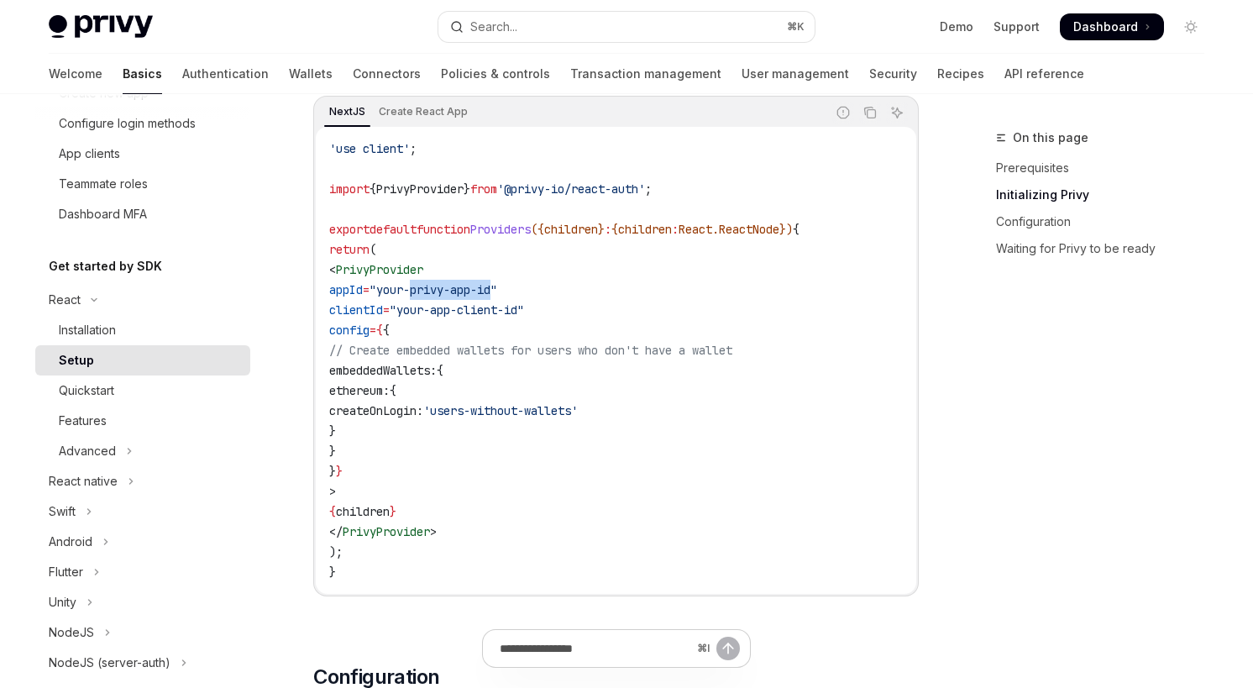
drag, startPoint x: 456, startPoint y: 287, endPoint x: 539, endPoint y: 287, distance: 83.1
click at [497, 287] on span ""your-privy-app-id"" at bounding box center [433, 289] width 128 height 15
drag, startPoint x: 454, startPoint y: 309, endPoint x: 558, endPoint y: 309, distance: 103.3
click at [524, 309] on span ""your-app-client-id"" at bounding box center [457, 309] width 134 height 15
drag, startPoint x: 419, startPoint y: 353, endPoint x: 641, endPoint y: 364, distance: 222.0
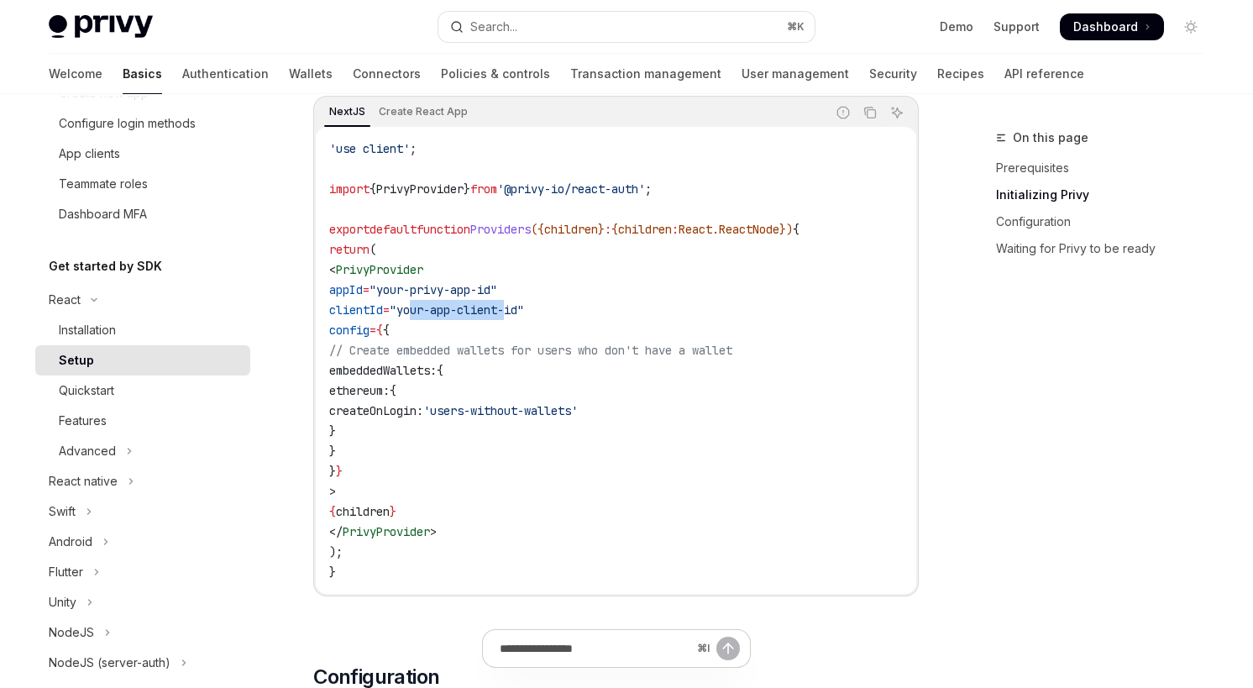
click at [641, 364] on code "'use client' ; import { PrivyProvider } from '@privy-io/react-auth' ; export de…" at bounding box center [616, 360] width 574 height 443
drag, startPoint x: 435, startPoint y: 396, endPoint x: 548, endPoint y: 469, distance: 135.3
click at [548, 470] on code "'use client' ; import { PrivyProvider } from '@privy-io/react-auth' ; export de…" at bounding box center [616, 360] width 574 height 443
drag, startPoint x: 467, startPoint y: 521, endPoint x: 537, endPoint y: 542, distance: 73.0
click at [537, 542] on code "'use client' ; import { PrivyProvider } from '@privy-io/react-auth' ; export de…" at bounding box center [616, 360] width 574 height 443
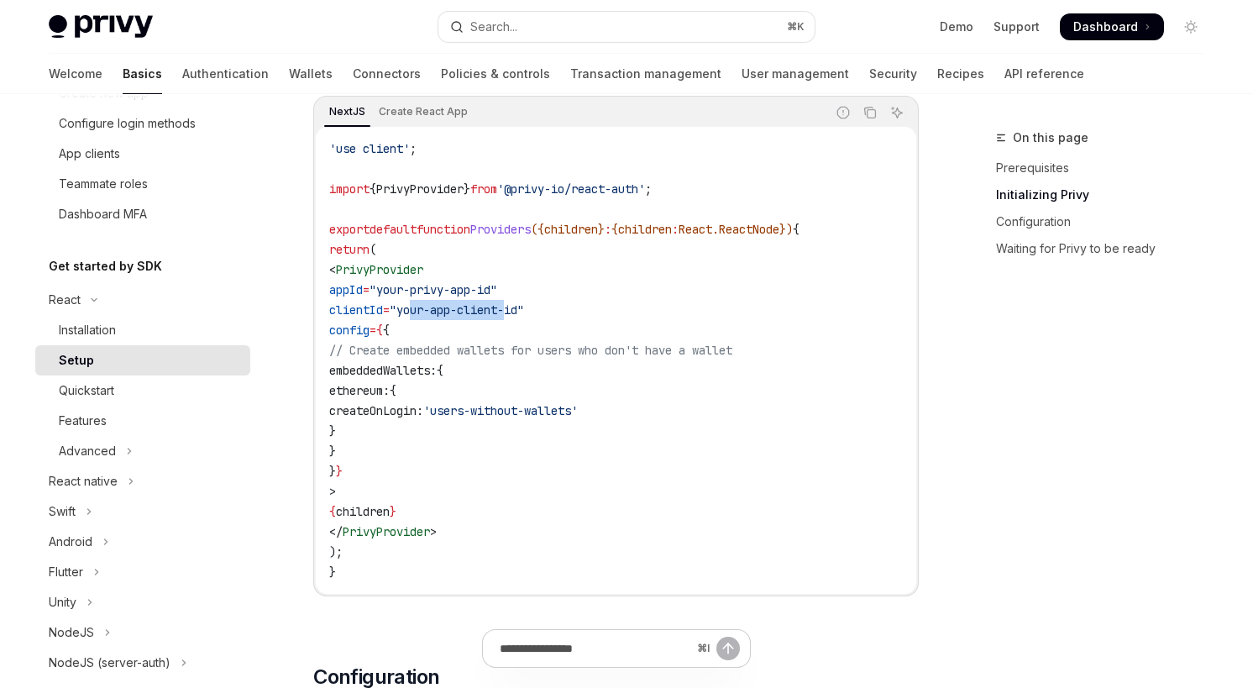
click at [537, 542] on code "'use client' ; import { PrivyProvider } from '@privy-io/react-auth' ; export de…" at bounding box center [616, 360] width 574 height 443
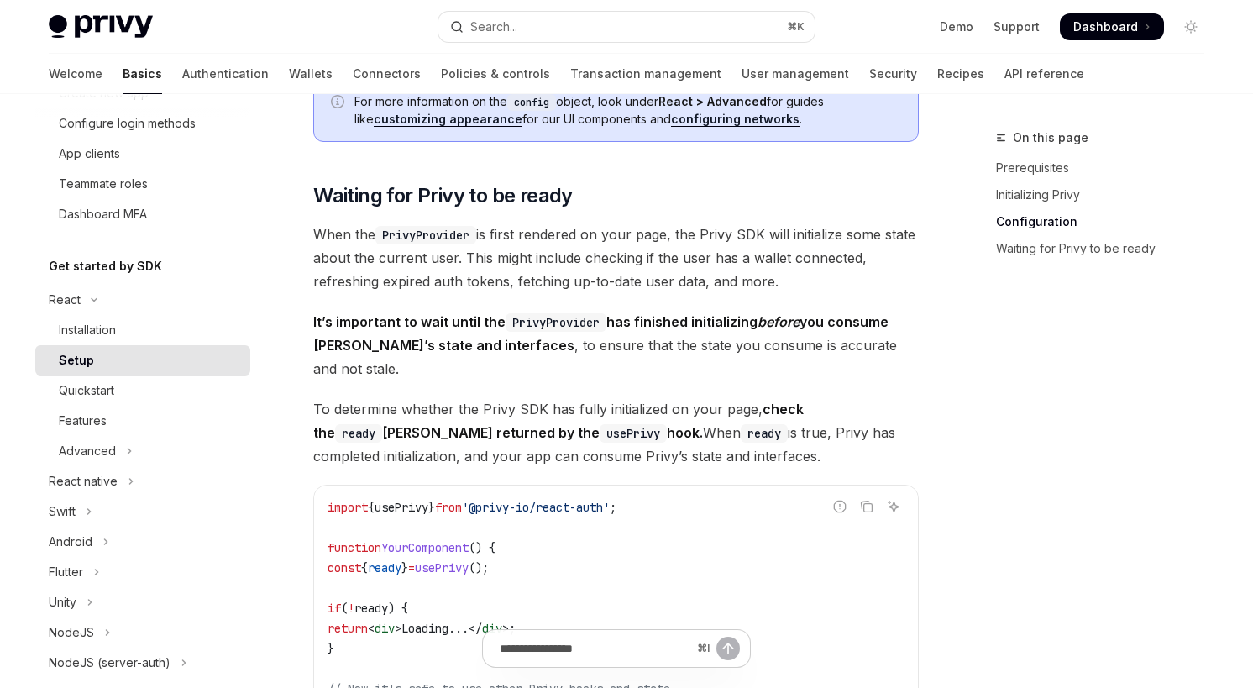
scroll to position [1528, 0]
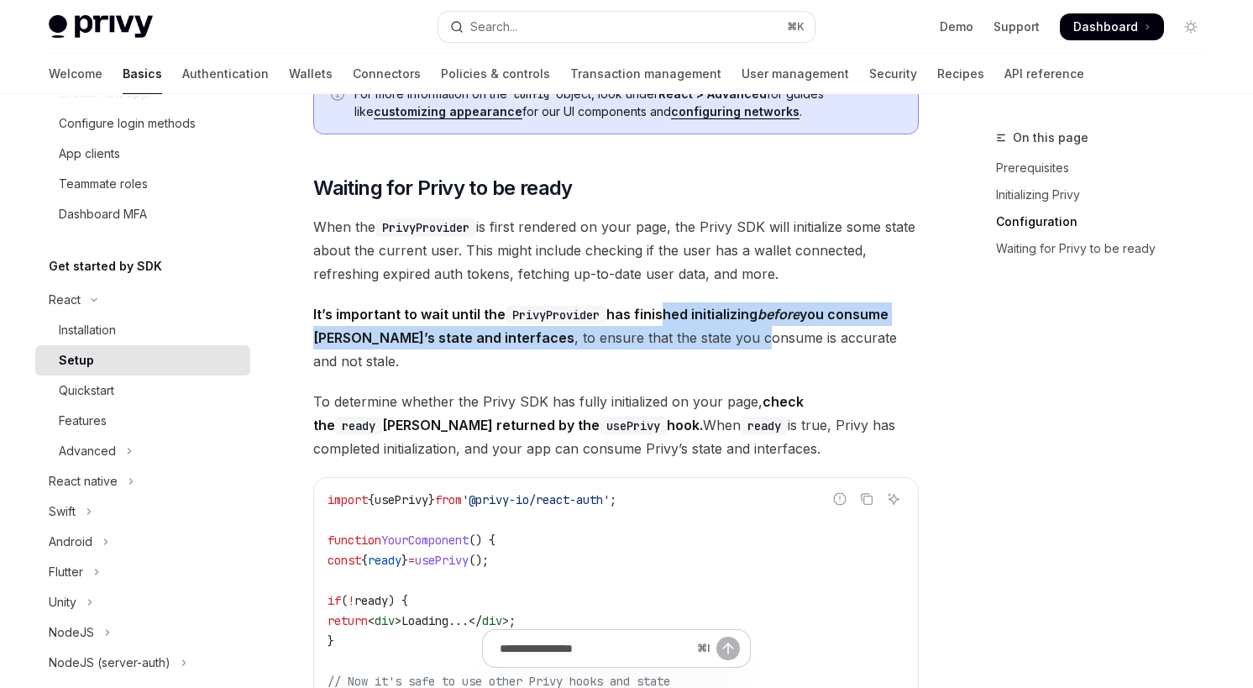
drag, startPoint x: 663, startPoint y: 312, endPoint x: 680, endPoint y: 327, distance: 23.2
click at [680, 327] on span "It’s important to wait until the PrivyProvider has finished initializing before…" at bounding box center [615, 337] width 605 height 71
drag, startPoint x: 708, startPoint y: 366, endPoint x: 755, endPoint y: 434, distance: 82.7
click at [755, 434] on span "To determine whether the Privy SDK has fully initialized on your page, check th…" at bounding box center [615, 425] width 605 height 71
click at [790, 431] on span "To determine whether the Privy SDK has fully initialized on your page, check th…" at bounding box center [615, 425] width 605 height 71
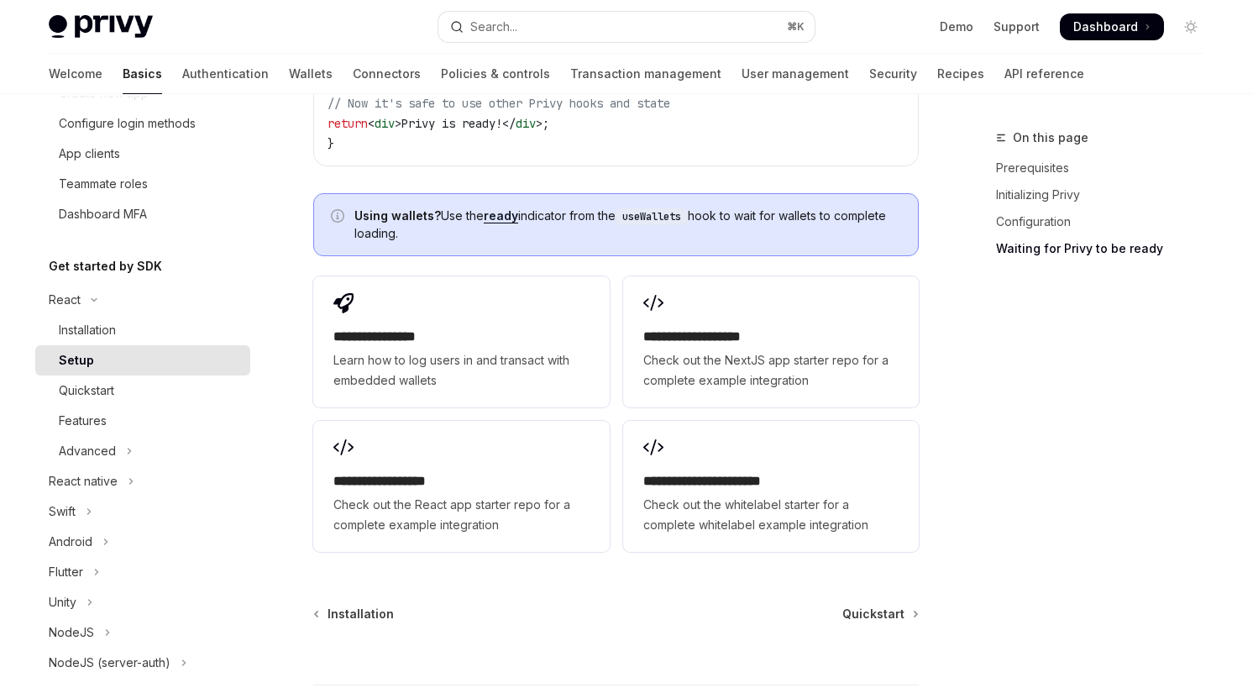
scroll to position [2107, 0]
click at [147, 390] on div "Quickstart" at bounding box center [149, 390] width 181 height 20
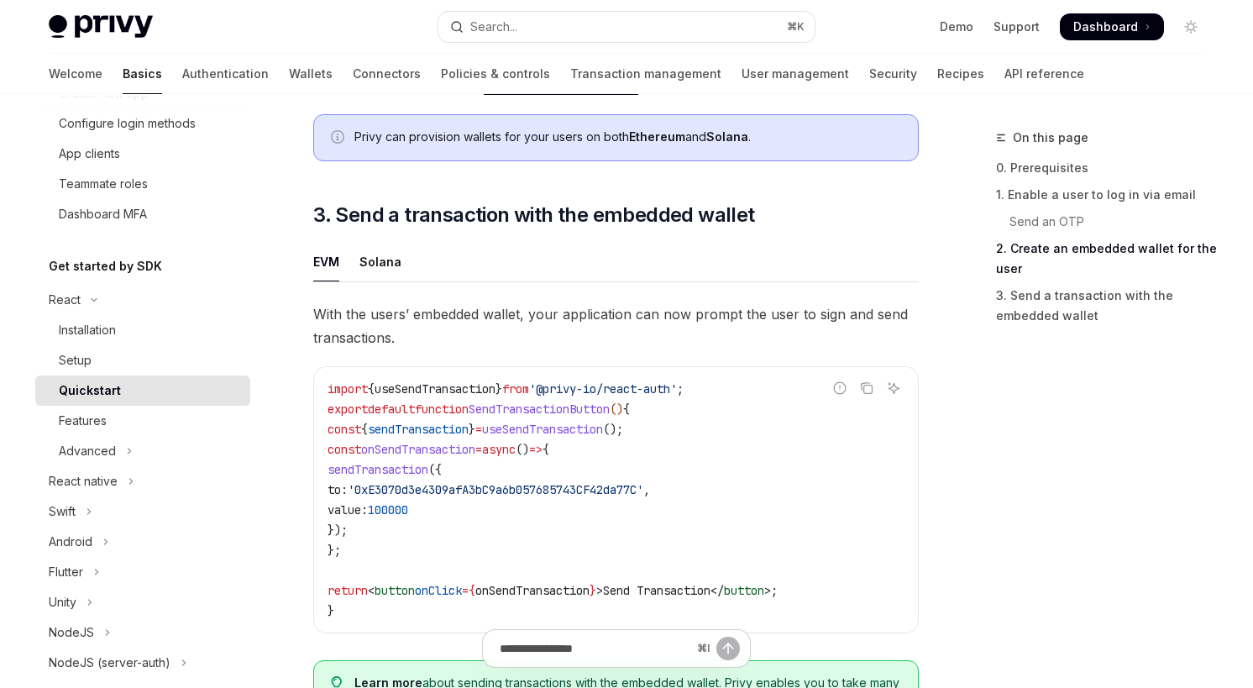
scroll to position [1373, 0]
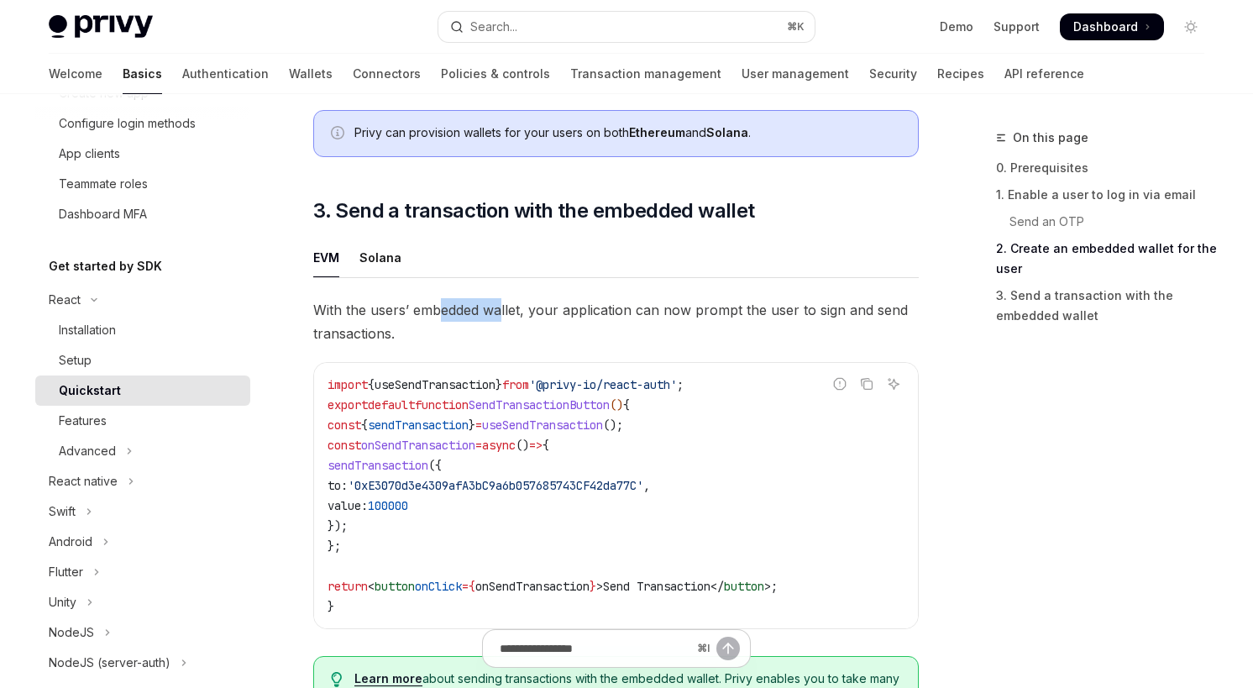
drag, startPoint x: 437, startPoint y: 318, endPoint x: 502, endPoint y: 318, distance: 65.5
click at [502, 318] on span "With the users’ embedded wallet, your application can now prompt the user to si…" at bounding box center [615, 321] width 605 height 47
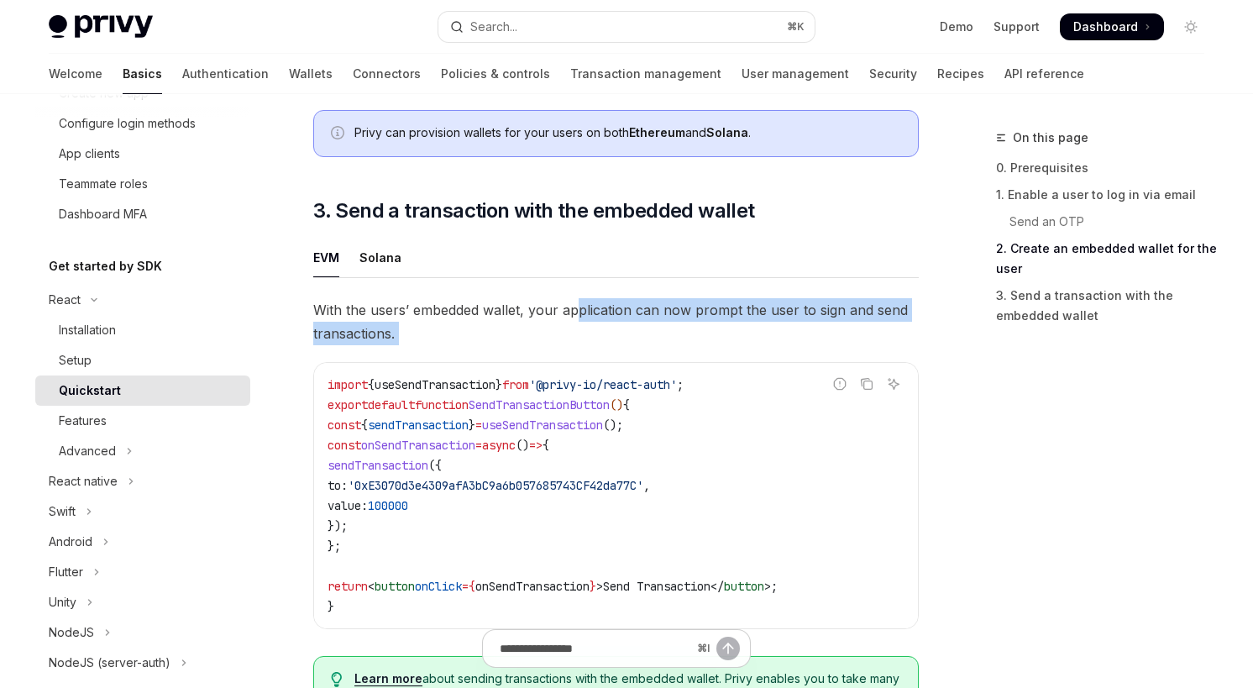
drag, startPoint x: 580, startPoint y: 316, endPoint x: 610, endPoint y: 355, distance: 49.7
click at [610, 355] on div "With the users’ embedded wallet, your application can now prompt the user to si…" at bounding box center [615, 523] width 605 height 450
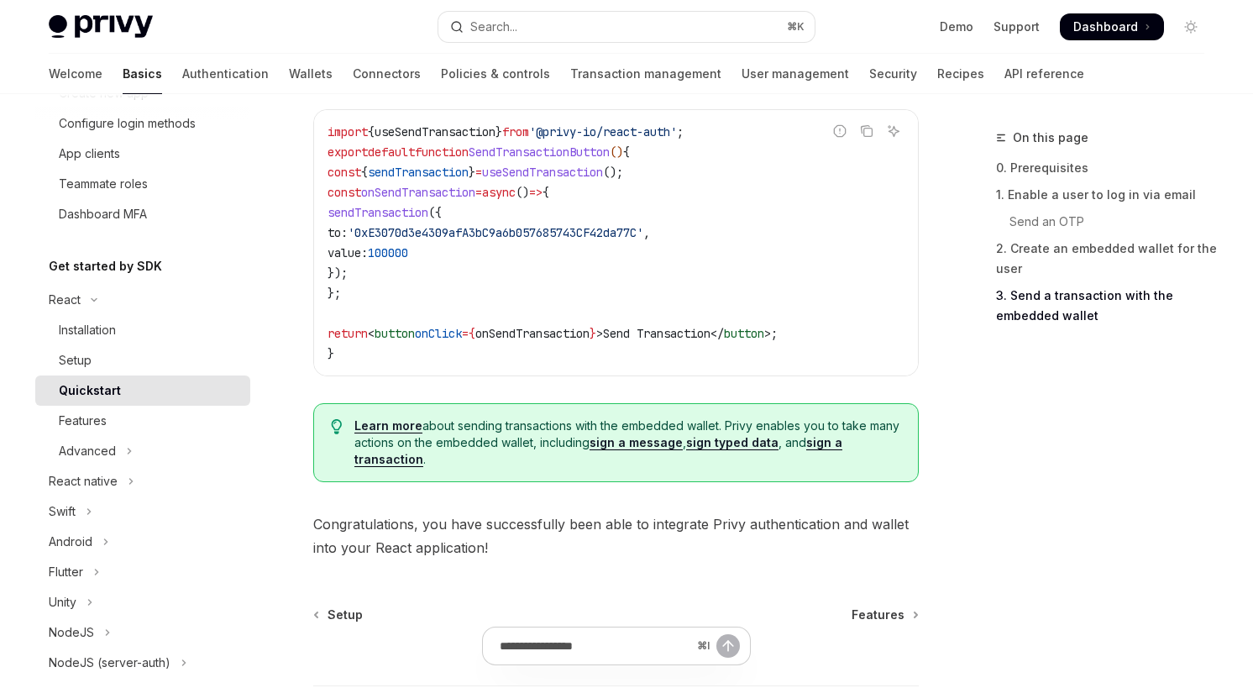
scroll to position [1775, 0]
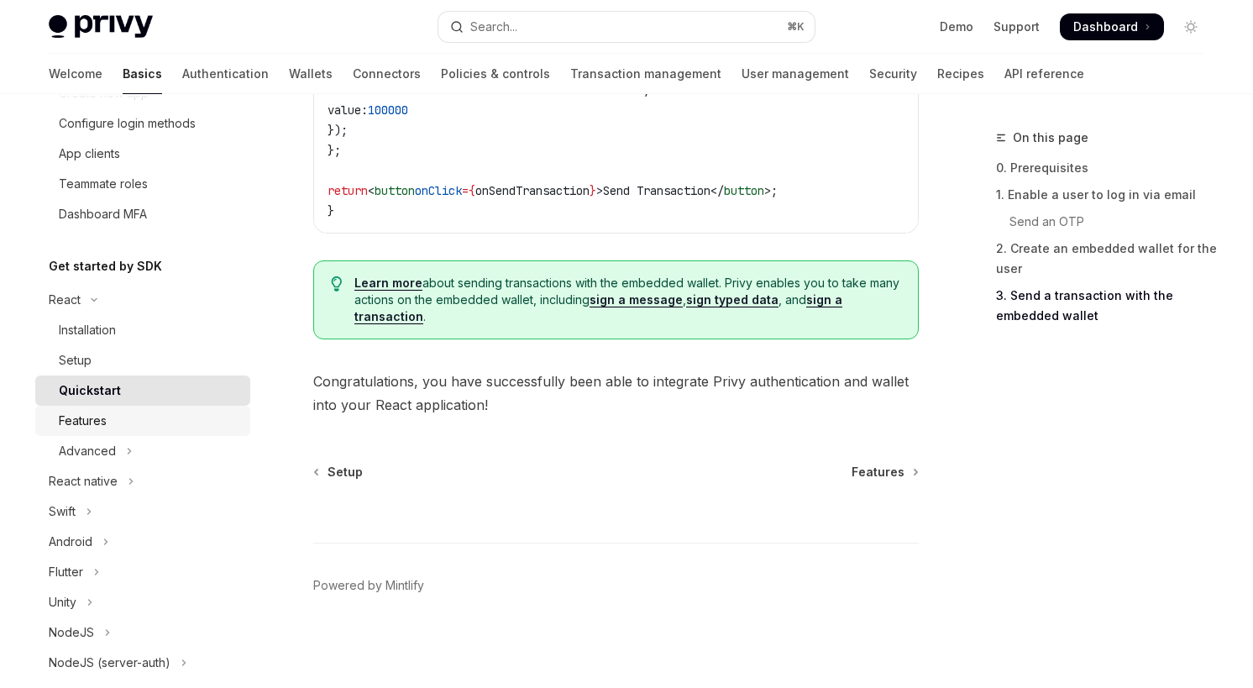
click at [119, 424] on div "Features" at bounding box center [149, 421] width 181 height 20
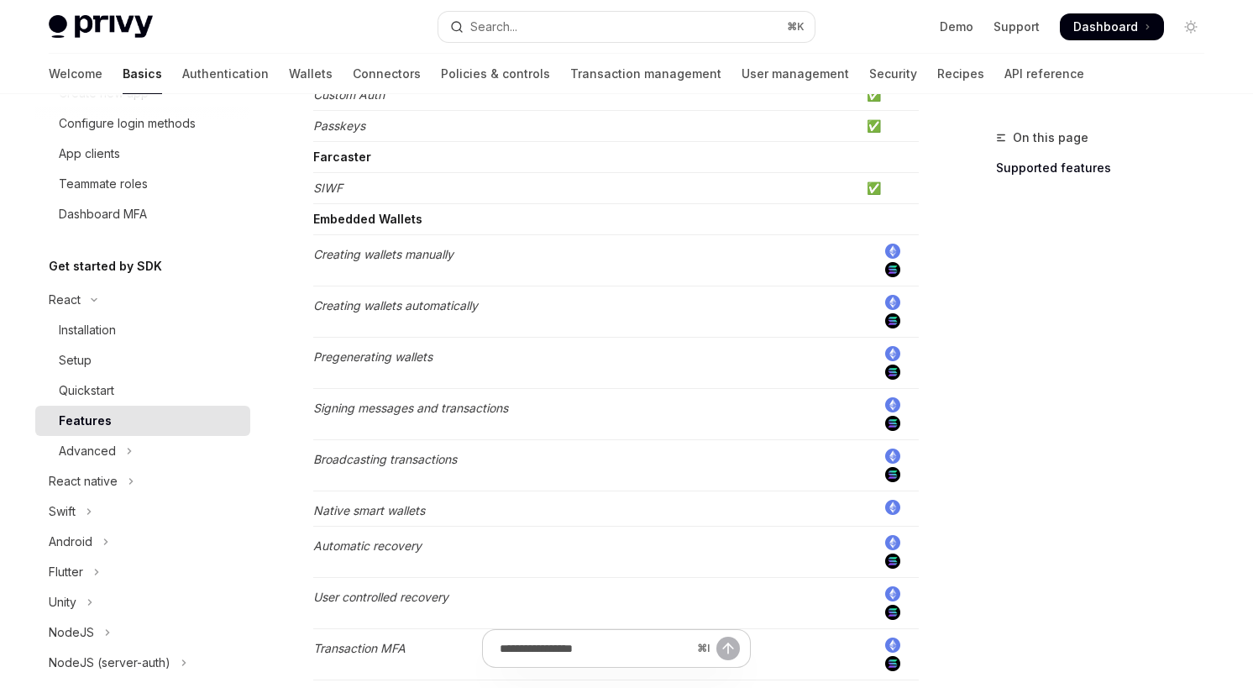
scroll to position [460, 0]
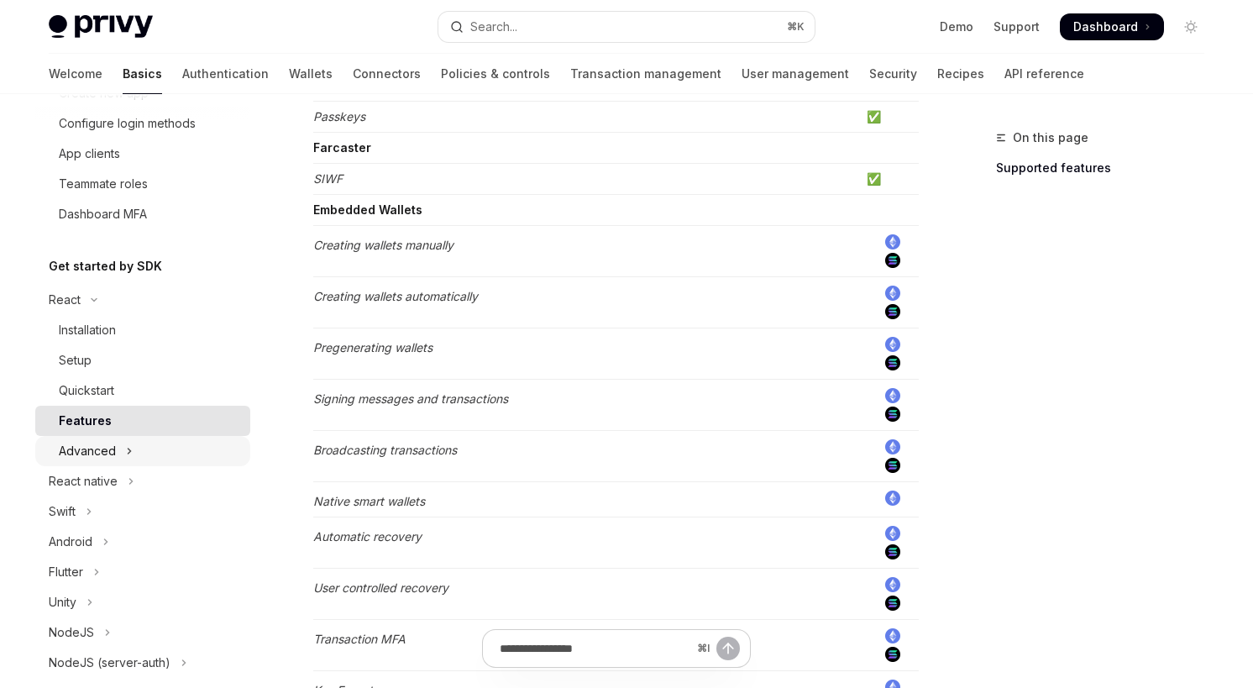
click at [128, 454] on icon "Toggle Advanced section" at bounding box center [129, 451] width 7 height 20
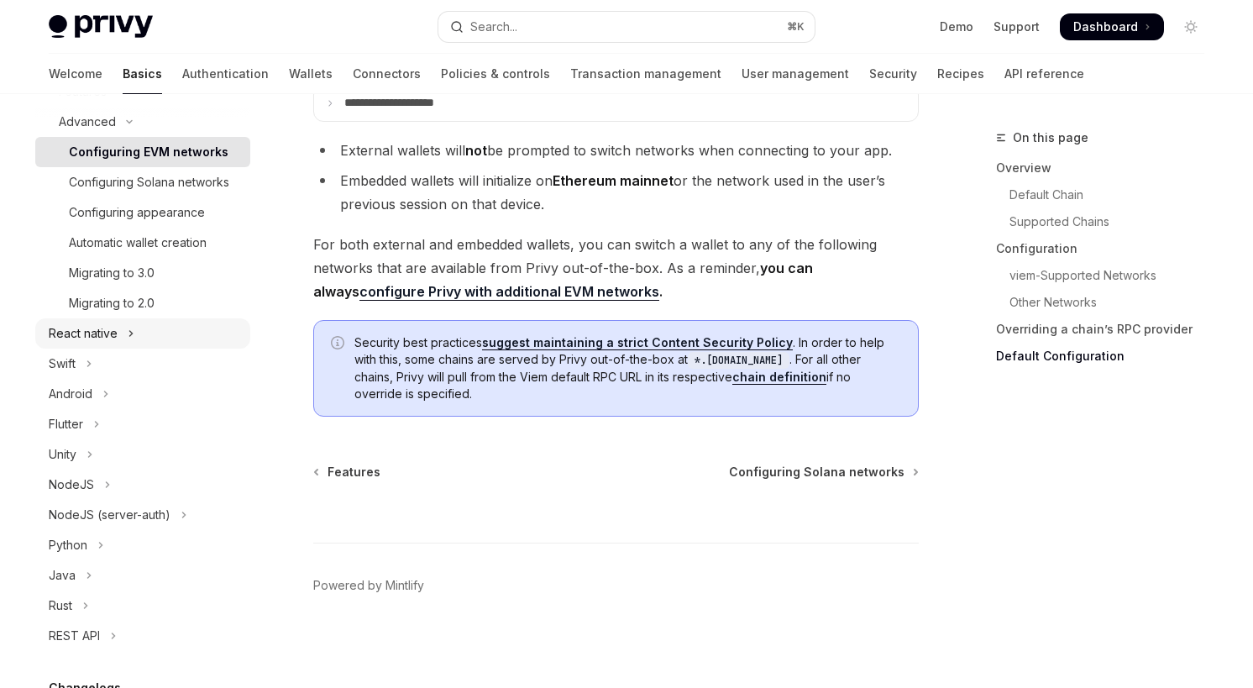
scroll to position [550, 0]
click at [139, 331] on button "React native" at bounding box center [142, 335] width 215 height 30
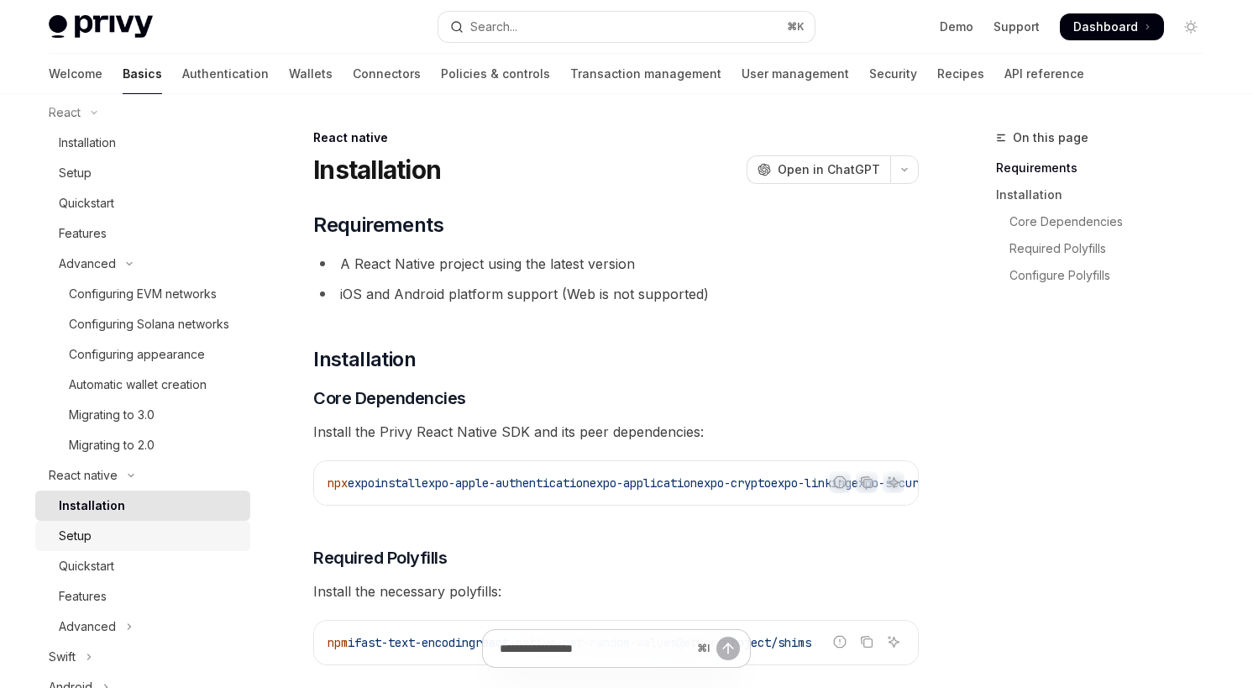
scroll to position [261, 0]
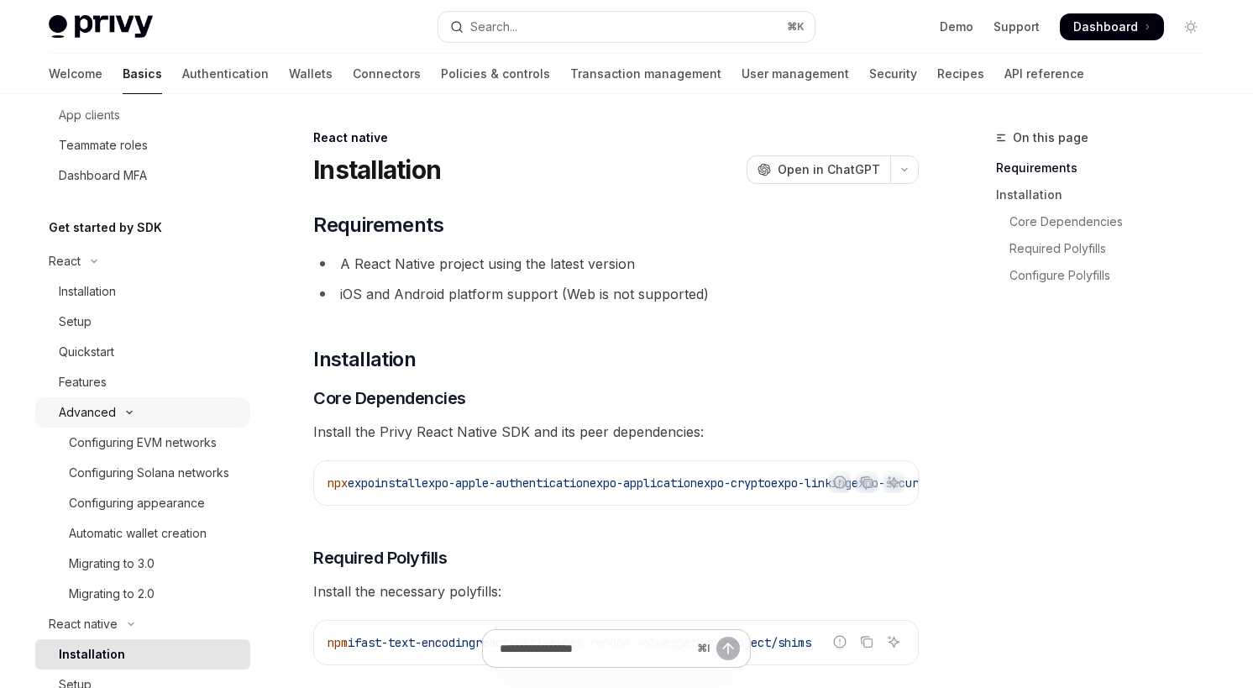
click at [132, 410] on icon "Toggle Advanced section" at bounding box center [129, 412] width 20 height 7
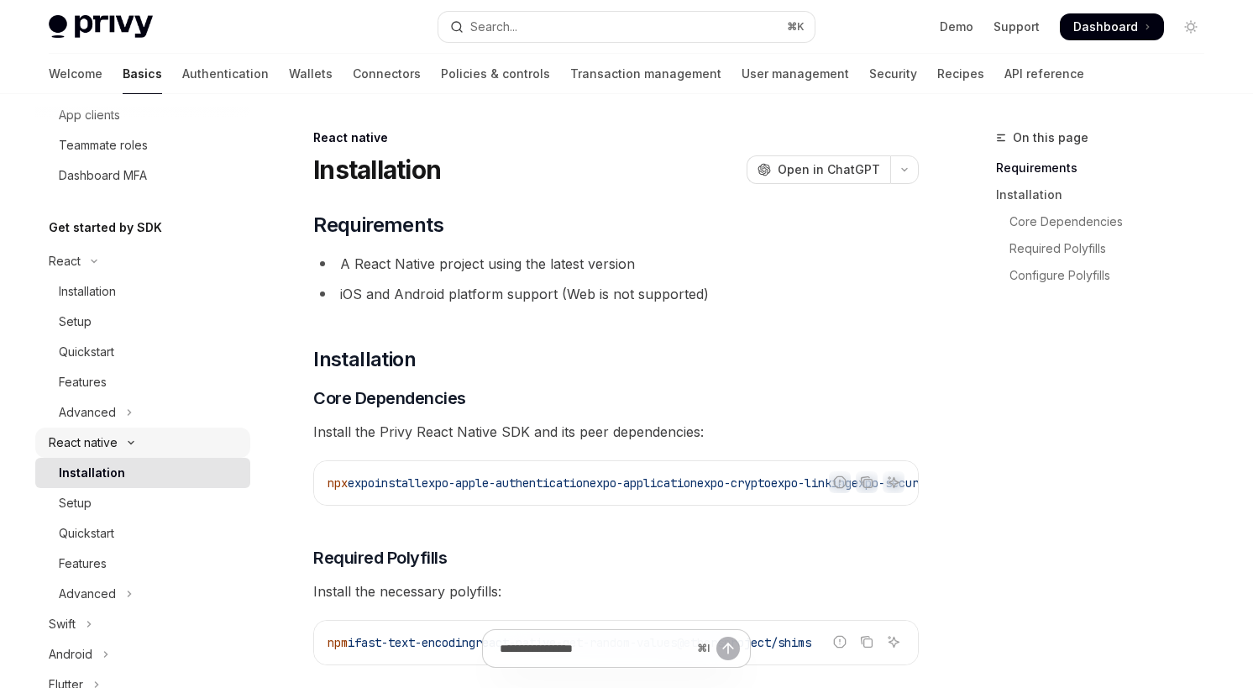
click at [128, 441] on icon "Toggle React native section" at bounding box center [131, 442] width 20 height 7
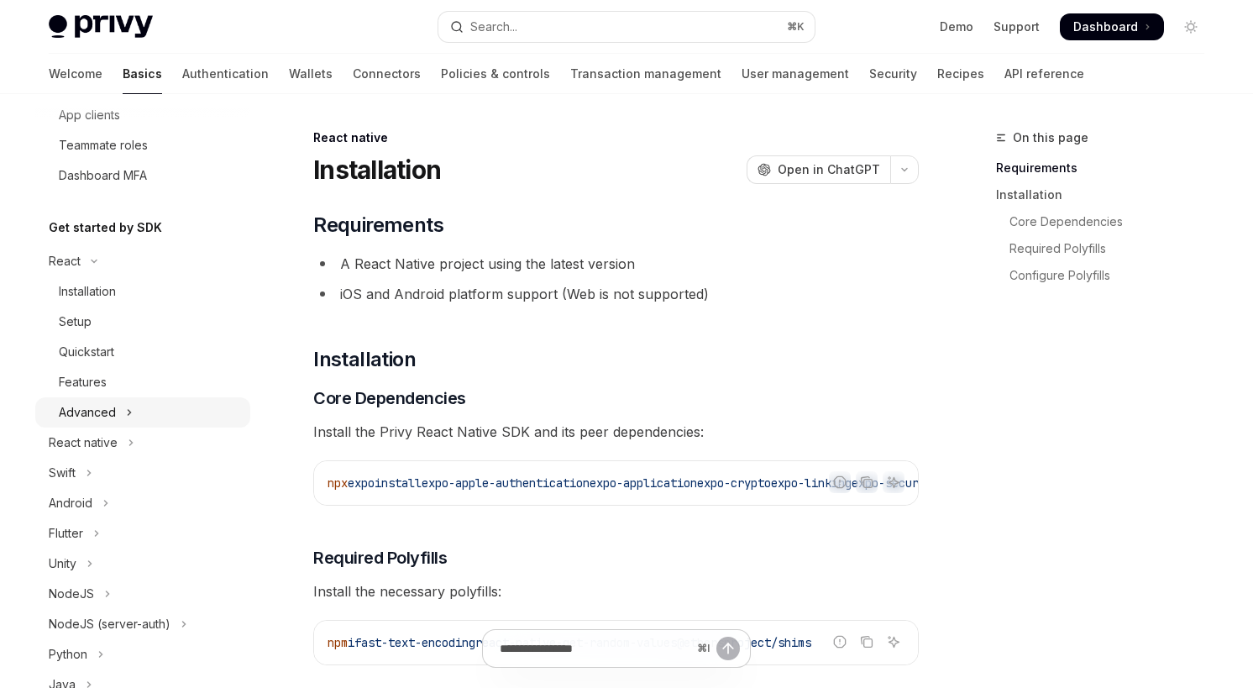
click at [128, 416] on icon "Toggle Advanced section" at bounding box center [129, 412] width 7 height 20
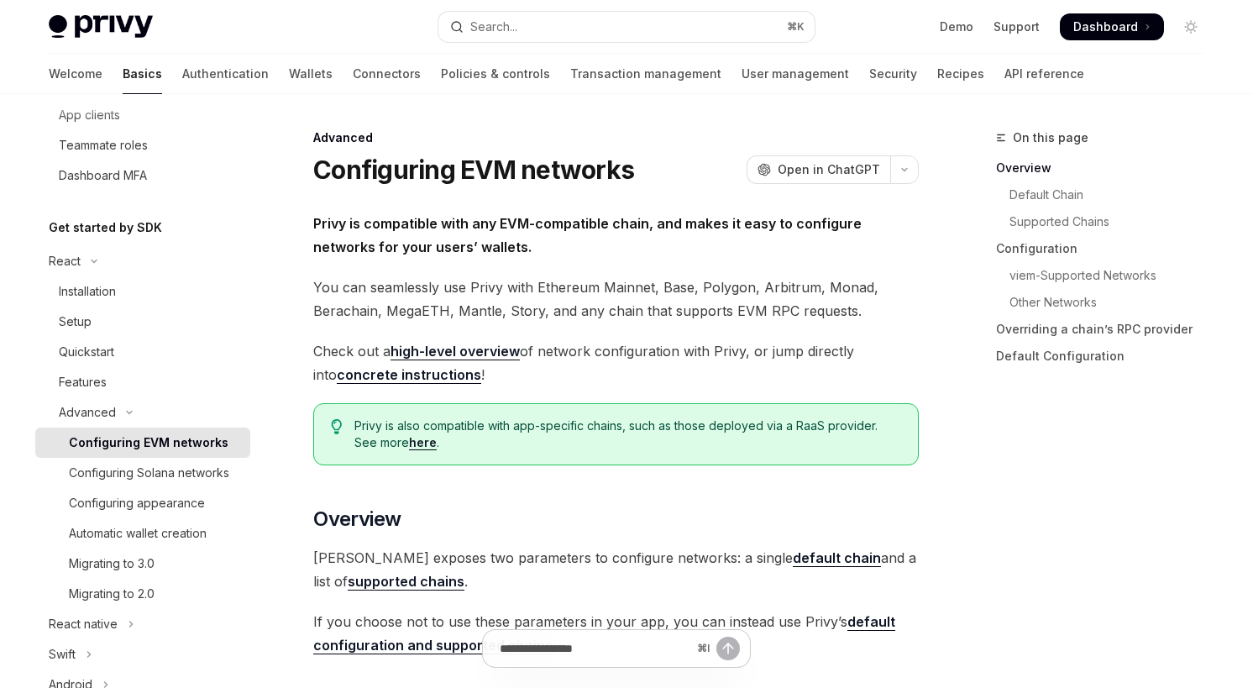
click at [155, 451] on div "Configuring EVM networks" at bounding box center [149, 442] width 160 height 20
type textarea "*"
